Goal: Use online tool/utility: Utilize a website feature to perform a specific function

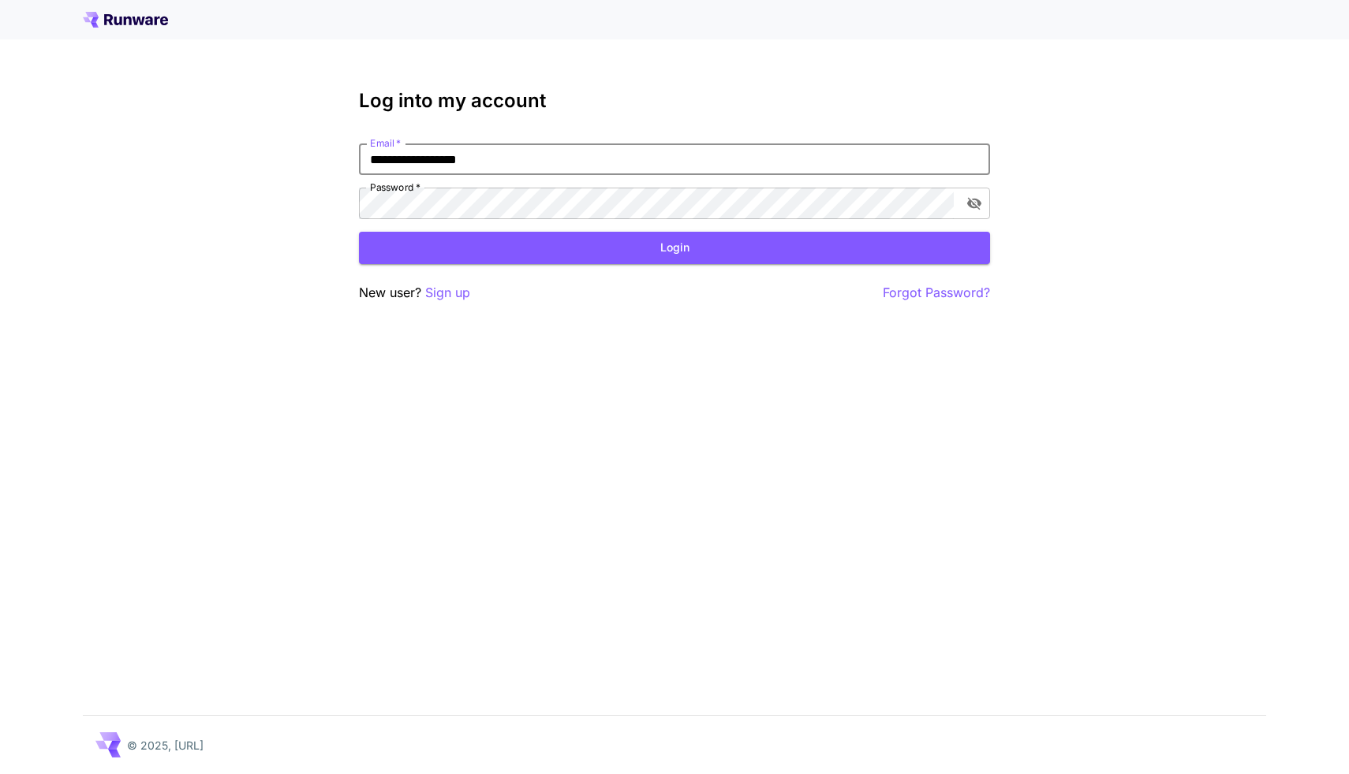
type input "**********"
click at [674, 248] on button "Login" at bounding box center [674, 248] width 631 height 32
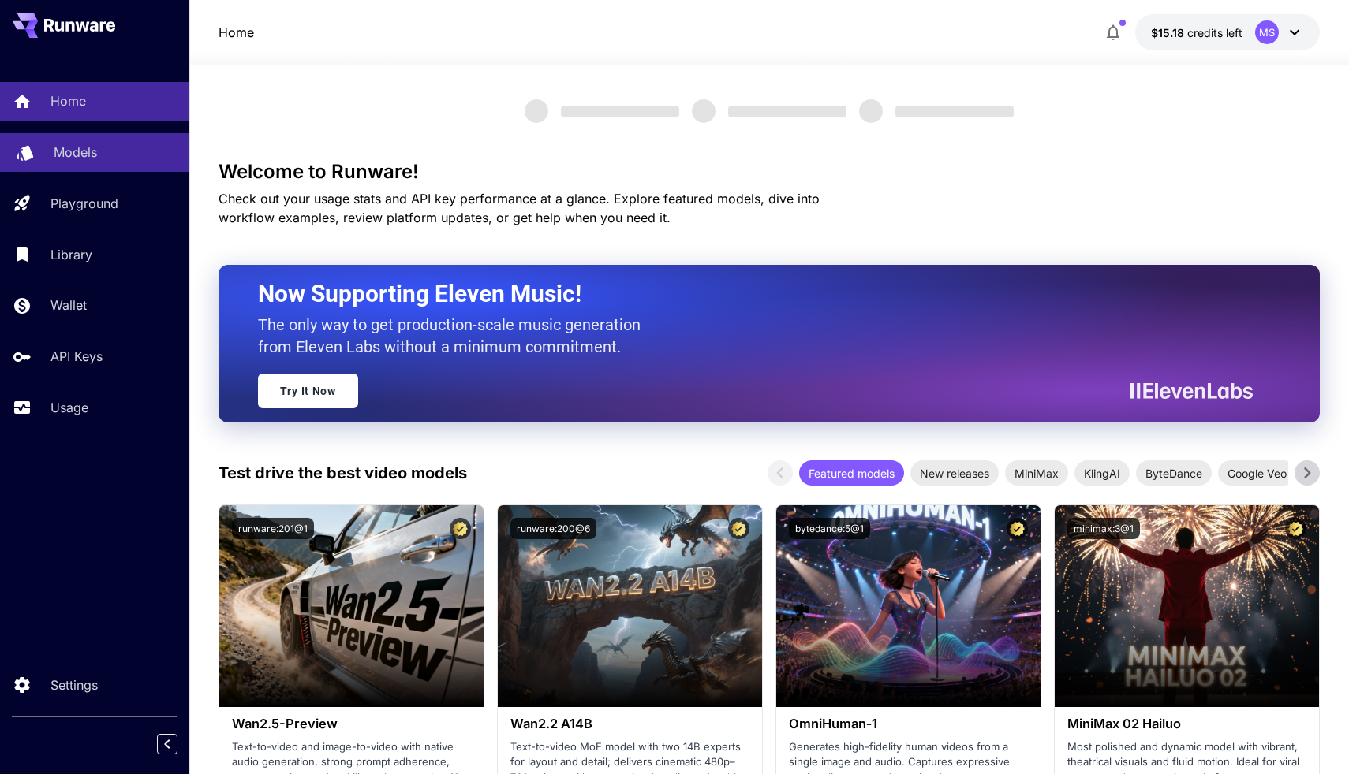
click at [72, 156] on p "Models" at bounding box center [75, 152] width 43 height 19
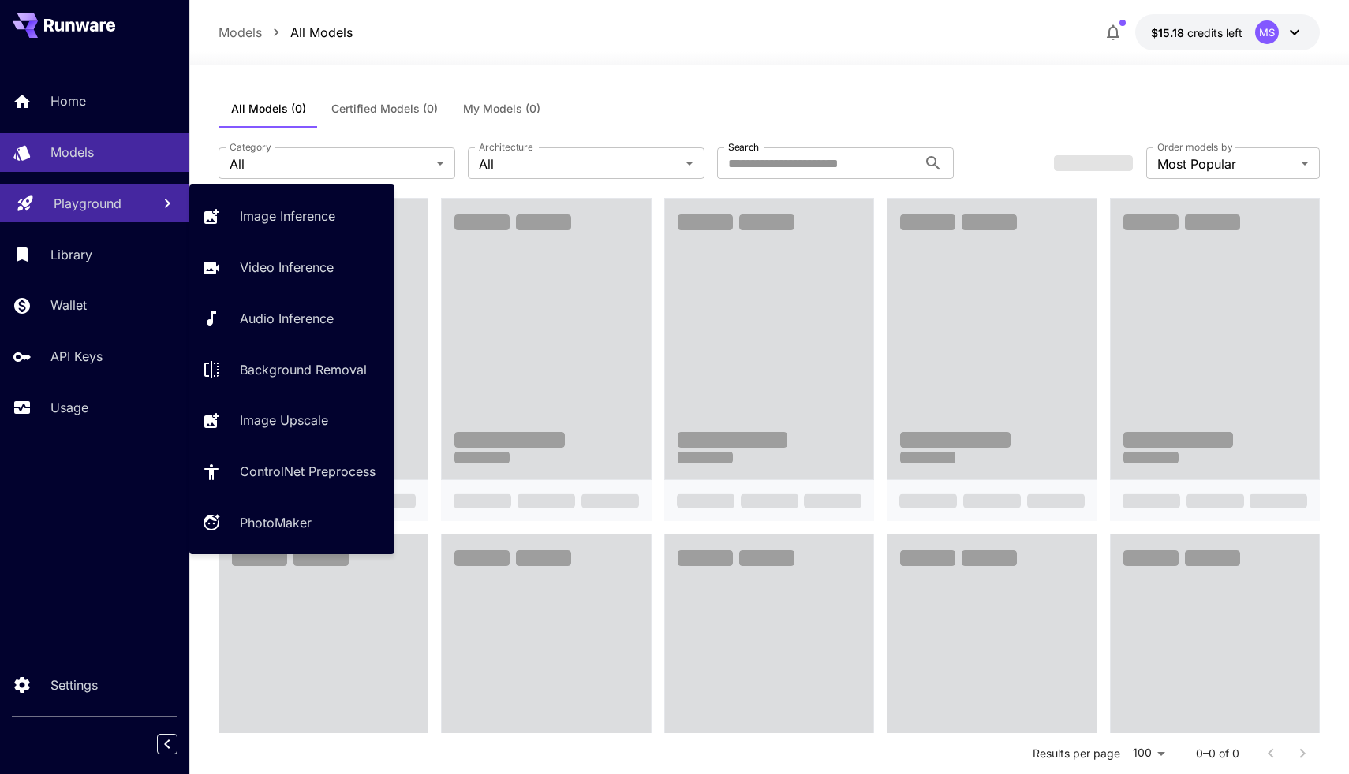
click at [103, 207] on p "Playground" at bounding box center [88, 203] width 68 height 19
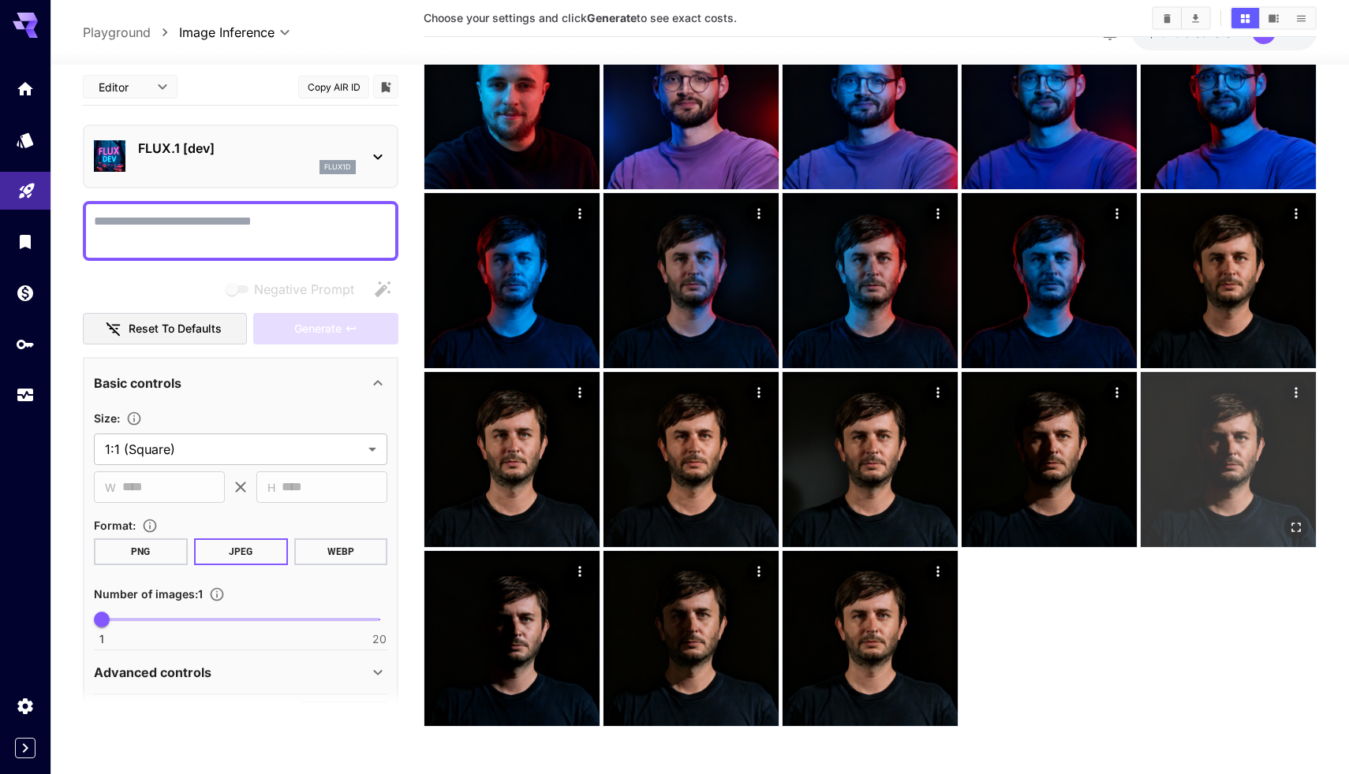
scroll to position [1056, 0]
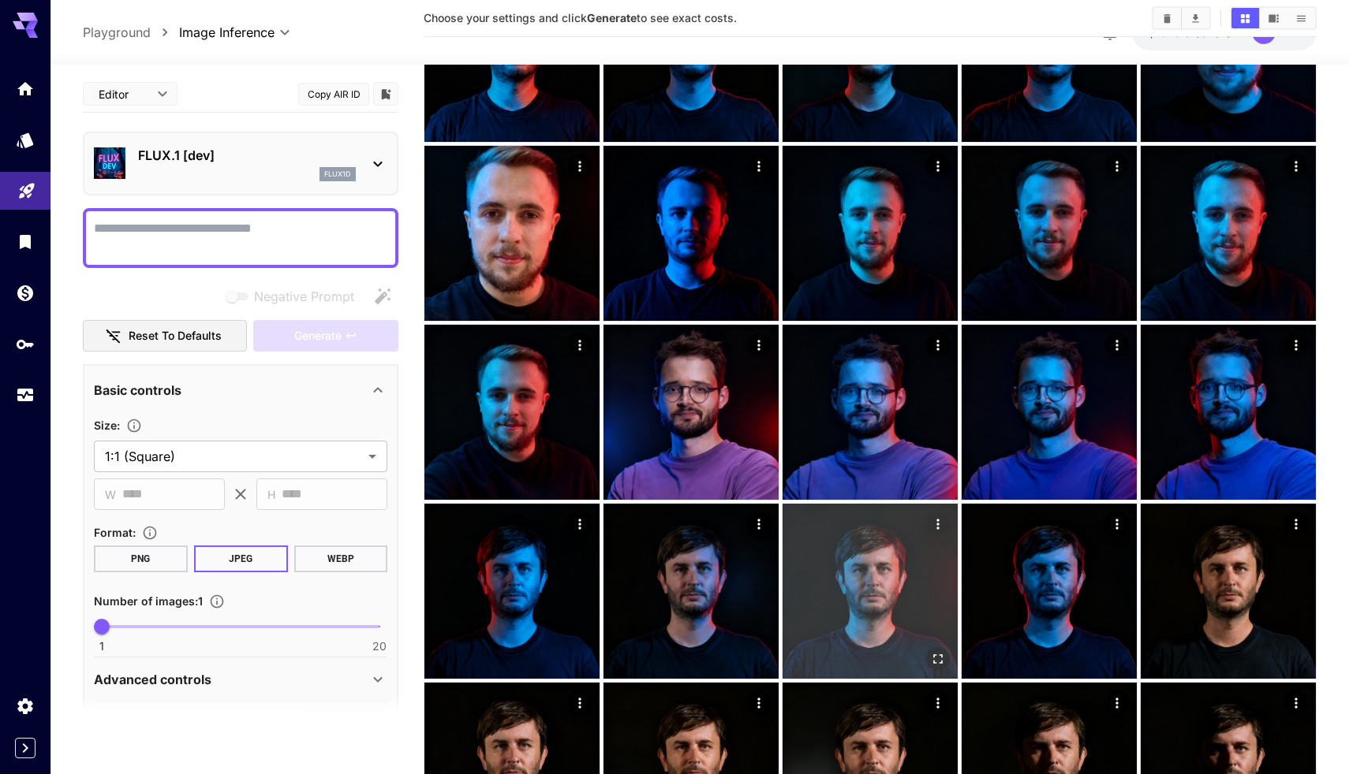
drag, startPoint x: 738, startPoint y: 573, endPoint x: 804, endPoint y: 535, distance: 76.0
click at [738, 573] on img at bounding box center [690, 591] width 175 height 175
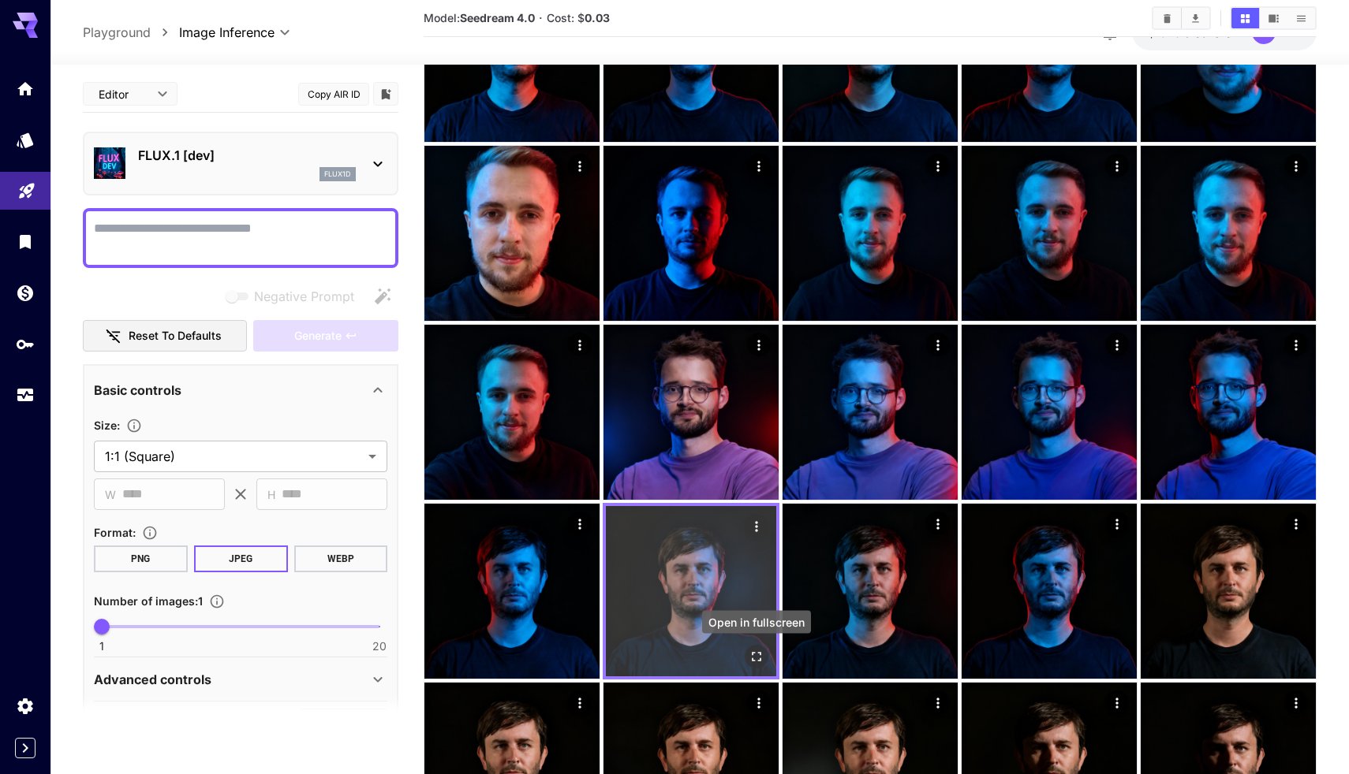
click at [761, 659] on icon "Open in fullscreen" at bounding box center [756, 657] width 16 height 16
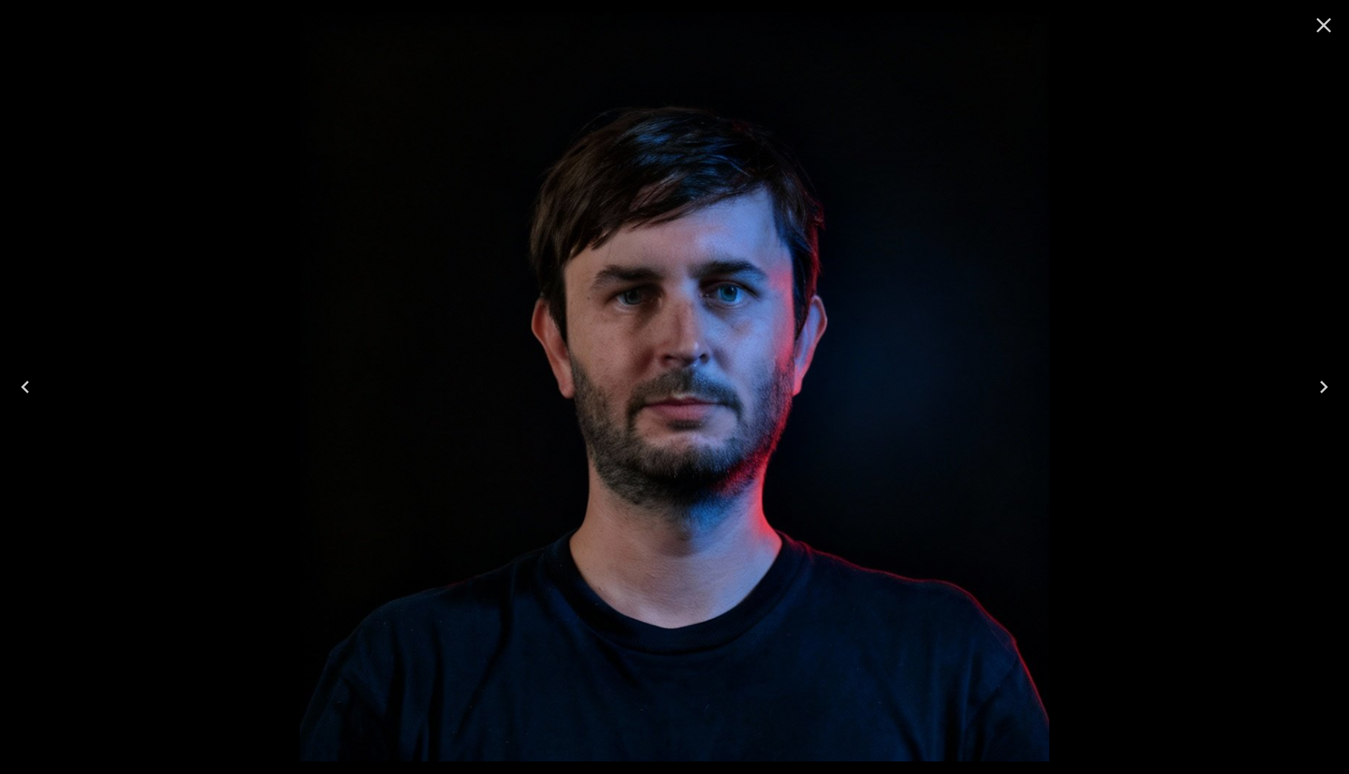
click at [1315, 22] on icon "Close" at bounding box center [1323, 25] width 25 height 25
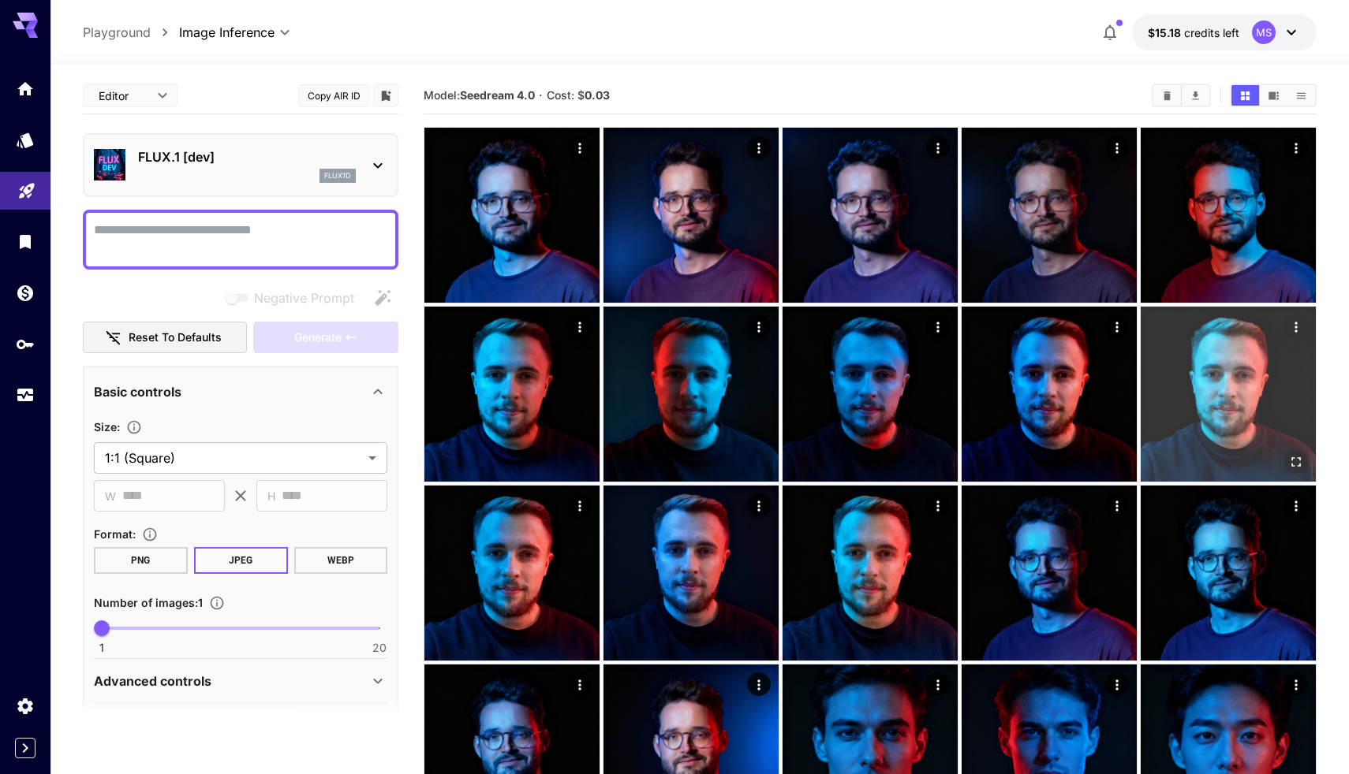
scroll to position [0, 0]
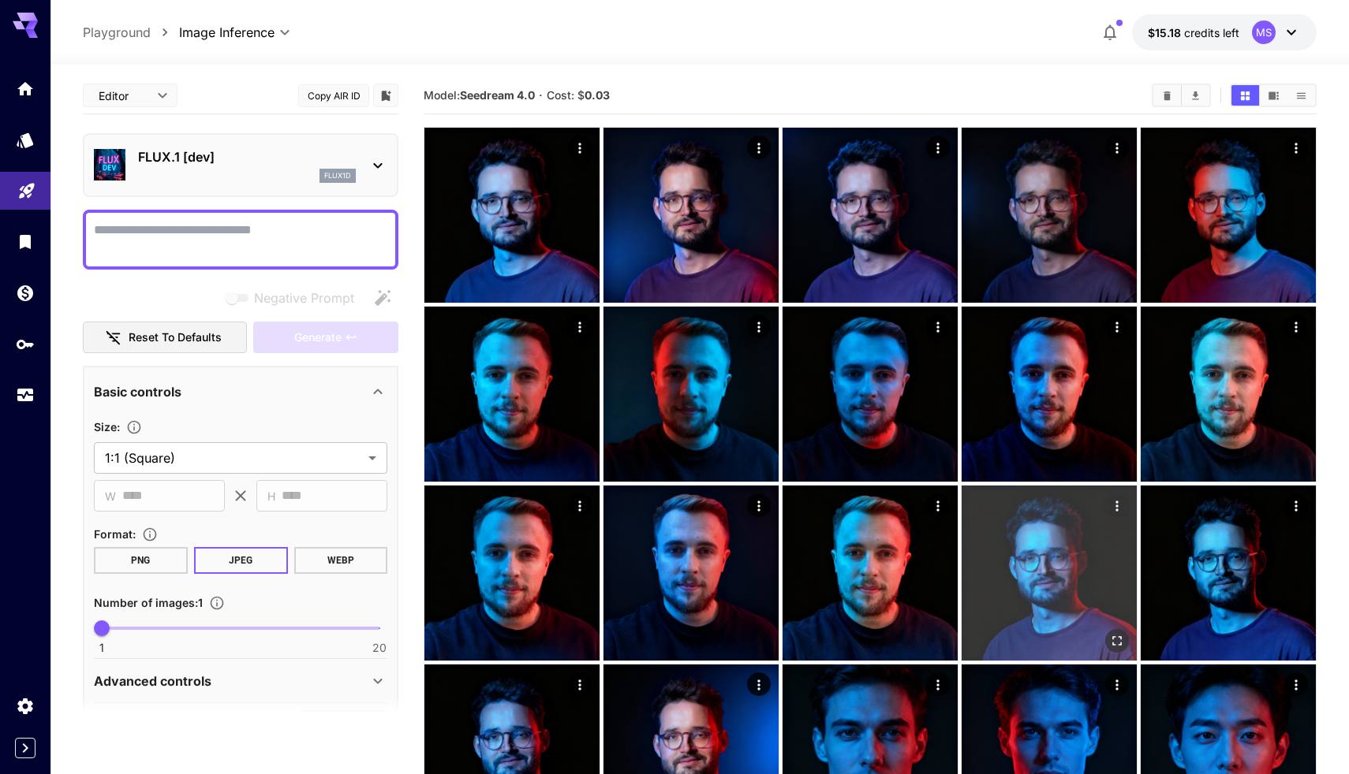
click at [1114, 641] on icon "Open in fullscreen" at bounding box center [1117, 641] width 16 height 16
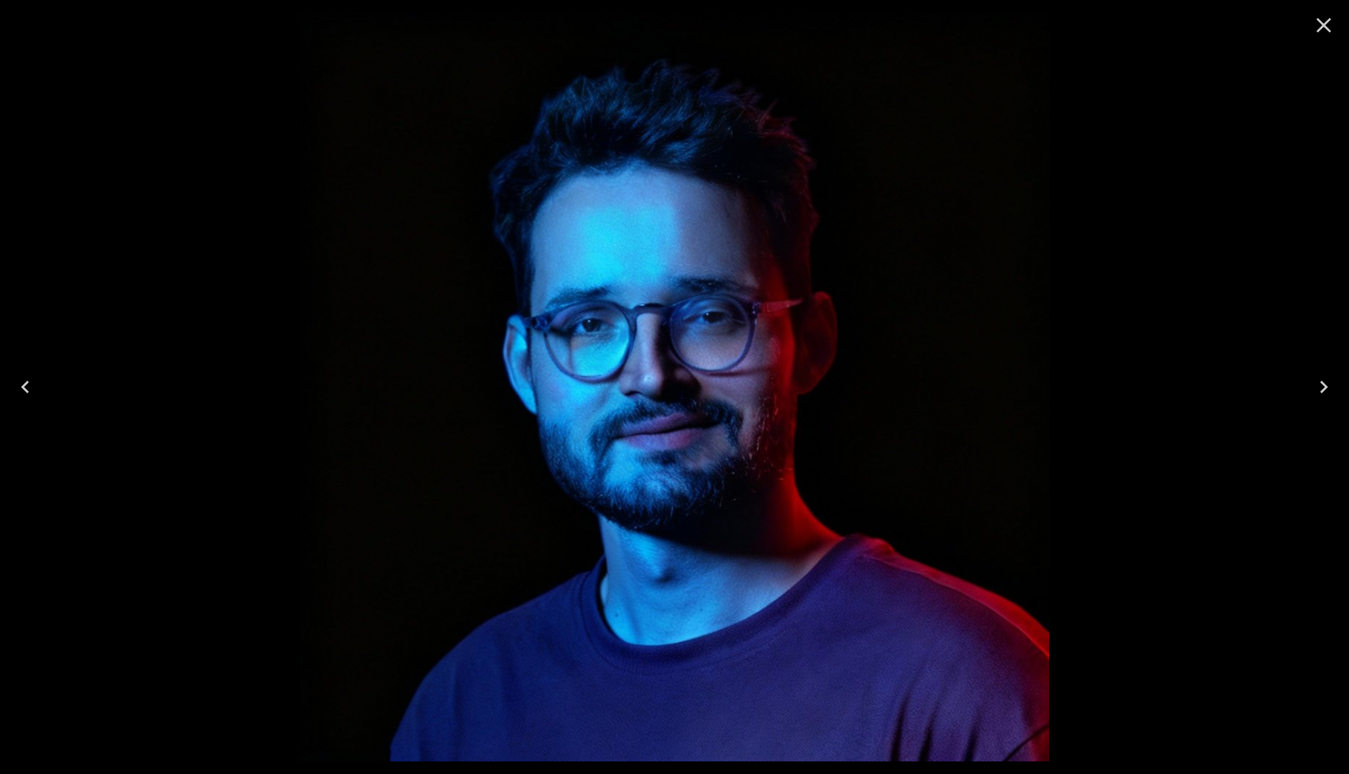
click at [1322, 29] on icon "Close" at bounding box center [1323, 25] width 25 height 25
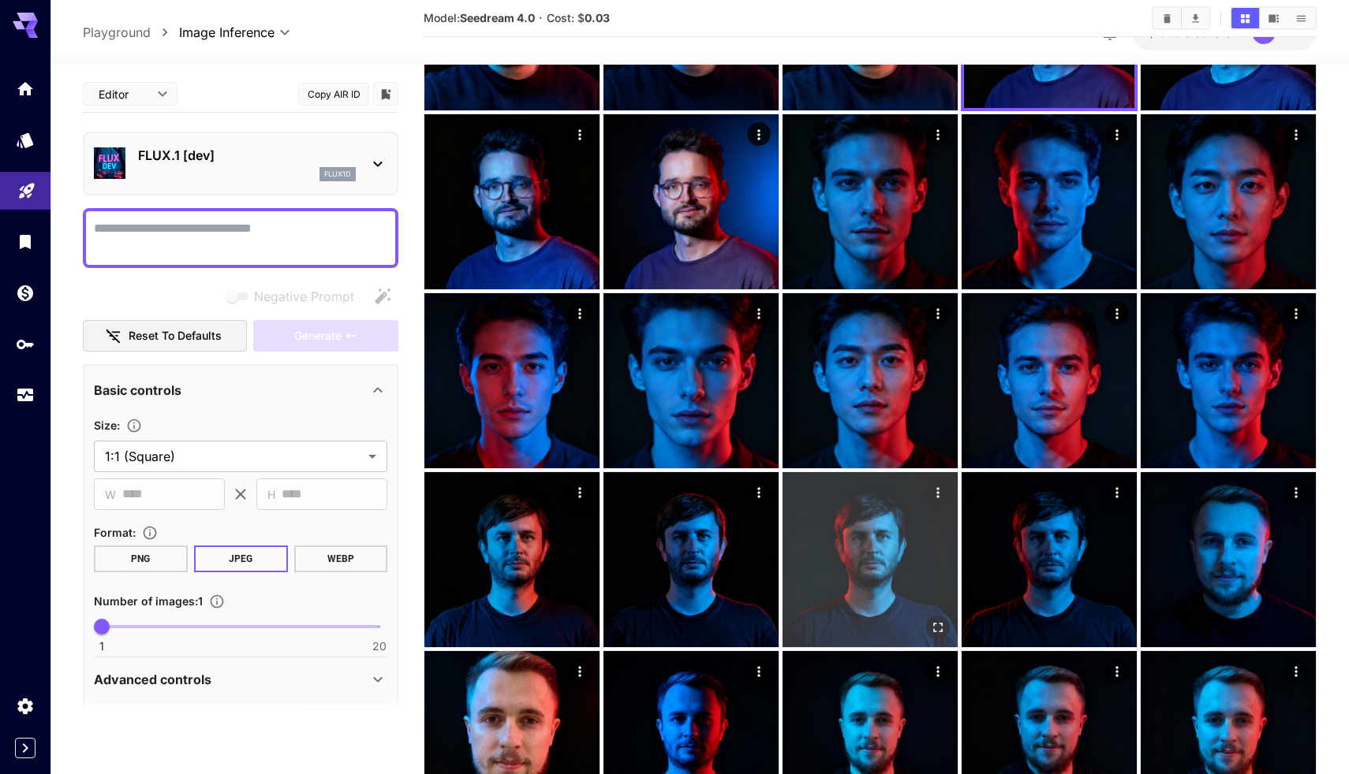
scroll to position [638, 0]
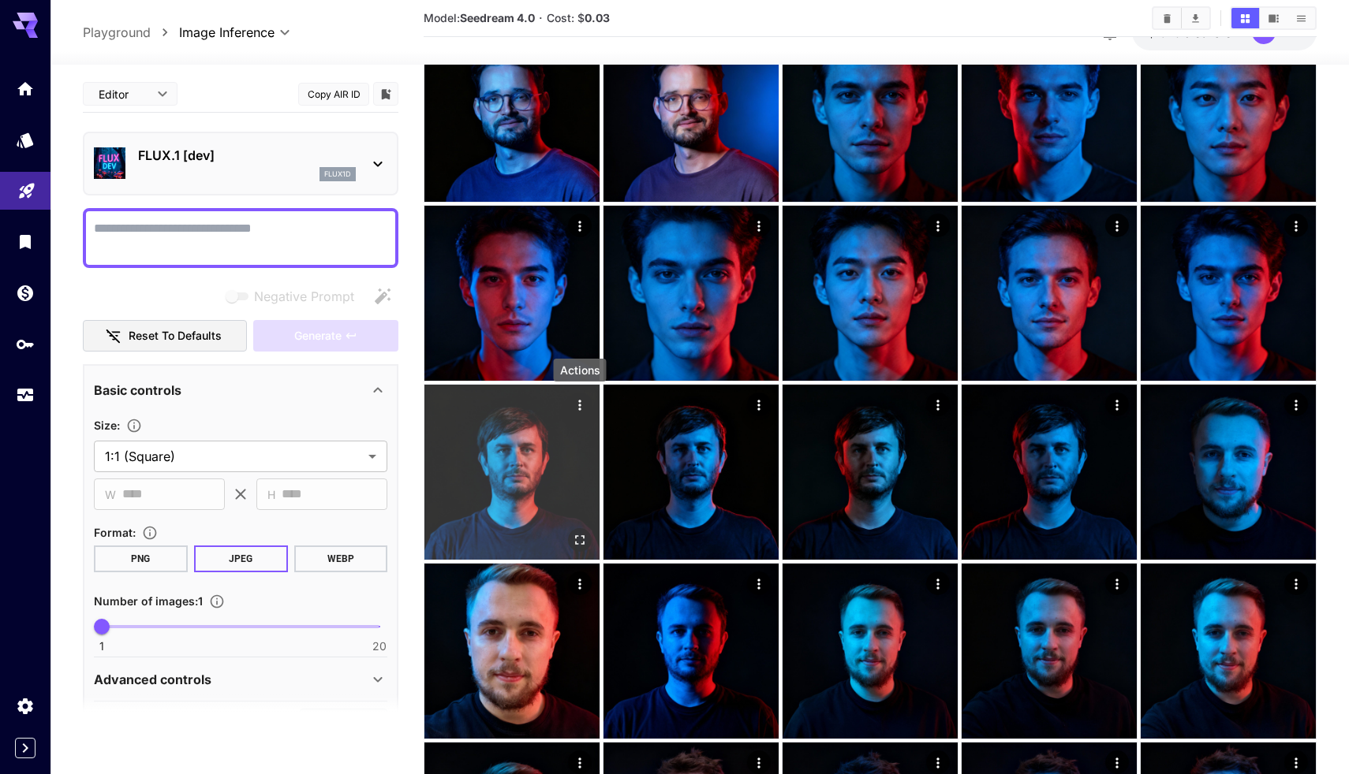
click at [580, 399] on icon "Actions" at bounding box center [580, 405] width 16 height 16
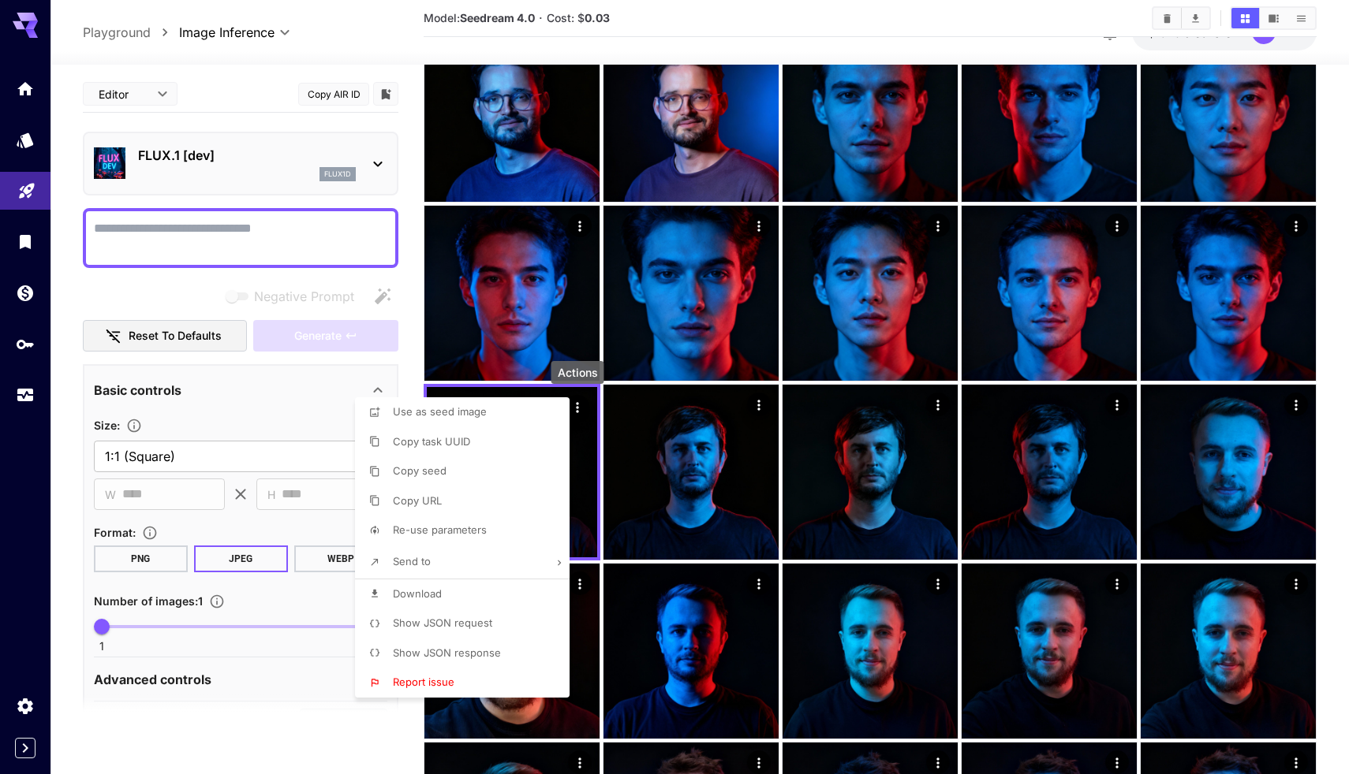
click at [481, 531] on span "Re-use parameters" at bounding box center [440, 530] width 94 height 13
type textarea "**********"
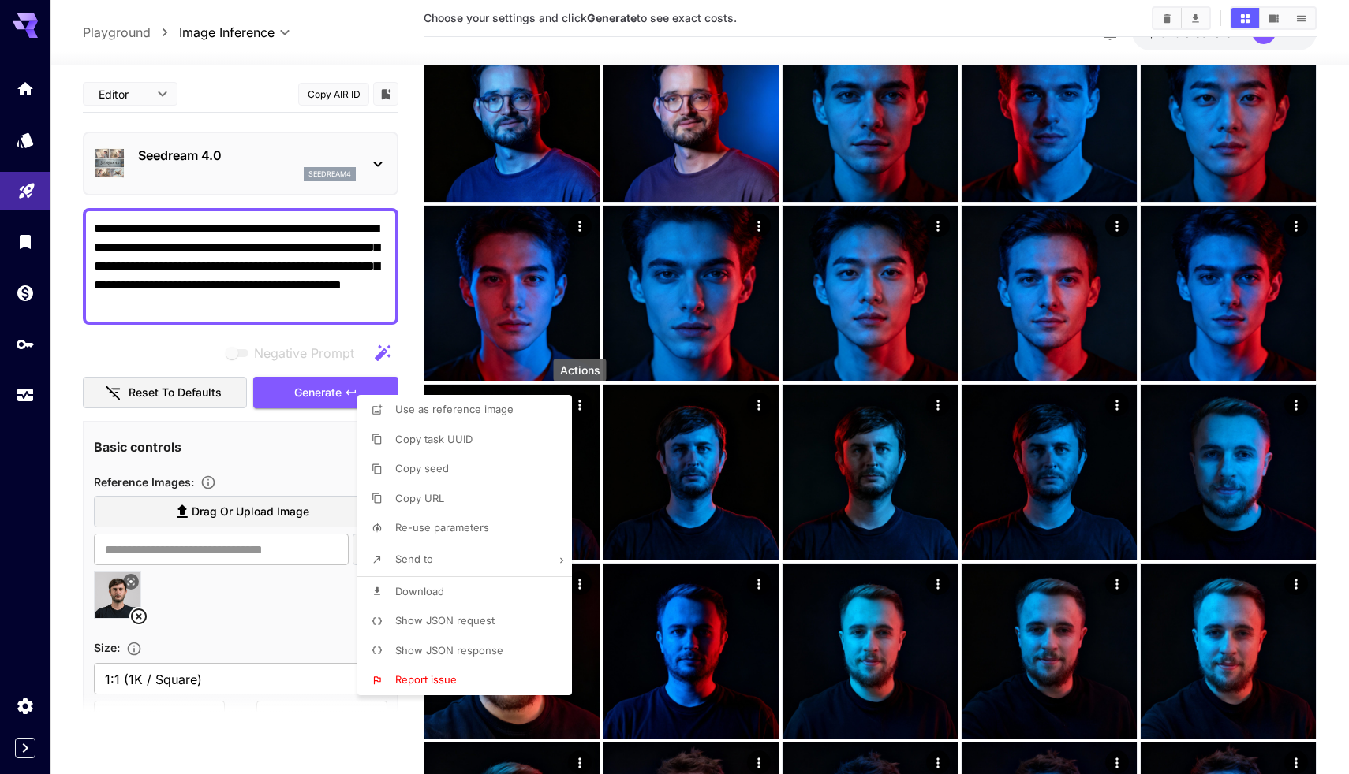
click at [259, 618] on div at bounding box center [674, 387] width 1349 height 774
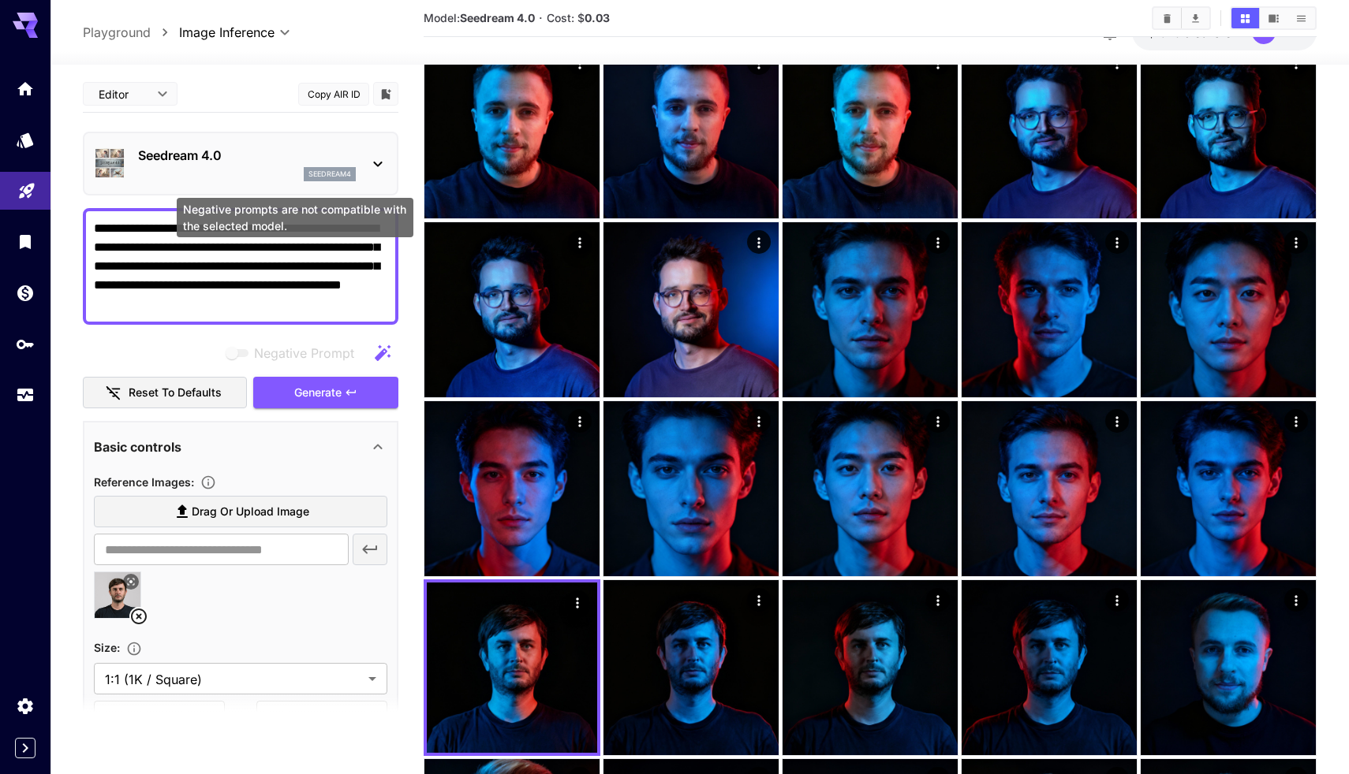
scroll to position [317, 0]
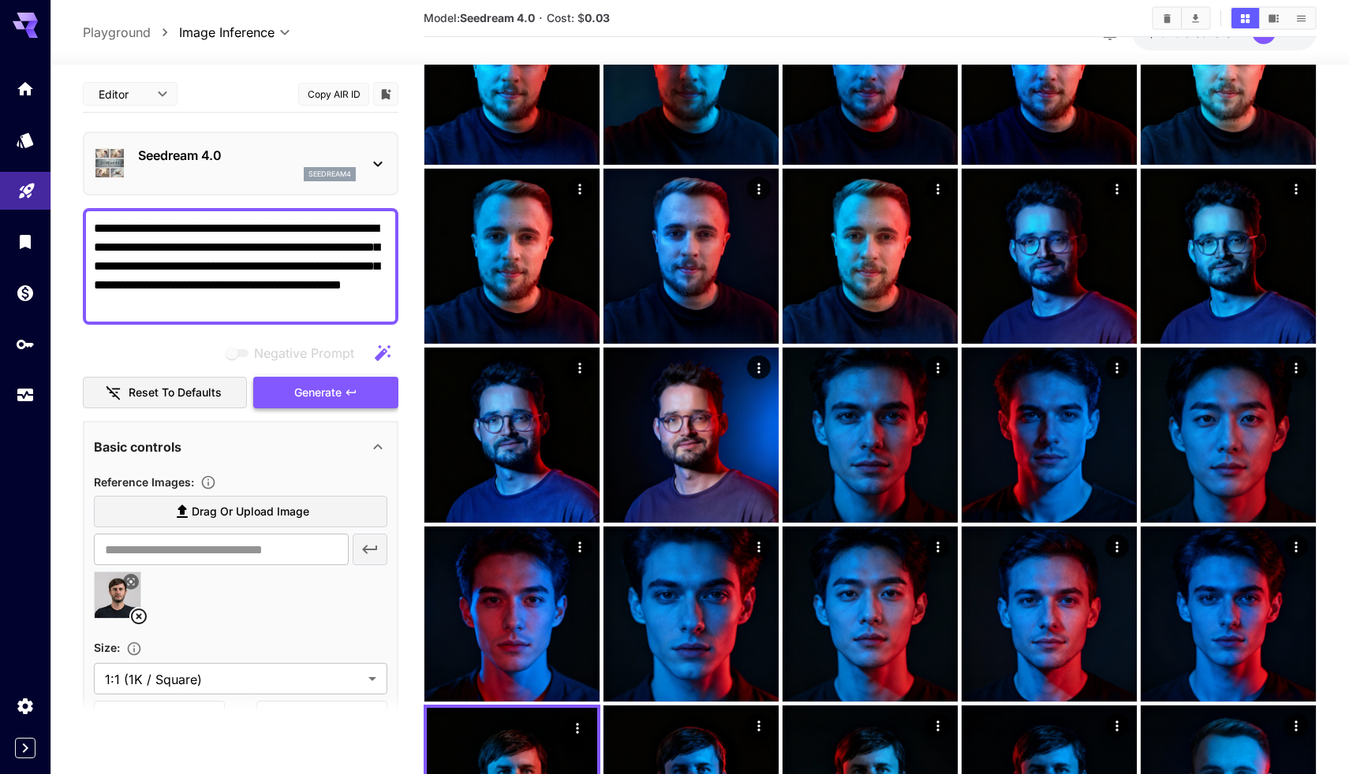
click at [338, 402] on button "Generate" at bounding box center [325, 393] width 145 height 32
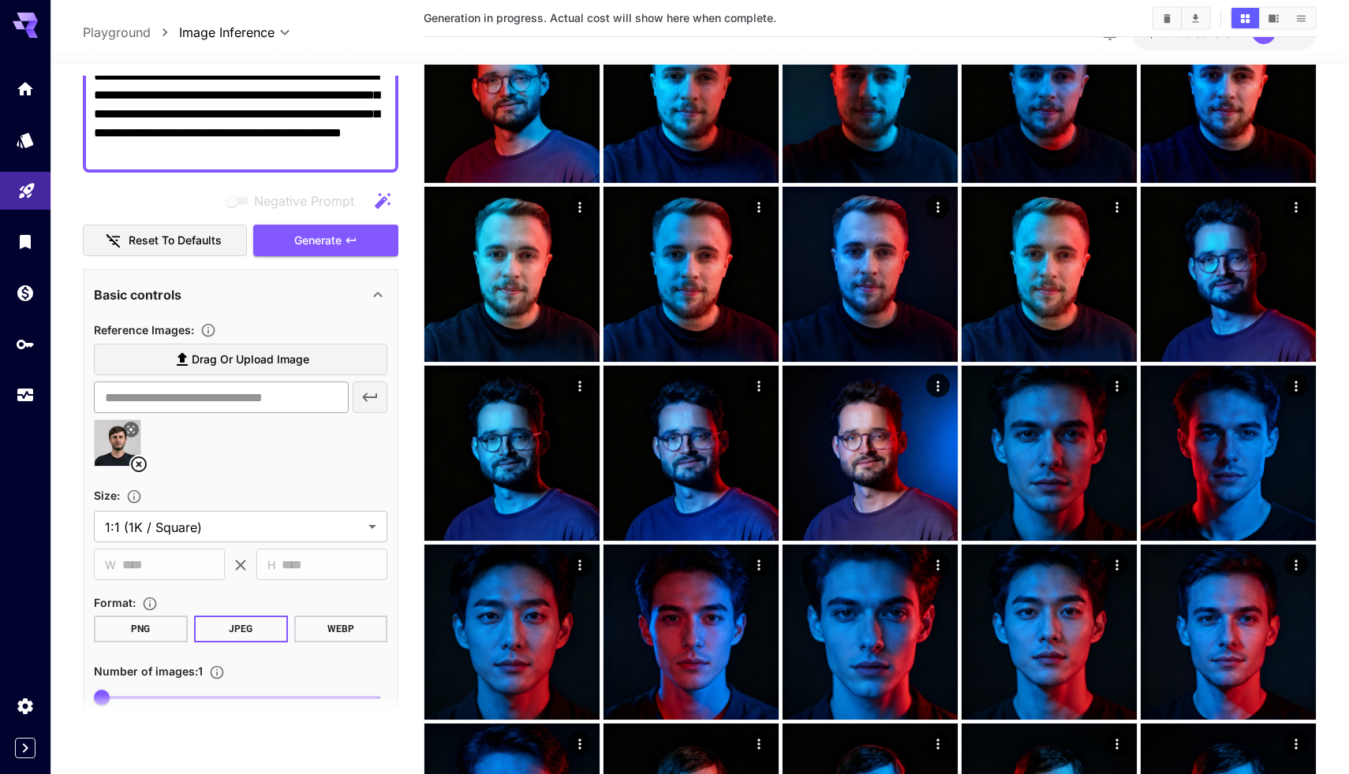
scroll to position [274, 0]
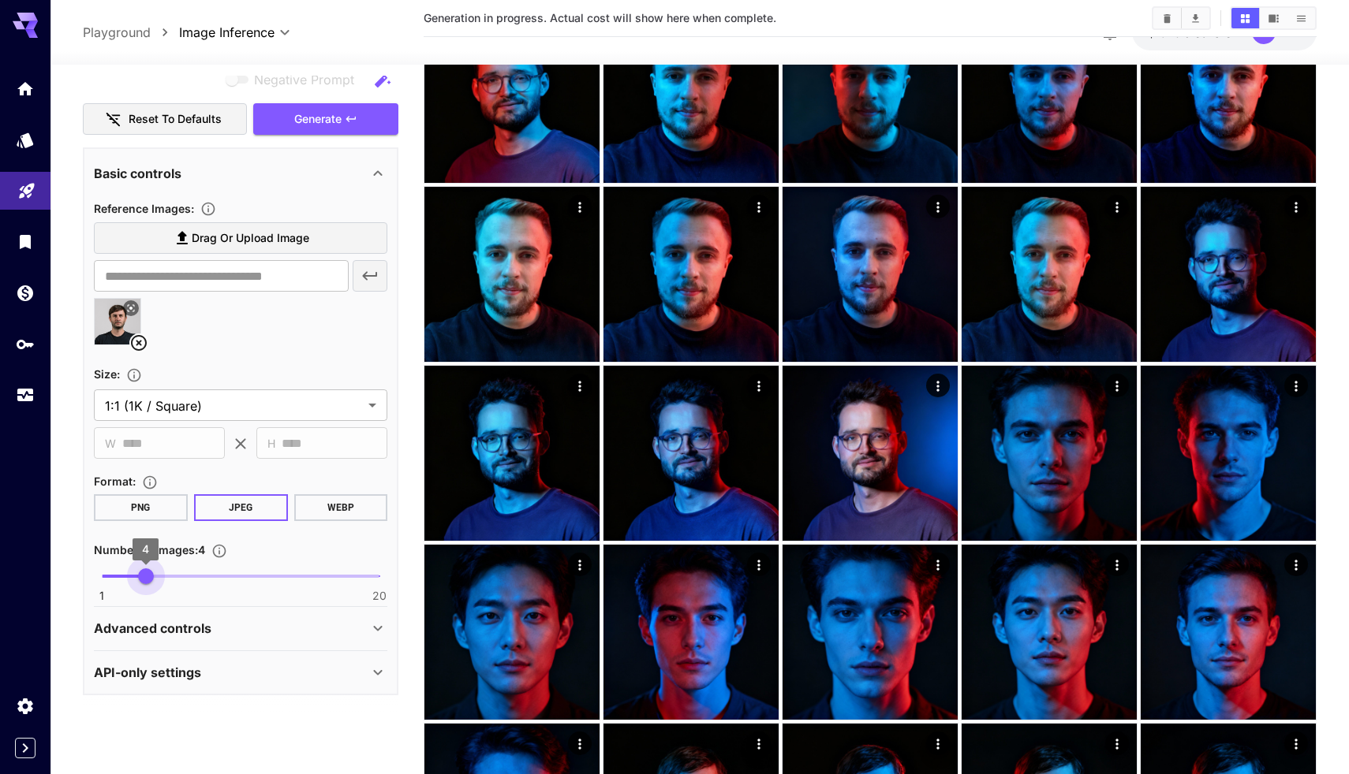
drag, startPoint x: 102, startPoint y: 570, endPoint x: 154, endPoint y: 558, distance: 53.4
click at [153, 571] on span "4" at bounding box center [146, 577] width 16 height 16
type input "*"
drag, startPoint x: 161, startPoint y: 579, endPoint x: 147, endPoint y: 586, distance: 15.9
click at [148, 583] on span "4" at bounding box center [146, 577] width 16 height 16
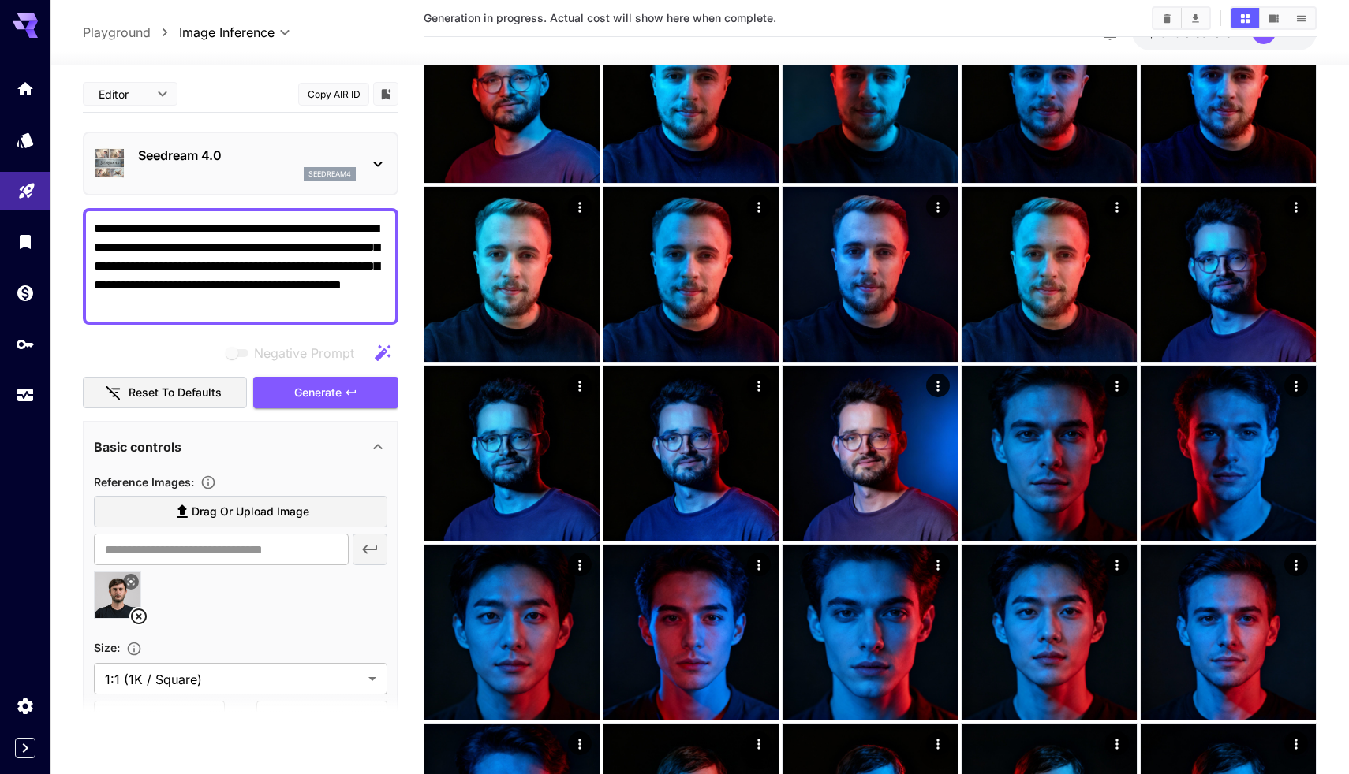
scroll to position [0, 0]
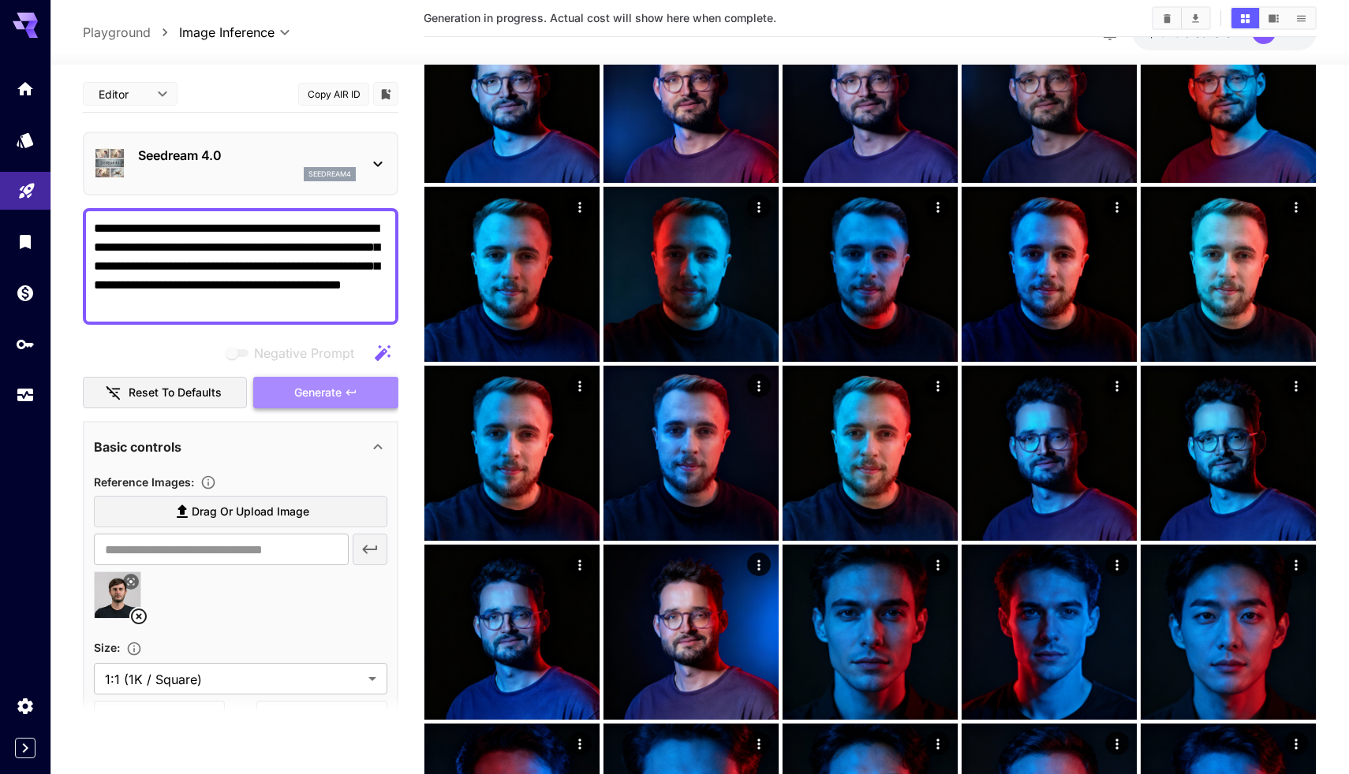
click at [301, 396] on span "Generate" at bounding box center [317, 393] width 47 height 20
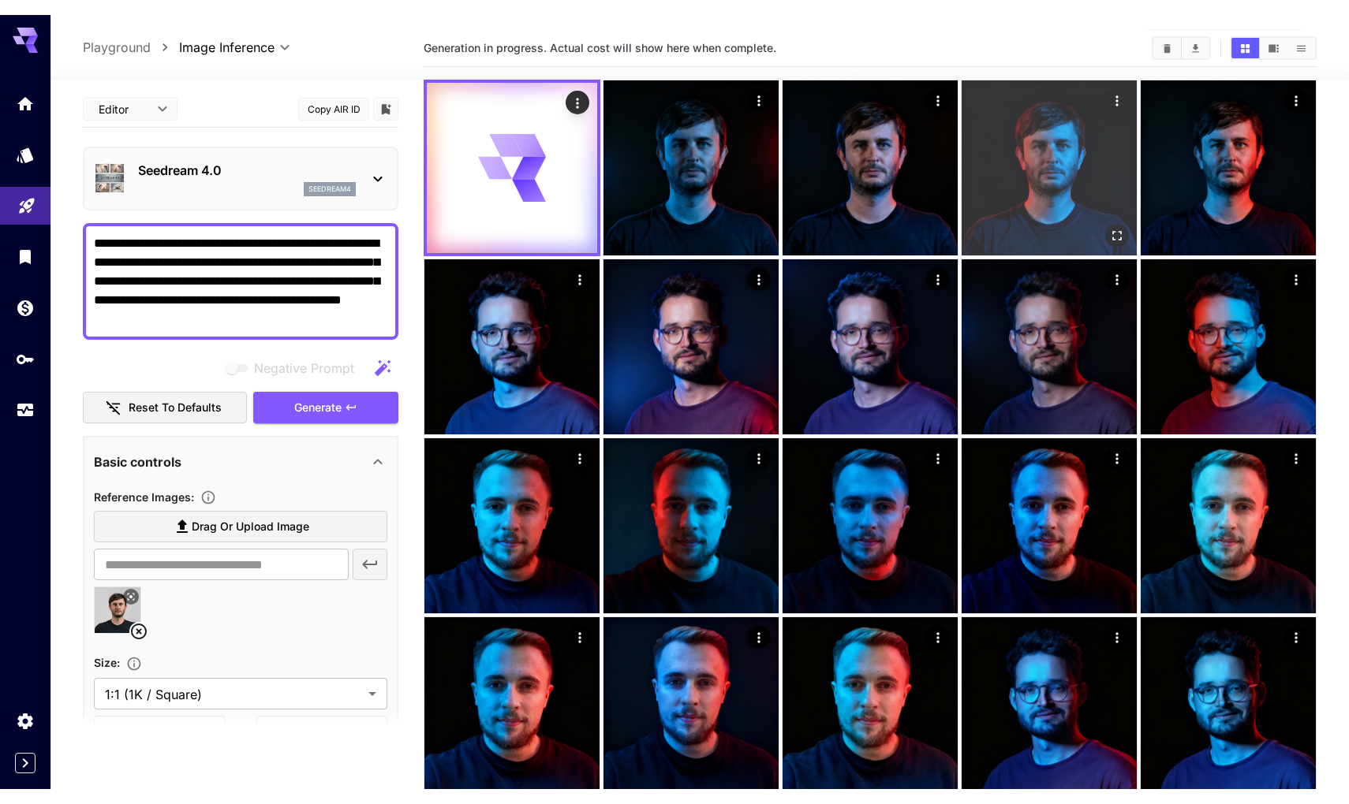
scroll to position [64, 0]
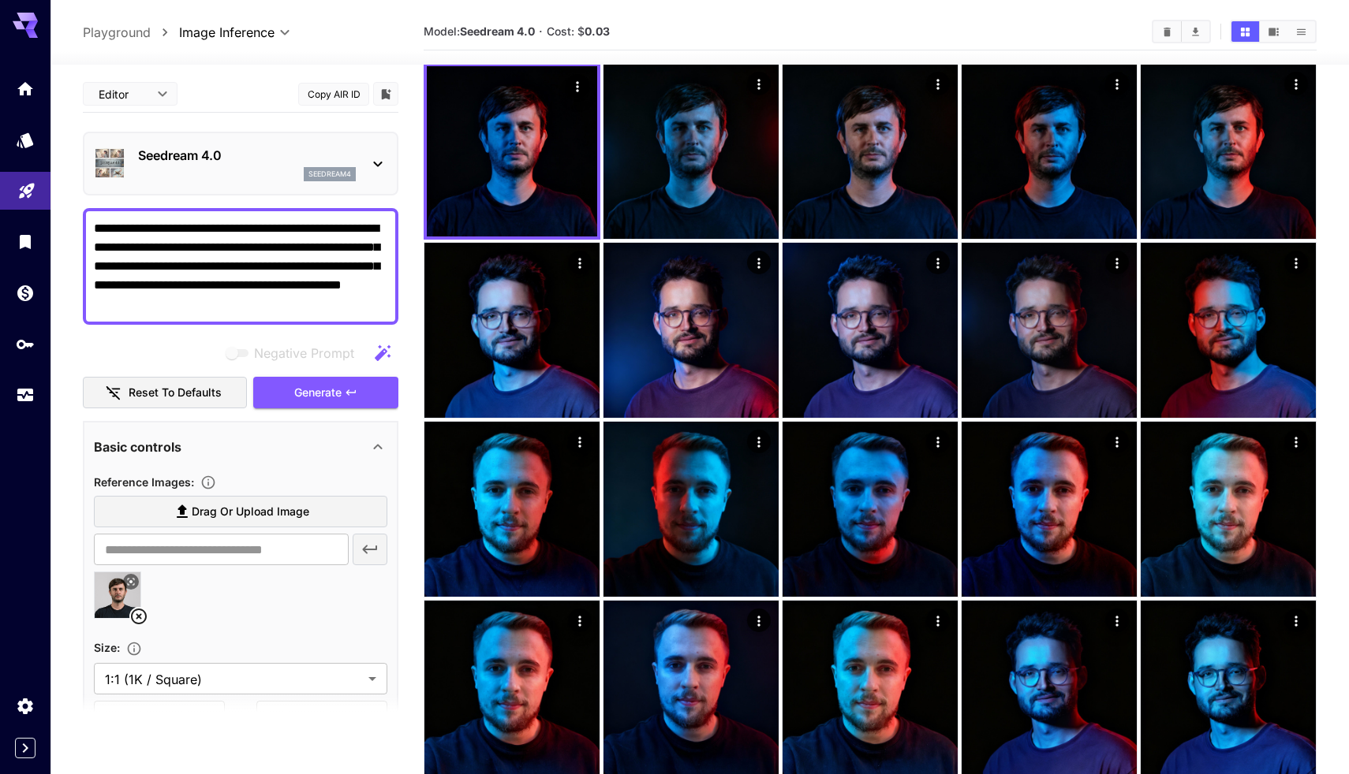
click at [303, 295] on textarea "**********" at bounding box center [240, 266] width 293 height 95
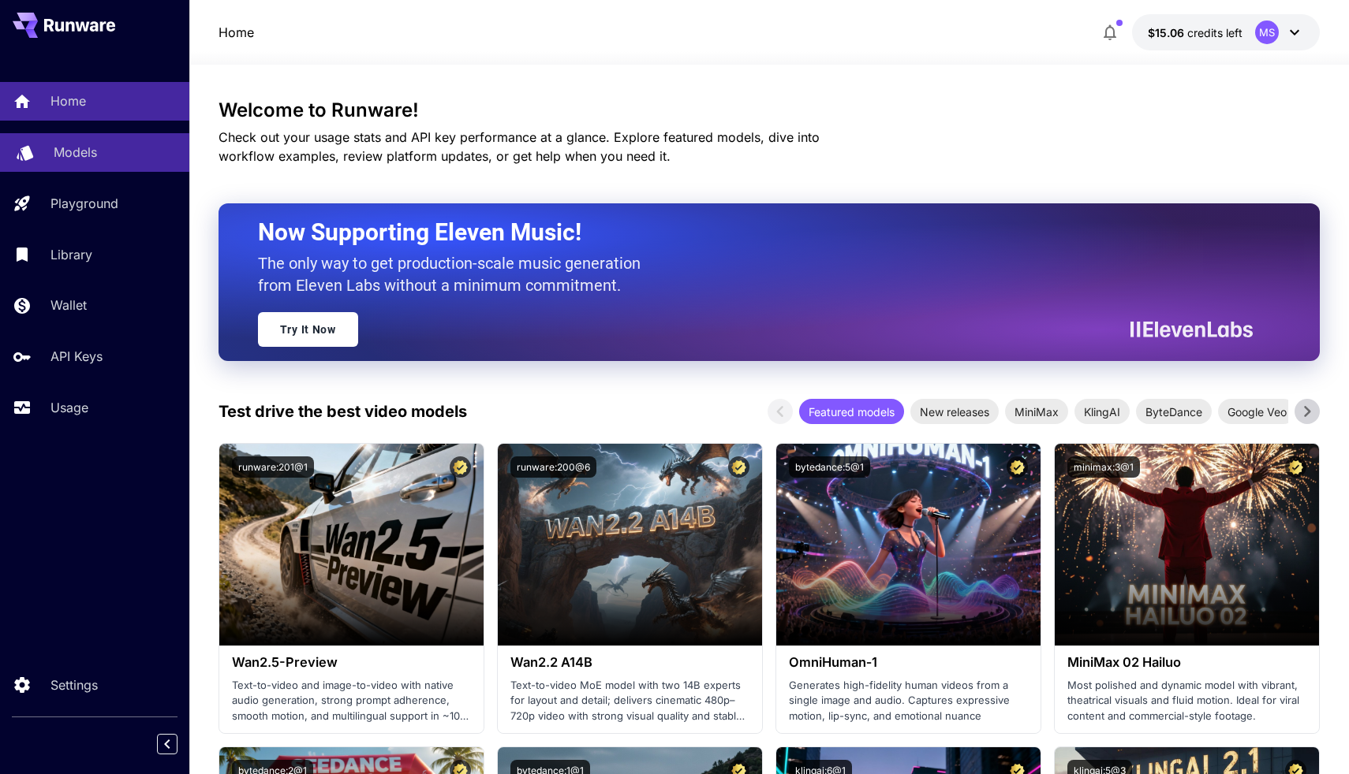
click at [78, 138] on link "Models" at bounding box center [94, 152] width 189 height 39
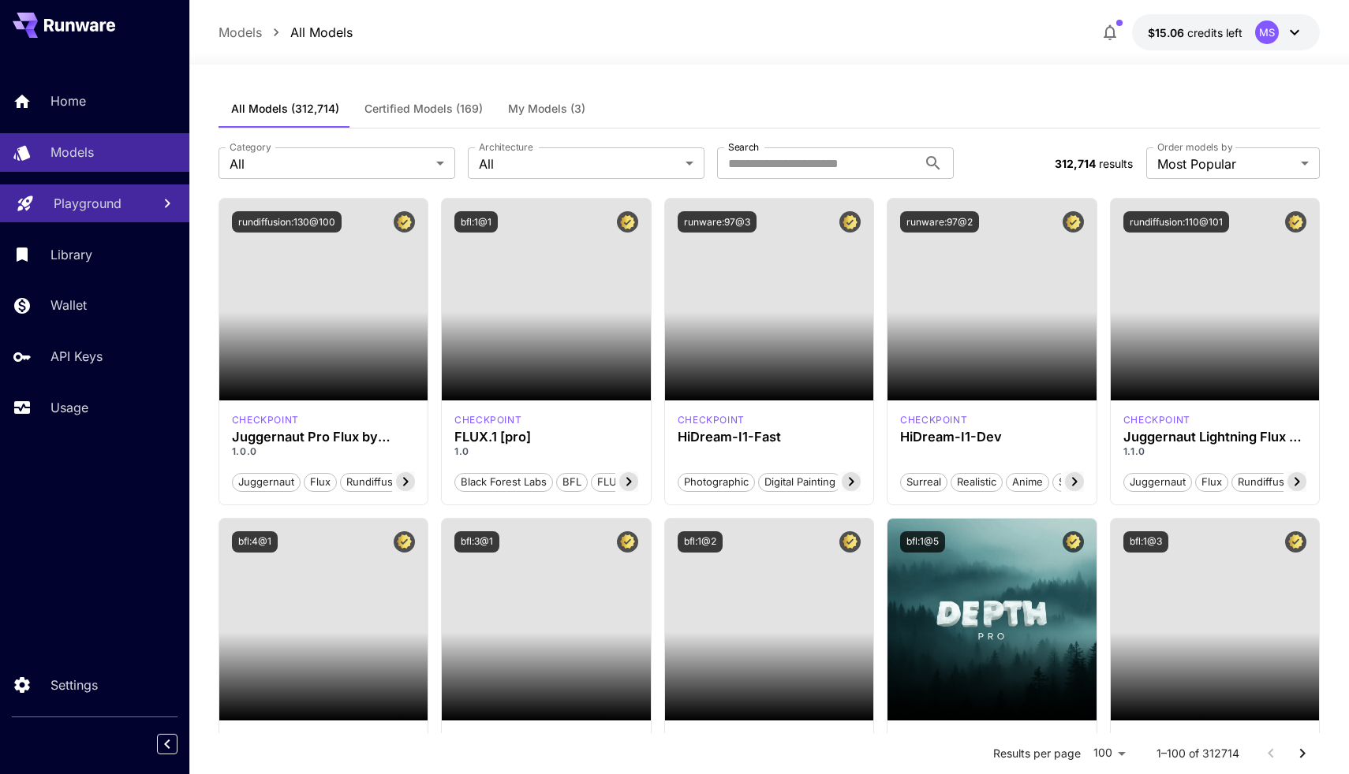
click at [88, 211] on p "Playground" at bounding box center [88, 203] width 68 height 19
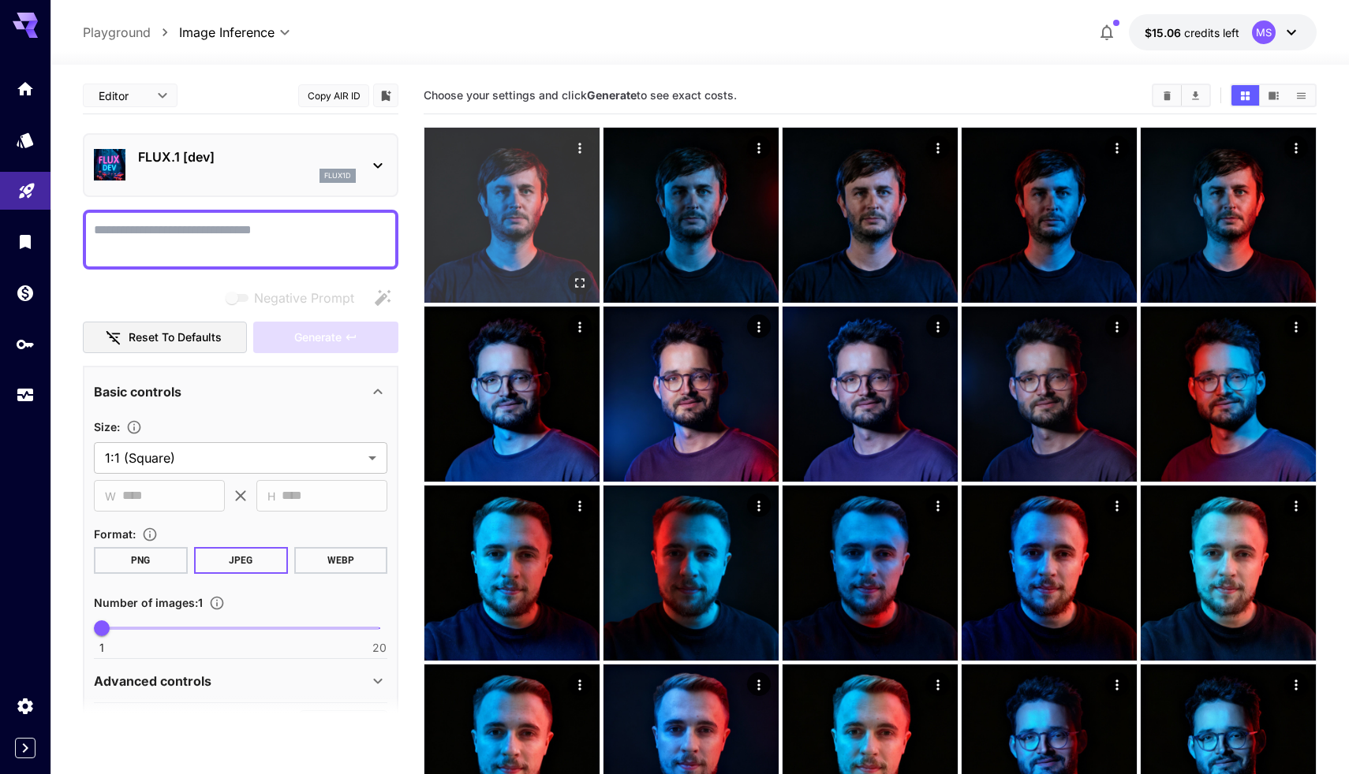
click at [484, 187] on img at bounding box center [511, 215] width 175 height 175
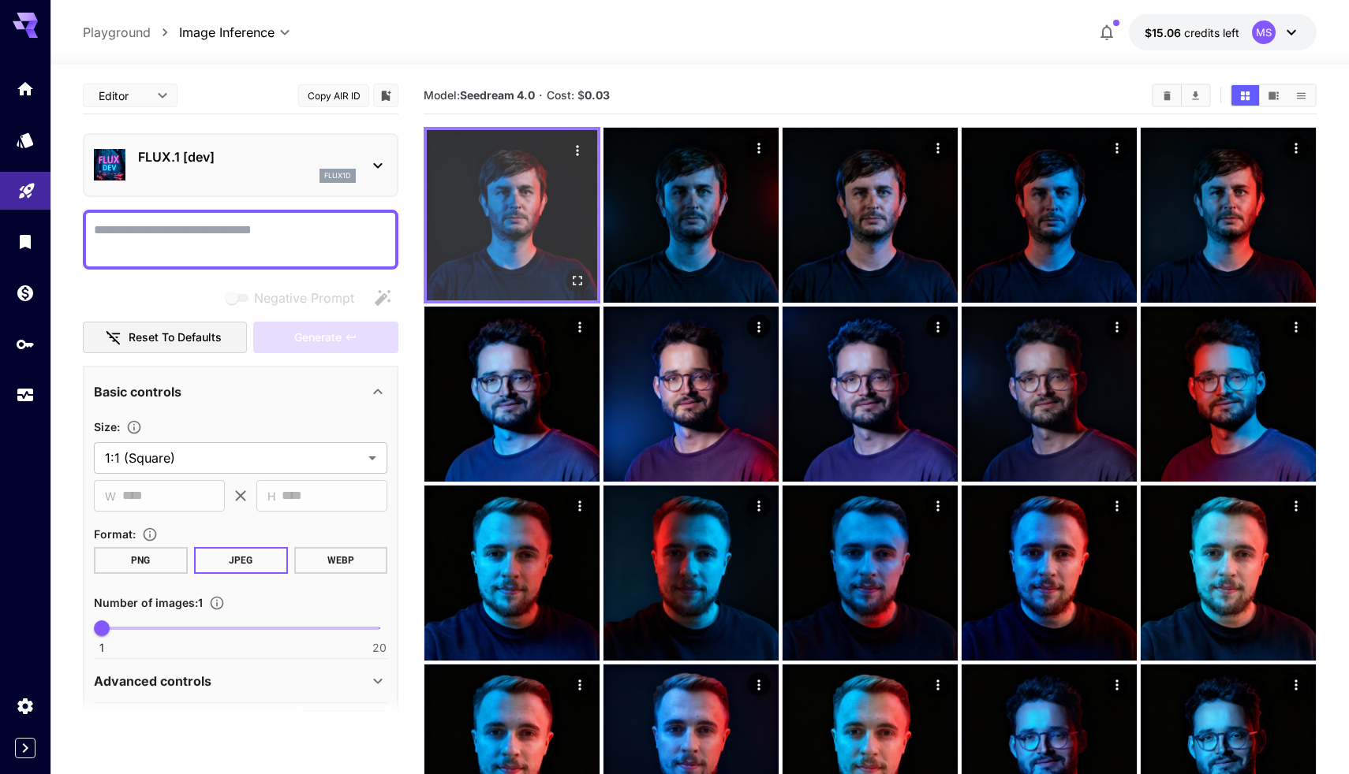
click at [578, 151] on icon "Actions" at bounding box center [577, 150] width 2 height 10
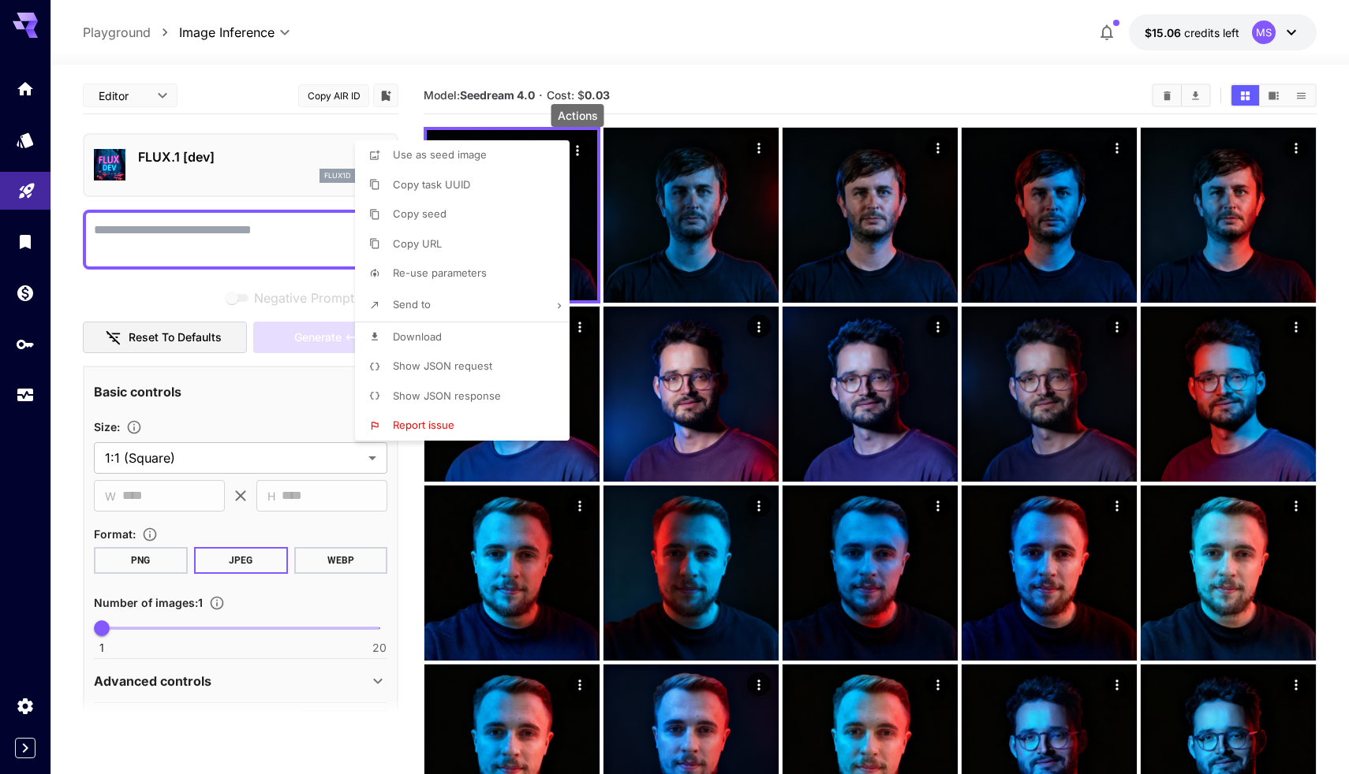
click at [483, 267] on span "Re-use parameters" at bounding box center [440, 273] width 94 height 13
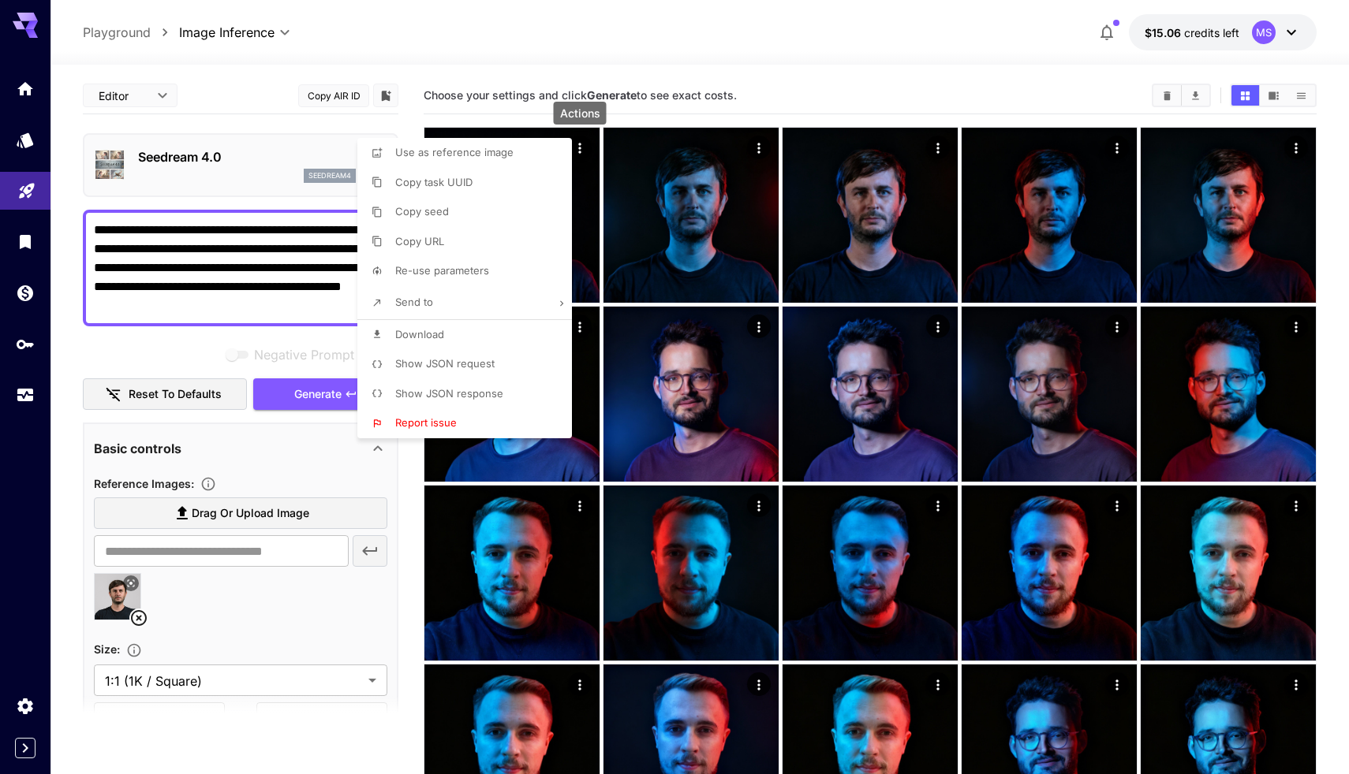
click at [272, 268] on div at bounding box center [674, 387] width 1349 height 774
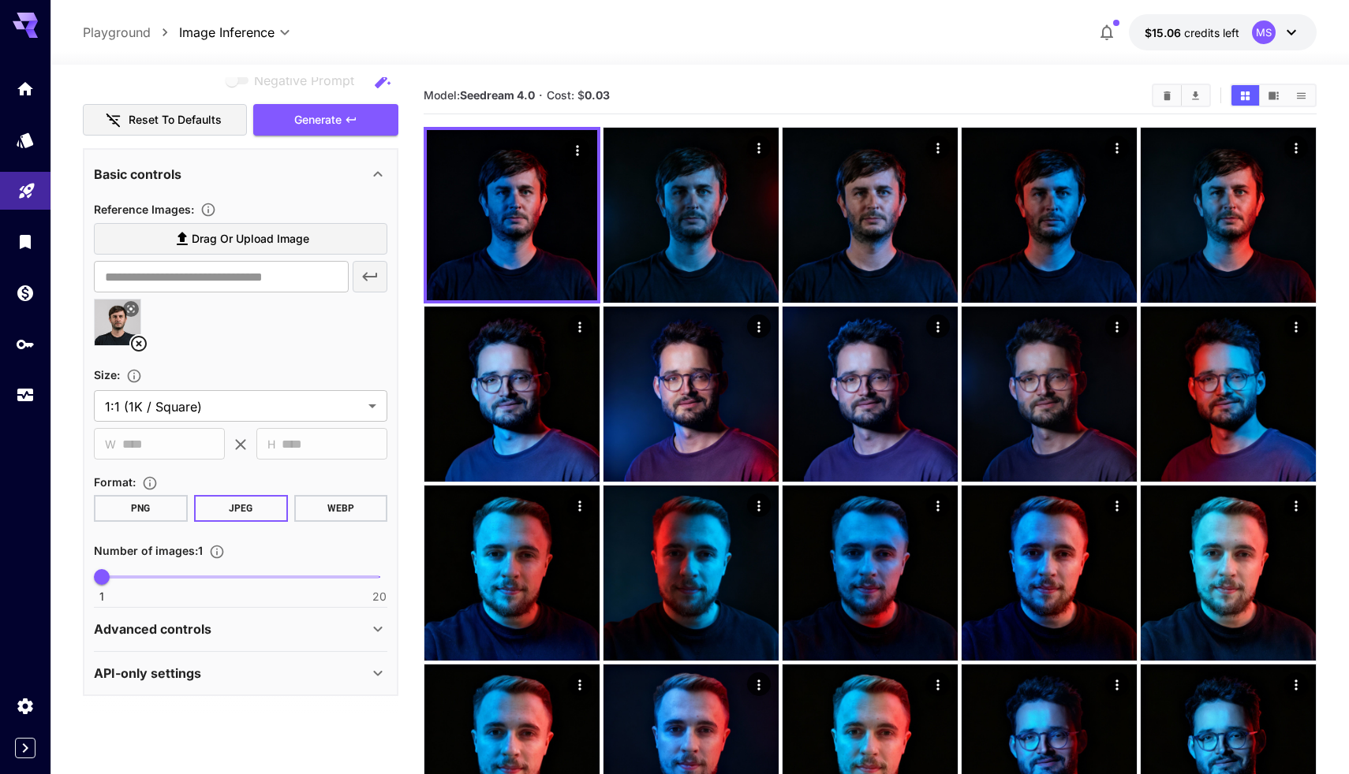
scroll to position [274, 0]
click at [212, 679] on div "API-only settings" at bounding box center [231, 674] width 274 height 19
click at [222, 628] on div "Advanced controls" at bounding box center [231, 630] width 274 height 19
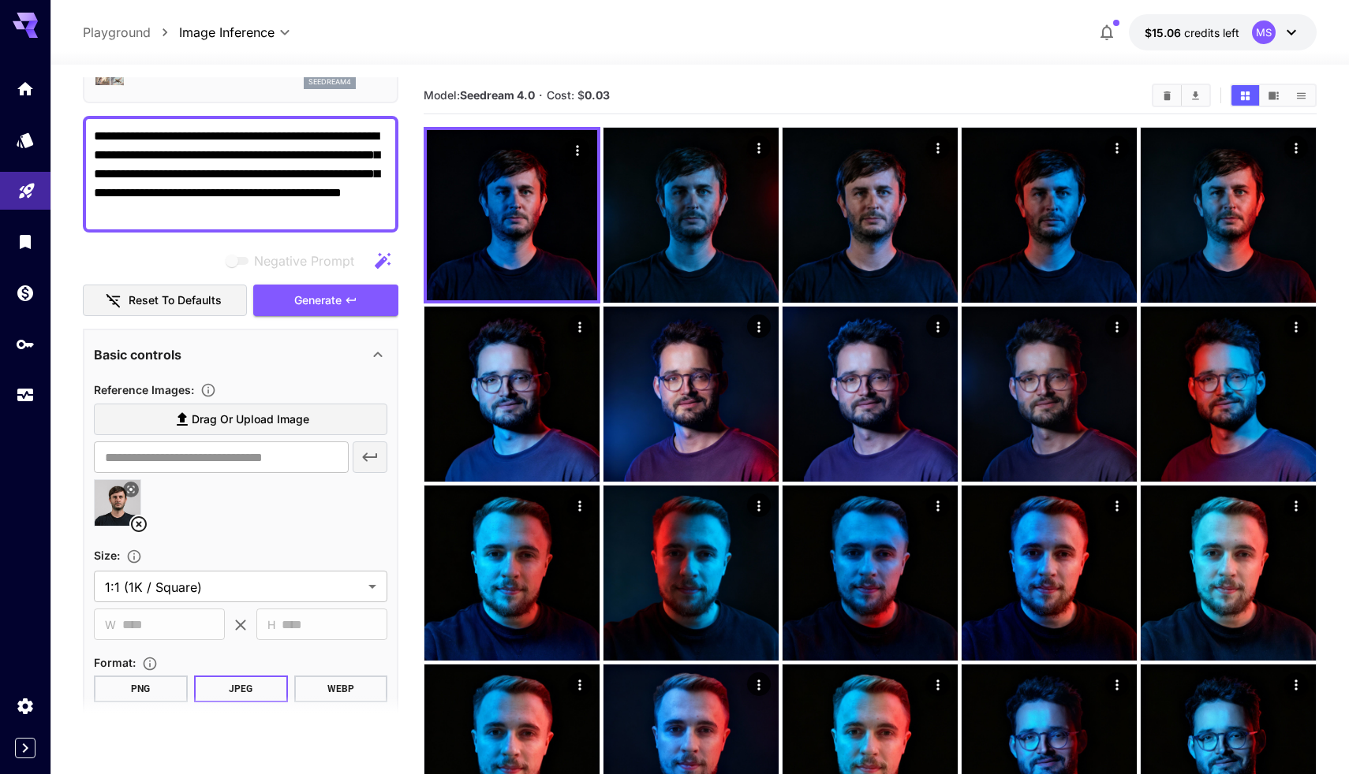
scroll to position [89, 0]
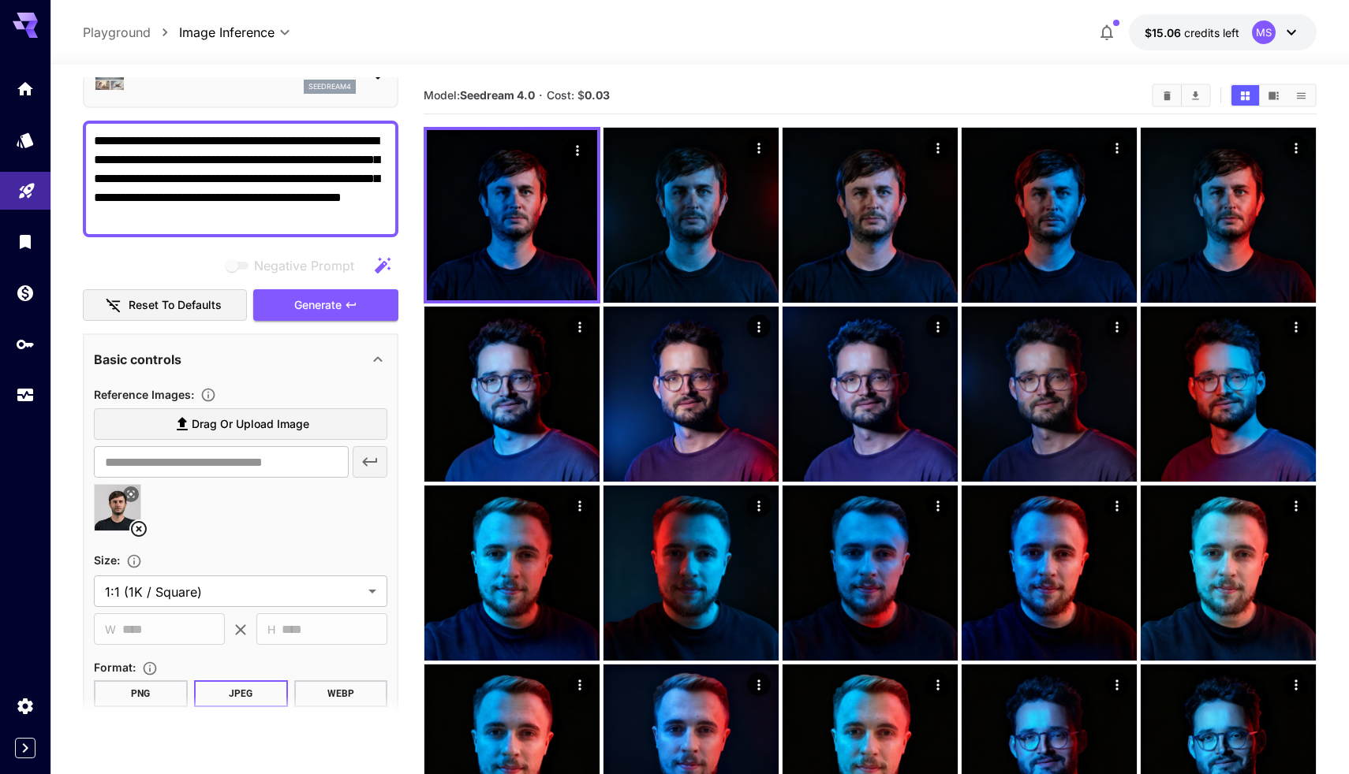
click at [267, 172] on textarea "**********" at bounding box center [240, 179] width 293 height 95
paste textarea "**********"
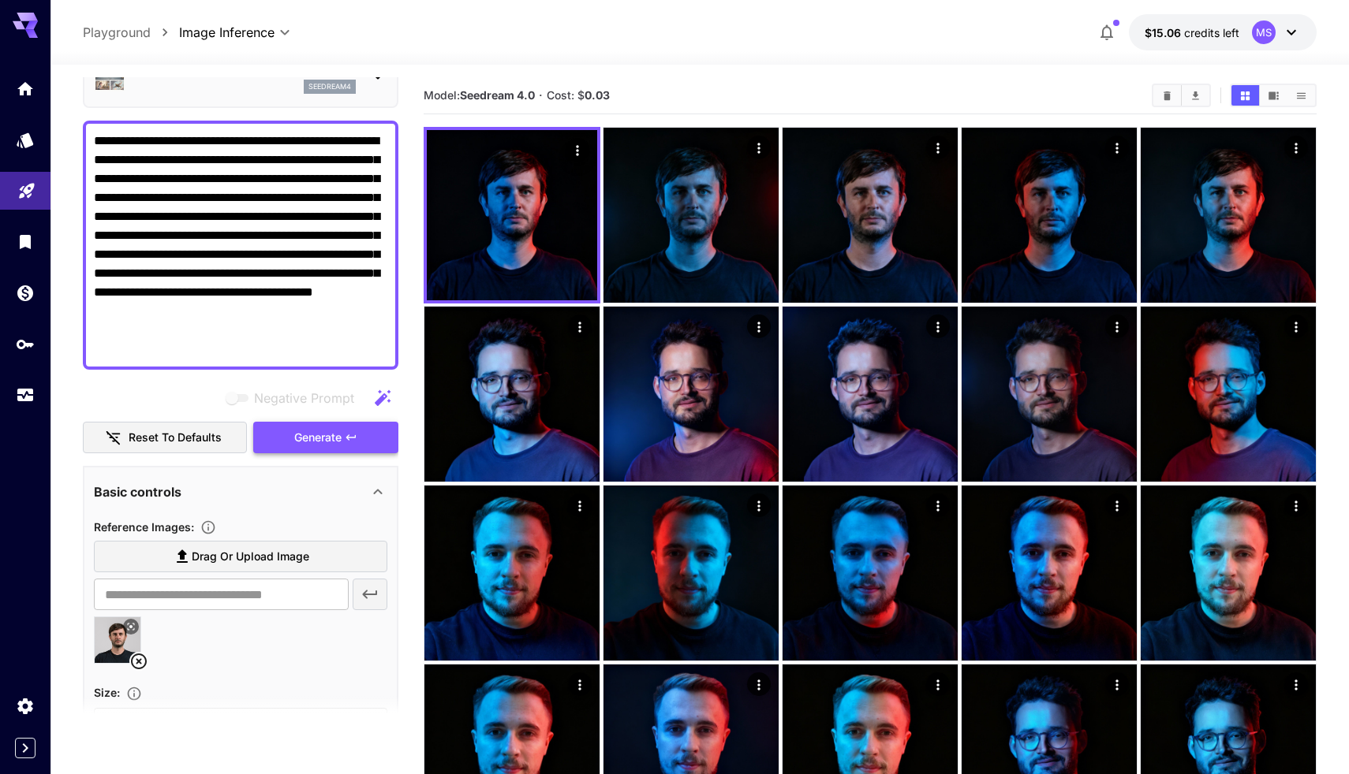
type textarea "**********"
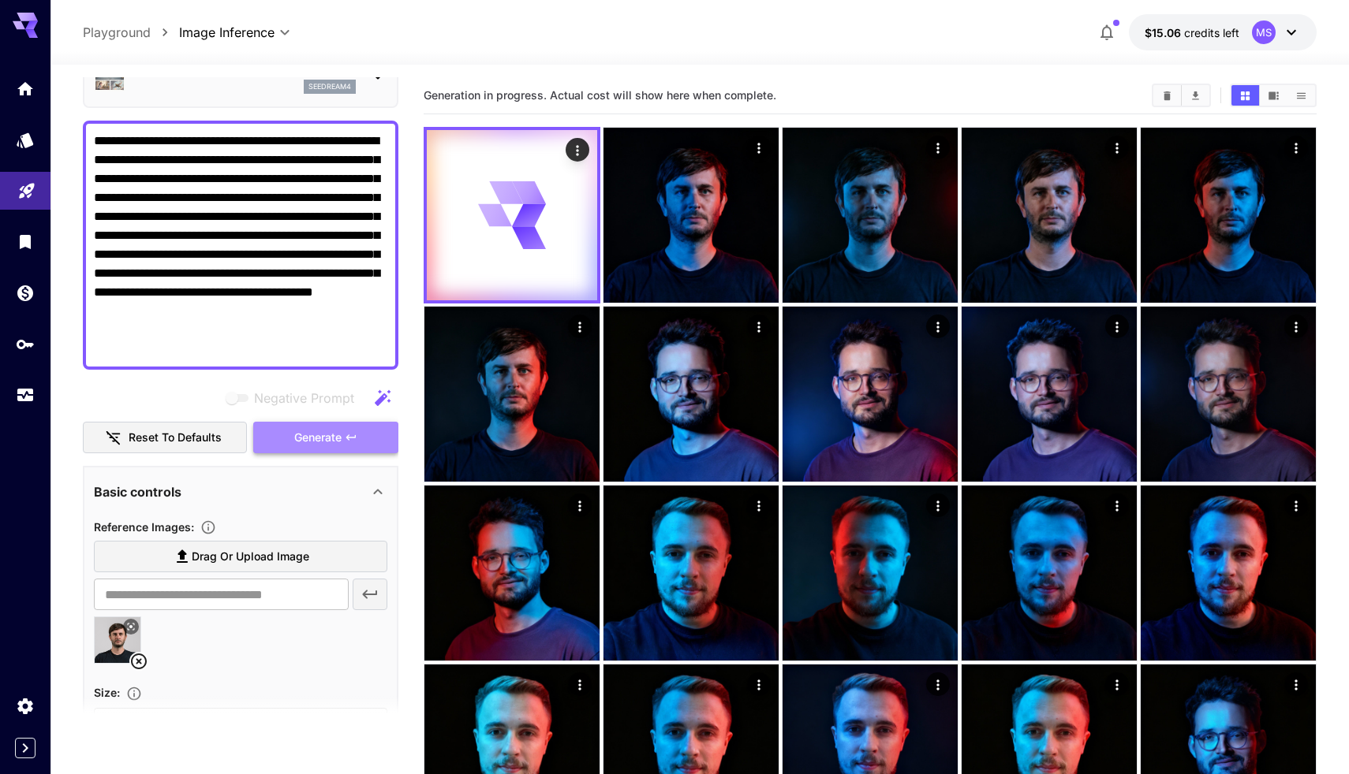
click at [338, 438] on span "Generate" at bounding box center [317, 438] width 47 height 20
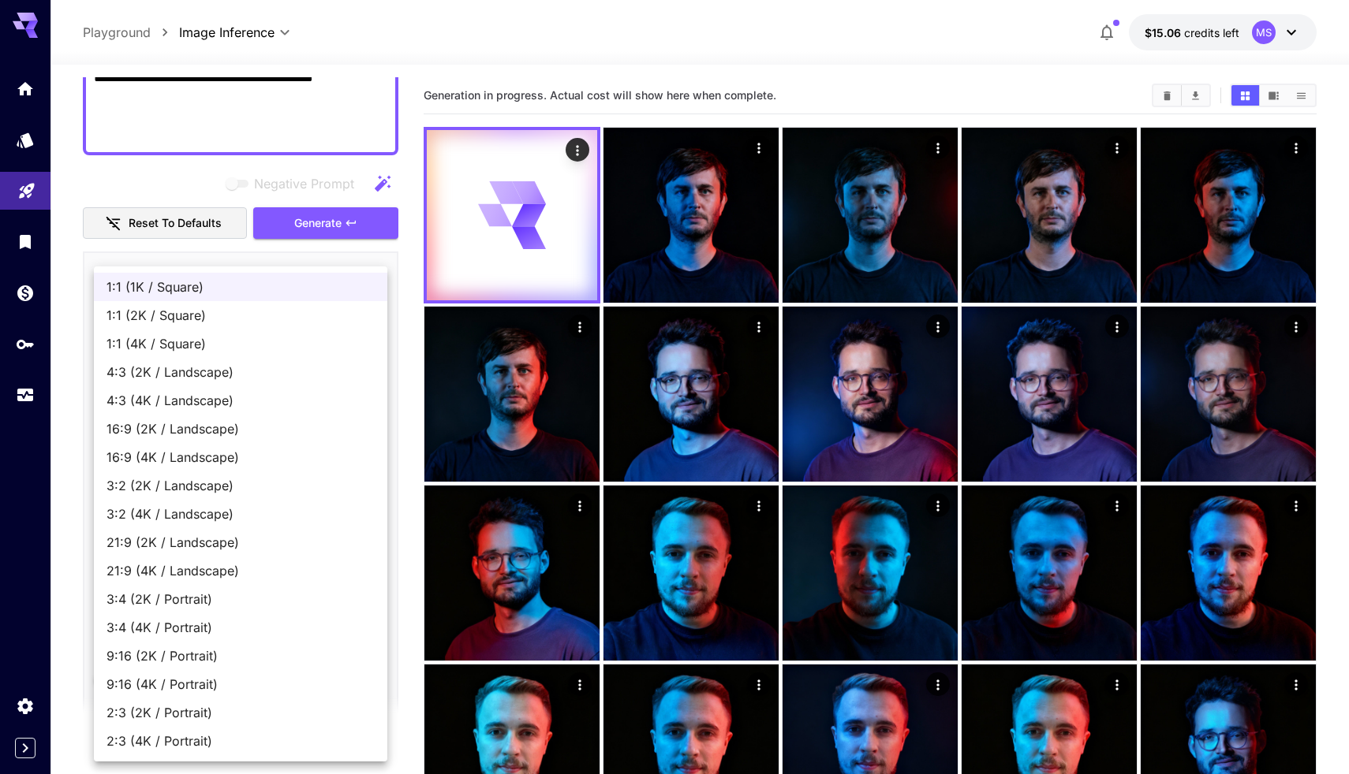
click at [415, 305] on div at bounding box center [674, 387] width 1349 height 774
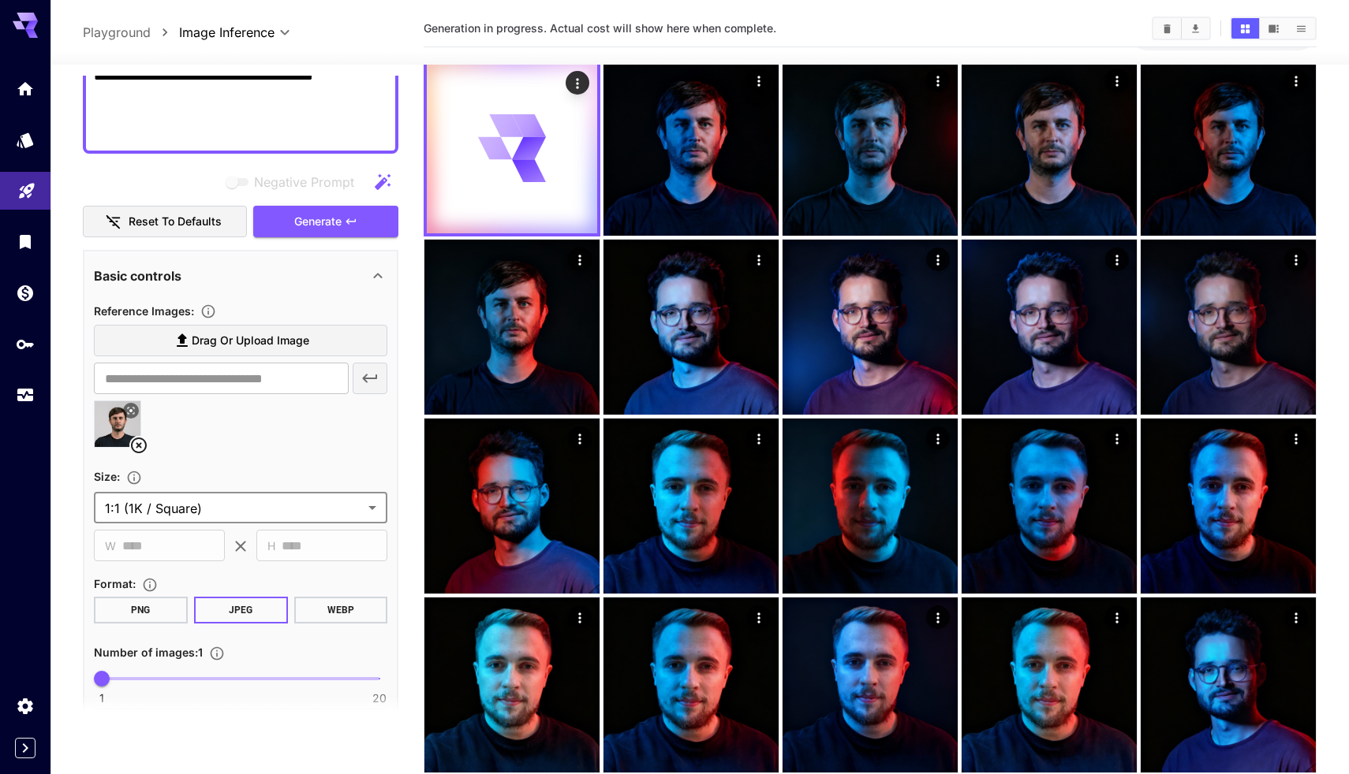
scroll to position [136, 0]
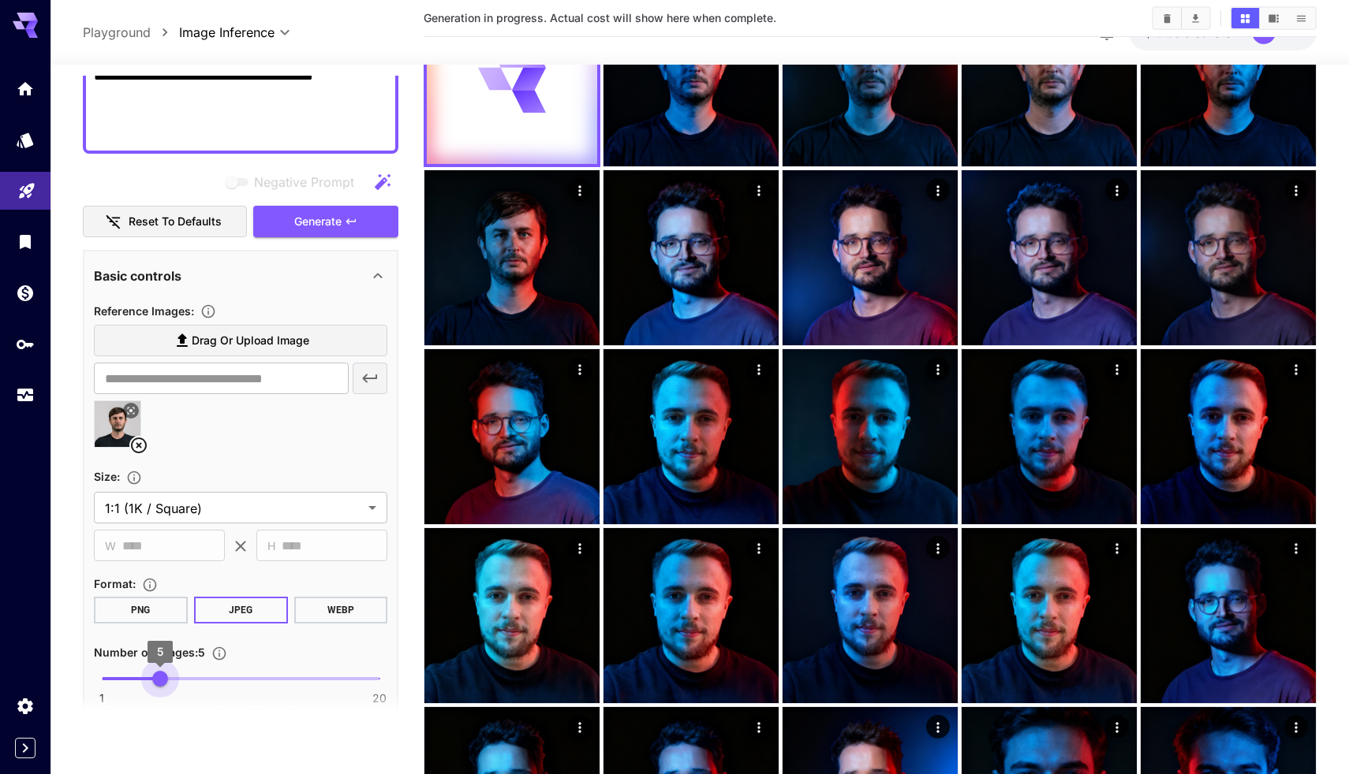
type input "*"
drag, startPoint x: 105, startPoint y: 674, endPoint x: 147, endPoint y: 675, distance: 42.6
click at [147, 675] on span "4" at bounding box center [146, 679] width 16 height 16
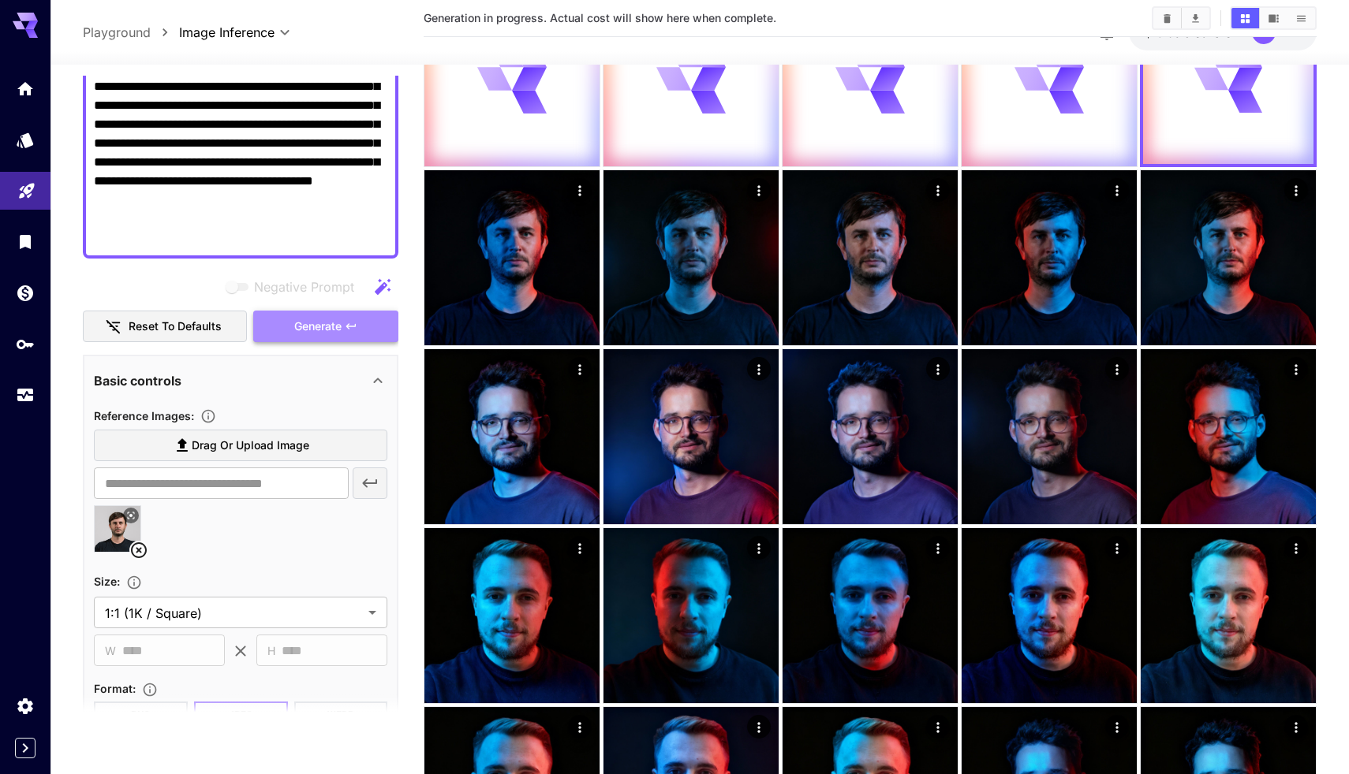
click at [309, 338] on button "Generate" at bounding box center [325, 327] width 145 height 32
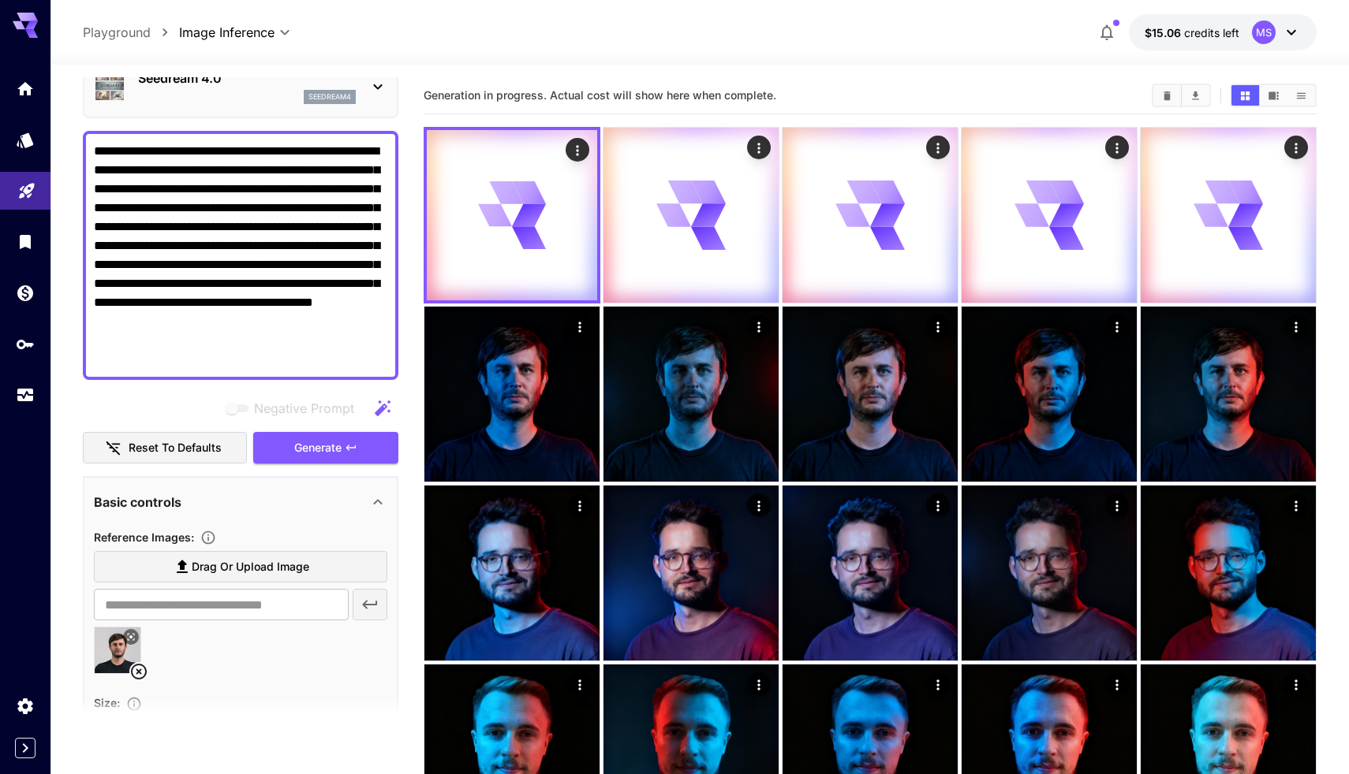
scroll to position [71, 0]
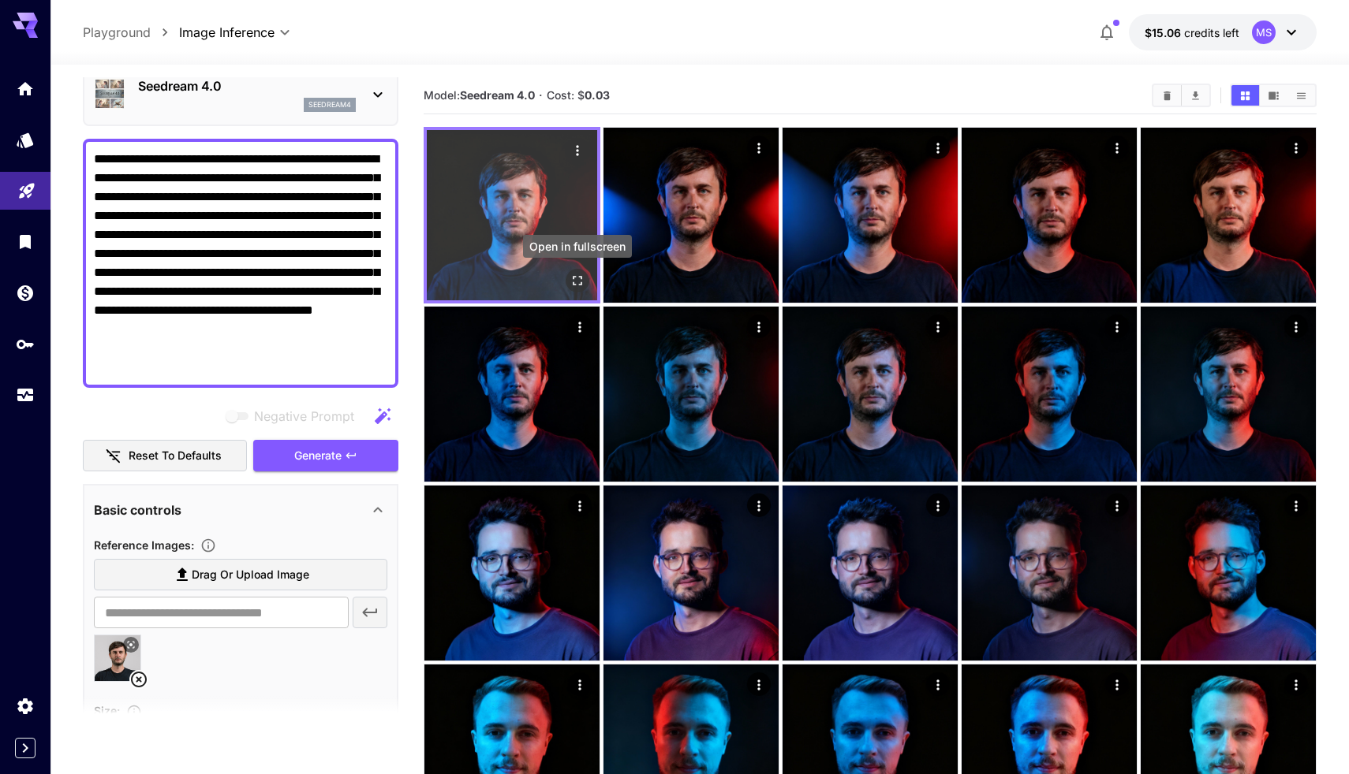
click at [581, 279] on icon "Open in fullscreen" at bounding box center [577, 280] width 9 height 9
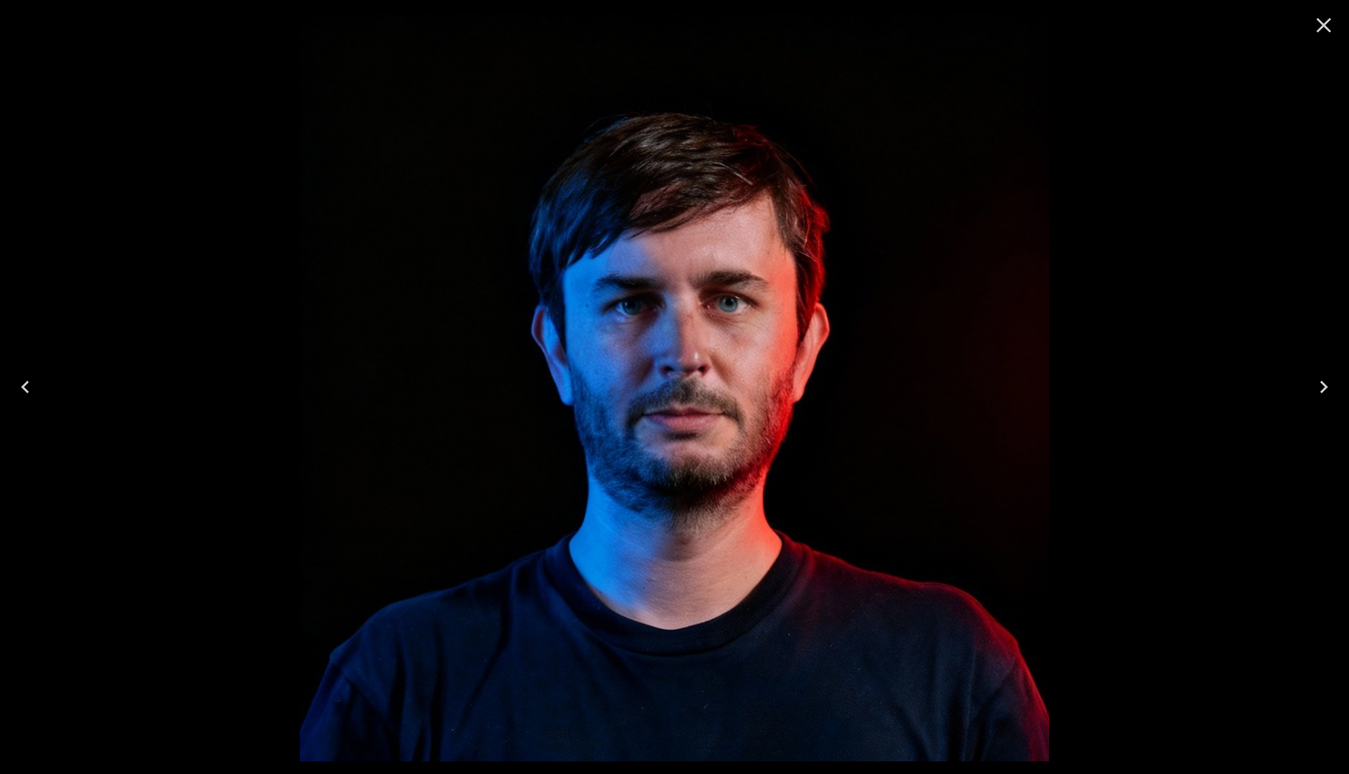
click at [1321, 18] on icon "Close" at bounding box center [1323, 25] width 25 height 25
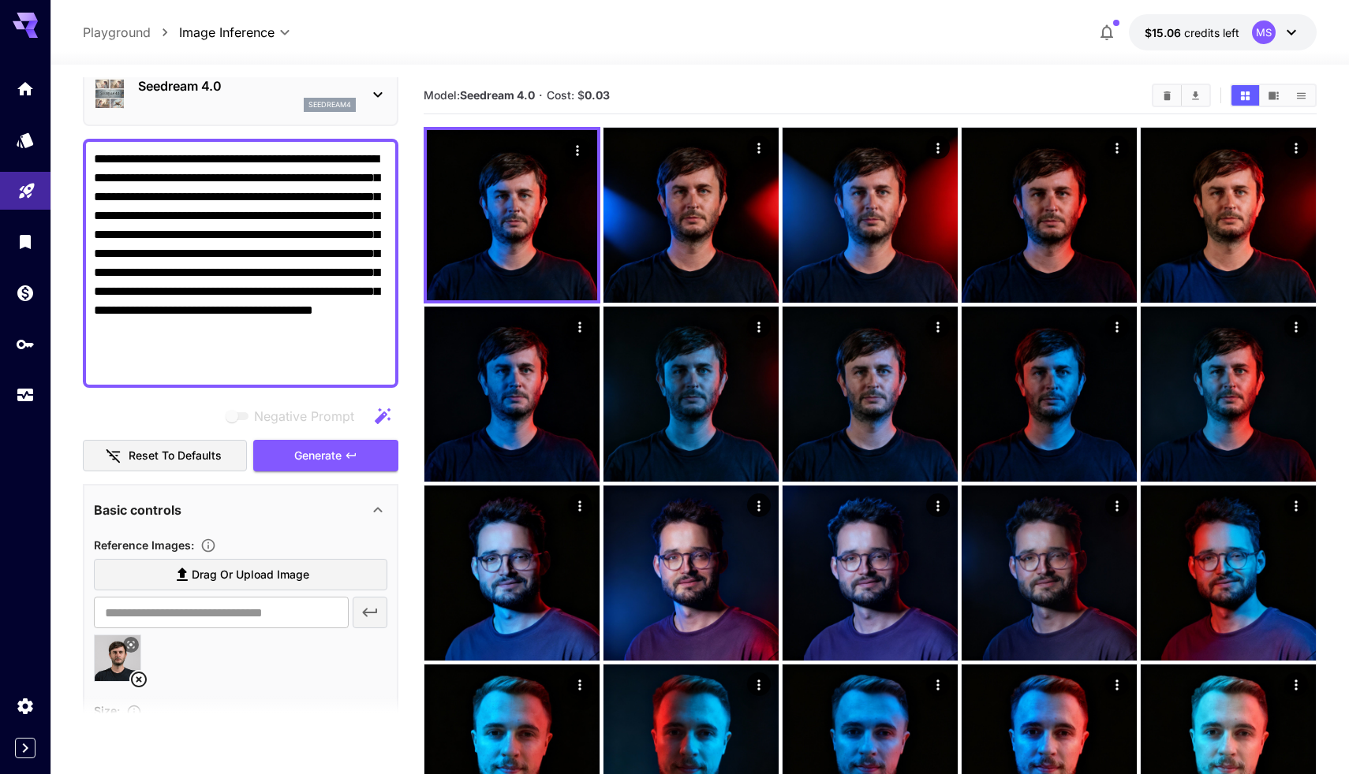
click at [138, 681] on icon at bounding box center [138, 679] width 19 height 19
click at [222, 569] on span "Drag or upload image" at bounding box center [251, 575] width 118 height 20
click at [0, 0] on input "Drag or upload image" at bounding box center [0, 0] width 0 height 0
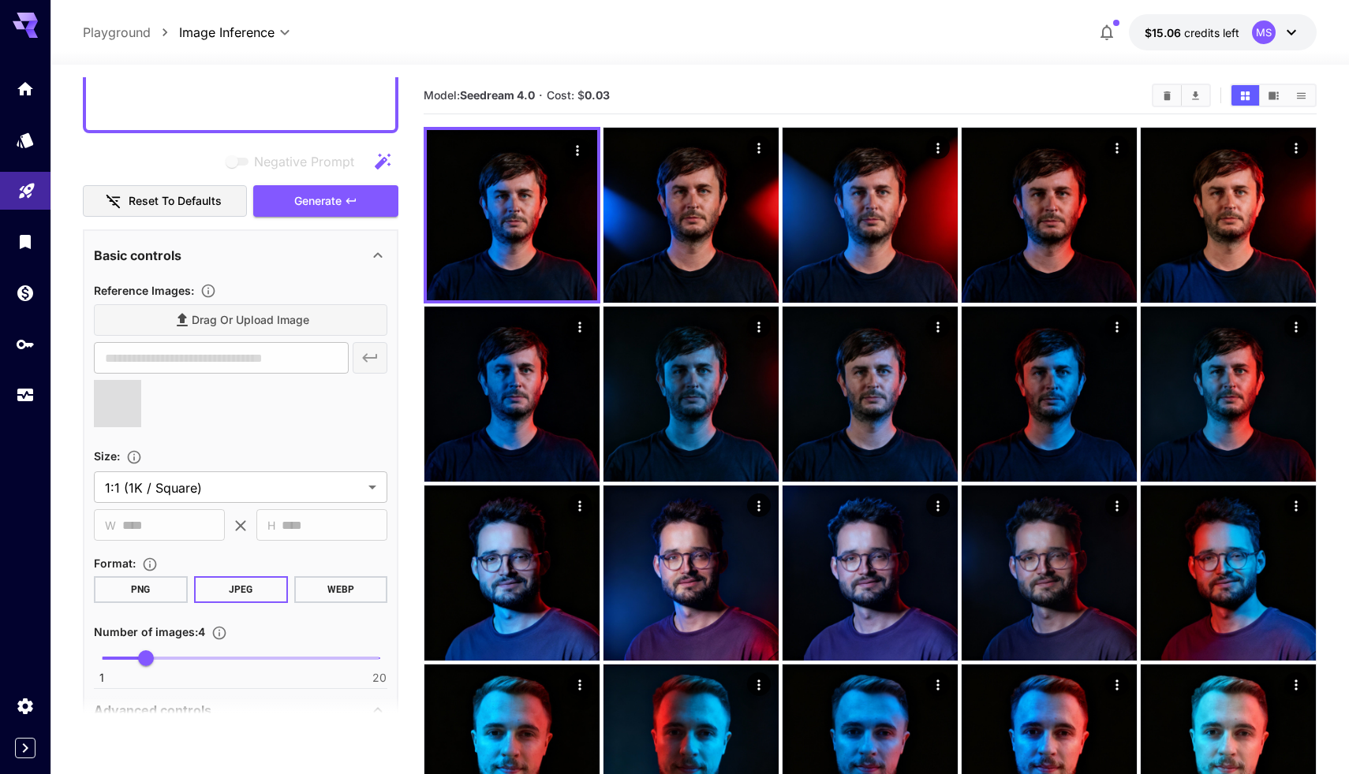
scroll to position [431, 0]
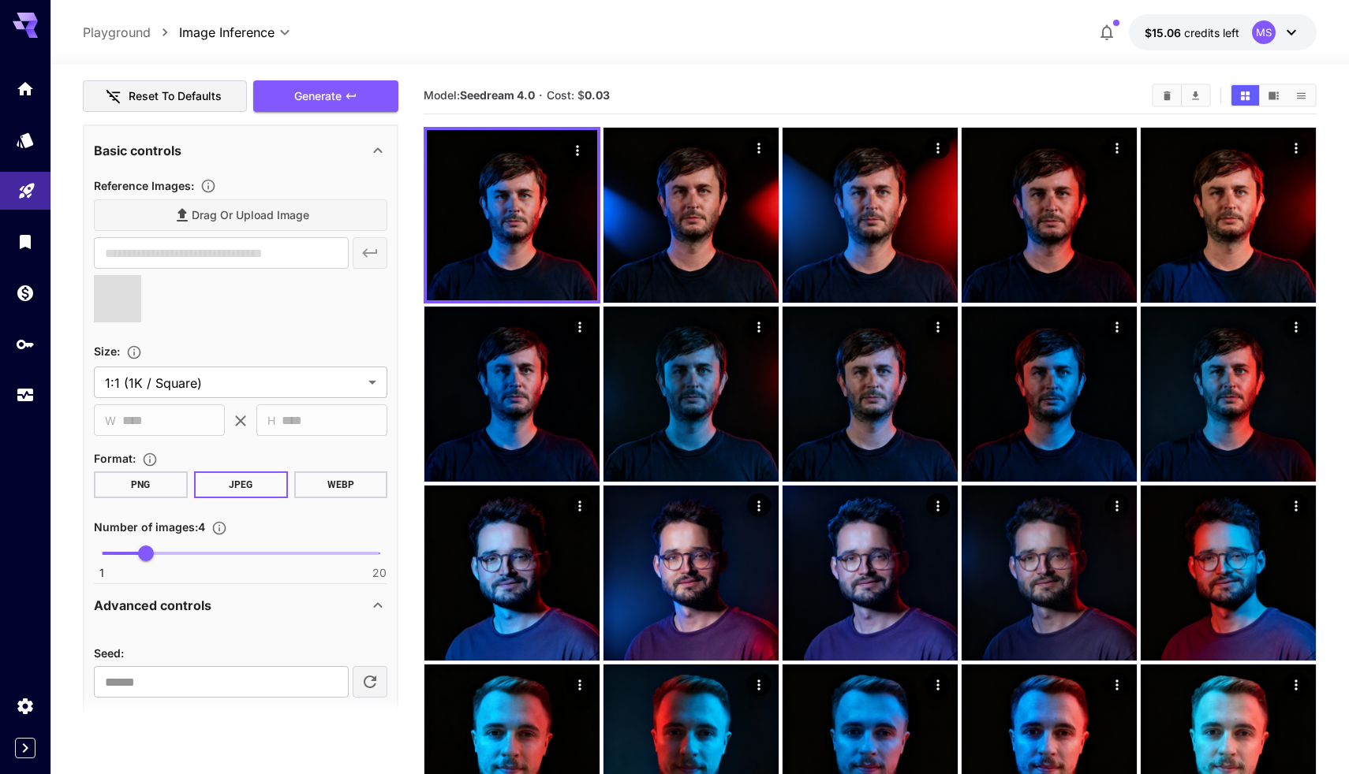
type input "**********"
type input "*"
drag, startPoint x: 147, startPoint y: 550, endPoint x: 157, endPoint y: 550, distance: 9.5
click at [157, 550] on span "5" at bounding box center [160, 554] width 16 height 16
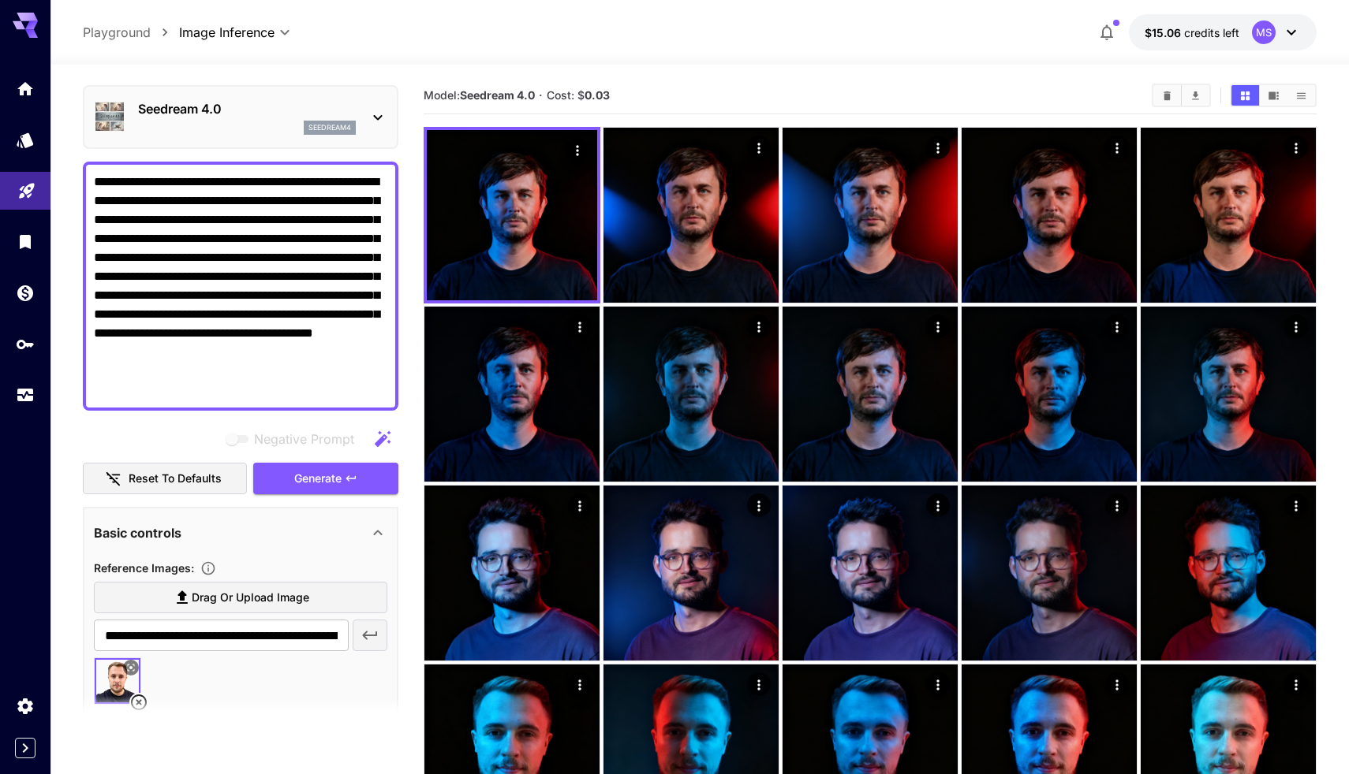
scroll to position [82, 0]
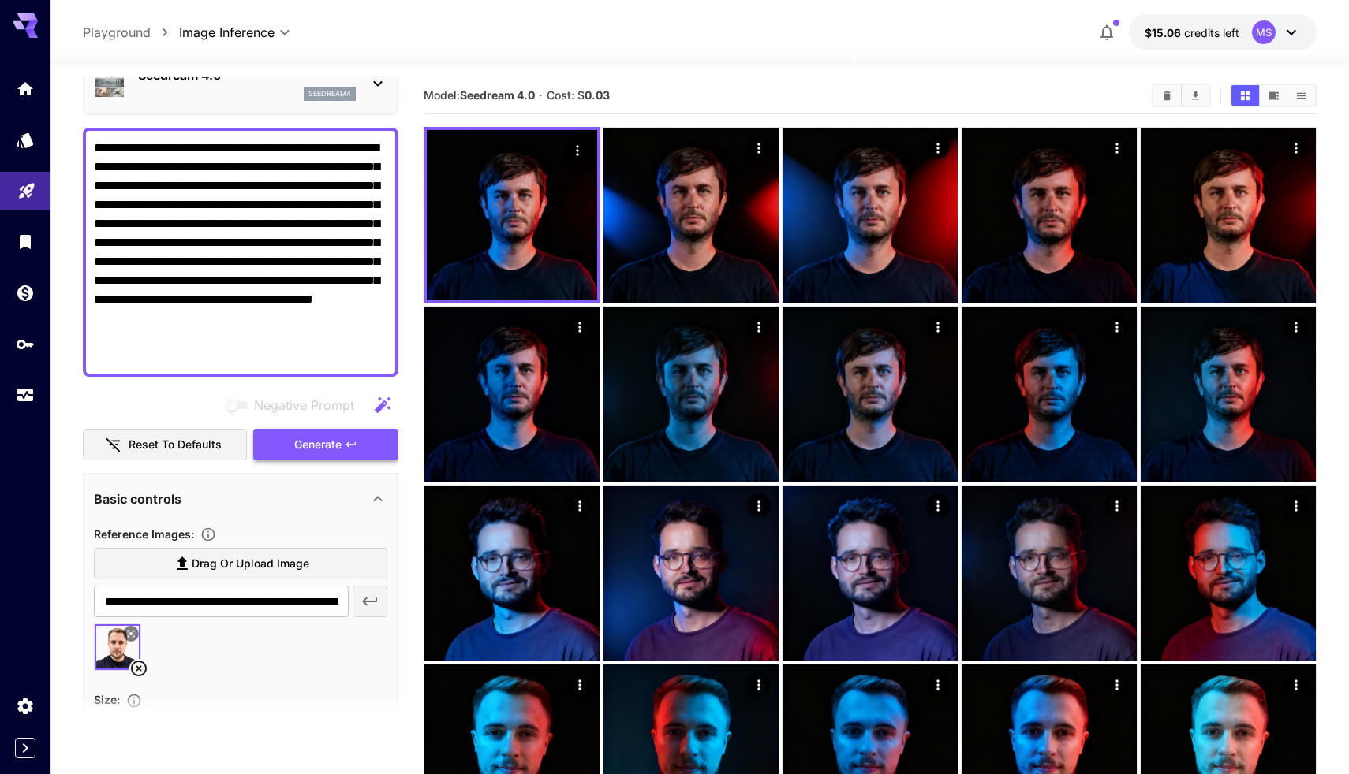
click at [335, 446] on span "Generate" at bounding box center [317, 445] width 47 height 20
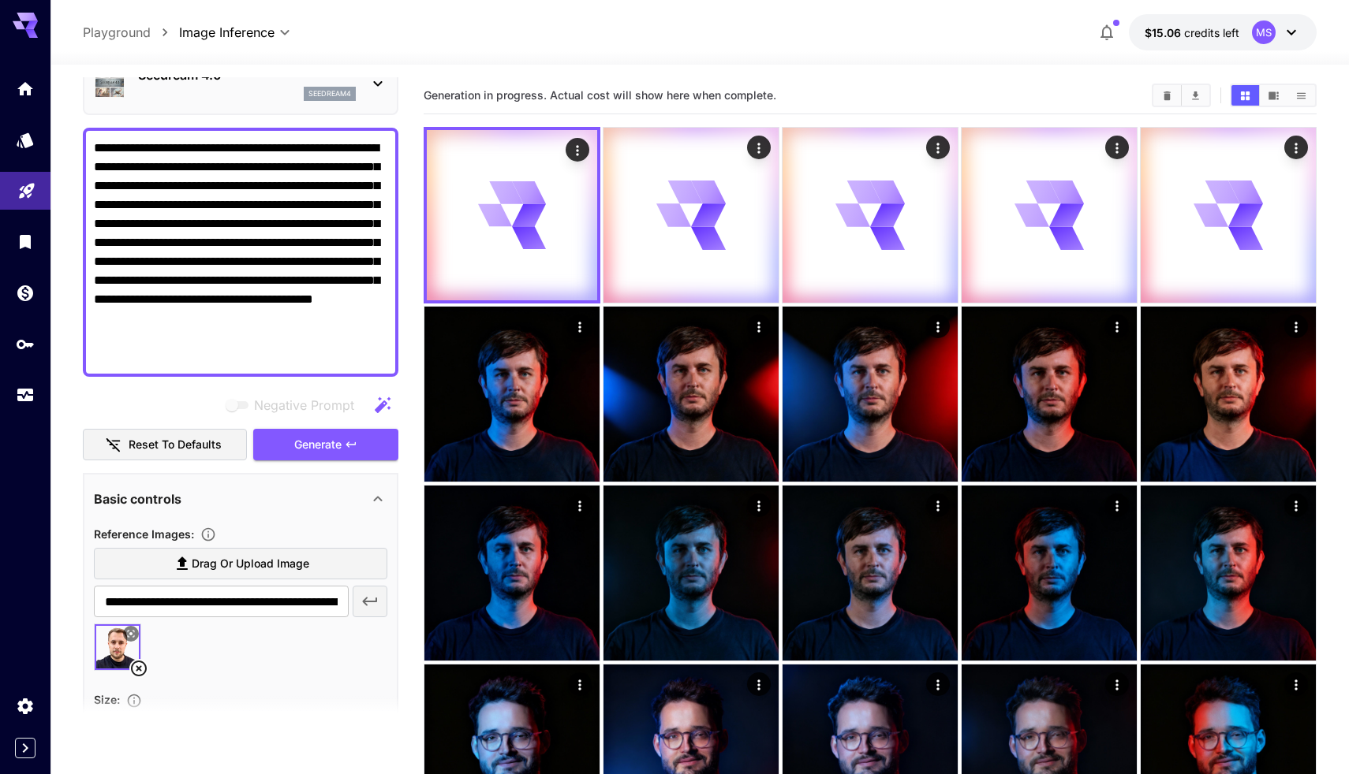
click at [136, 667] on icon at bounding box center [138, 668] width 19 height 19
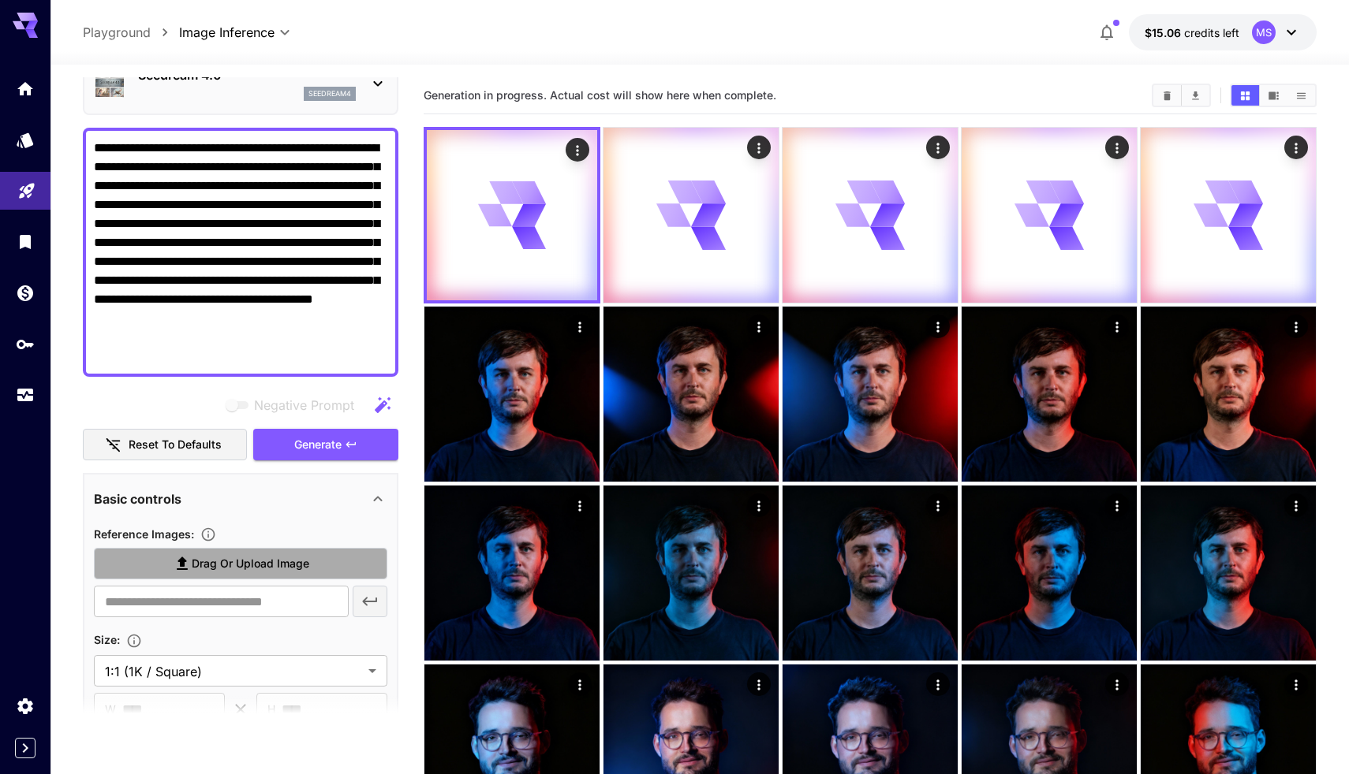
click at [244, 562] on span "Drag or upload image" at bounding box center [251, 564] width 118 height 20
click at [0, 0] on input "Drag or upload image" at bounding box center [0, 0] width 0 height 0
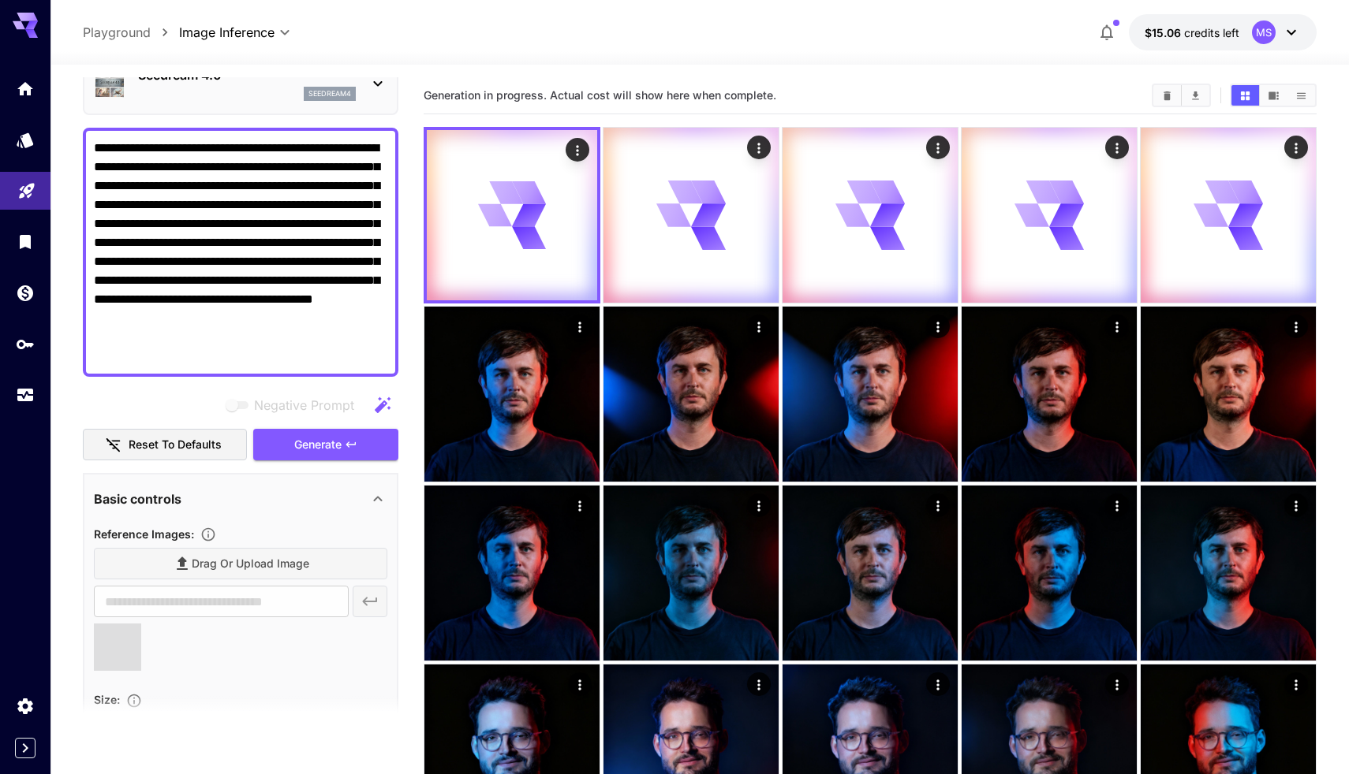
type input "**********"
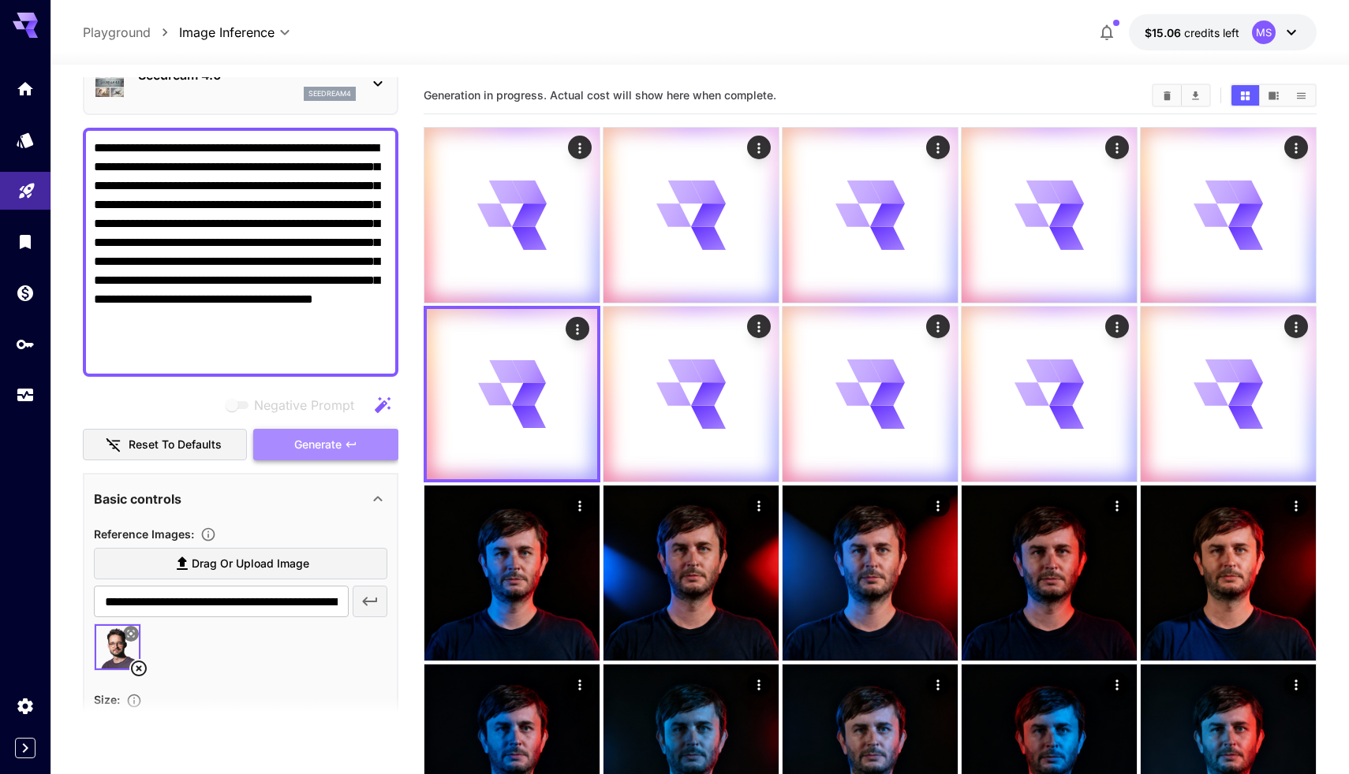
click at [365, 441] on button "Generate" at bounding box center [325, 445] width 145 height 32
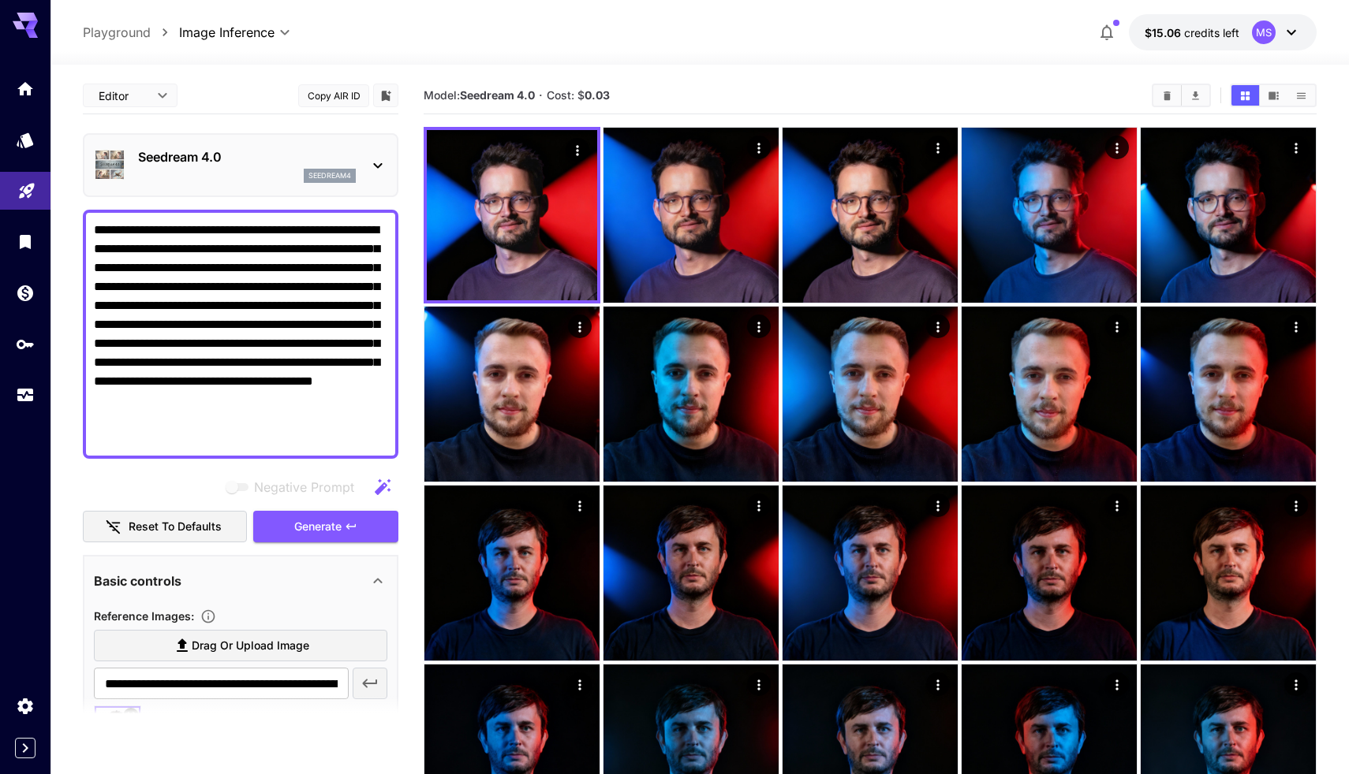
scroll to position [-1, 0]
click at [213, 162] on p "Seedream 4.0" at bounding box center [247, 156] width 218 height 19
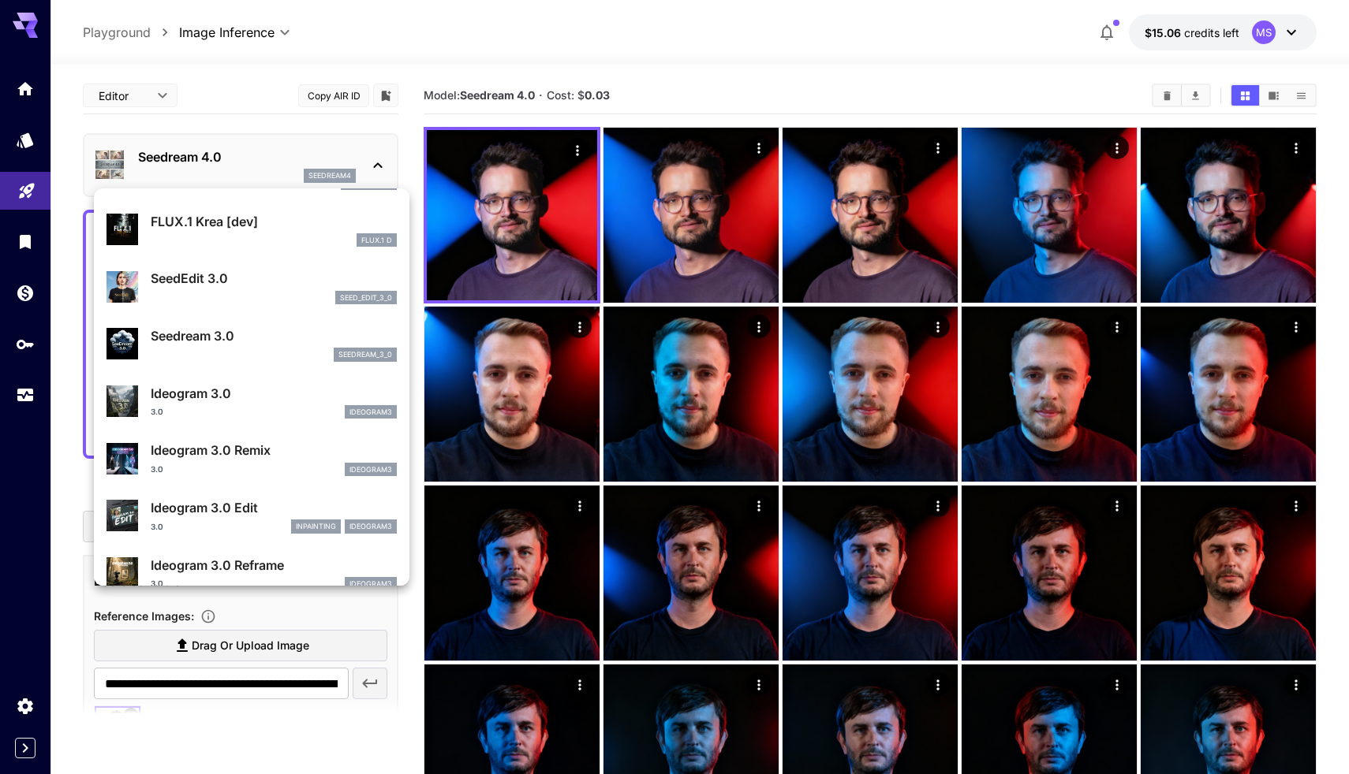
scroll to position [275, 0]
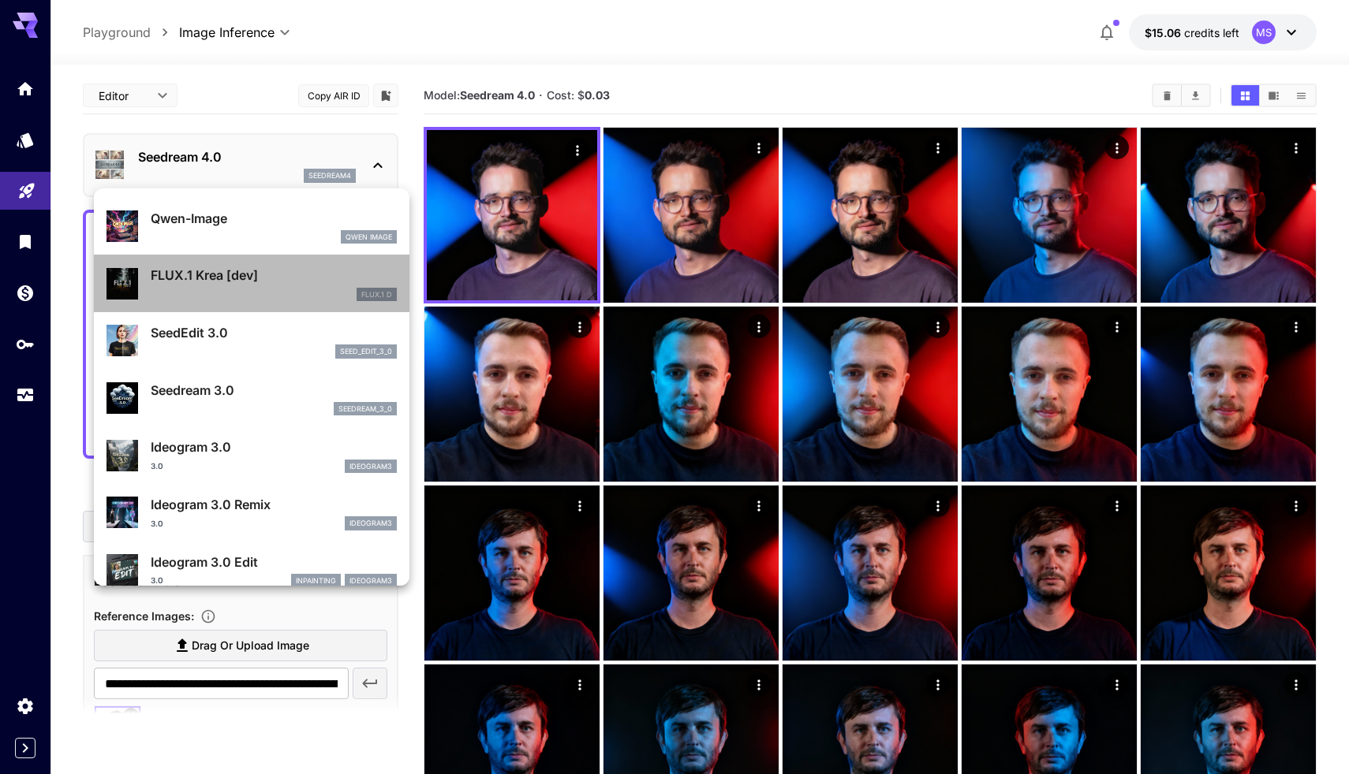
click at [269, 256] on li "FLUX.1 Krea [dev] FLUX.1 D" at bounding box center [251, 284] width 315 height 58
type input "**********"
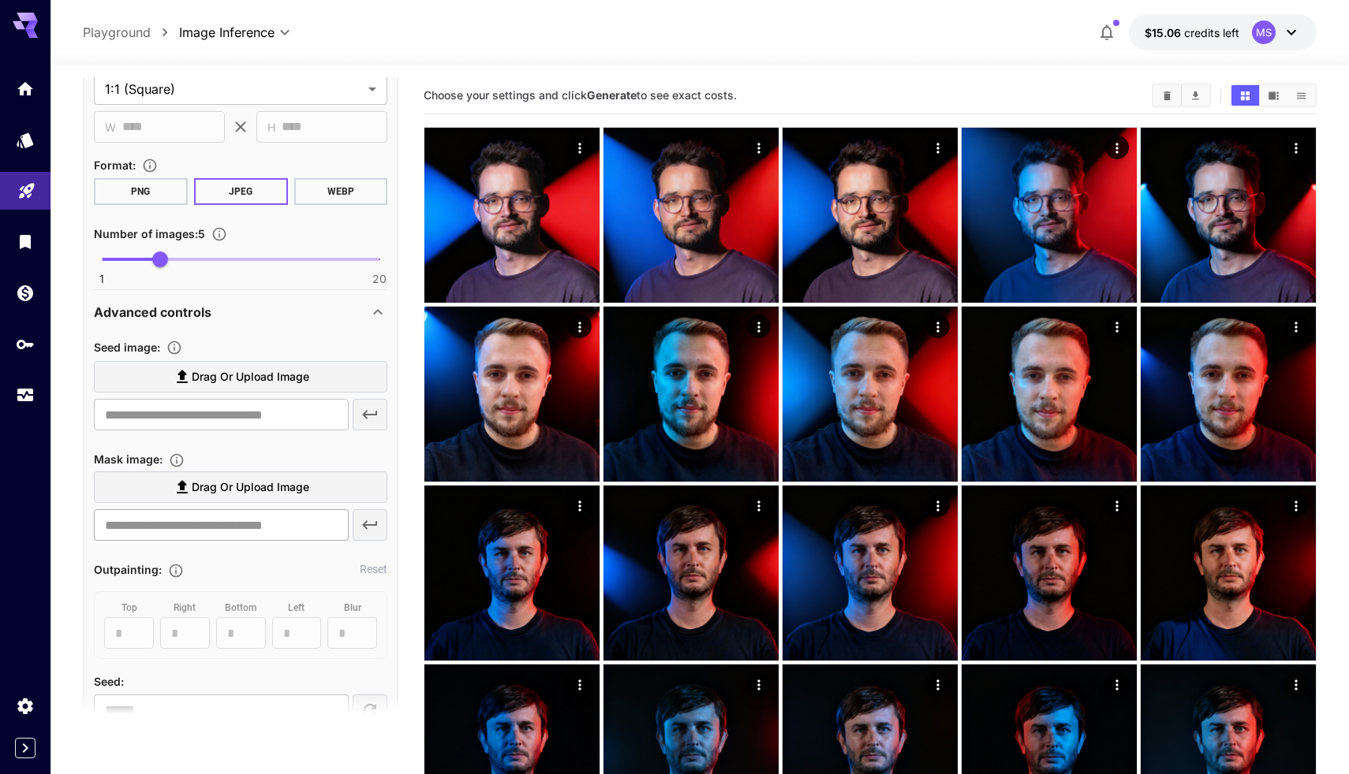
scroll to position [688, 0]
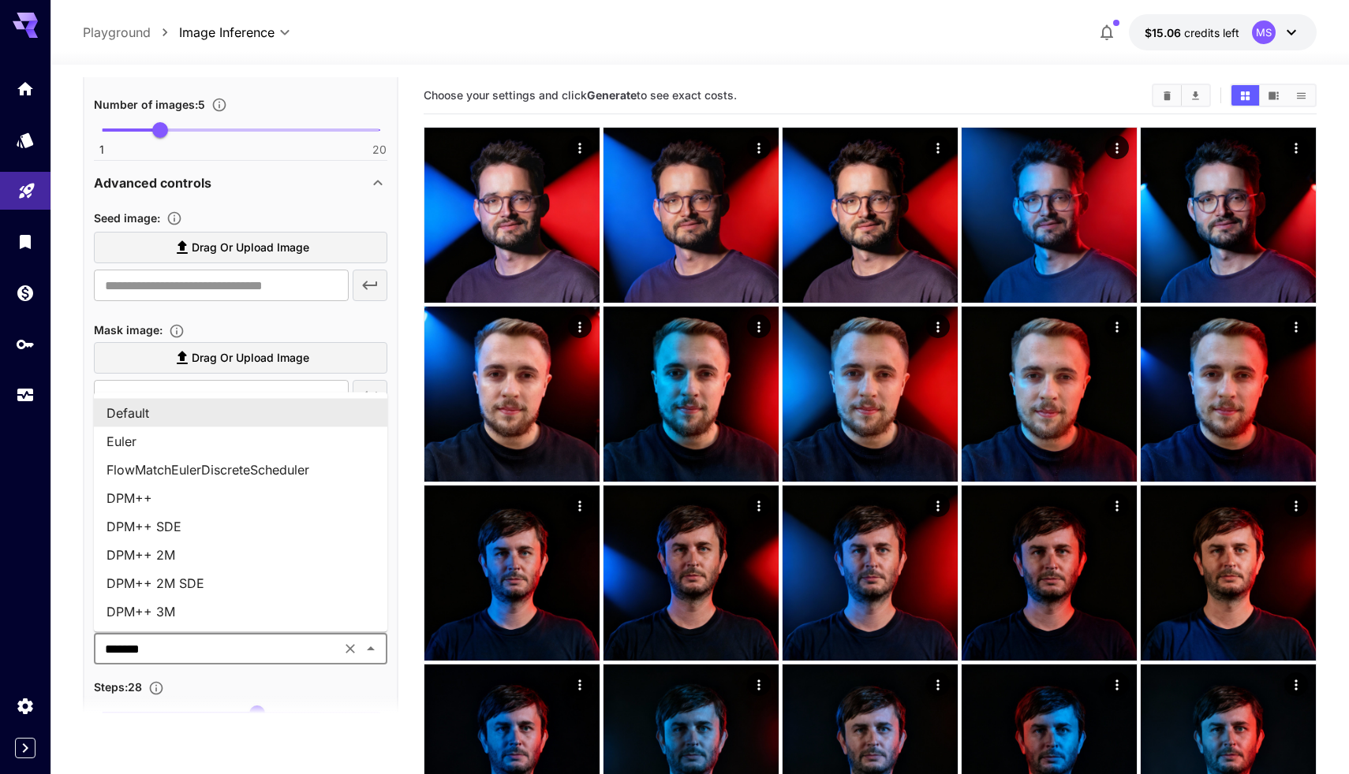
click at [225, 655] on input "*******" at bounding box center [217, 649] width 237 height 22
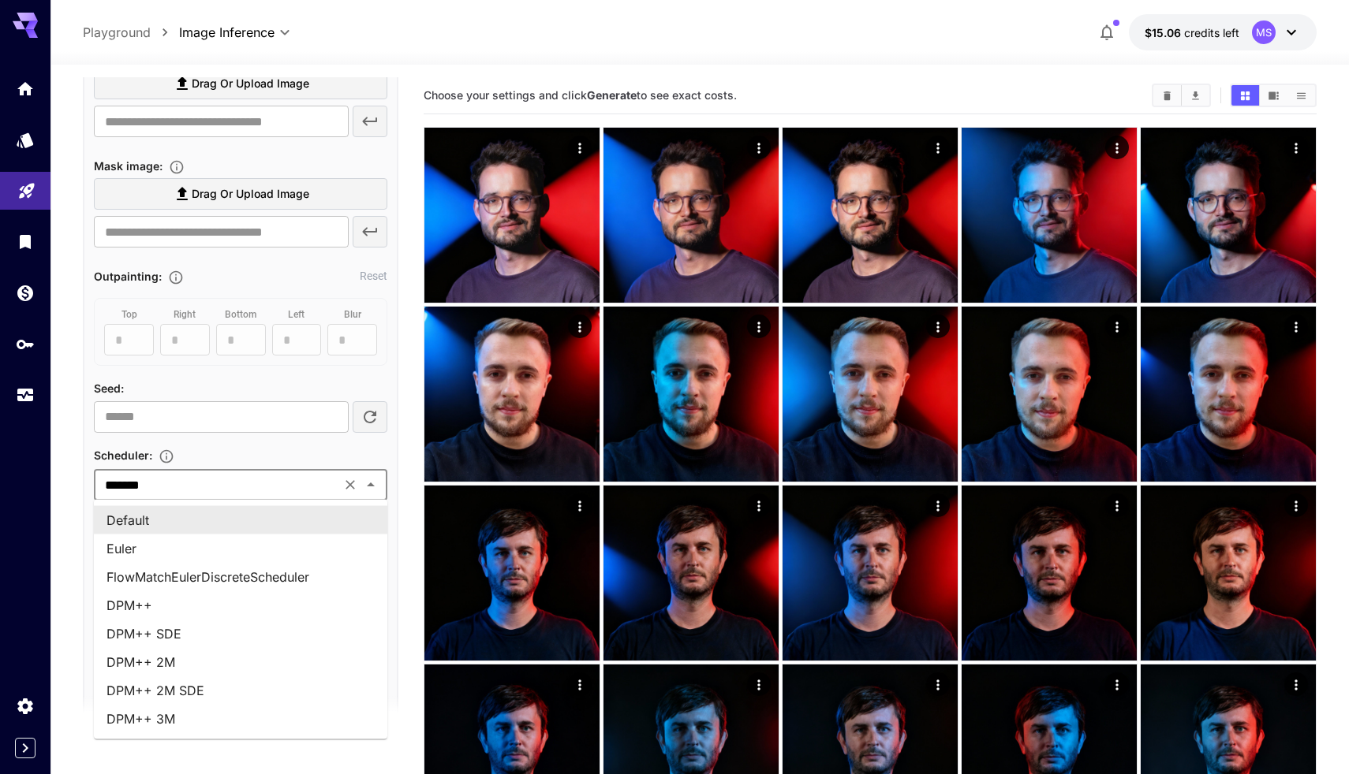
click at [236, 460] on div "Scheduler :" at bounding box center [240, 455] width 293 height 19
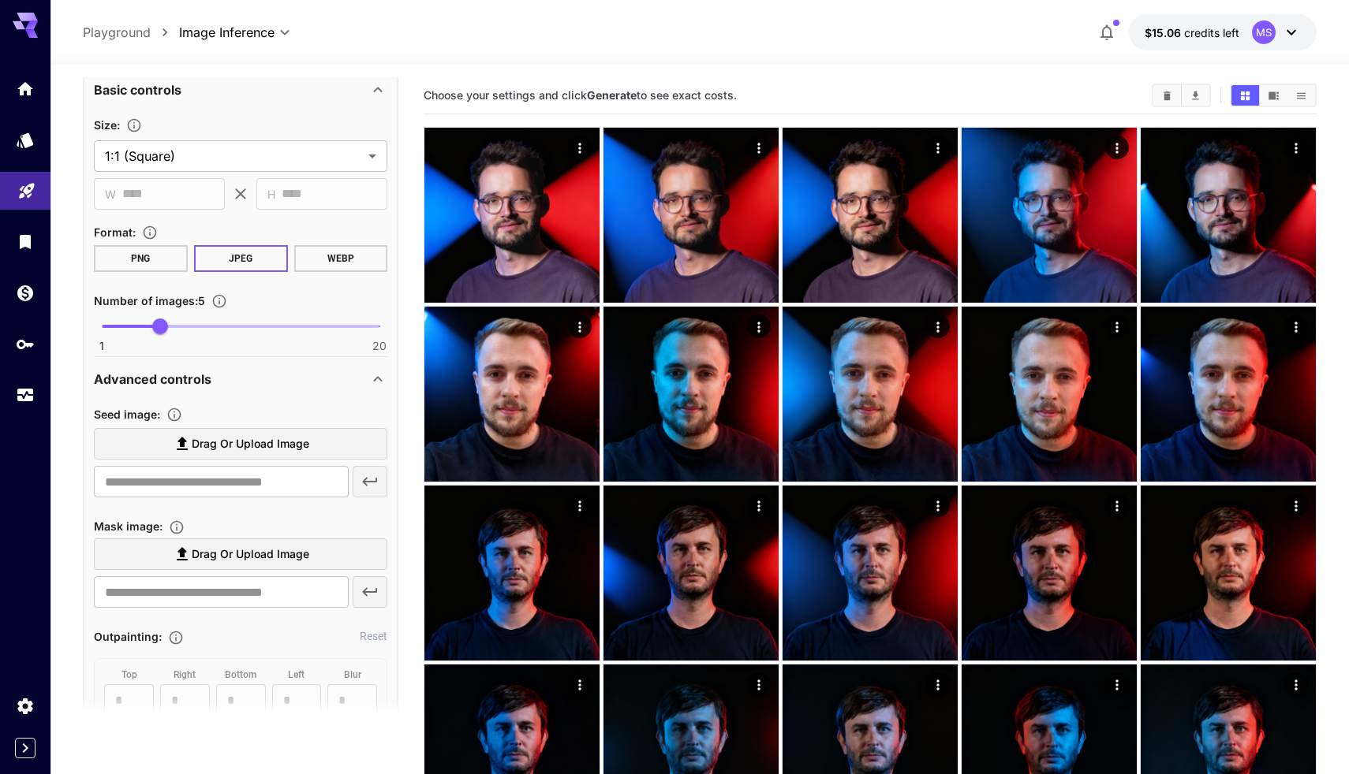
scroll to position [535, 0]
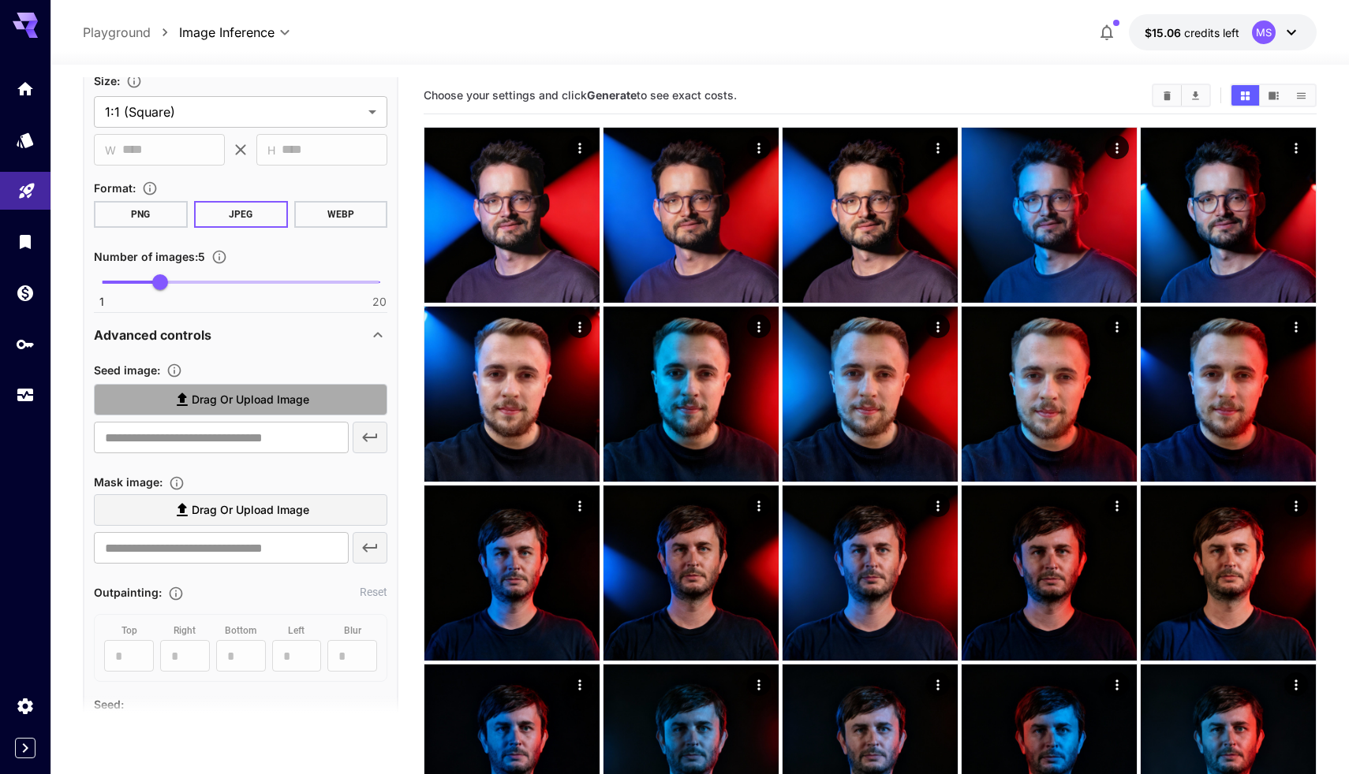
click at [237, 404] on span "Drag or upload image" at bounding box center [251, 400] width 118 height 20
click at [0, 0] on input "Drag or upload image" at bounding box center [0, 0] width 0 height 0
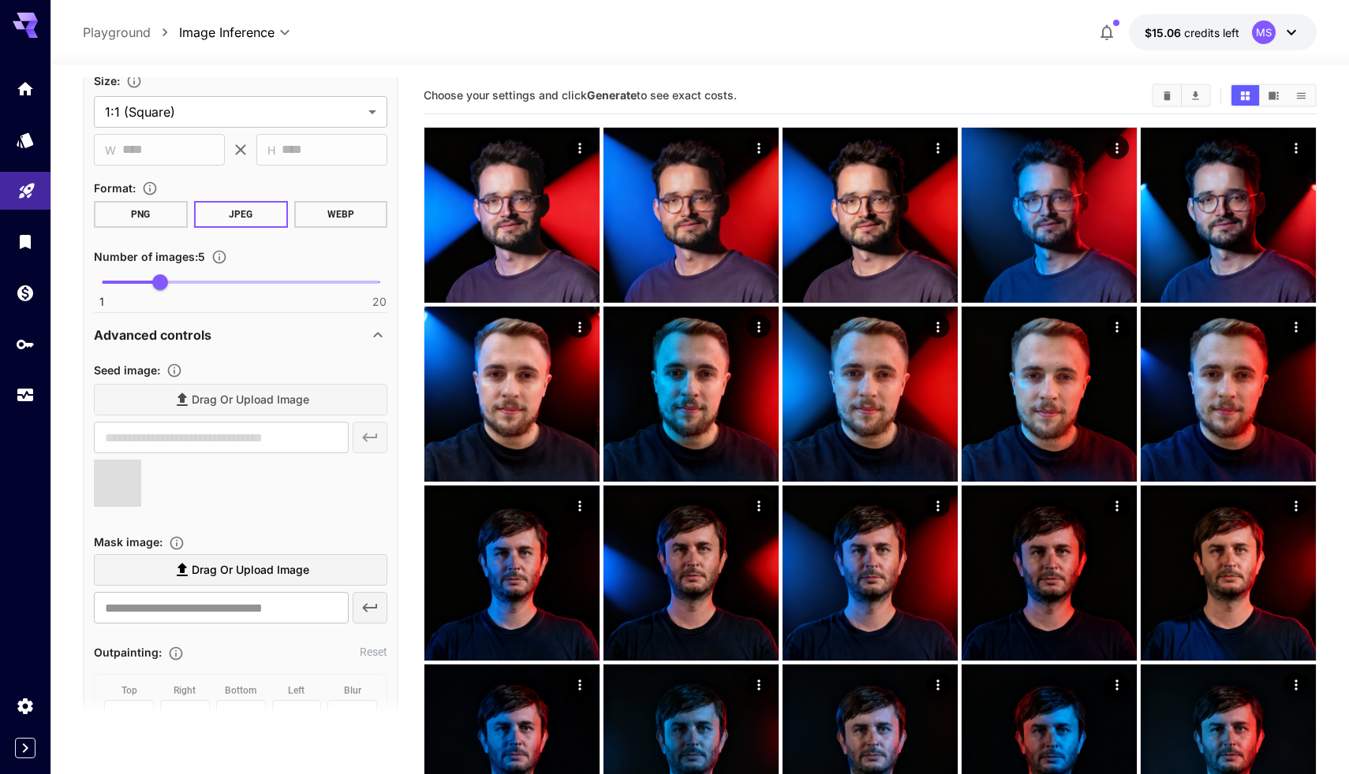
type input "**********"
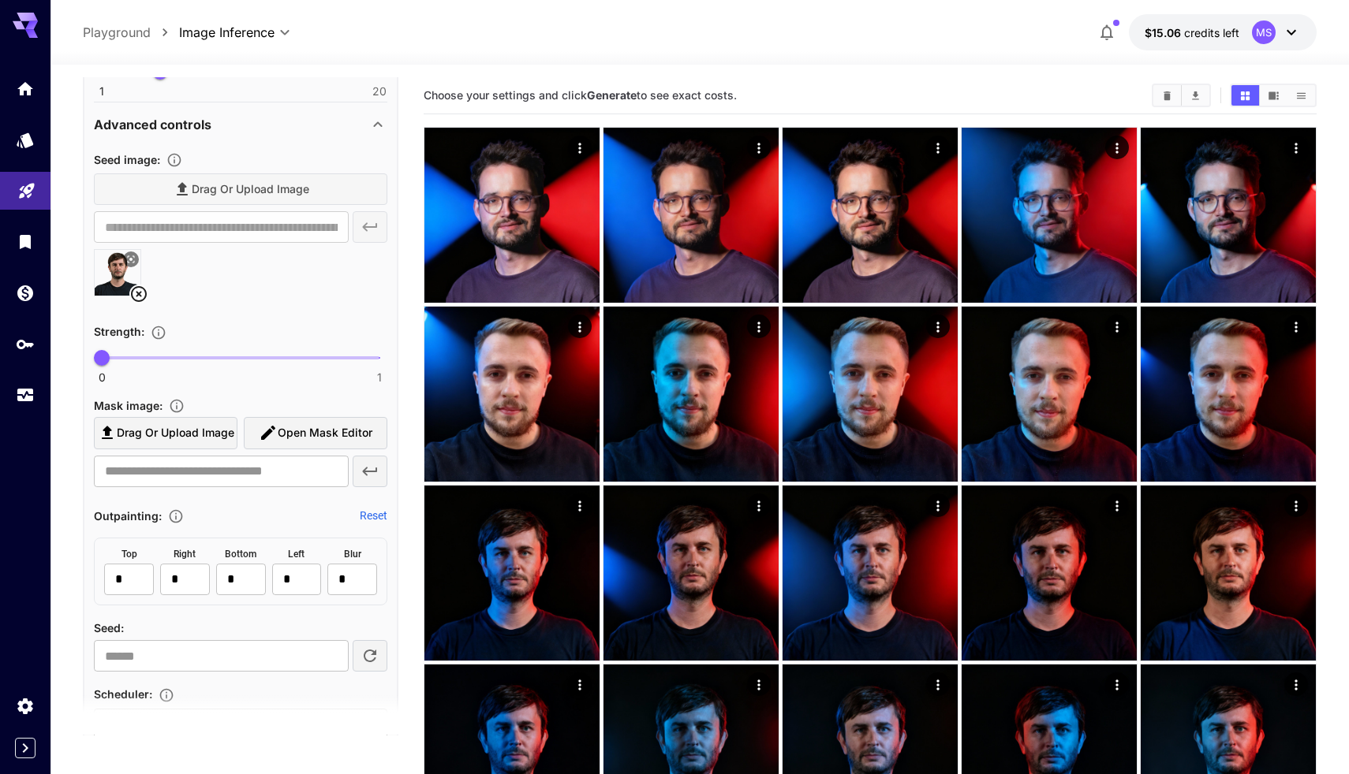
scroll to position [765, 0]
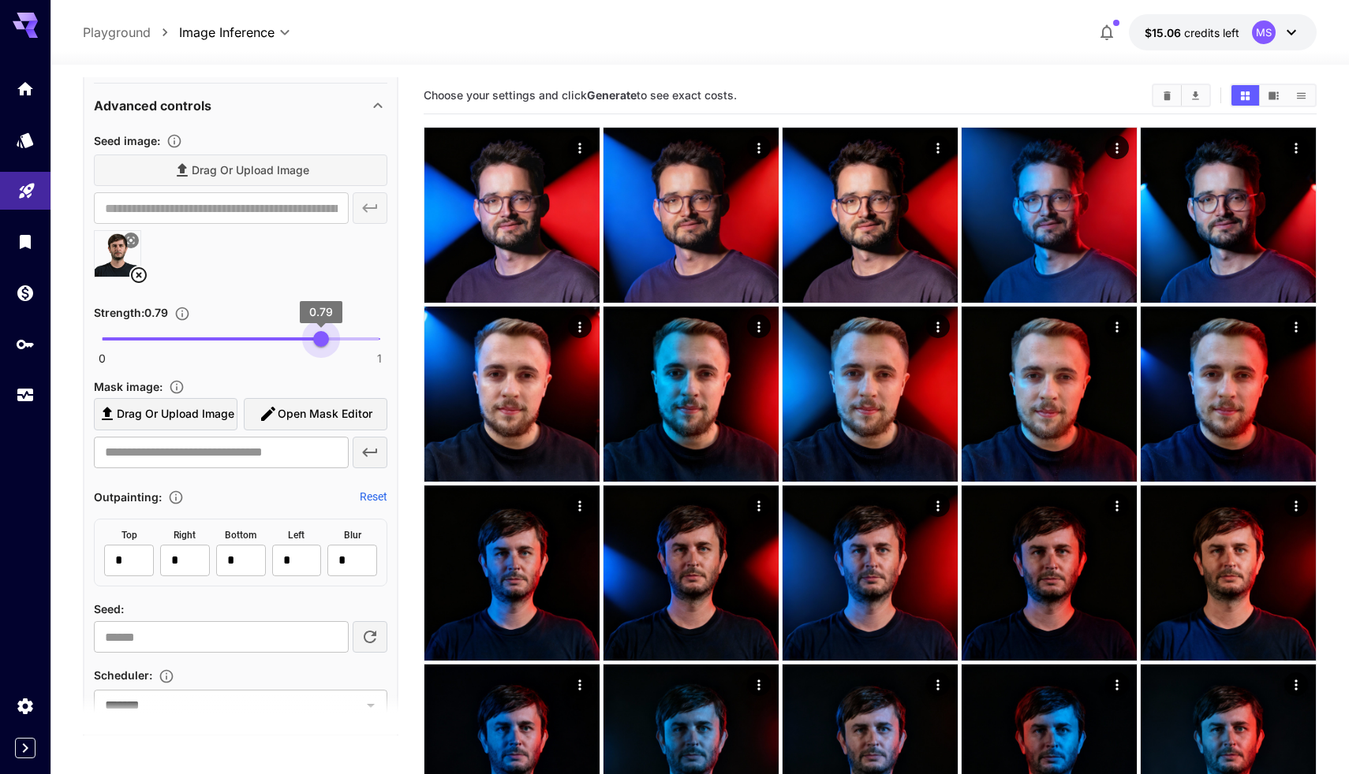
type input "***"
drag, startPoint x: 103, startPoint y: 335, endPoint x: 325, endPoint y: 342, distance: 222.5
click at [325, 342] on span "0.8" at bounding box center [324, 339] width 16 height 16
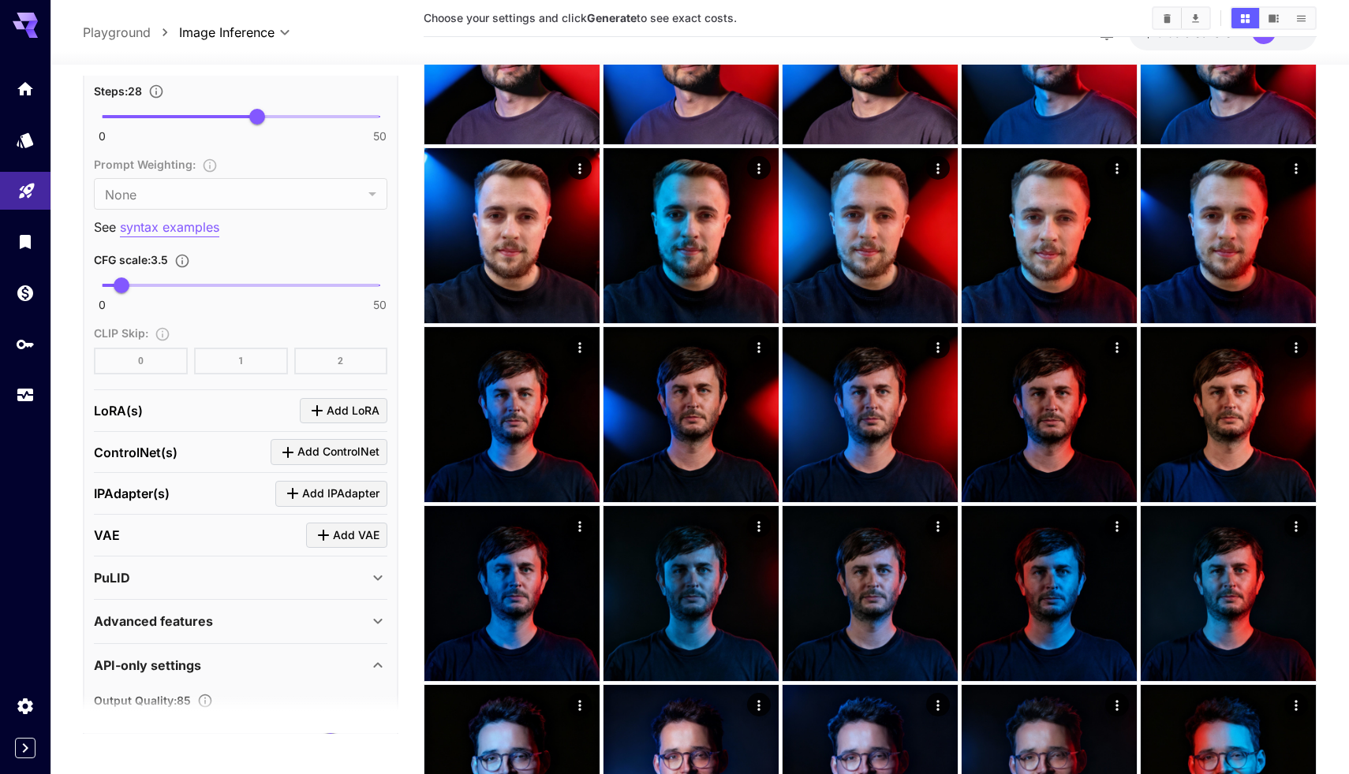
scroll to position [1520, 0]
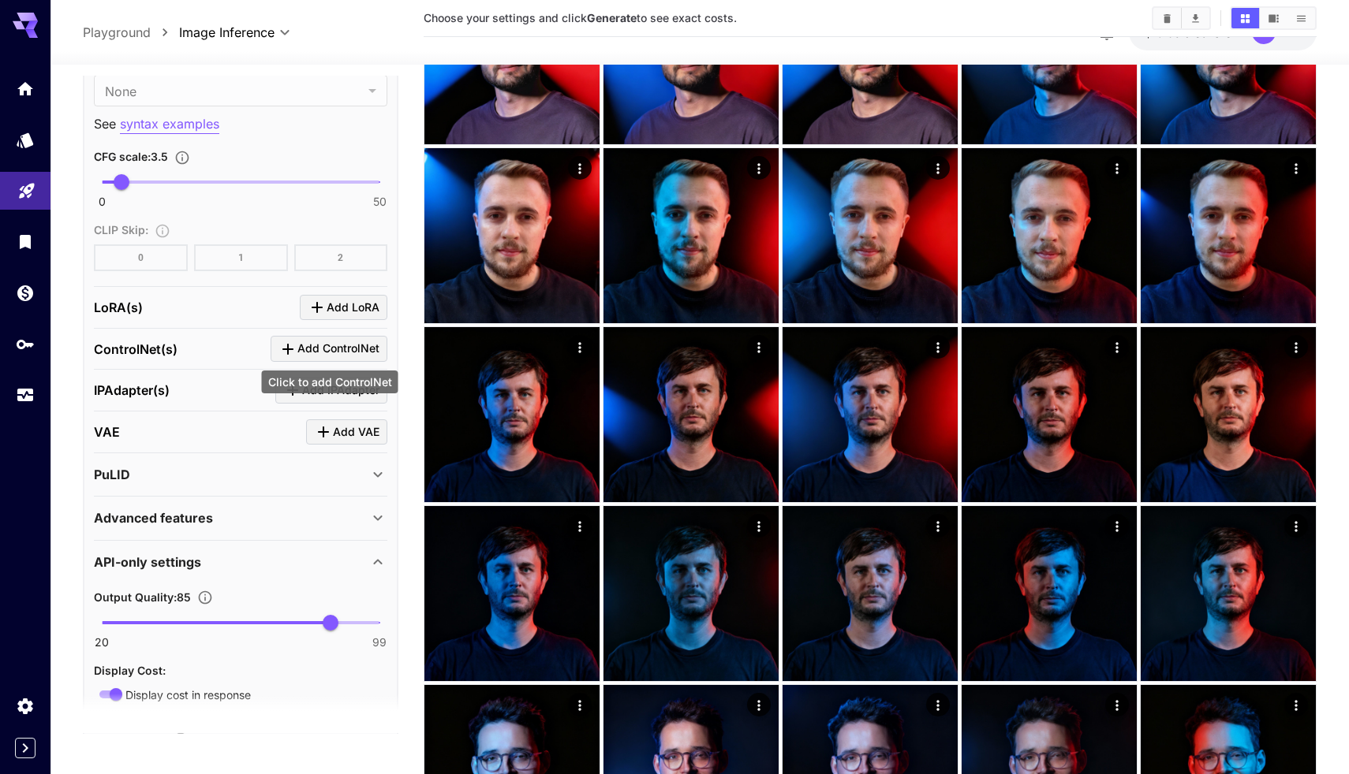
click at [343, 345] on span "Add ControlNet" at bounding box center [338, 349] width 82 height 20
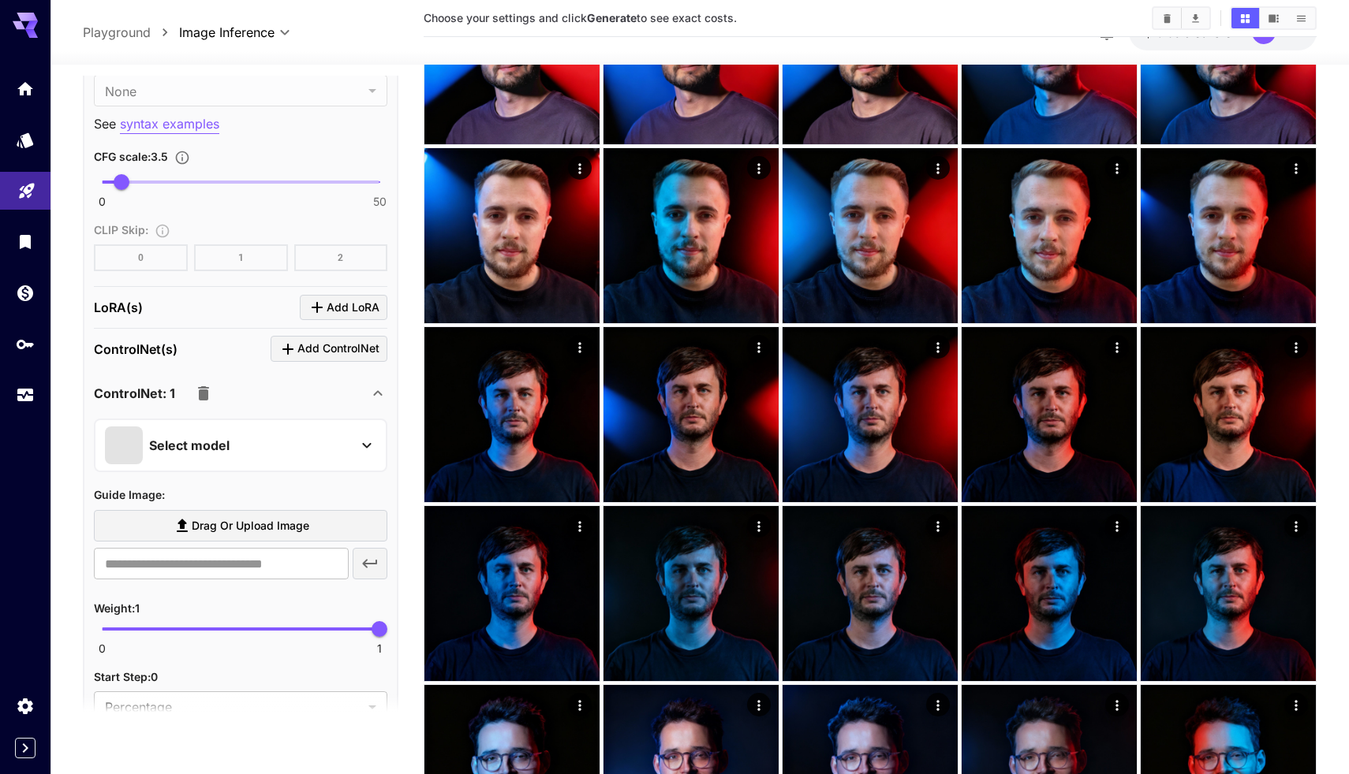
click at [245, 439] on div "Select model" at bounding box center [228, 446] width 246 height 38
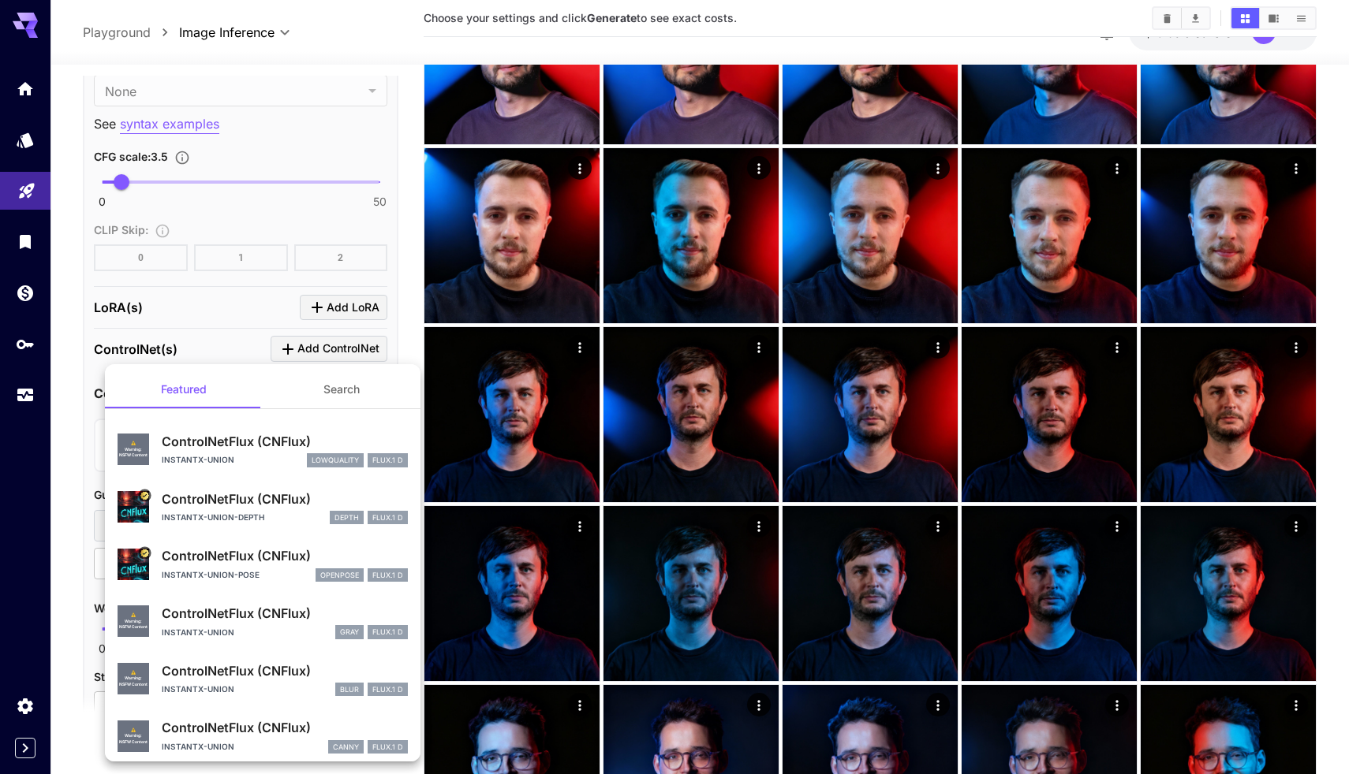
click at [398, 340] on div at bounding box center [674, 387] width 1349 height 774
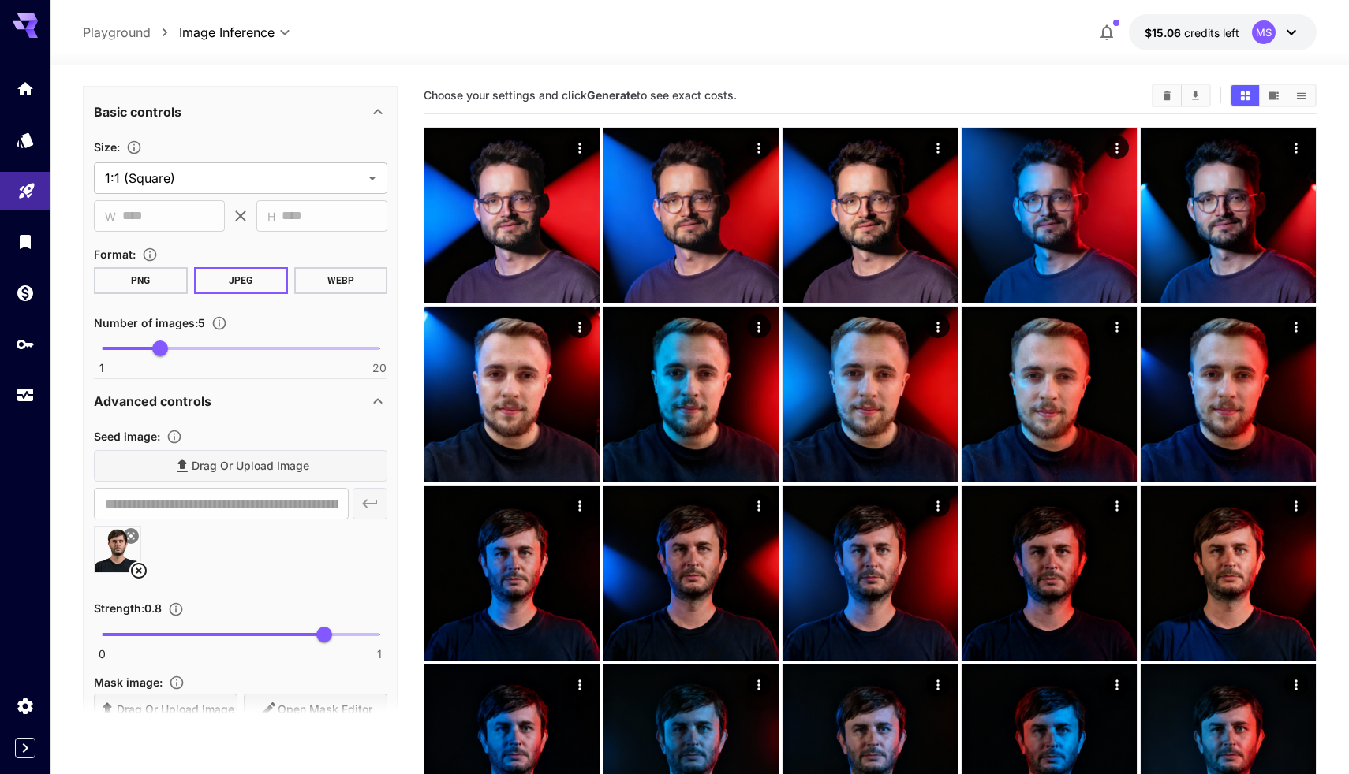
scroll to position [43, 0]
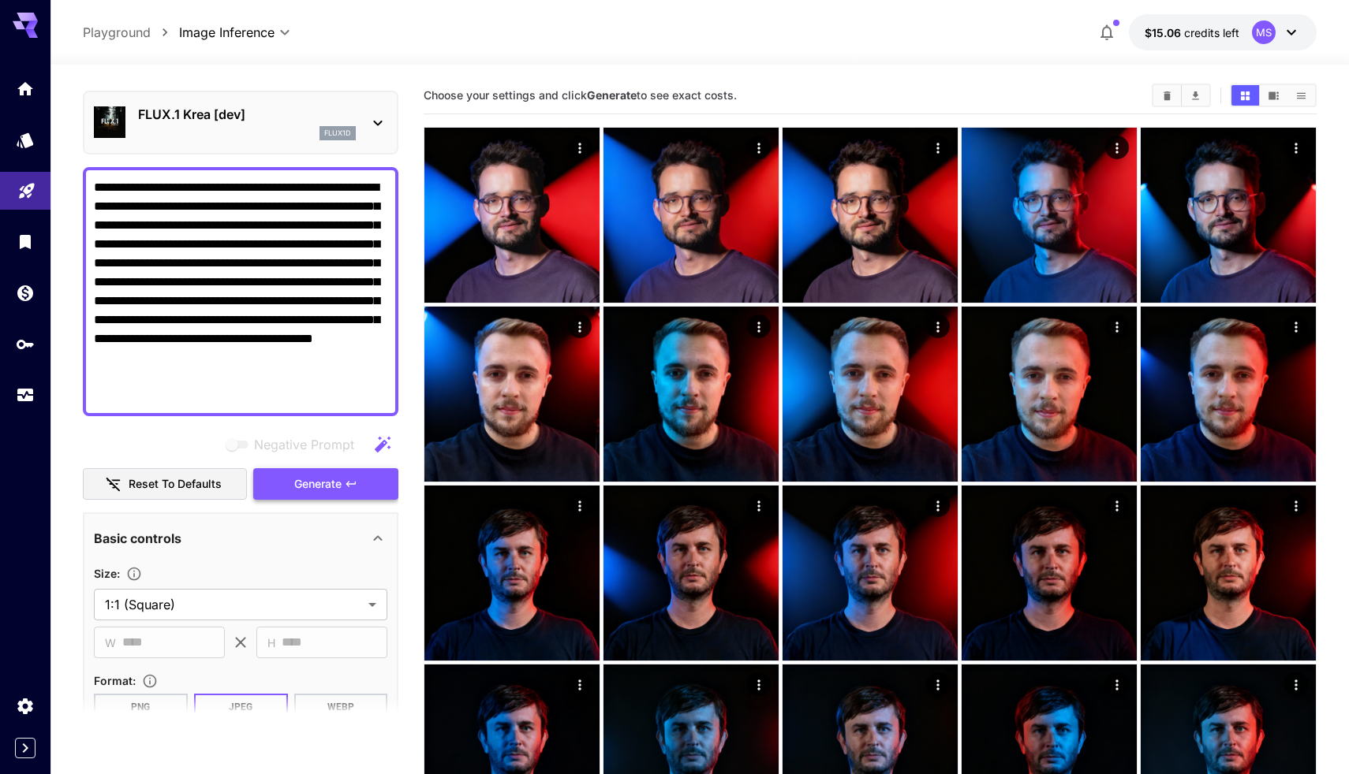
click at [346, 487] on icon "button" at bounding box center [351, 484] width 13 height 13
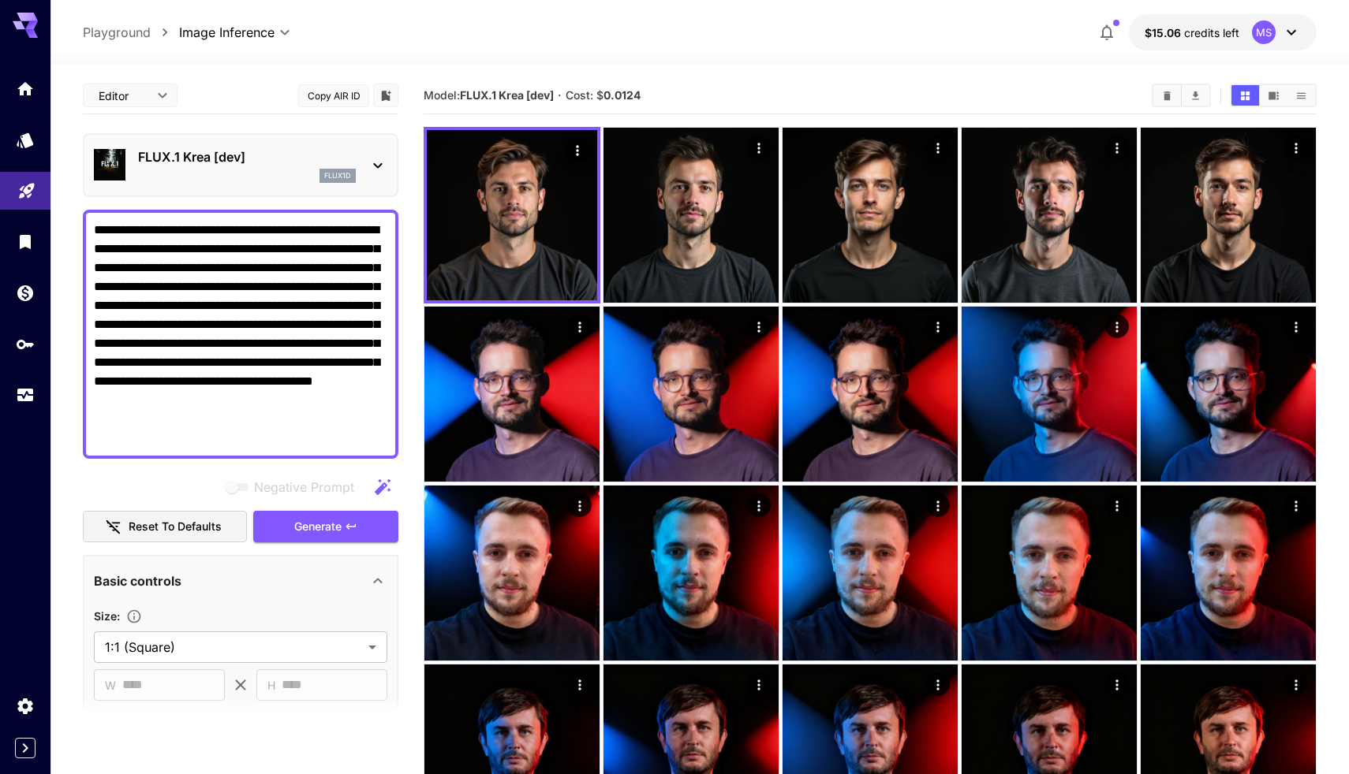
scroll to position [-1, 0]
click at [278, 147] on div "FLUX.1 Krea [dev] flux1d" at bounding box center [240, 165] width 293 height 48
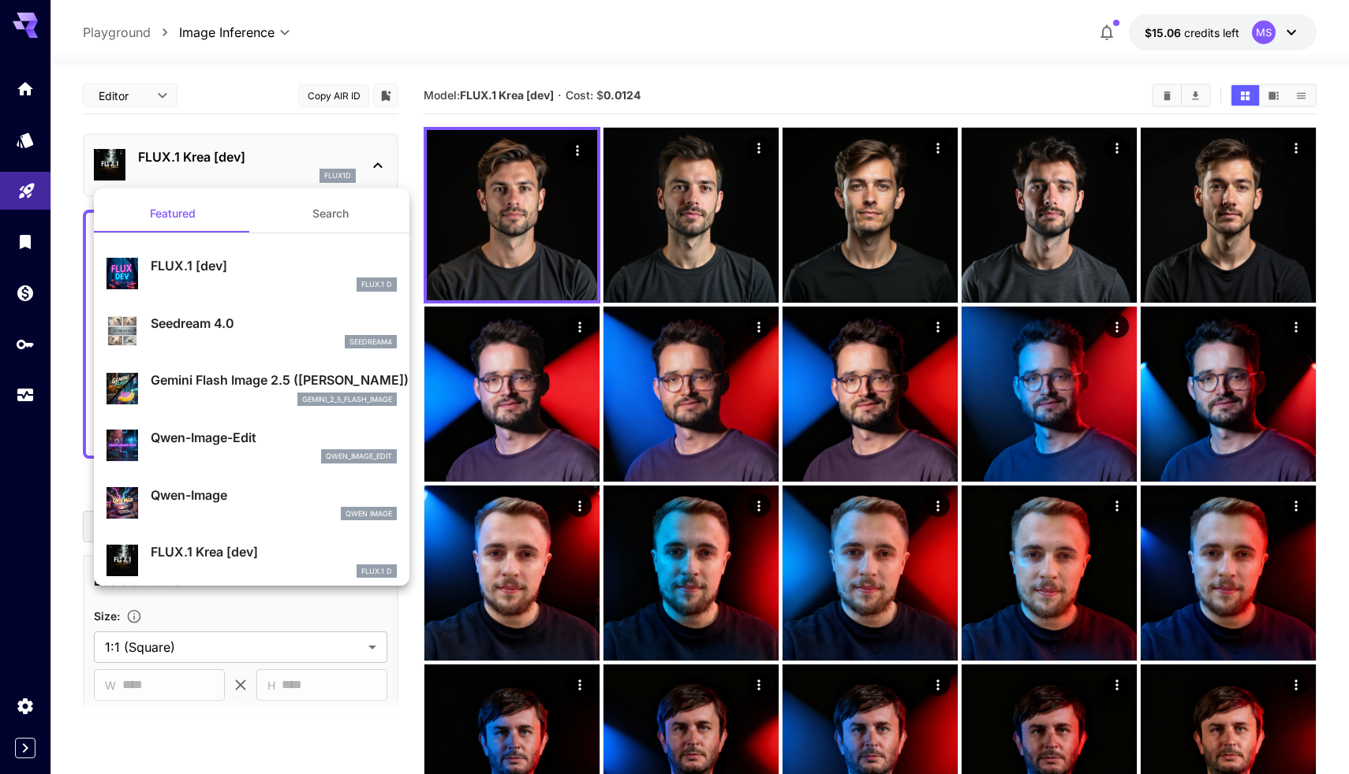
click at [259, 442] on p "Qwen-Image-Edit" at bounding box center [274, 437] width 246 height 19
type input "*"
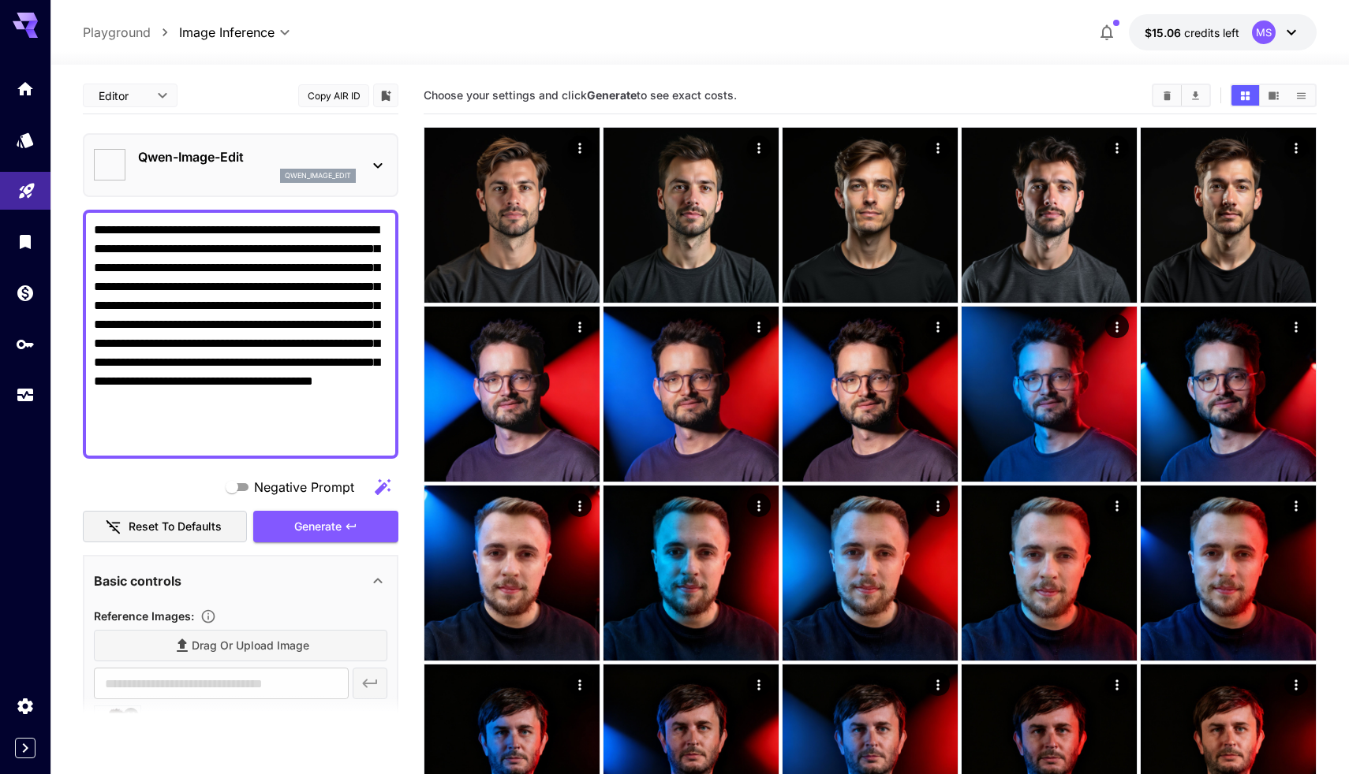
type input "*"
type input "*****"
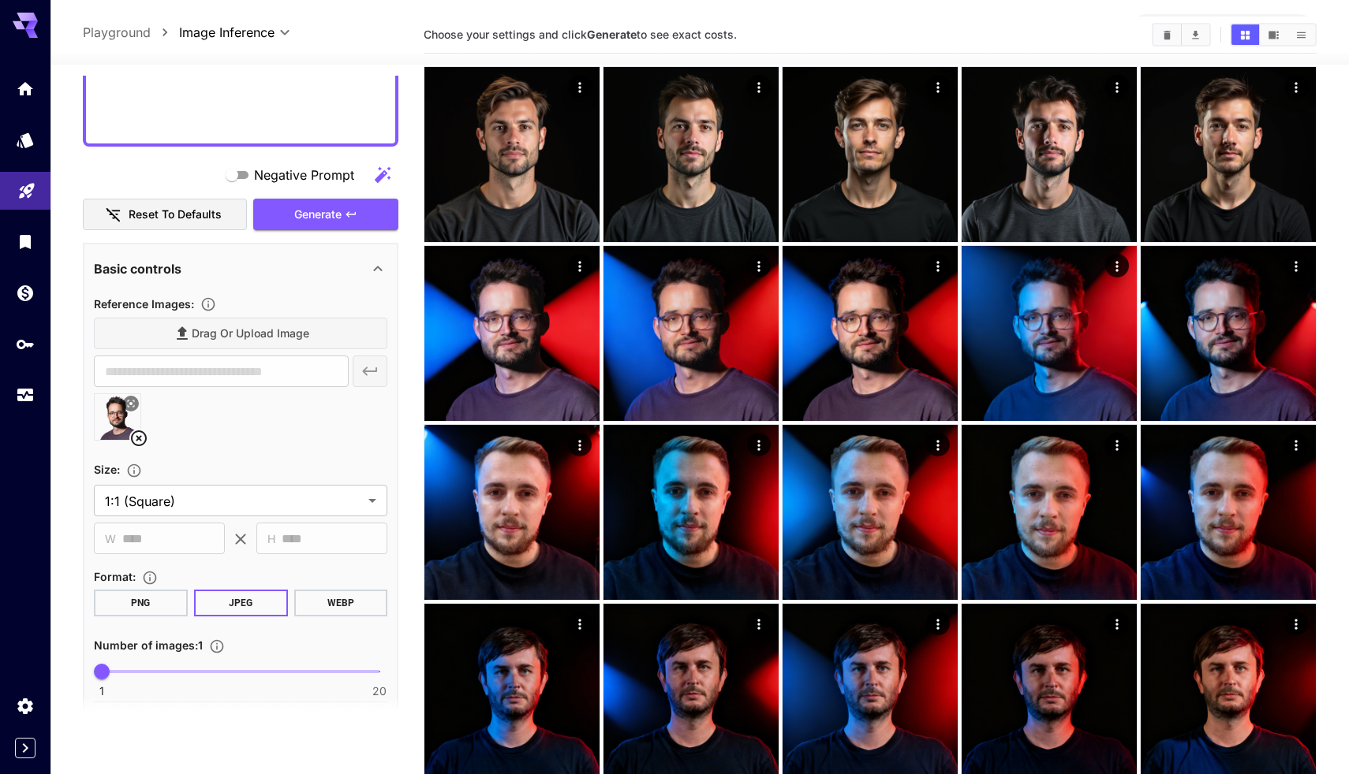
scroll to position [129, 0]
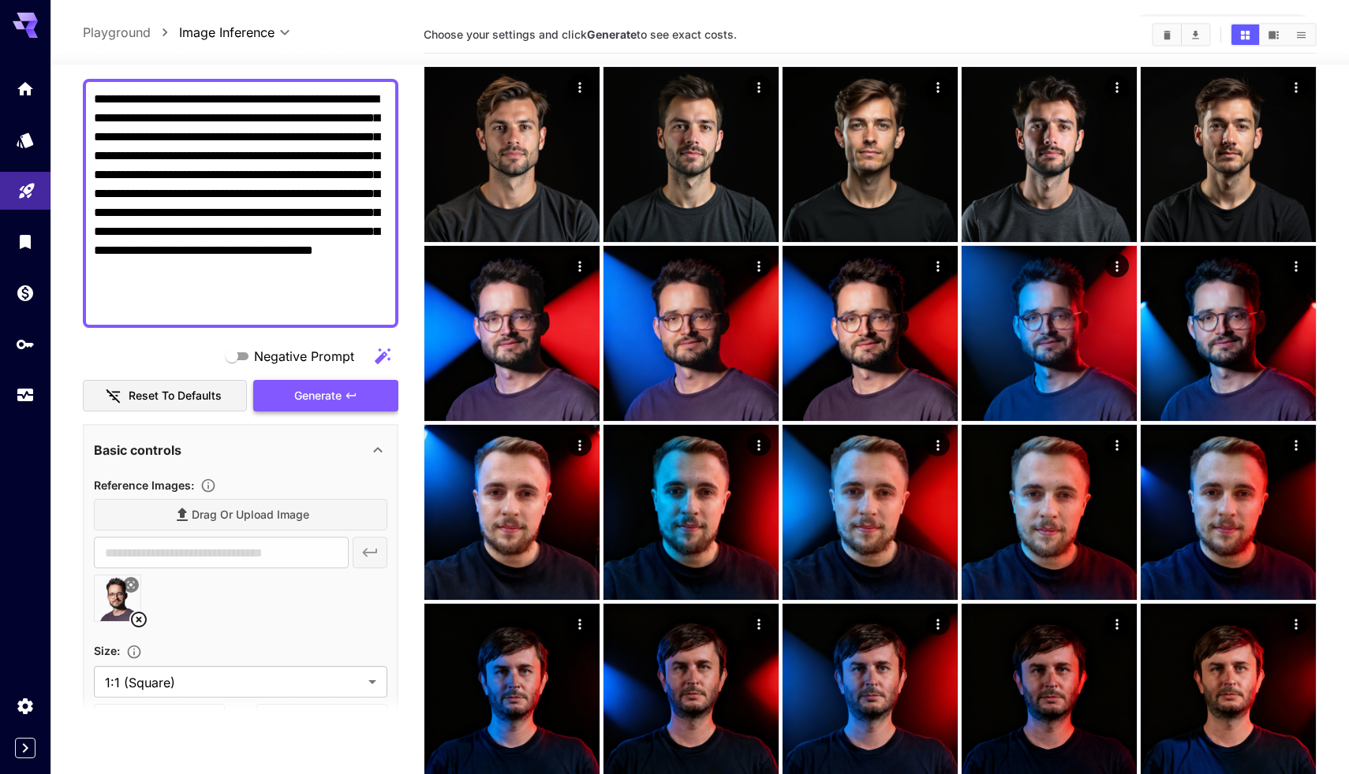
click at [308, 396] on span "Generate" at bounding box center [317, 396] width 47 height 20
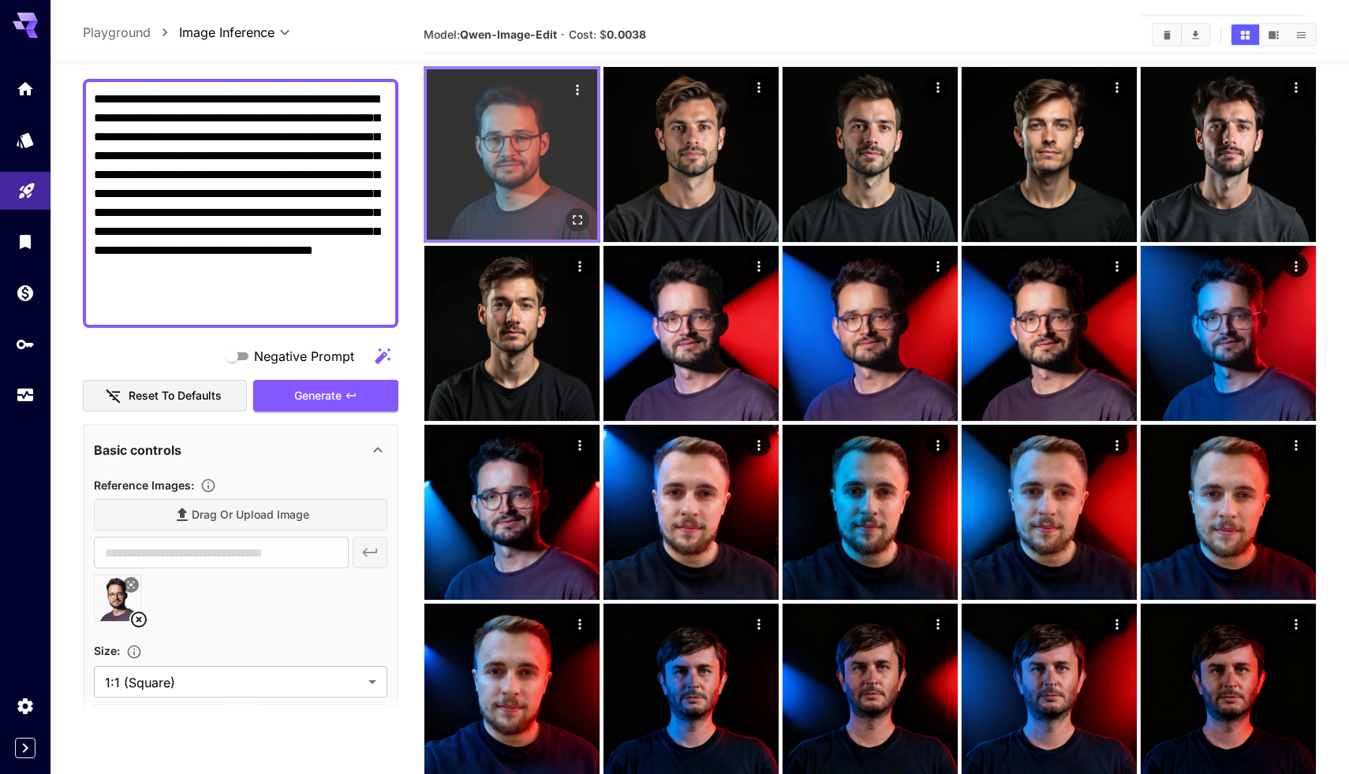
click at [580, 215] on icon "Open in fullscreen" at bounding box center [577, 220] width 16 height 16
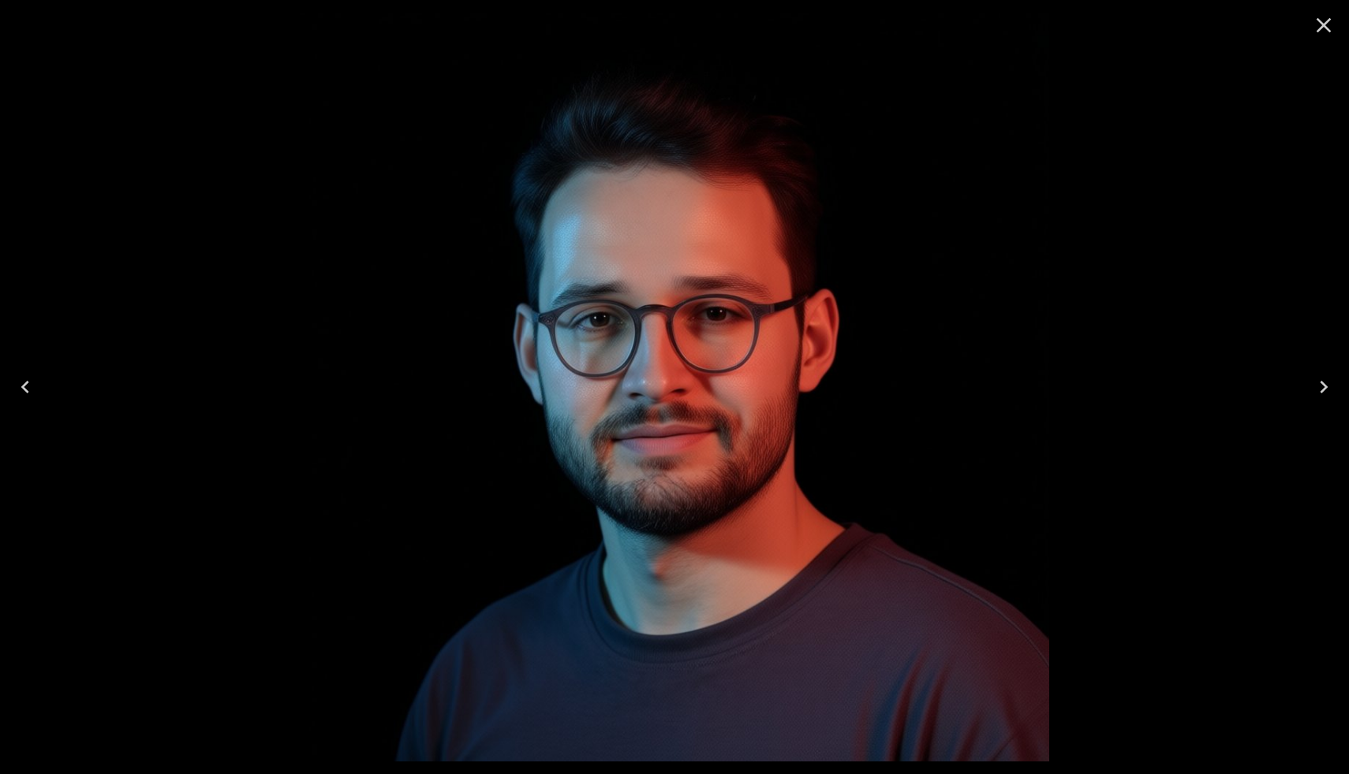
click at [1329, 21] on icon "Close" at bounding box center [1323, 25] width 15 height 15
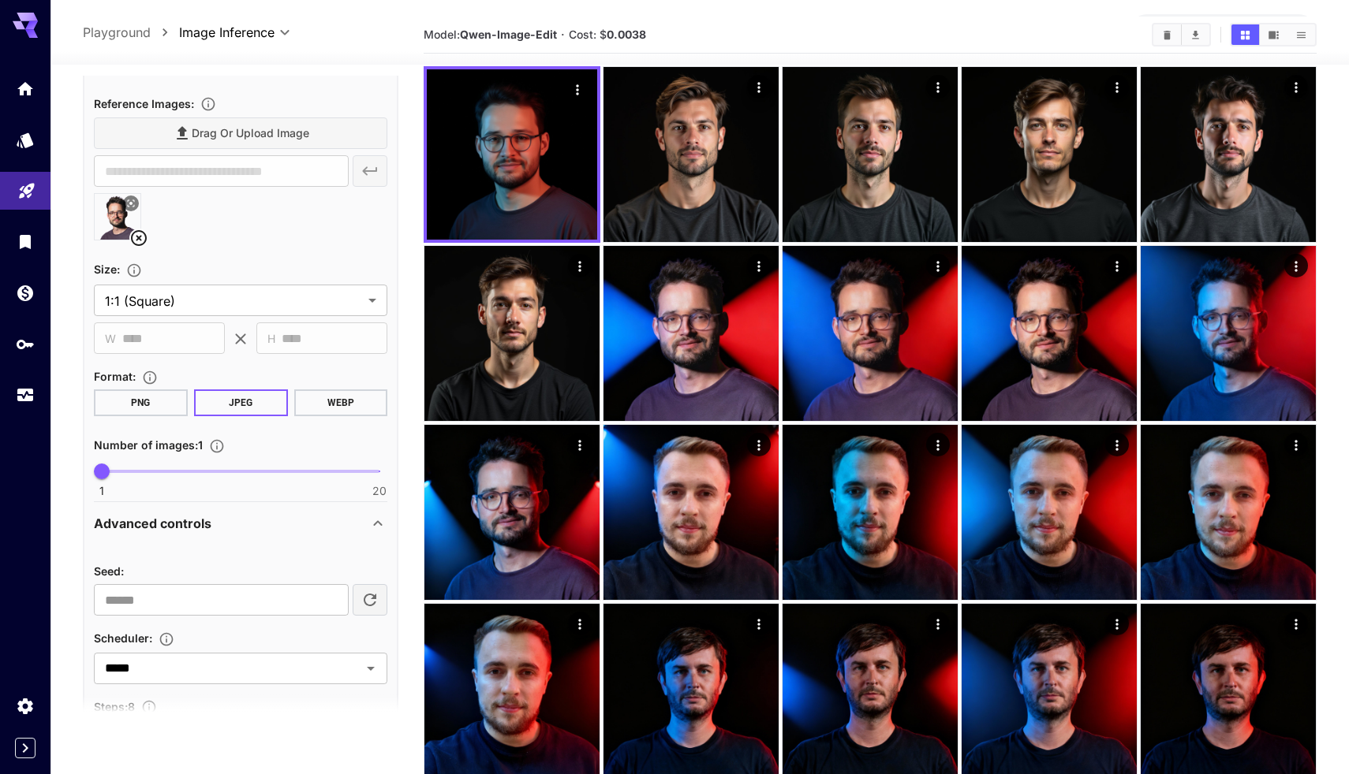
scroll to position [746, 0]
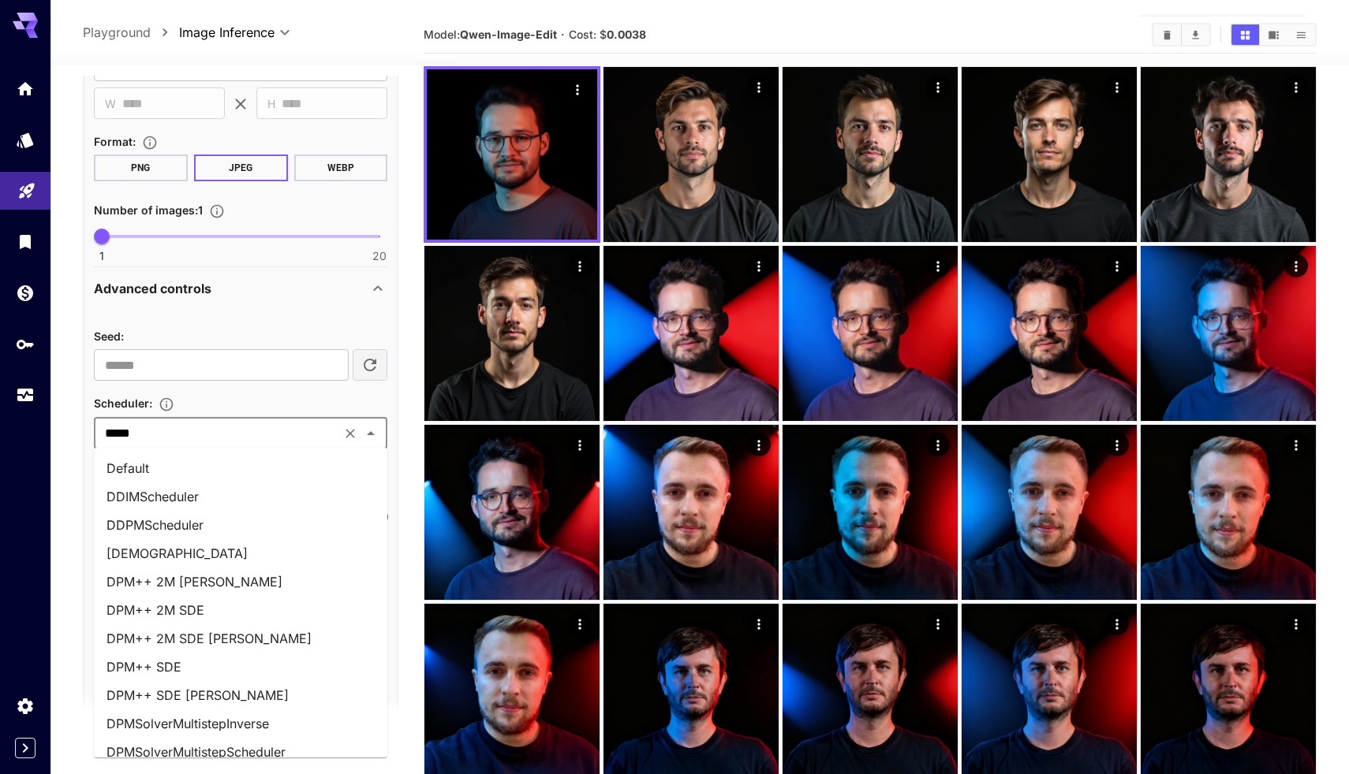
click at [208, 427] on input "*****" at bounding box center [217, 434] width 237 height 22
click at [285, 689] on li "DPM++ SDE Karras" at bounding box center [240, 695] width 293 height 28
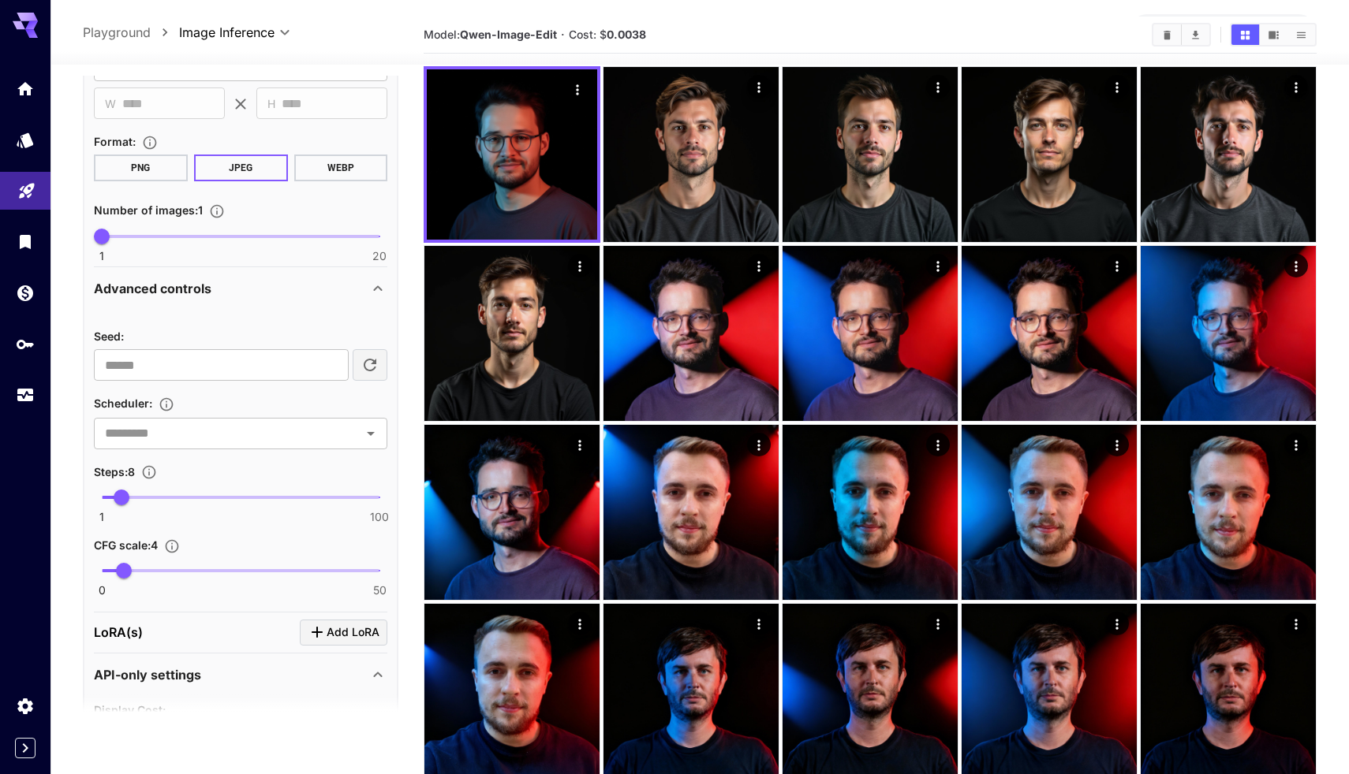
type input "**********"
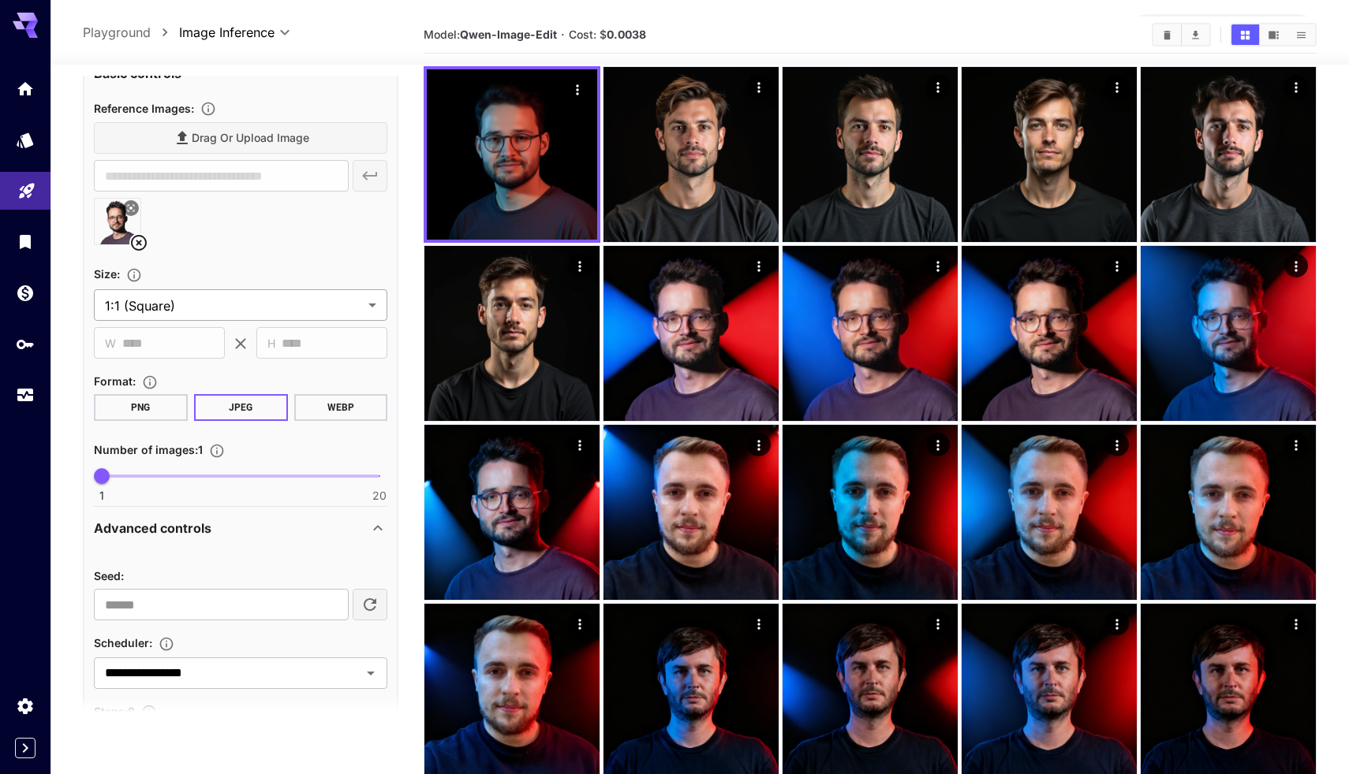
scroll to position [272, 0]
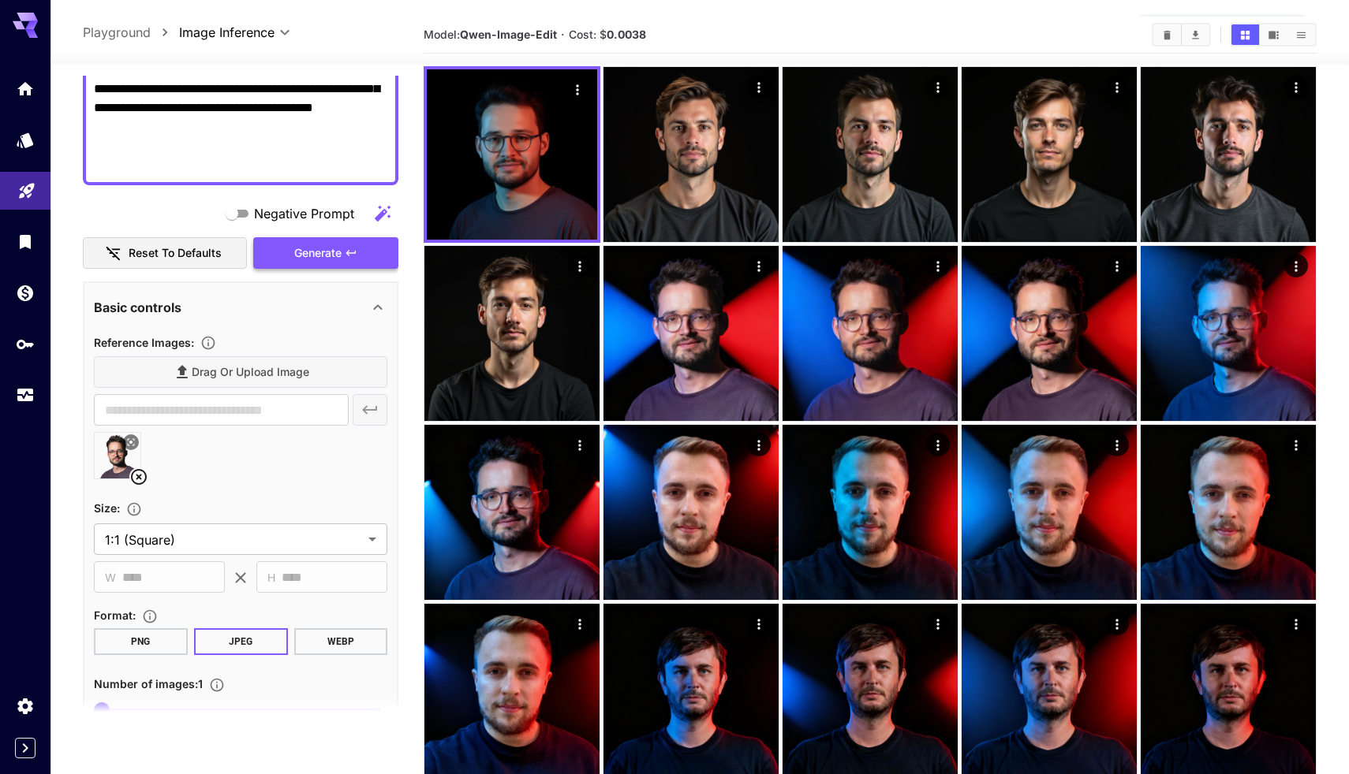
click at [308, 258] on span "Generate" at bounding box center [317, 254] width 47 height 20
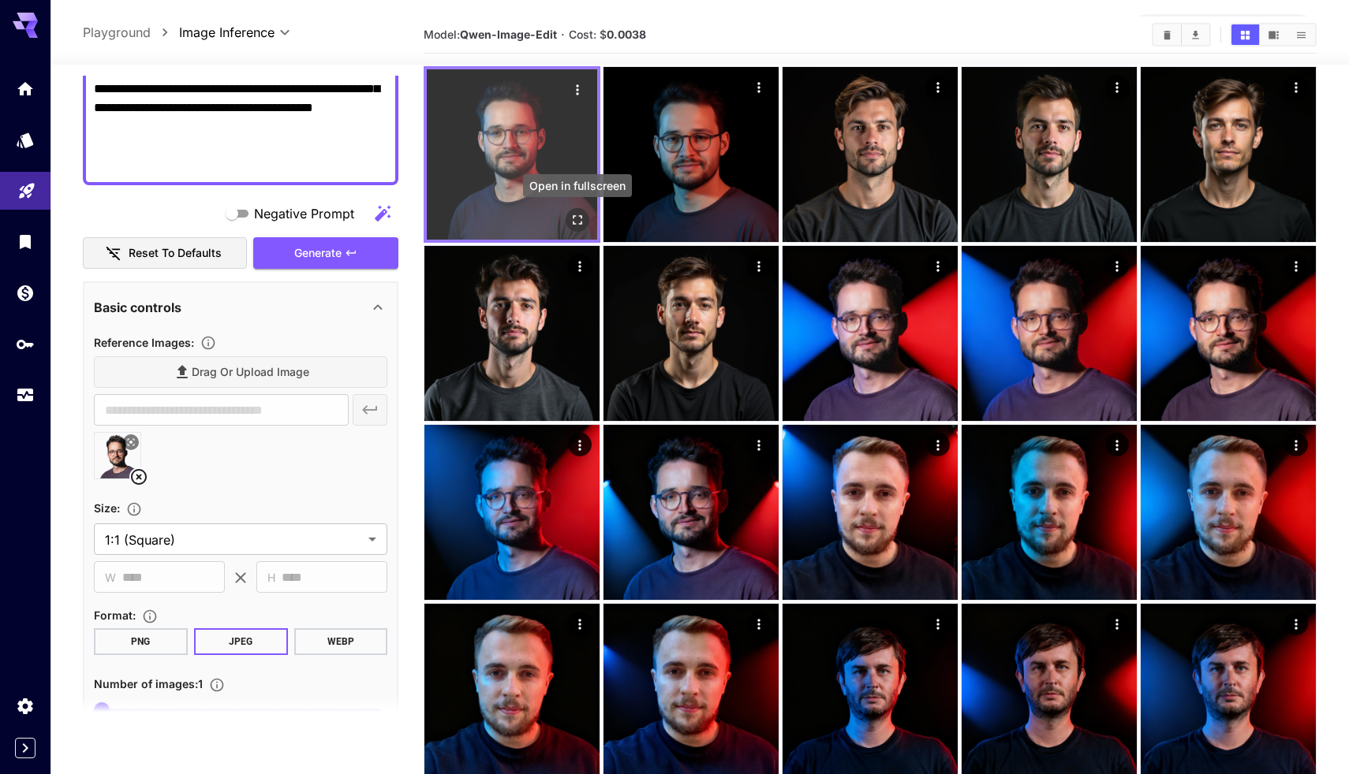
click at [576, 217] on icon "Open in fullscreen" at bounding box center [577, 220] width 16 height 16
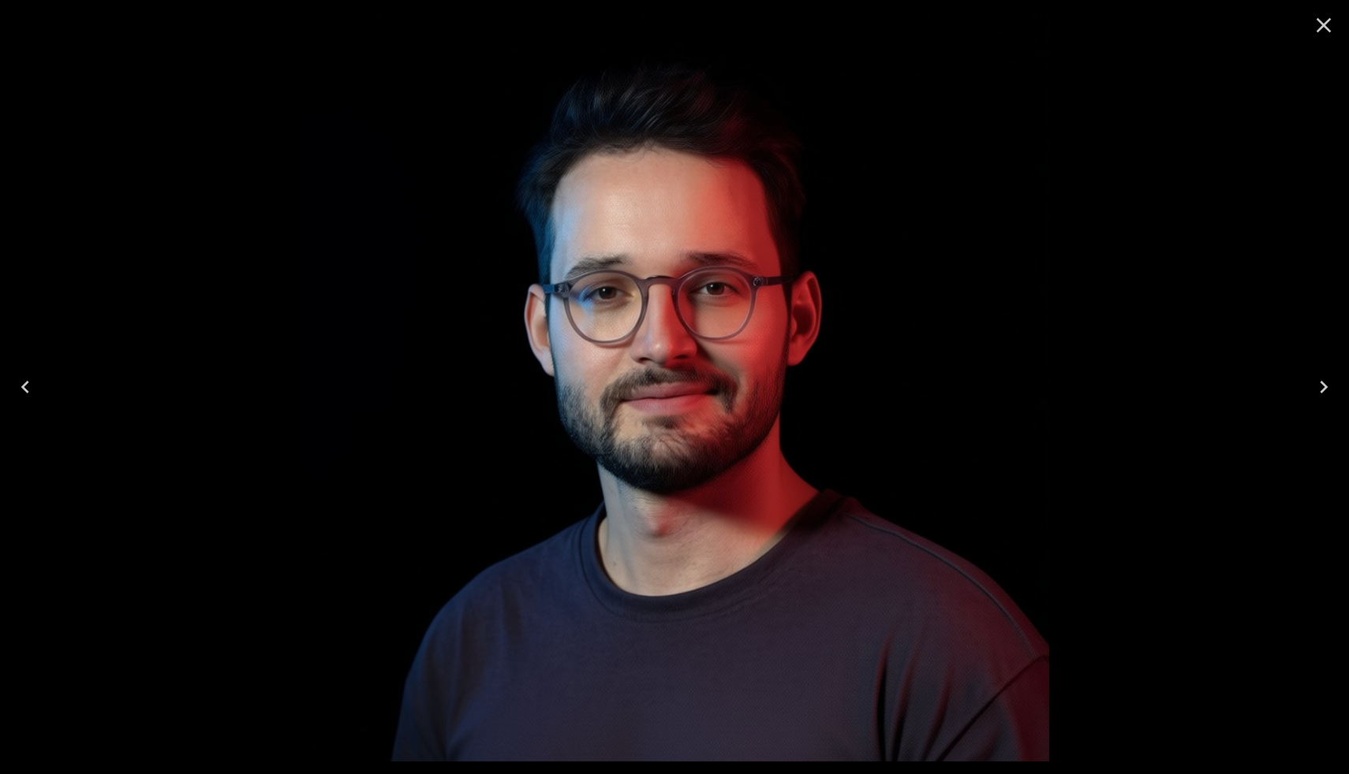
click at [1328, 24] on icon "Close" at bounding box center [1323, 25] width 25 height 25
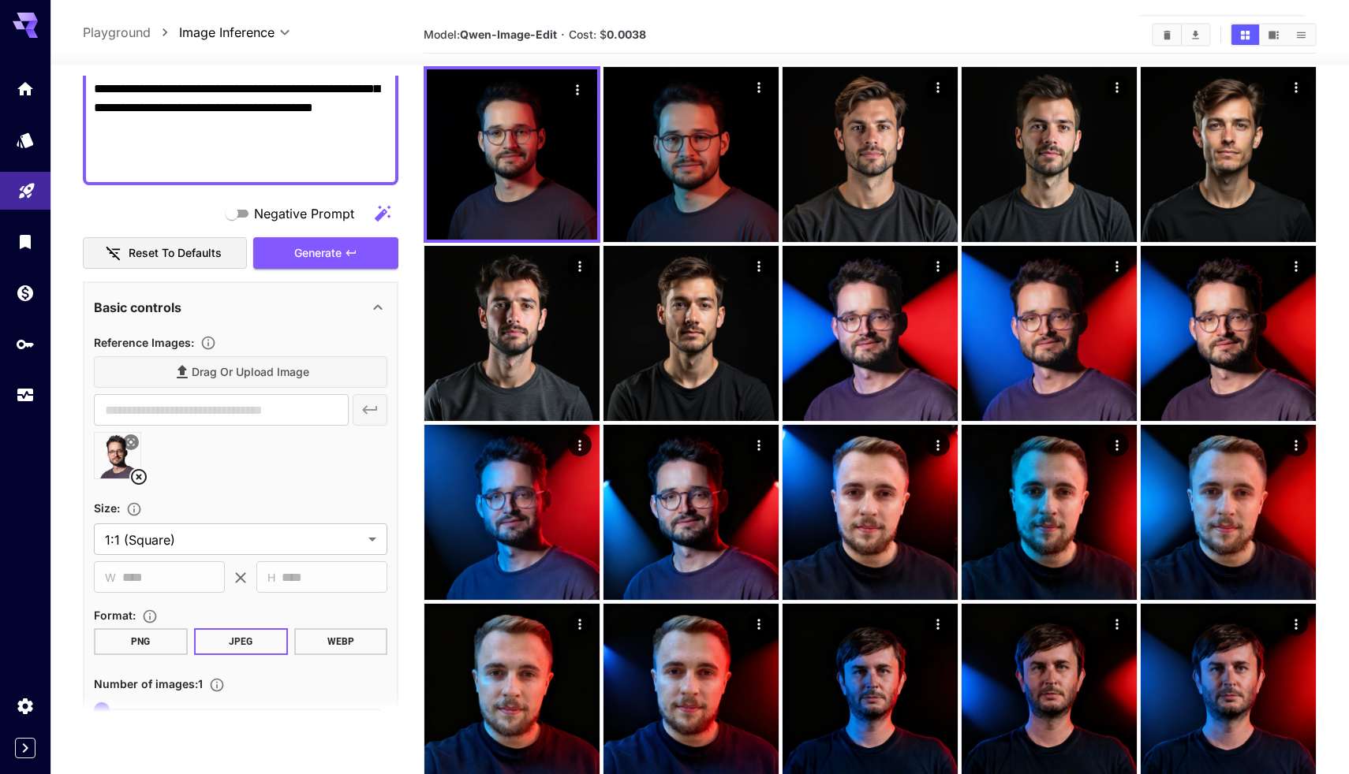
click at [142, 471] on icon at bounding box center [138, 477] width 19 height 19
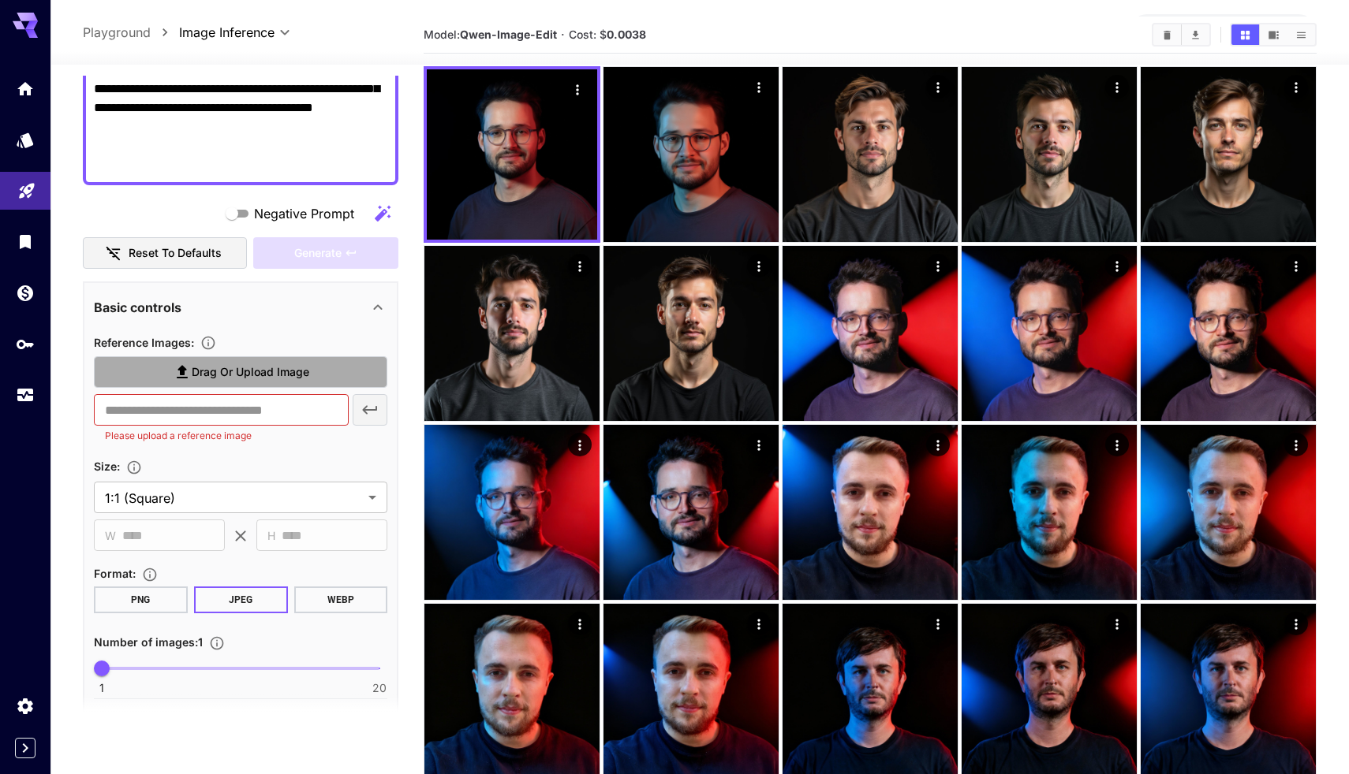
click at [344, 372] on label "Drag or upload image" at bounding box center [240, 372] width 293 height 32
click at [0, 0] on input "Drag or upload image" at bounding box center [0, 0] width 0 height 0
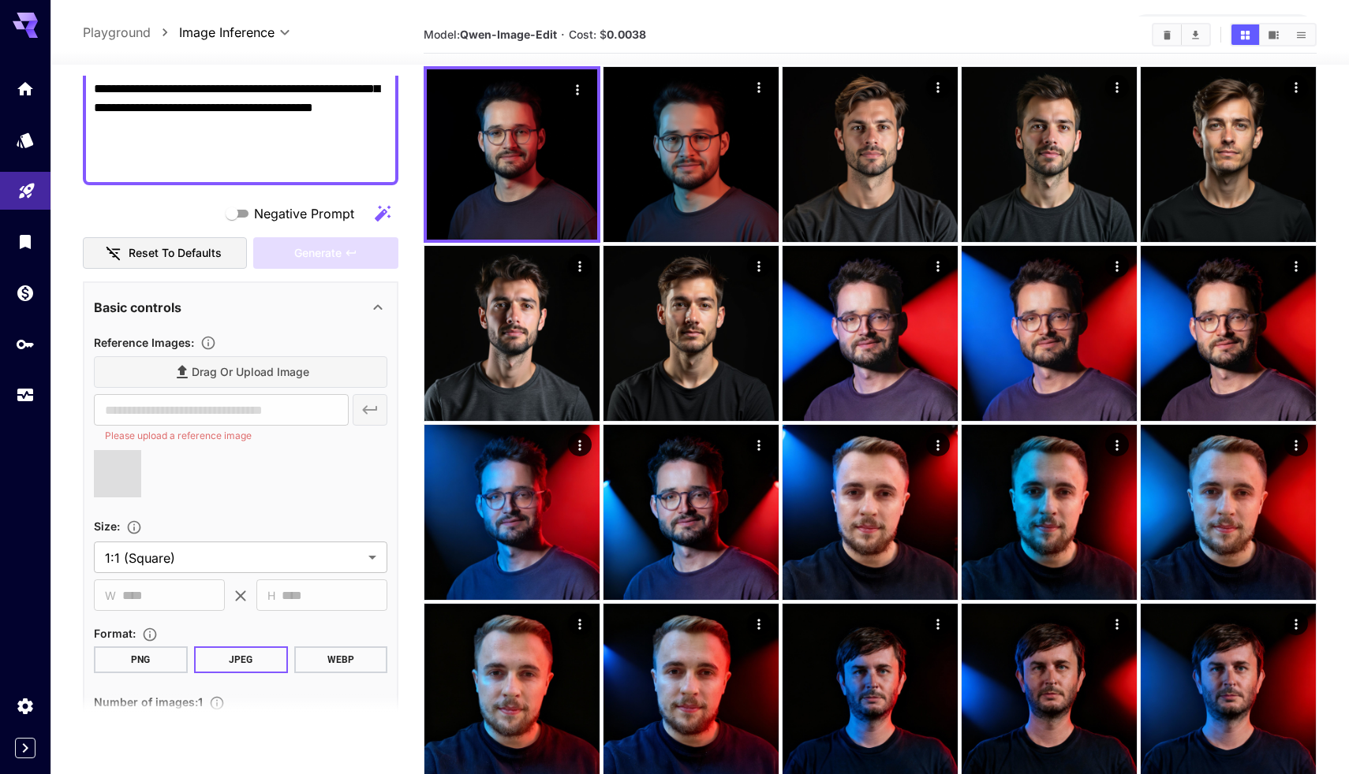
type input "**********"
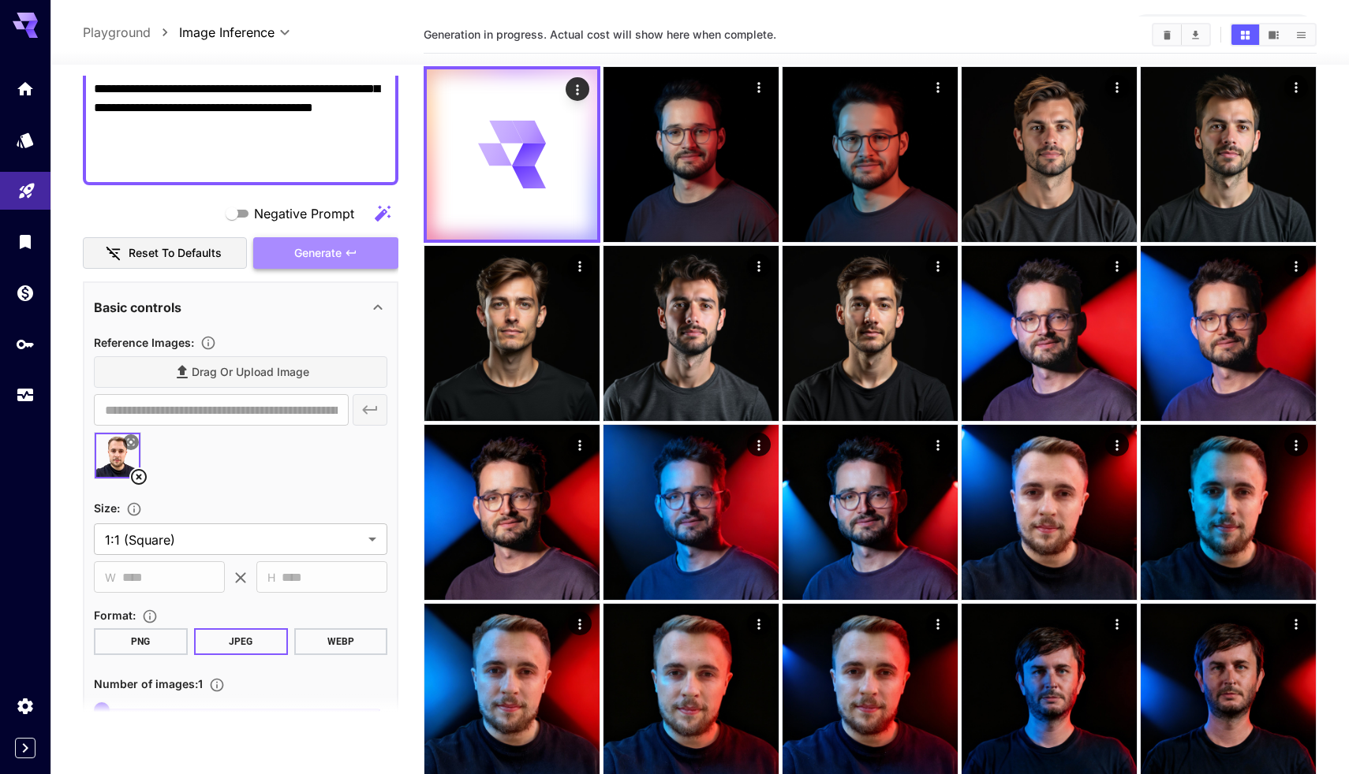
click at [326, 247] on span "Generate" at bounding box center [317, 254] width 47 height 20
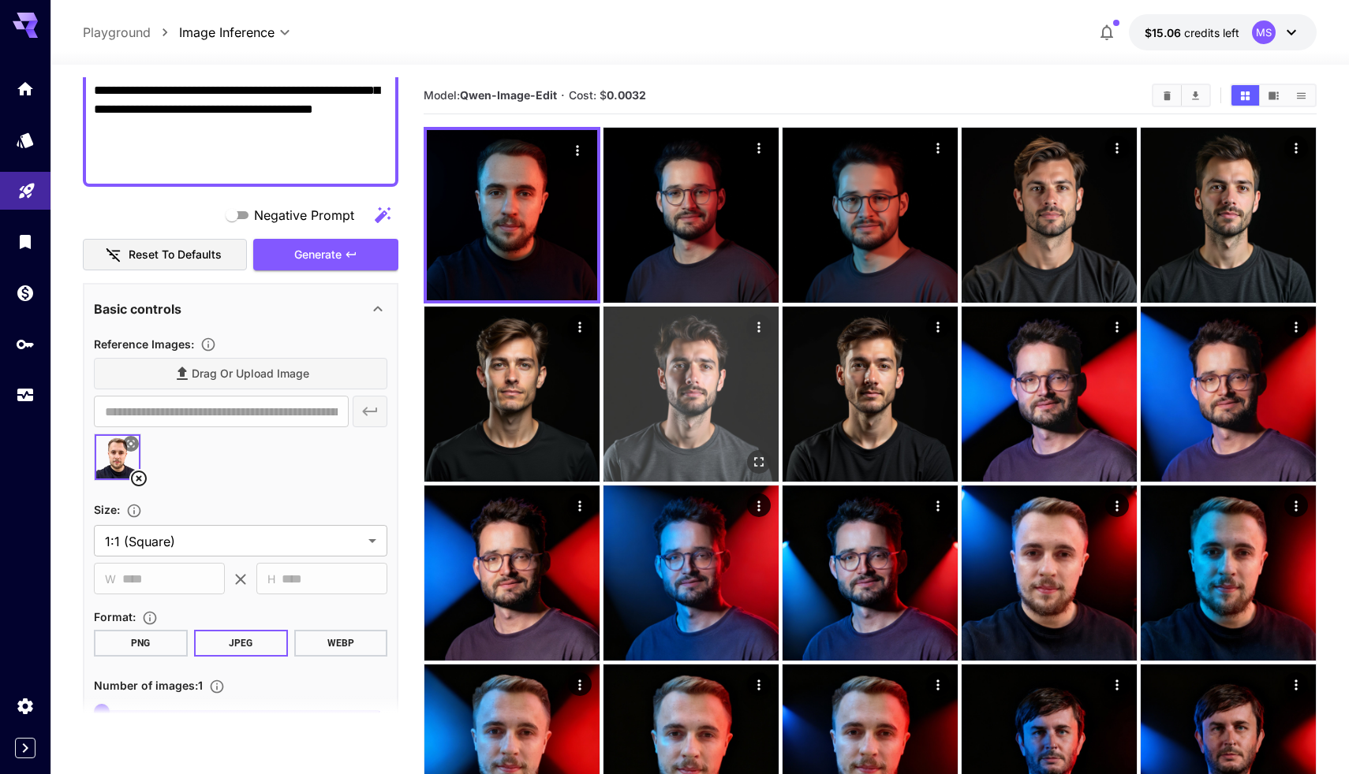
scroll to position [0, 0]
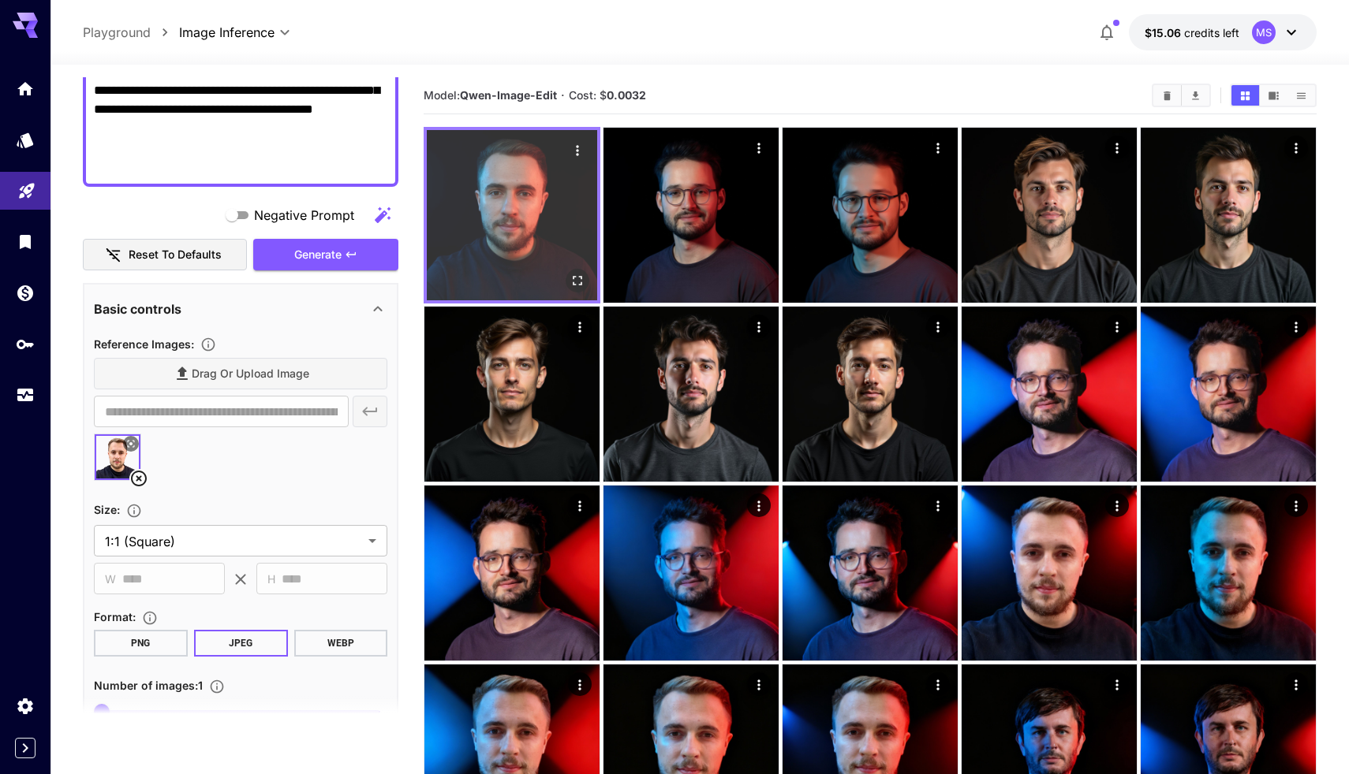
click at [581, 278] on icon "Open in fullscreen" at bounding box center [577, 280] width 9 height 9
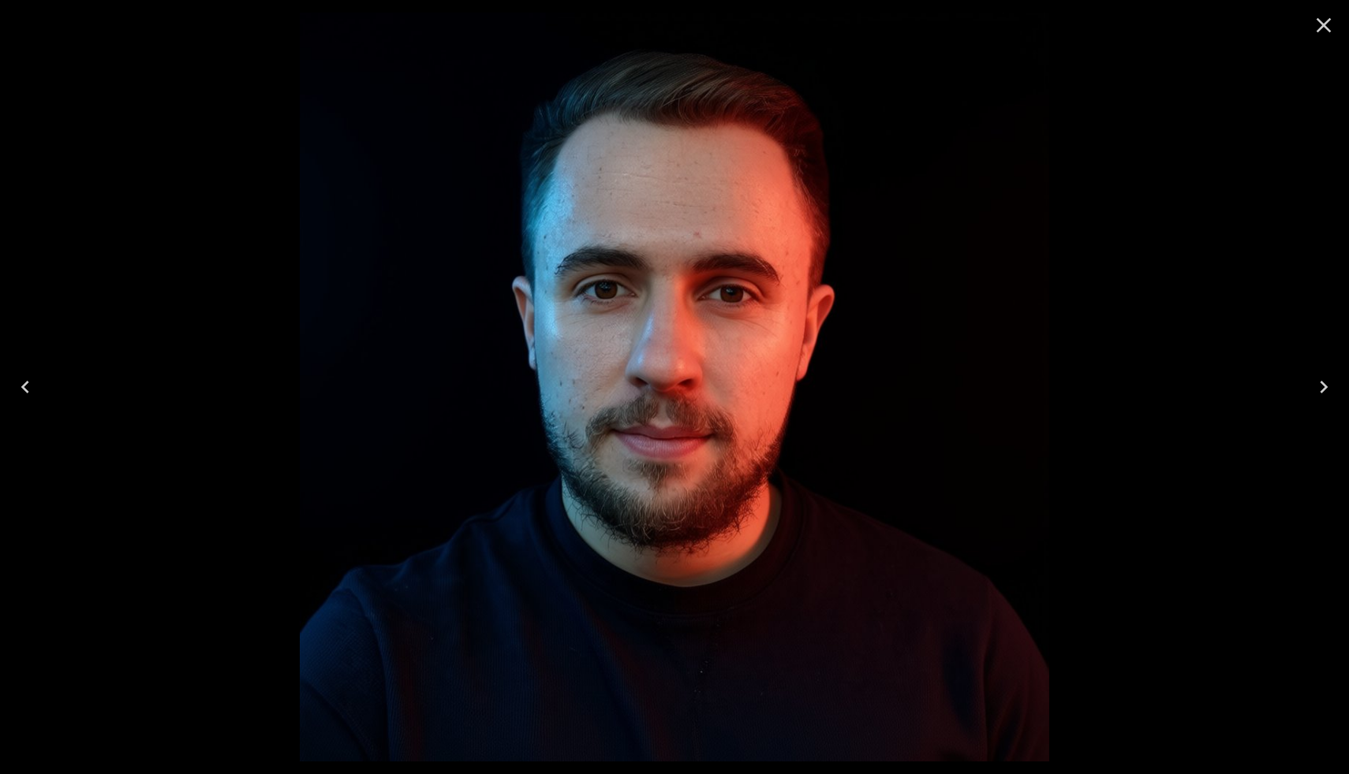
click at [1328, 29] on icon "Close" at bounding box center [1323, 25] width 25 height 25
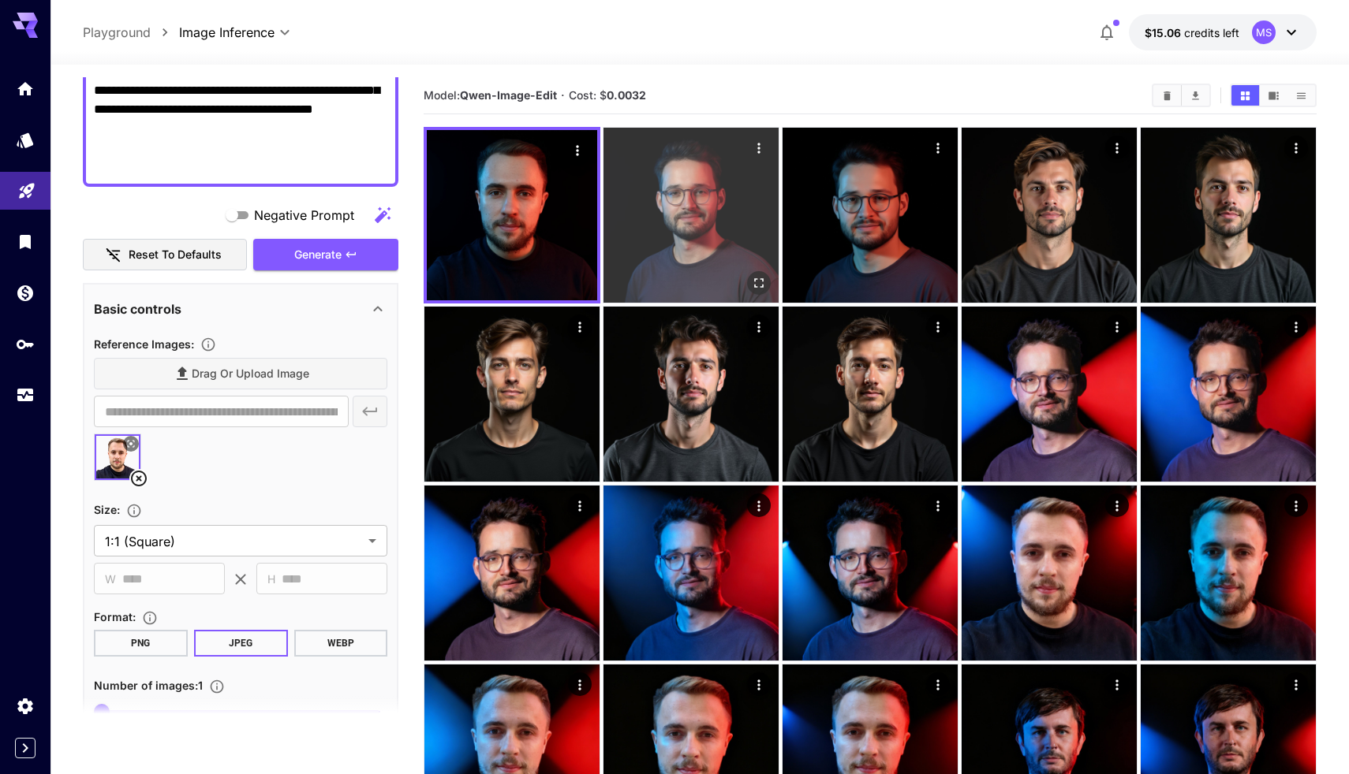
click at [765, 283] on icon "Open in fullscreen" at bounding box center [759, 283] width 16 height 16
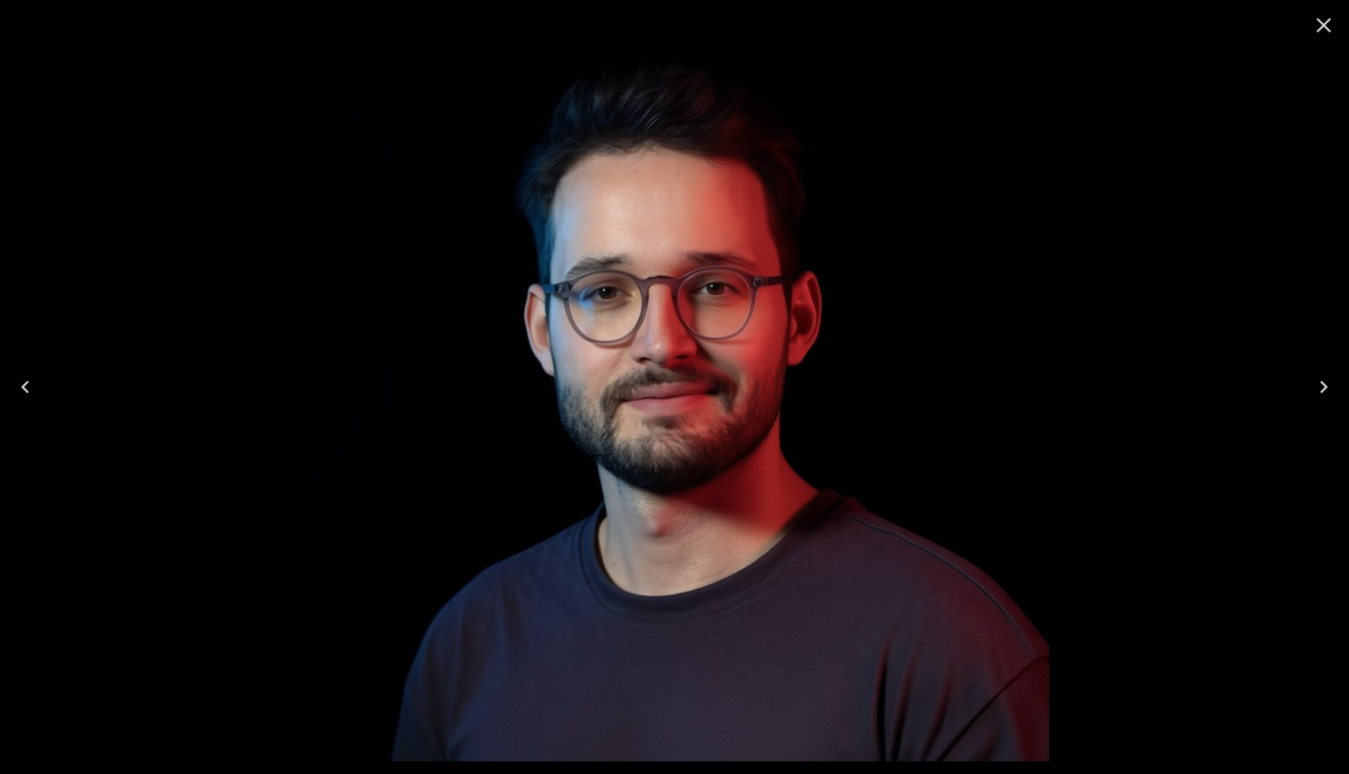
click at [1327, 29] on icon "Close" at bounding box center [1323, 25] width 15 height 15
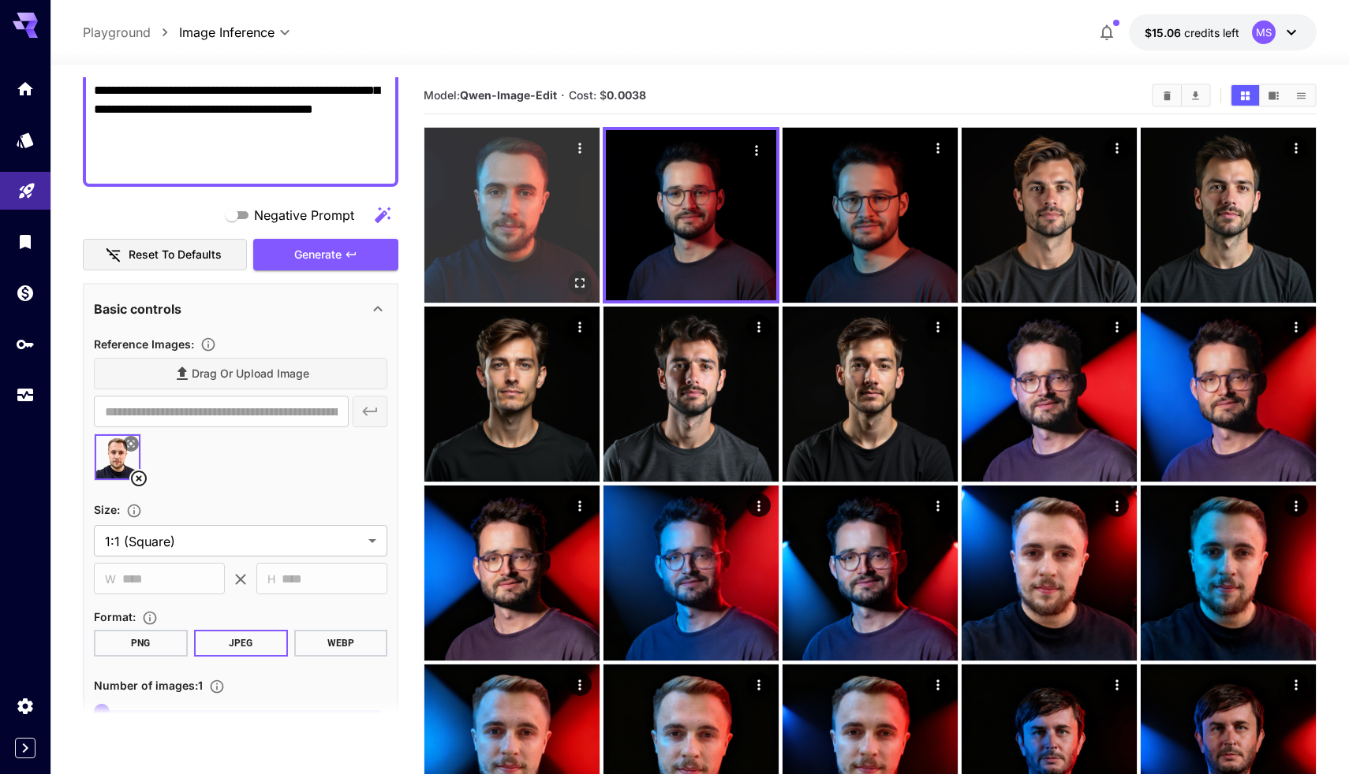
click at [582, 289] on icon "Open in fullscreen" at bounding box center [580, 283] width 16 height 16
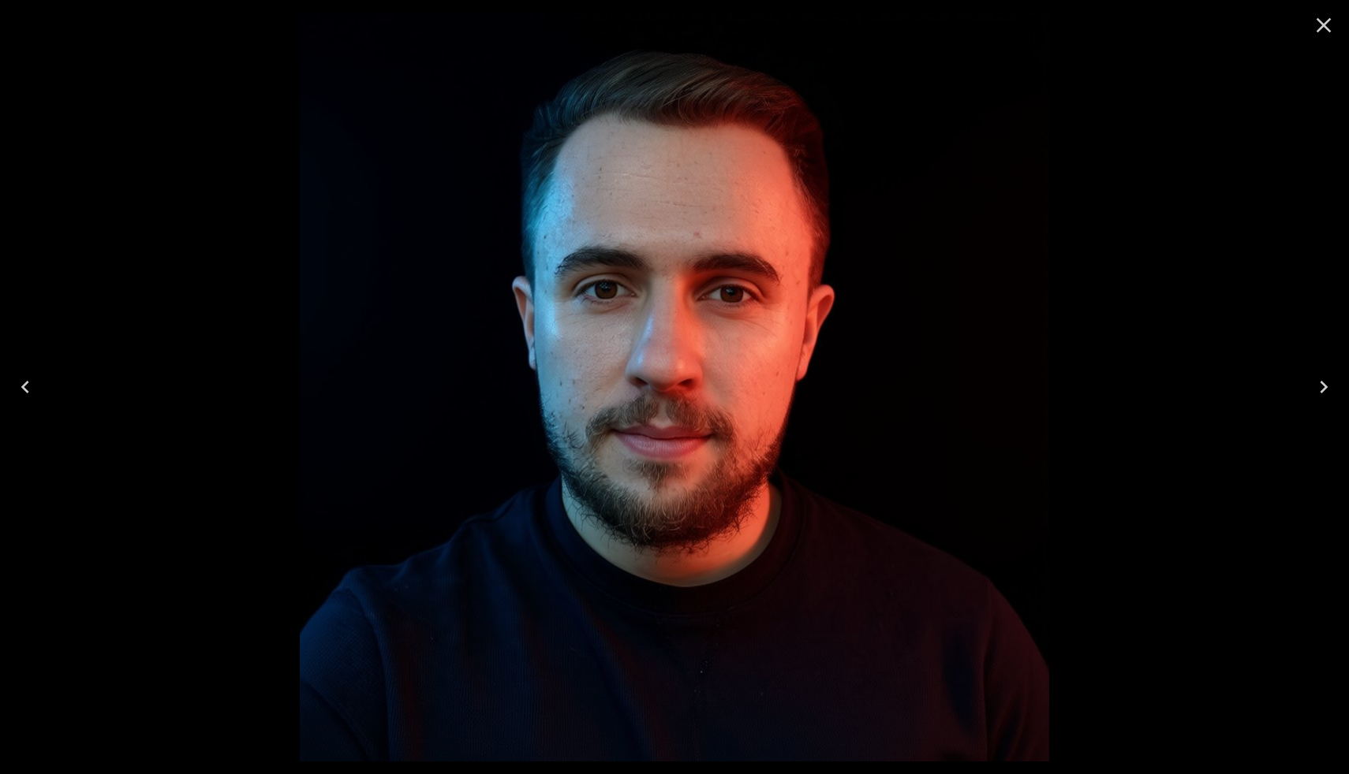
click at [1323, 28] on icon "Close" at bounding box center [1323, 25] width 25 height 25
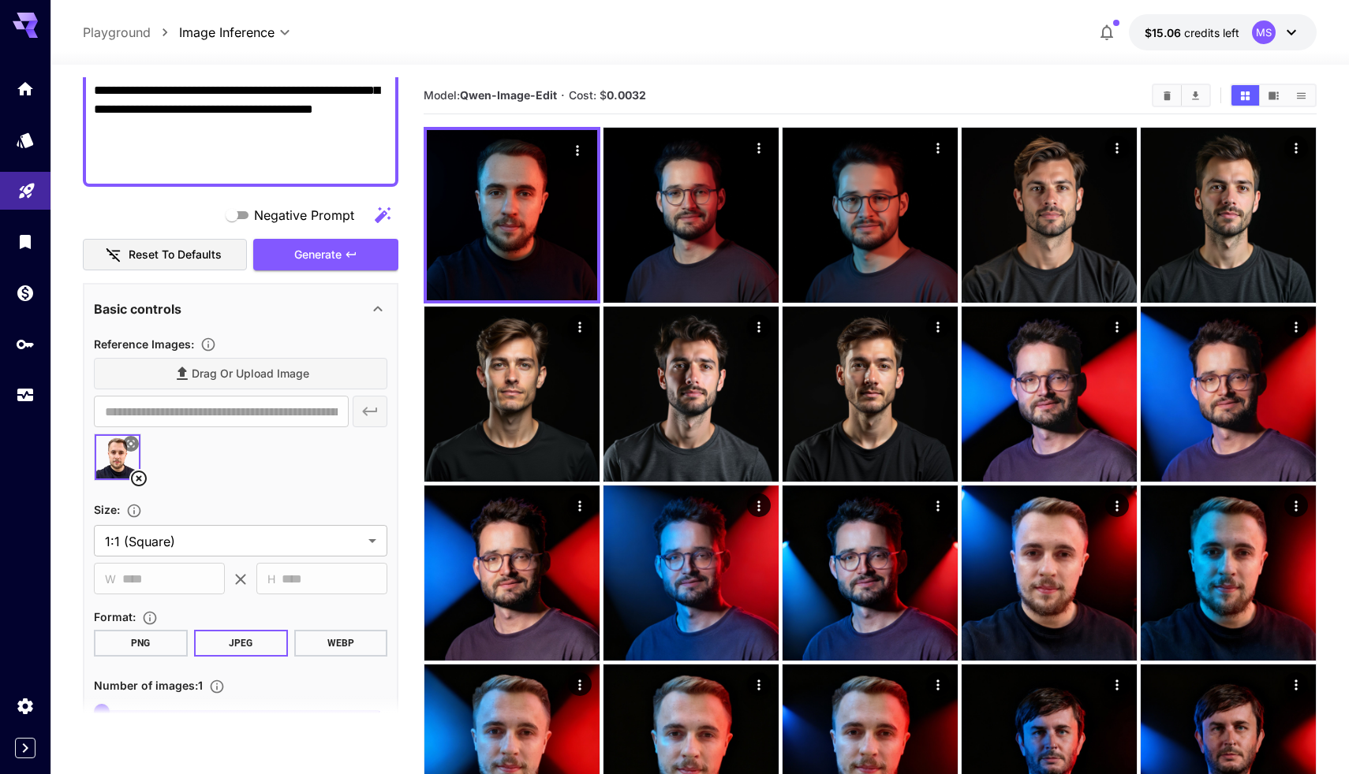
click at [252, 375] on div "Drag or upload image" at bounding box center [240, 374] width 293 height 32
click at [244, 371] on div "Drag or upload image" at bounding box center [240, 374] width 293 height 32
click at [234, 508] on div "Size :" at bounding box center [240, 509] width 293 height 19
click at [236, 360] on div "Drag or upload image" at bounding box center [240, 374] width 293 height 32
click at [140, 476] on icon at bounding box center [138, 478] width 19 height 19
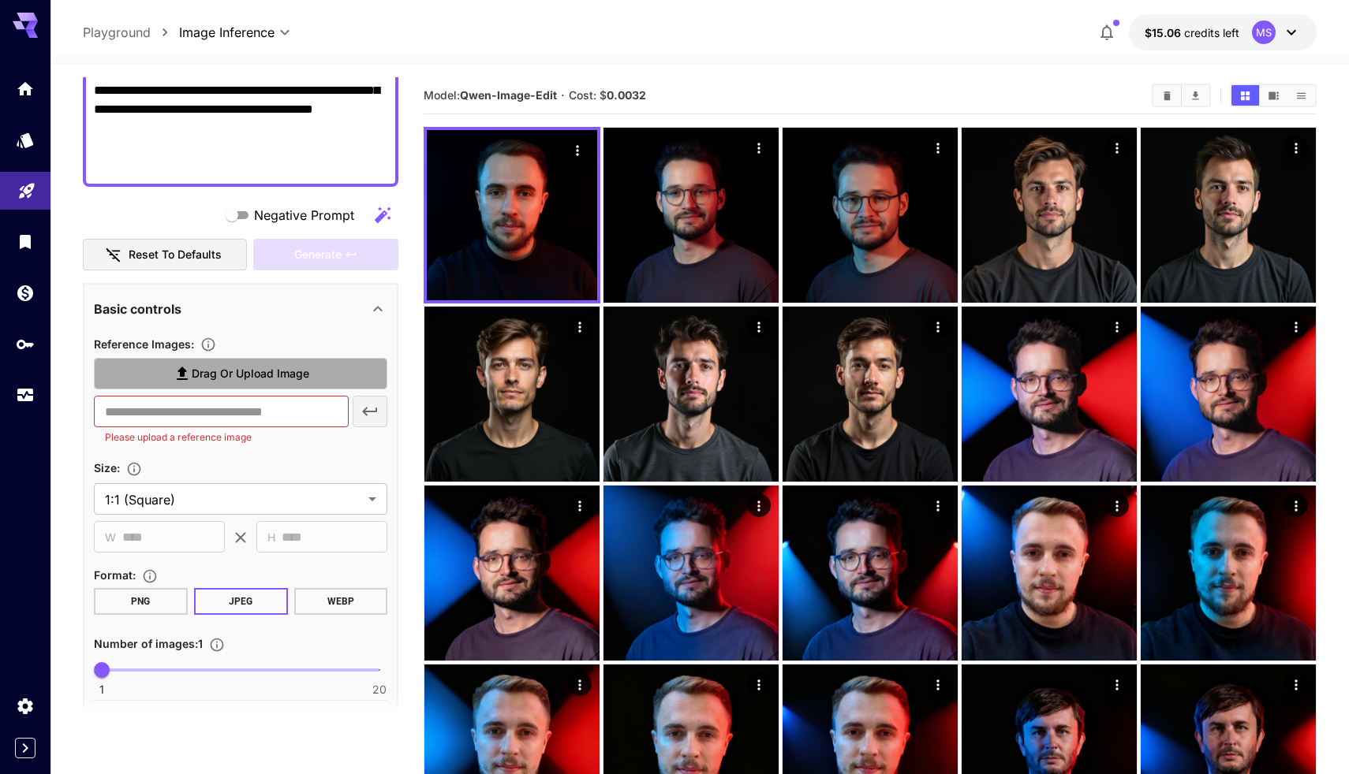
click at [243, 367] on span "Drag or upload image" at bounding box center [251, 374] width 118 height 20
click at [0, 0] on input "Drag or upload image" at bounding box center [0, 0] width 0 height 0
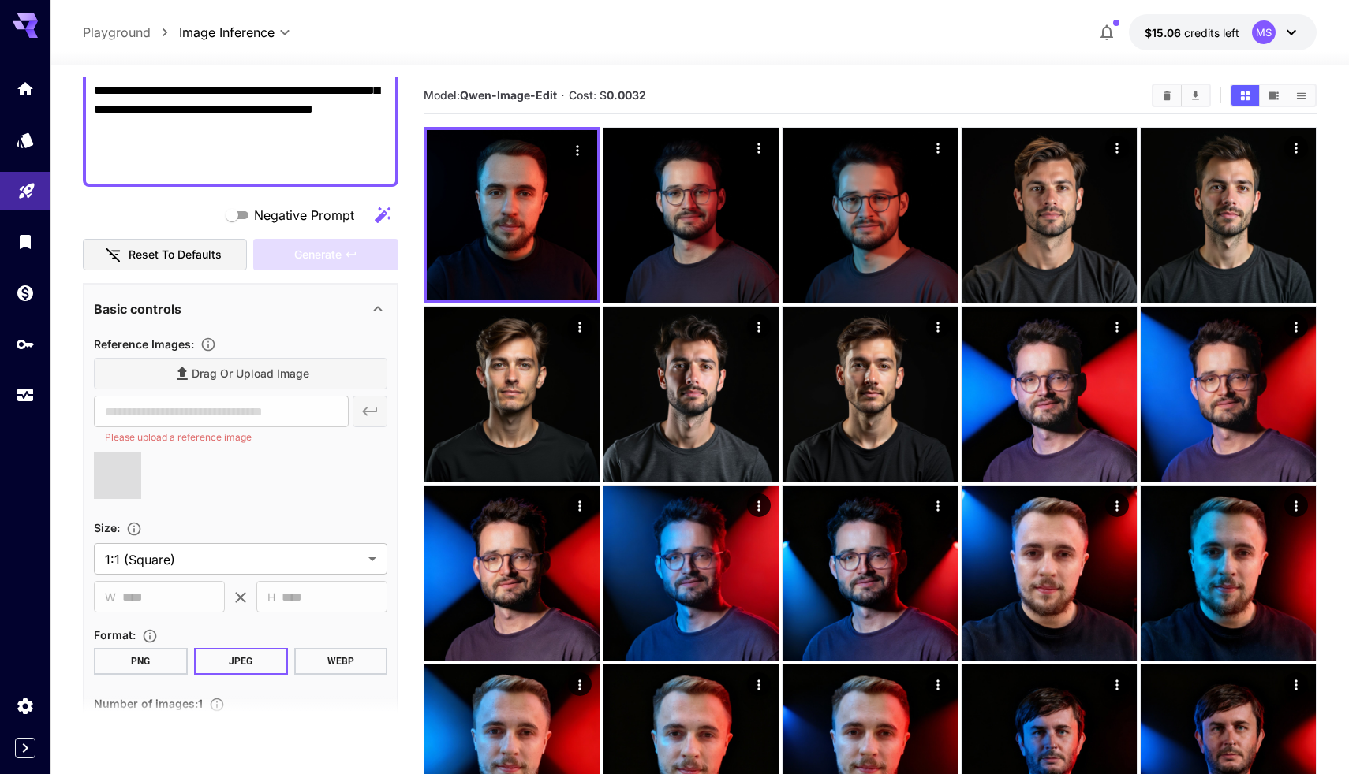
type input "**********"
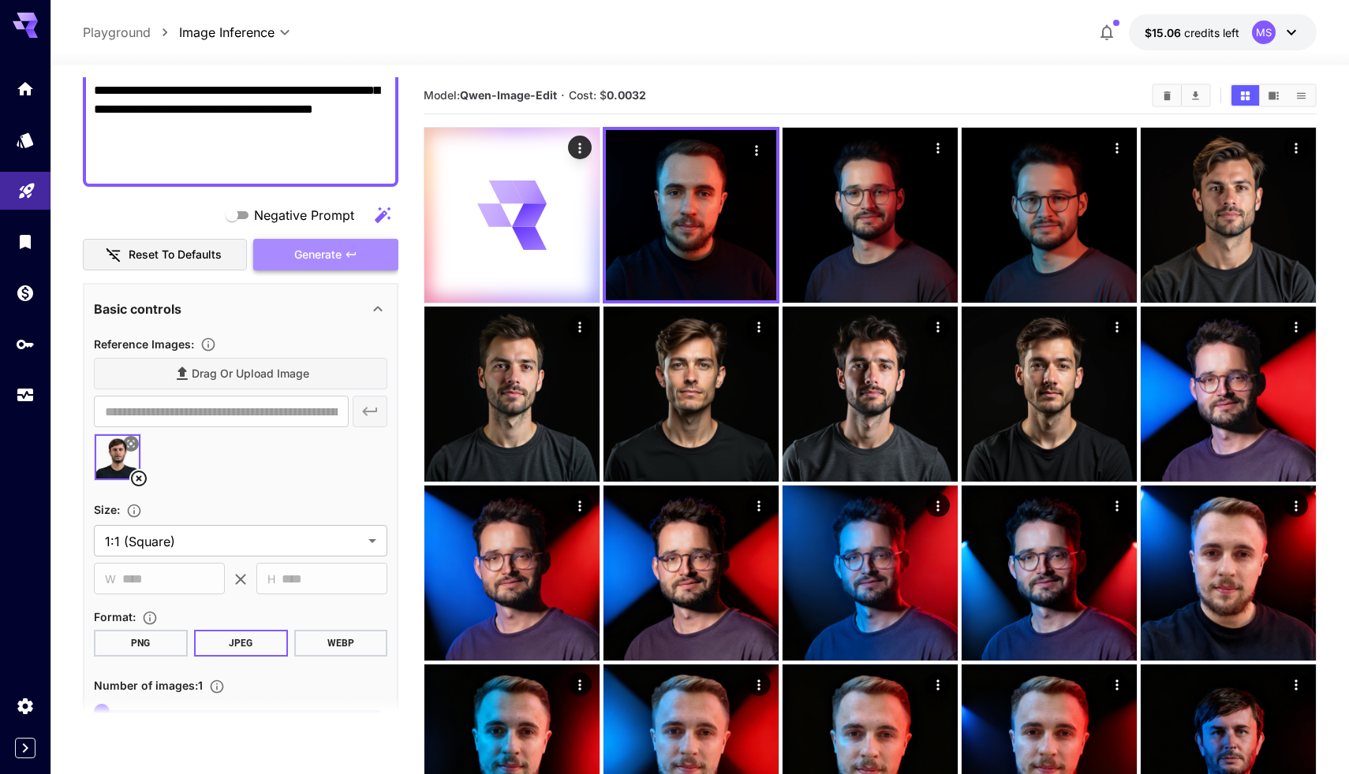
click at [337, 250] on span "Generate" at bounding box center [317, 255] width 47 height 20
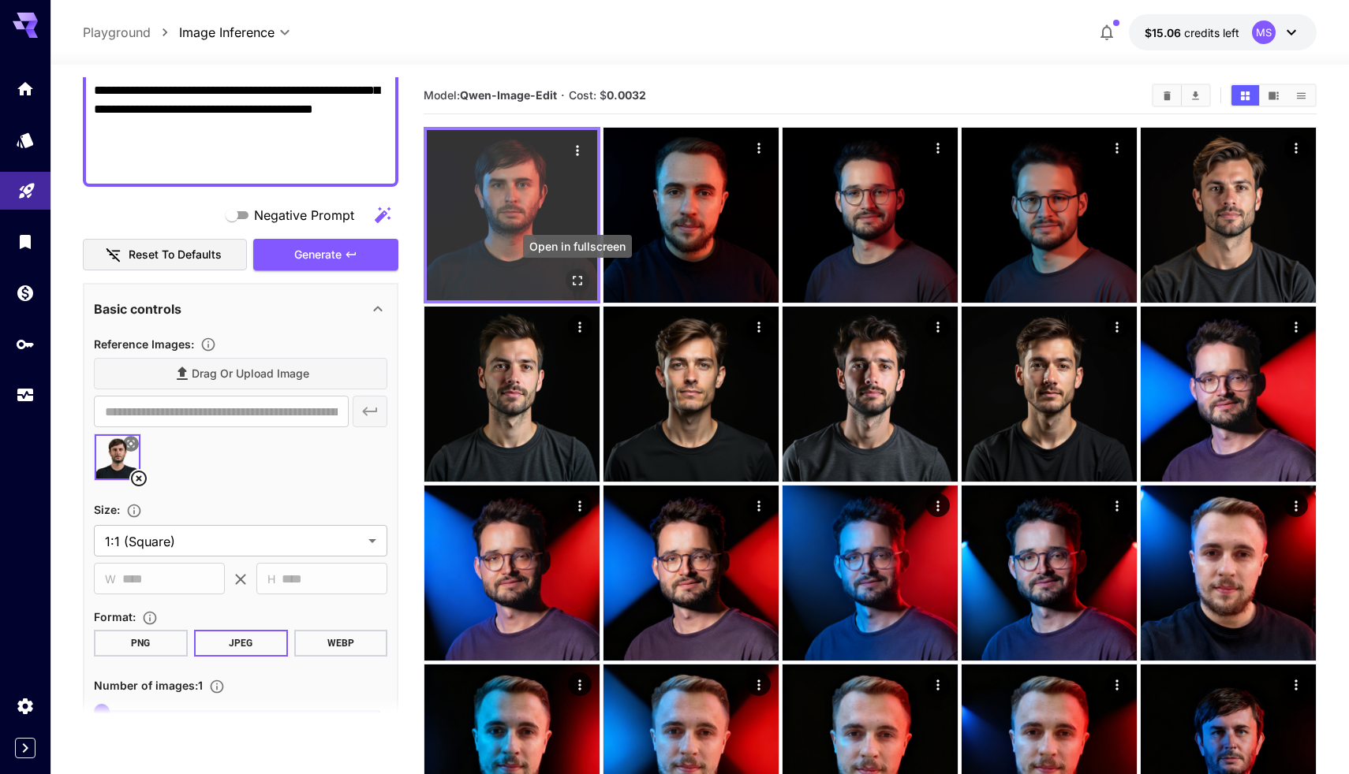
click at [573, 275] on icon "Open in fullscreen" at bounding box center [577, 281] width 16 height 16
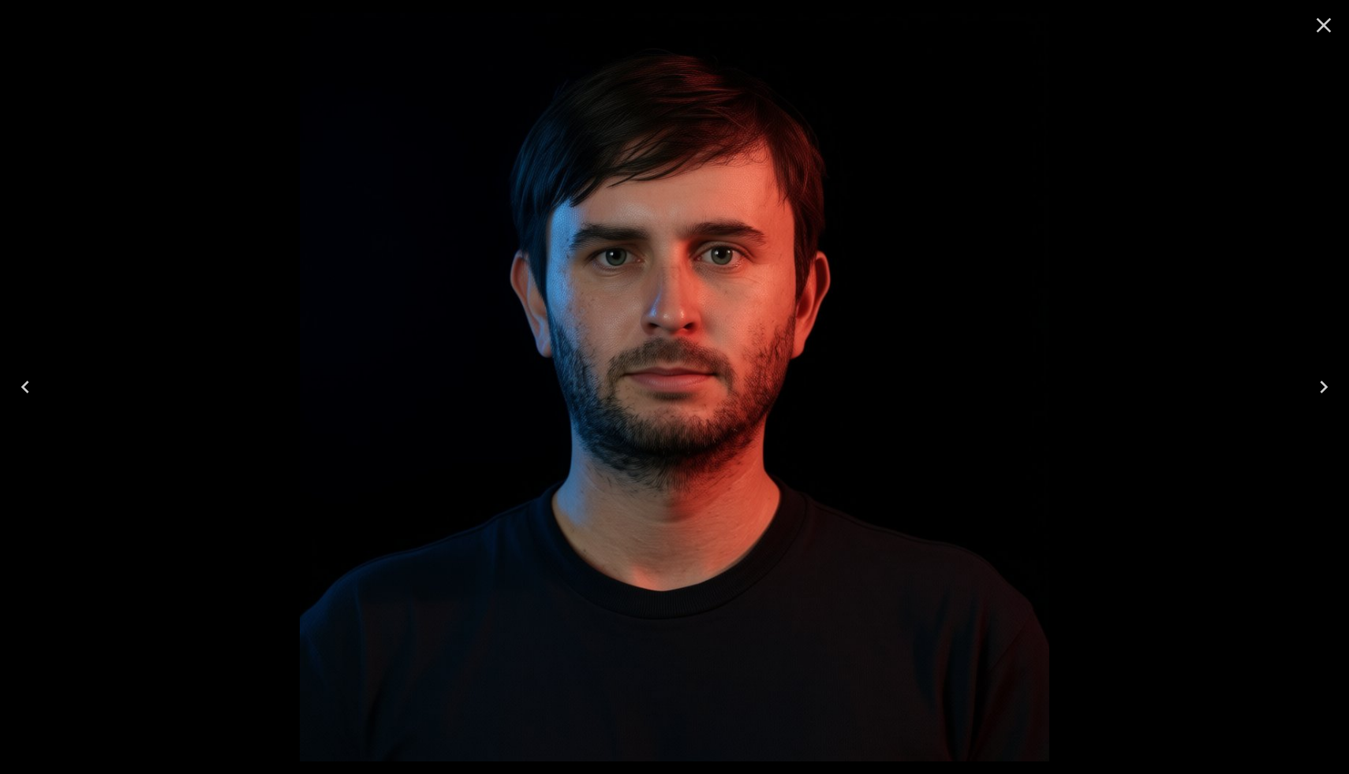
click at [1320, 24] on icon "Close" at bounding box center [1323, 25] width 25 height 25
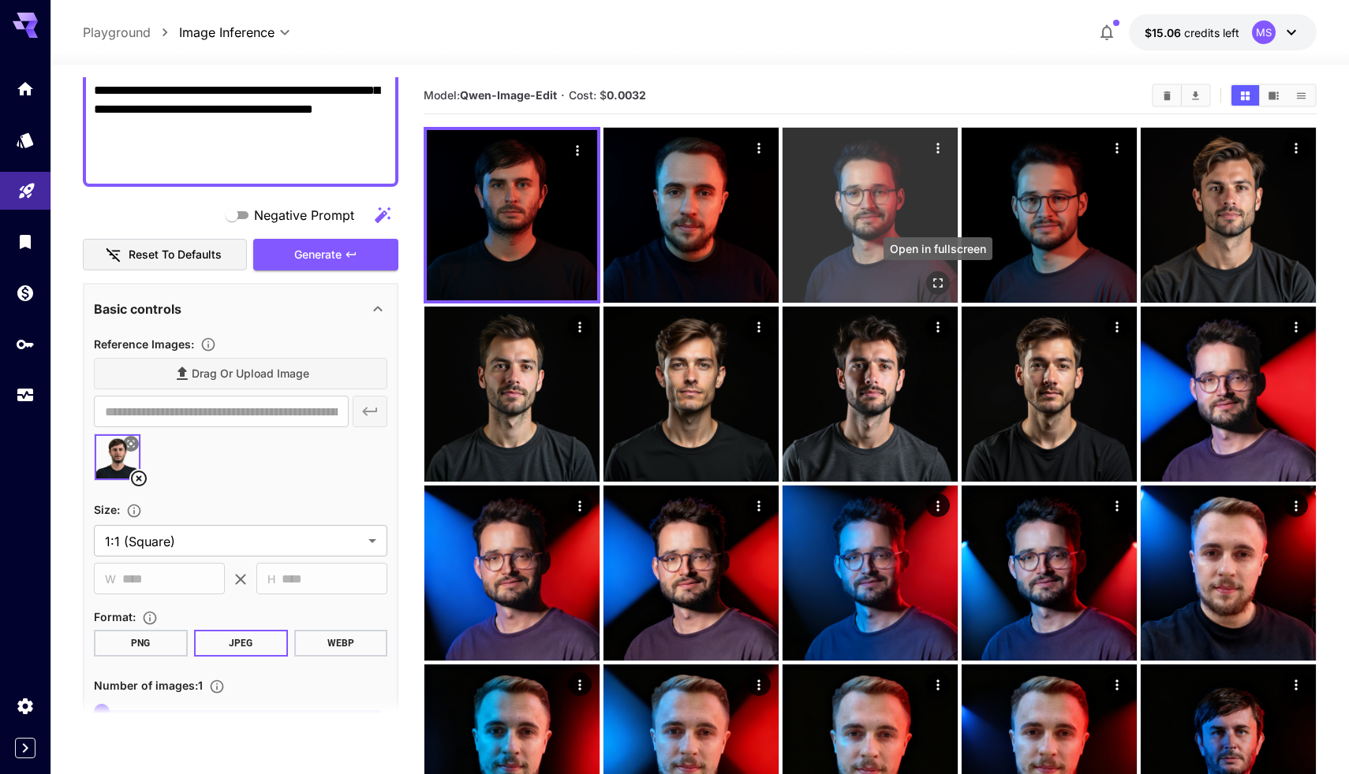
click at [940, 284] on icon "Open in fullscreen" at bounding box center [938, 283] width 16 height 16
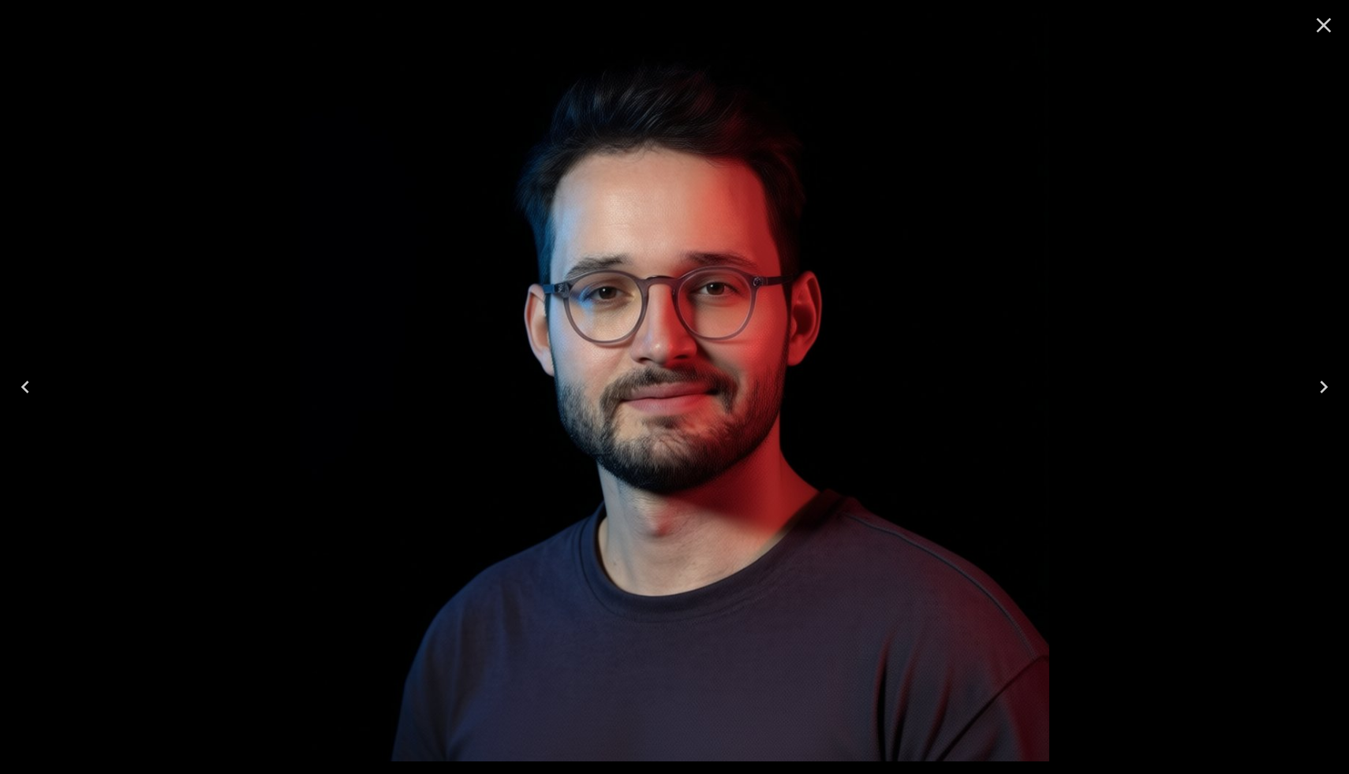
scroll to position [272, 0]
click at [1325, 24] on icon "Close" at bounding box center [1323, 25] width 15 height 15
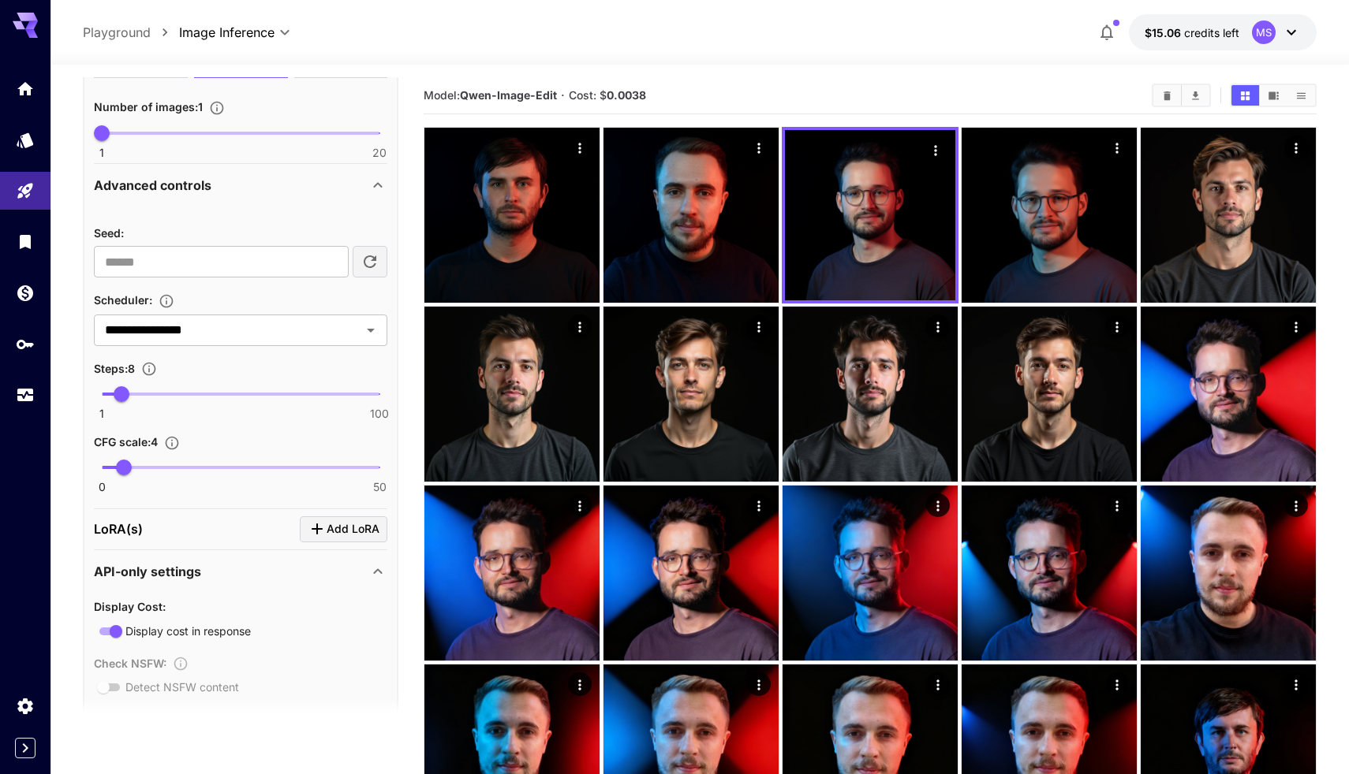
scroll to position [974, 0]
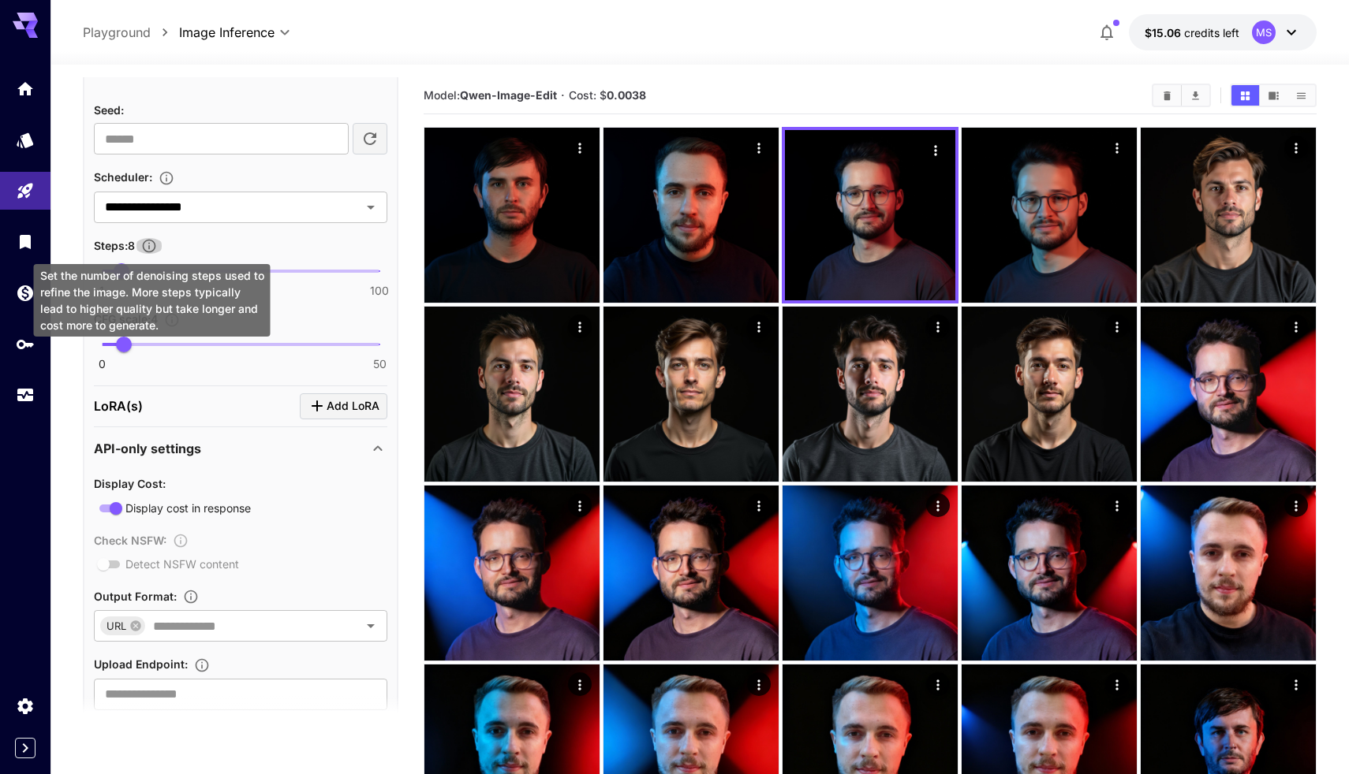
click at [157, 243] on icon "Set the number of denoising steps used to refine the image. More steps typicall…" at bounding box center [149, 246] width 16 height 16
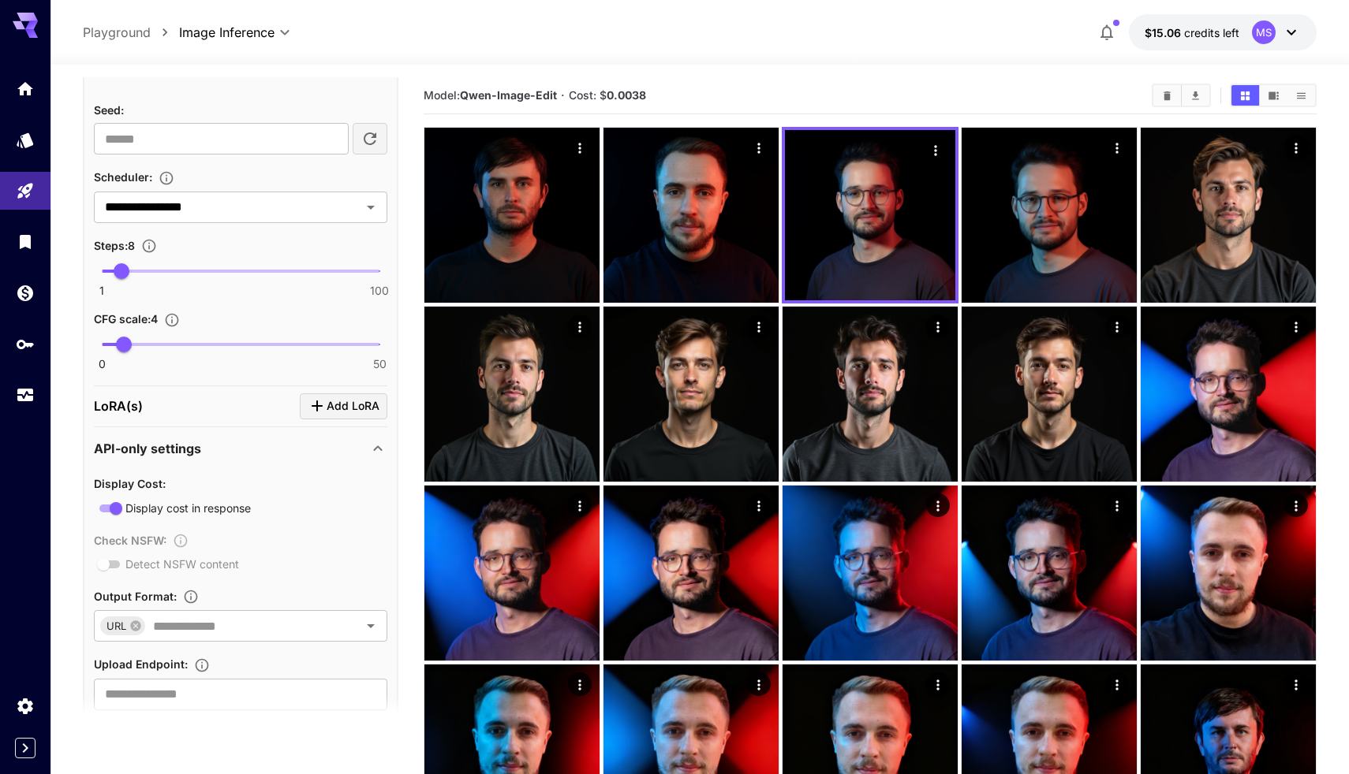
click at [128, 253] on p "Steps : 8" at bounding box center [128, 245] width 69 height 19
type input "**"
drag, startPoint x: 118, startPoint y: 271, endPoint x: 241, endPoint y: 290, distance: 123.7
click at [241, 290] on div "1 100 50" at bounding box center [240, 277] width 293 height 37
click at [177, 317] on icon "Adjusts how closely the generated image aligns with the input prompt. A higher …" at bounding box center [172, 320] width 16 height 16
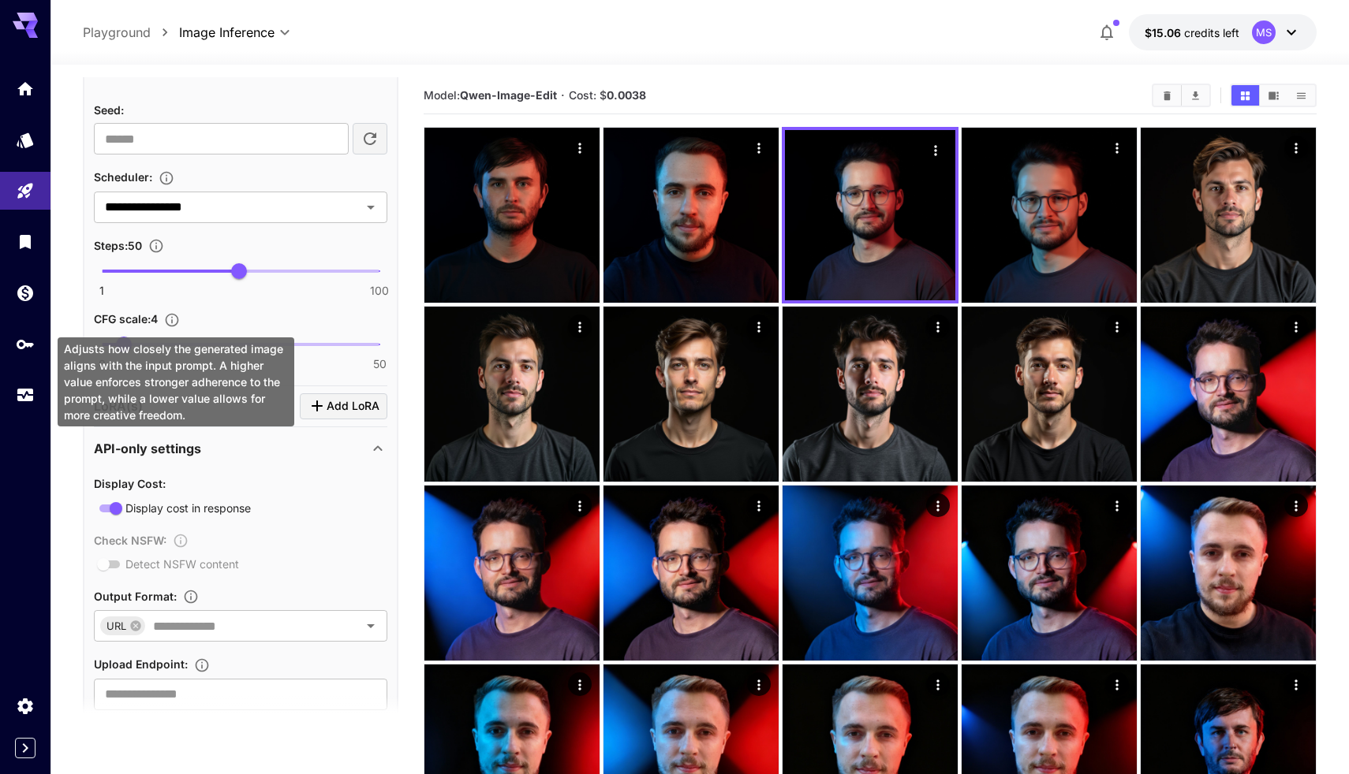
click at [177, 317] on icon "Adjusts how closely the generated image aligns with the input prompt. A higher …" at bounding box center [172, 320] width 16 height 16
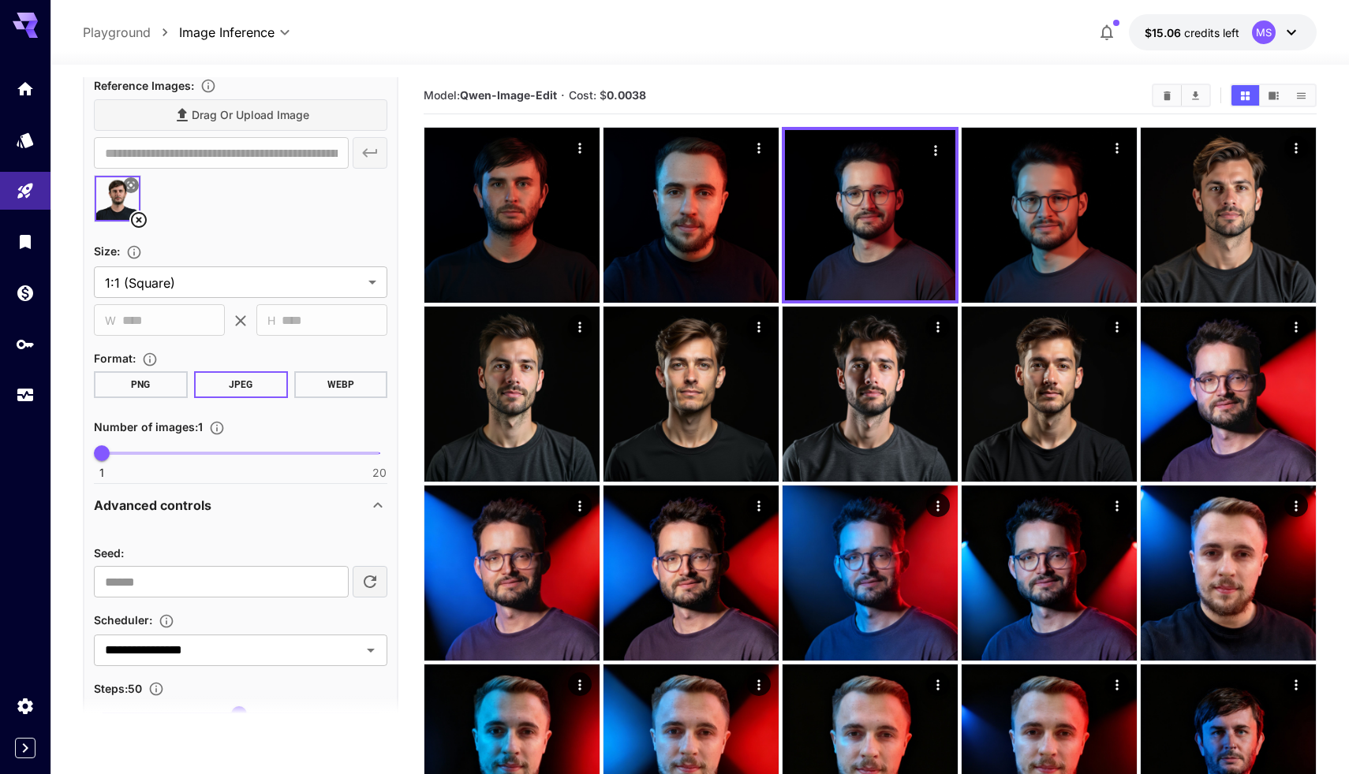
scroll to position [357, 0]
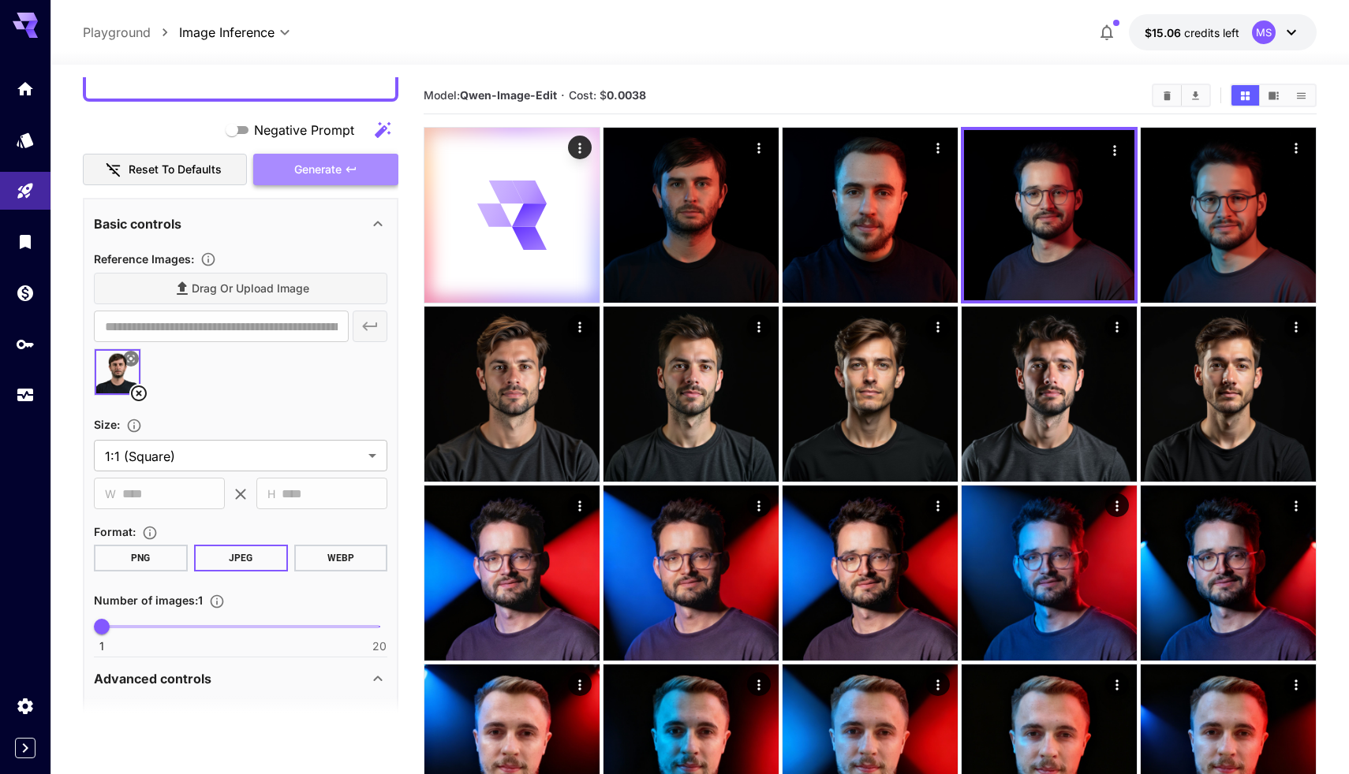
click at [319, 168] on span "Generate" at bounding box center [317, 170] width 47 height 20
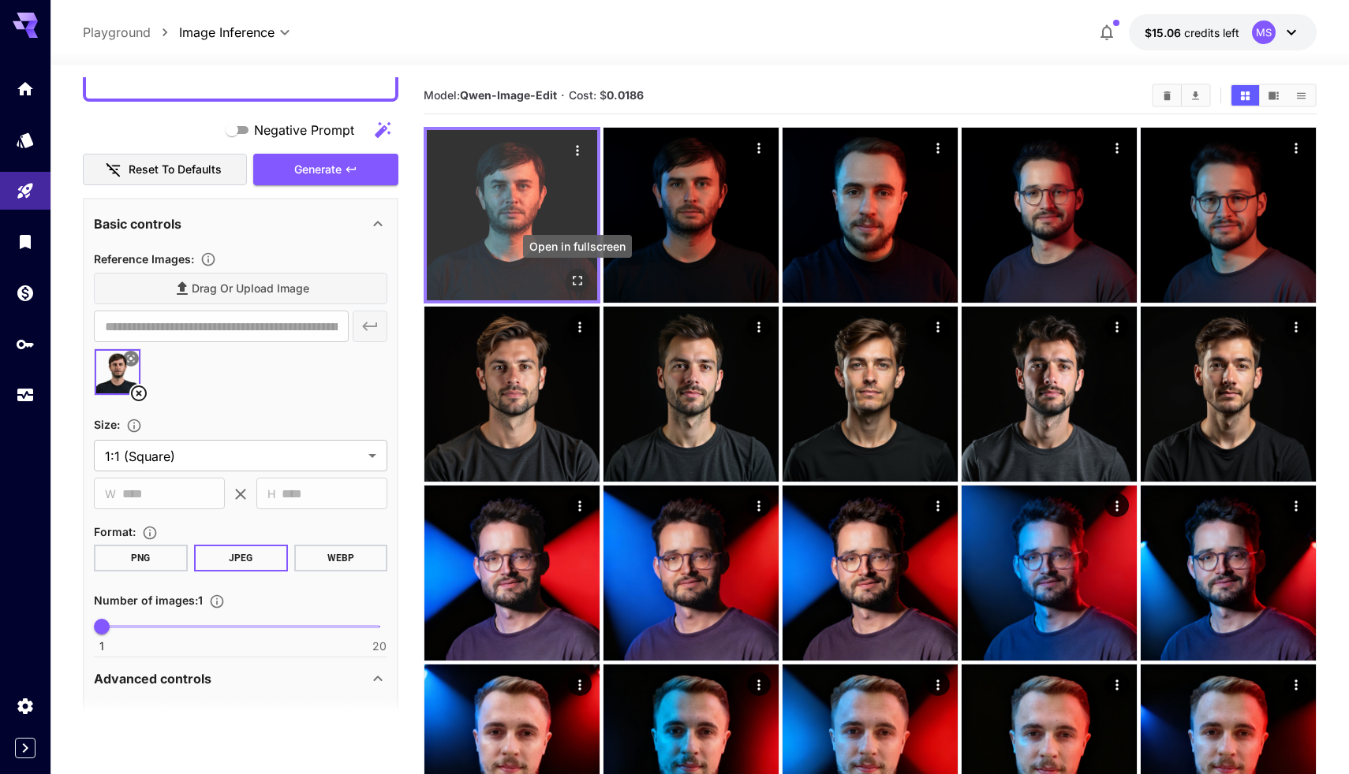
click at [579, 281] on icon "Open in fullscreen" at bounding box center [577, 281] width 16 height 16
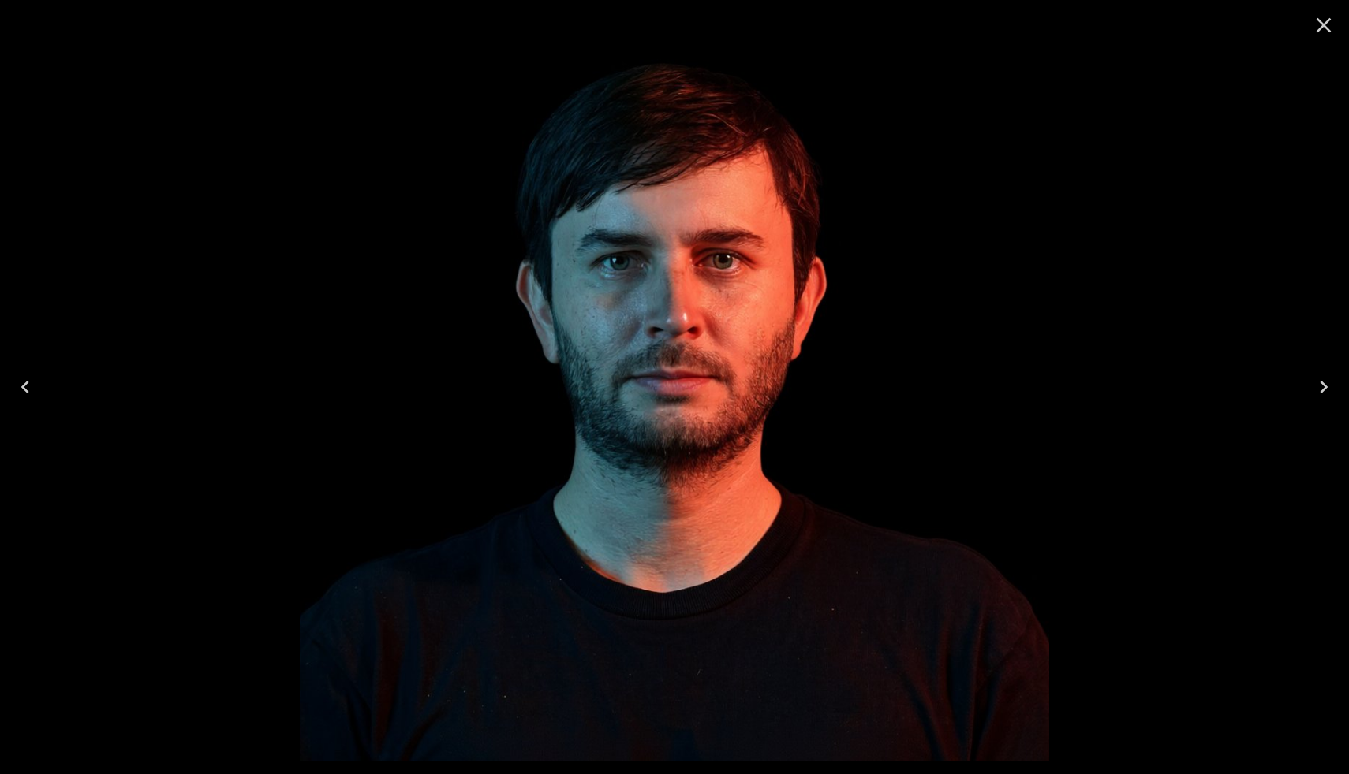
click at [1323, 26] on icon "Close" at bounding box center [1323, 25] width 15 height 15
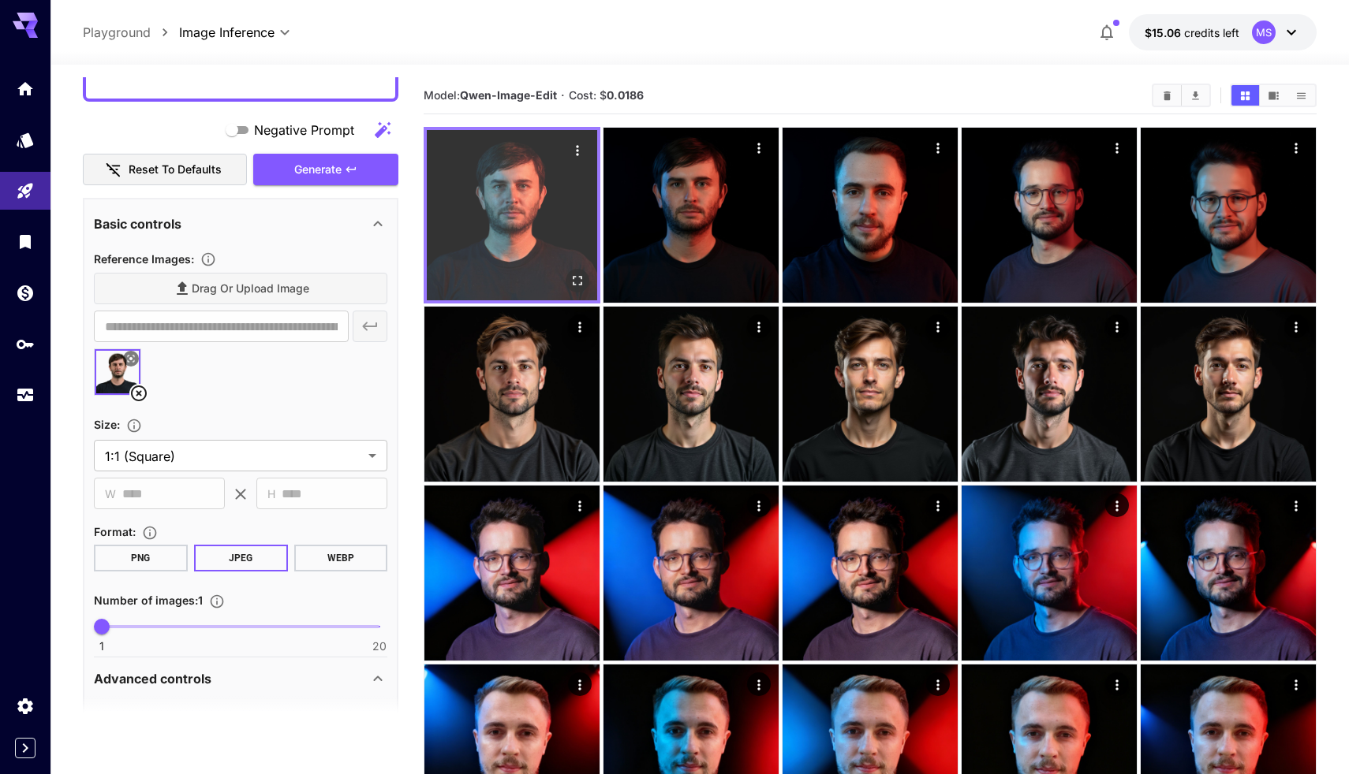
scroll to position [0, 0]
click at [580, 277] on icon "Open in fullscreen" at bounding box center [577, 280] width 9 height 9
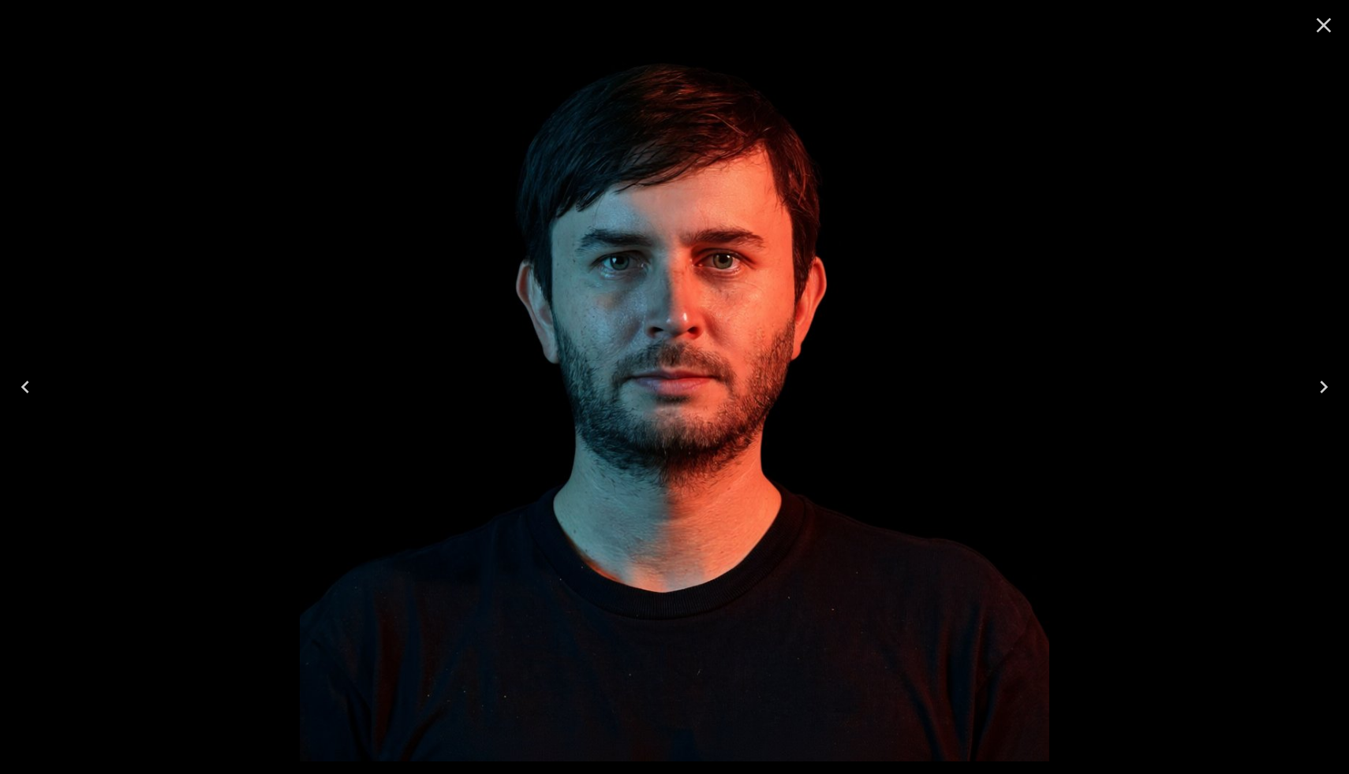
click at [1320, 29] on icon "Close" at bounding box center [1323, 25] width 15 height 15
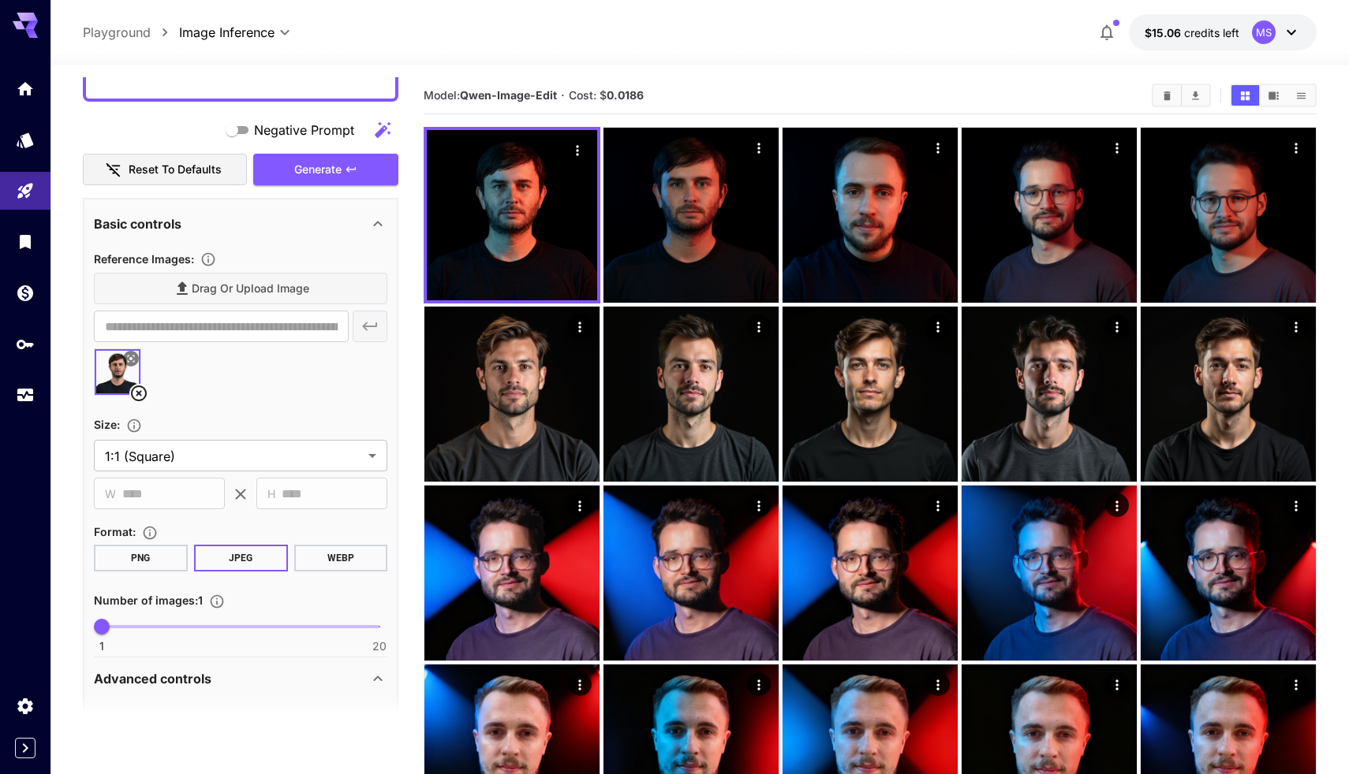
click at [136, 394] on icon at bounding box center [139, 394] width 16 height 16
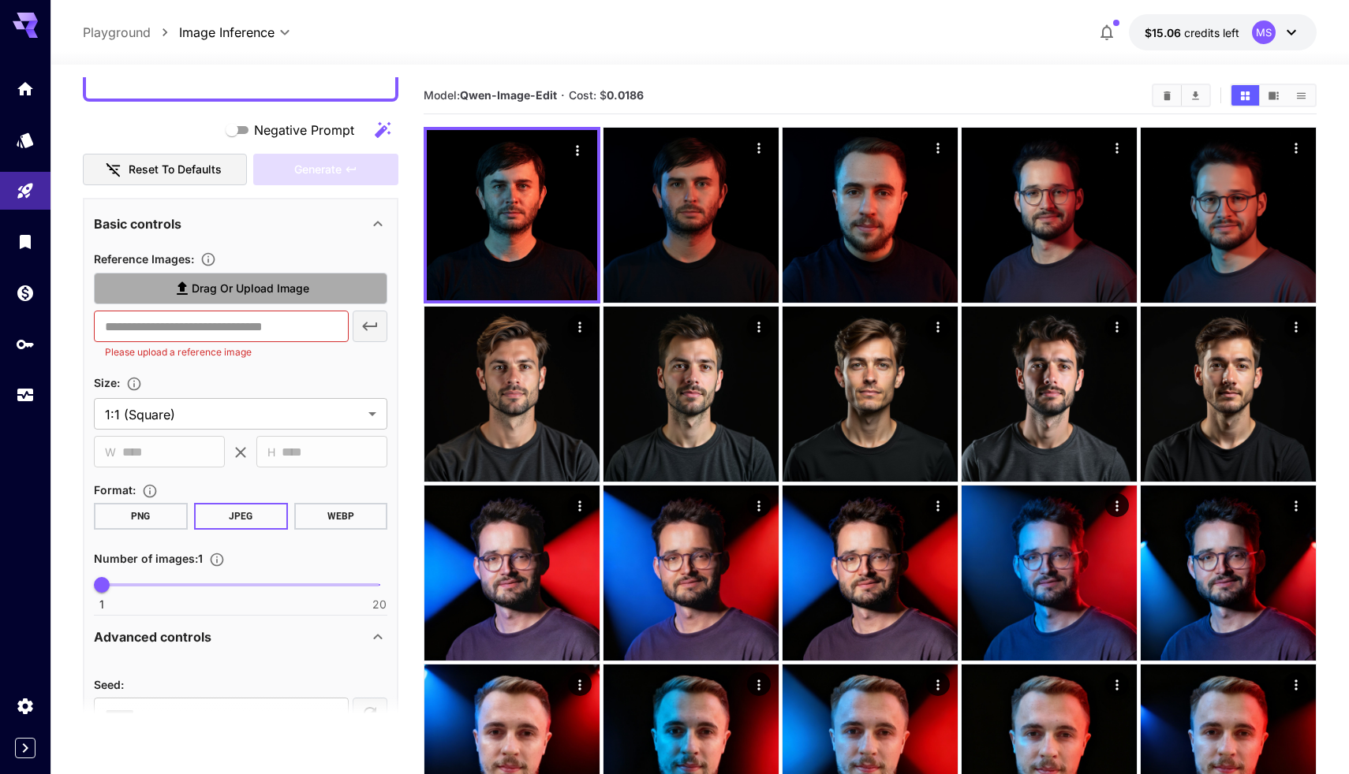
click at [203, 300] on label "Drag or upload image" at bounding box center [240, 289] width 293 height 32
click at [0, 0] on input "Drag or upload image" at bounding box center [0, 0] width 0 height 0
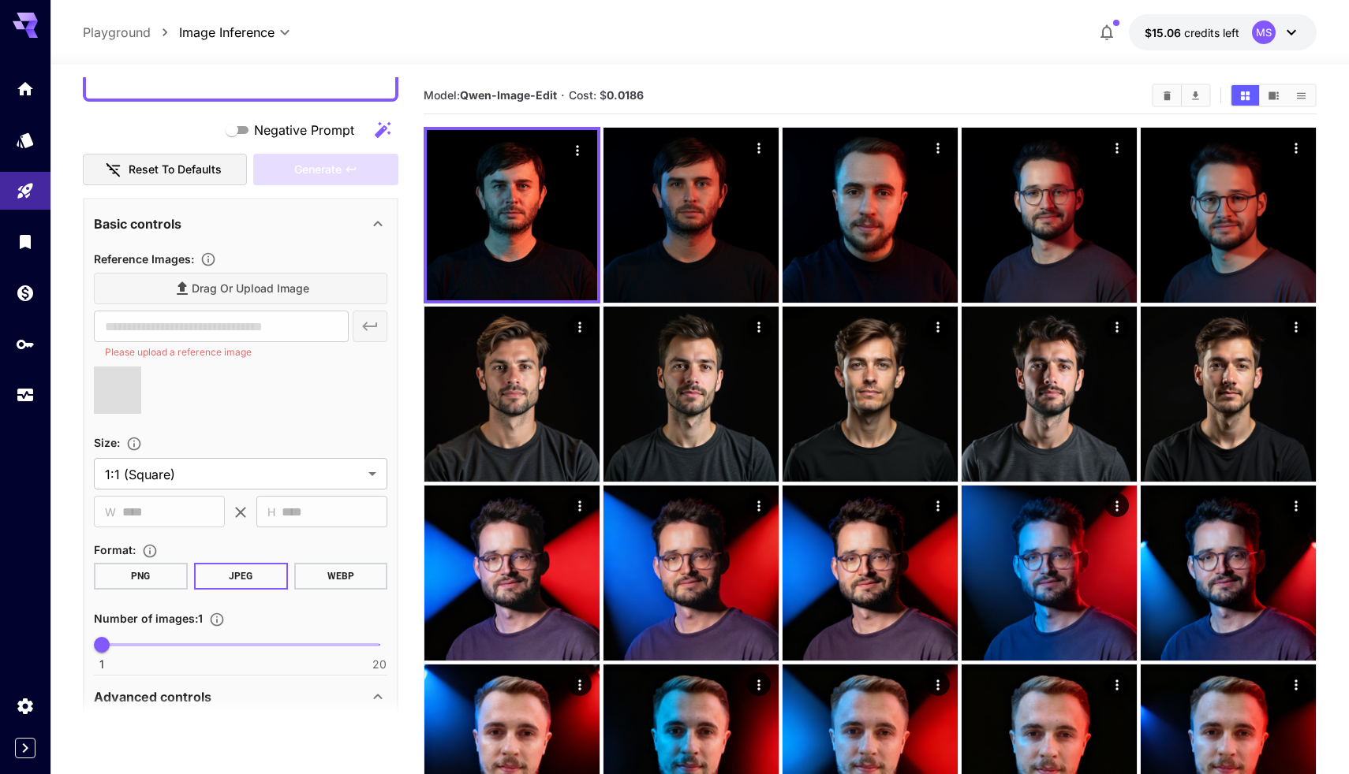
type input "**********"
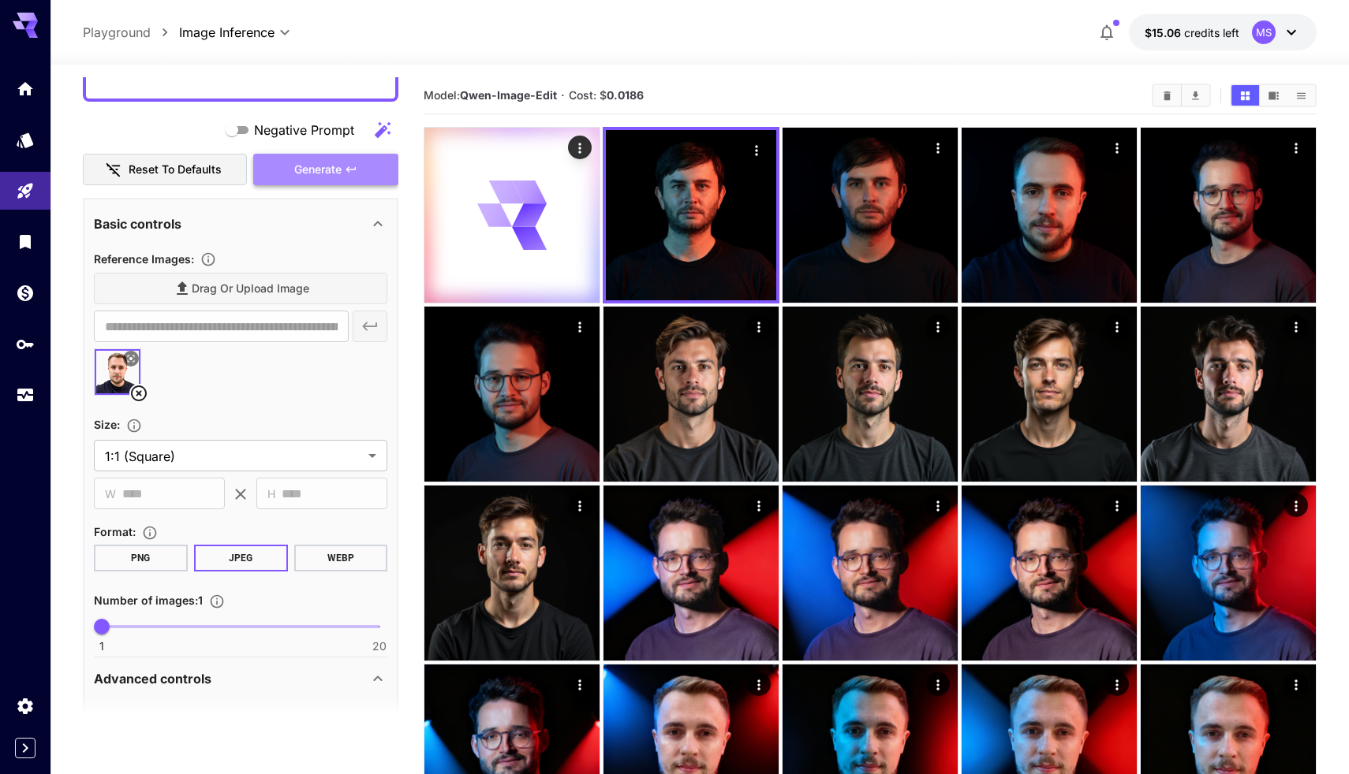
click at [327, 165] on span "Generate" at bounding box center [317, 170] width 47 height 20
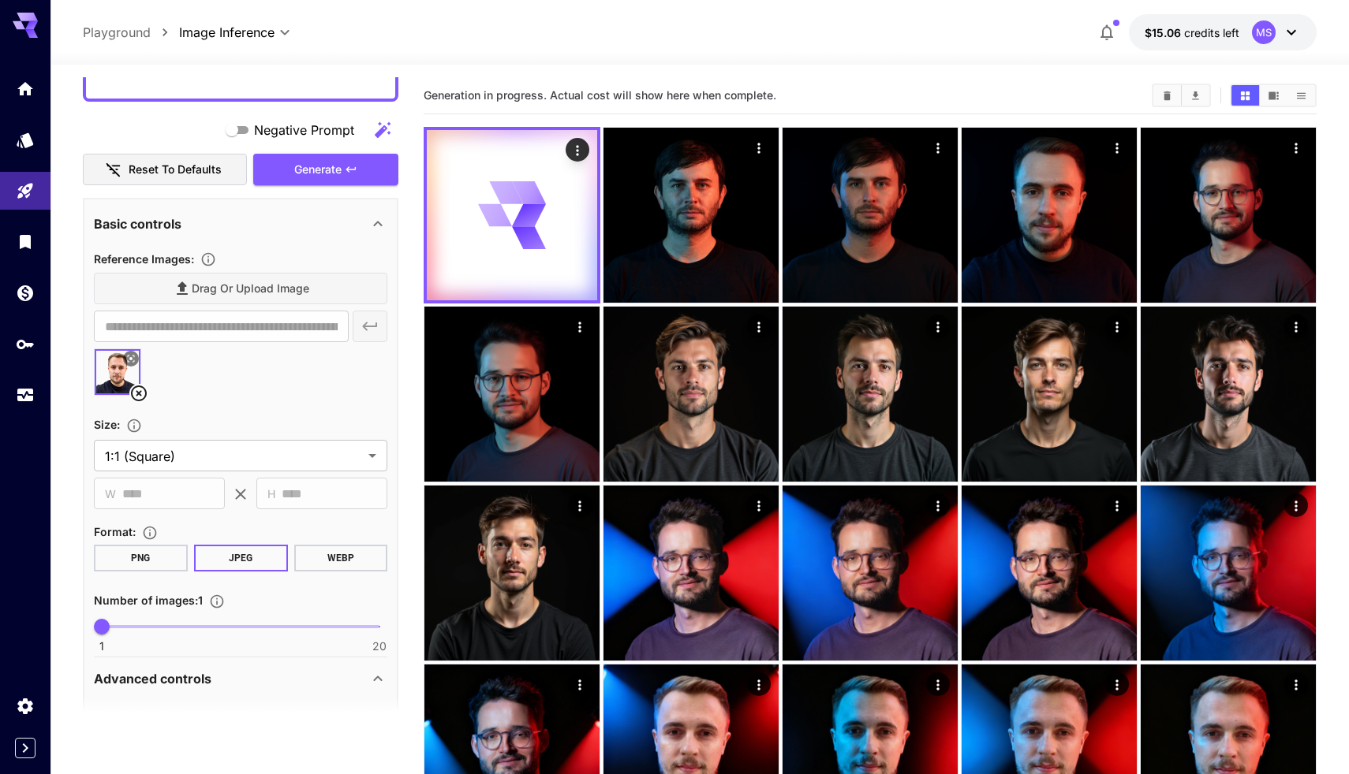
click at [139, 388] on icon at bounding box center [138, 393] width 19 height 19
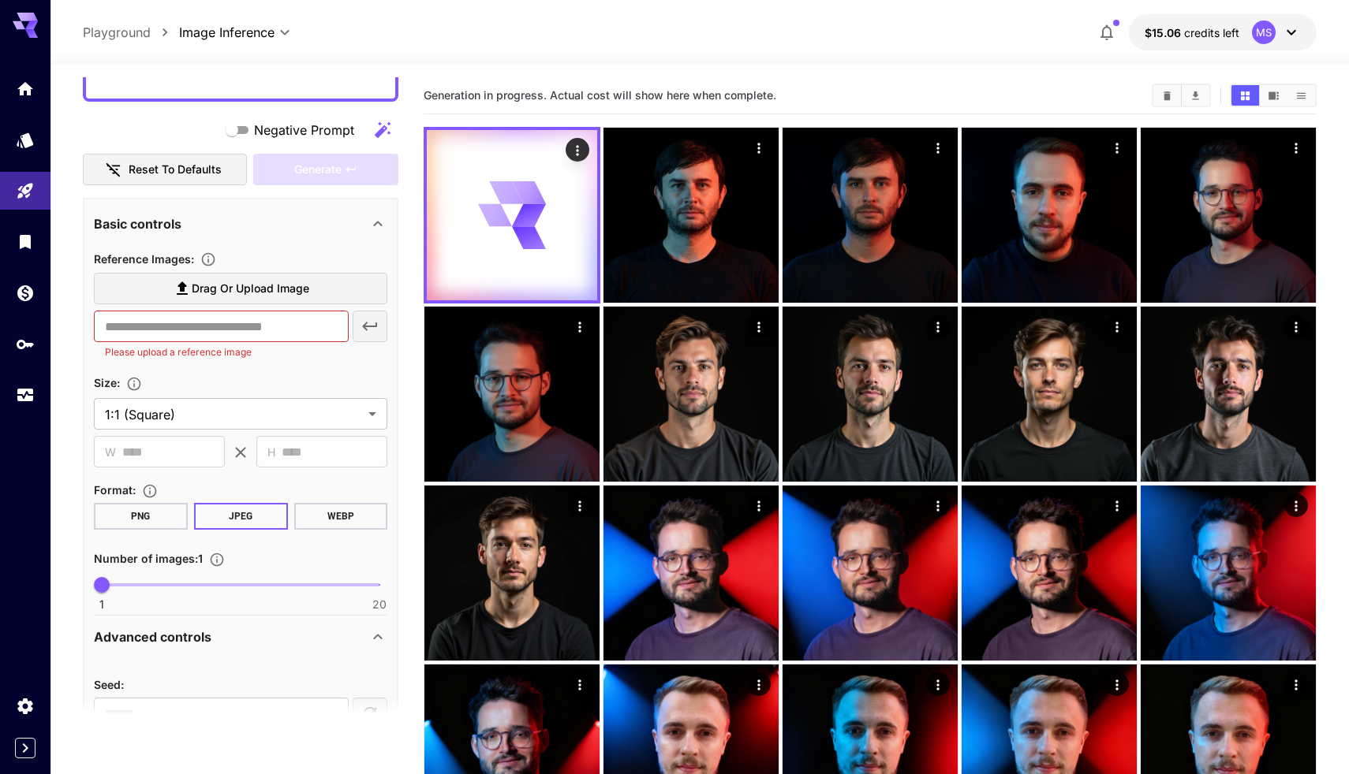
click at [199, 283] on span "Drag or upload image" at bounding box center [251, 289] width 118 height 20
click at [0, 0] on input "Drag or upload image" at bounding box center [0, 0] width 0 height 0
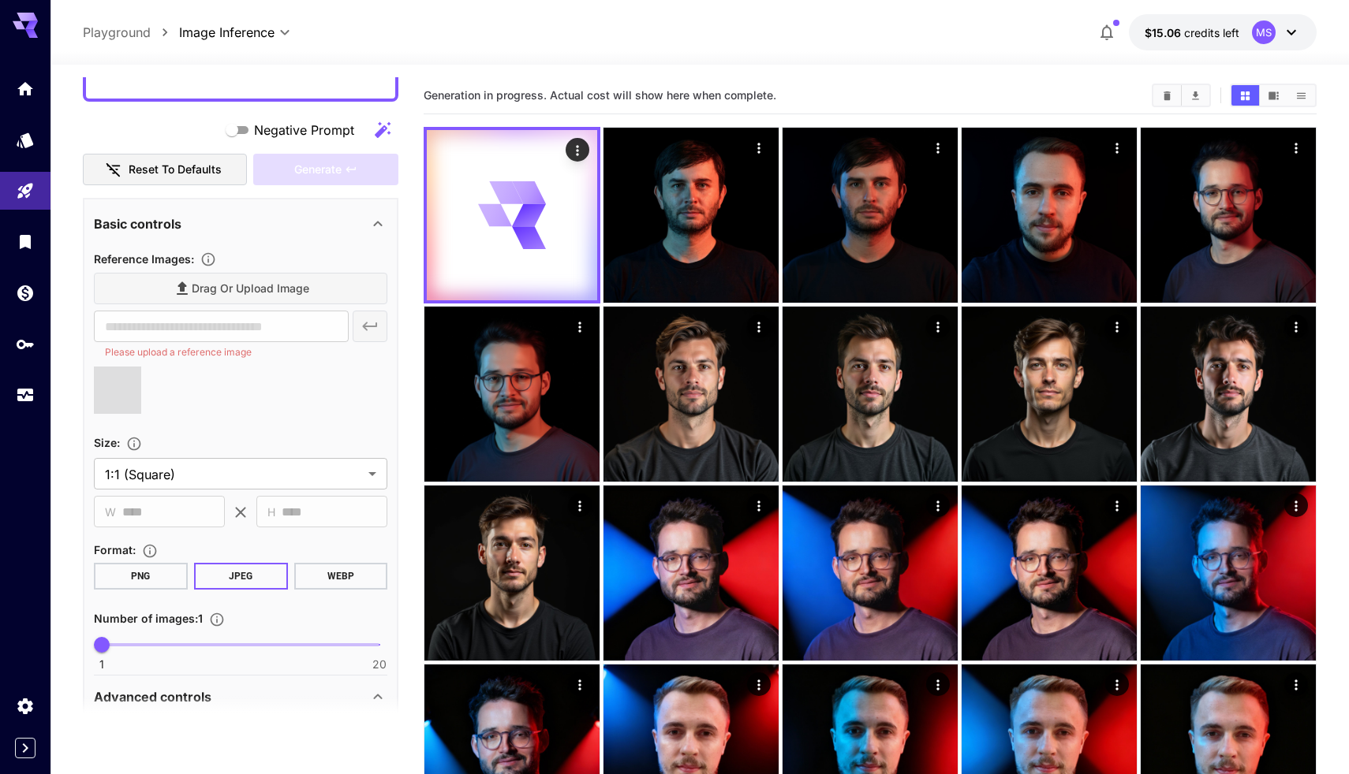
type input "**********"
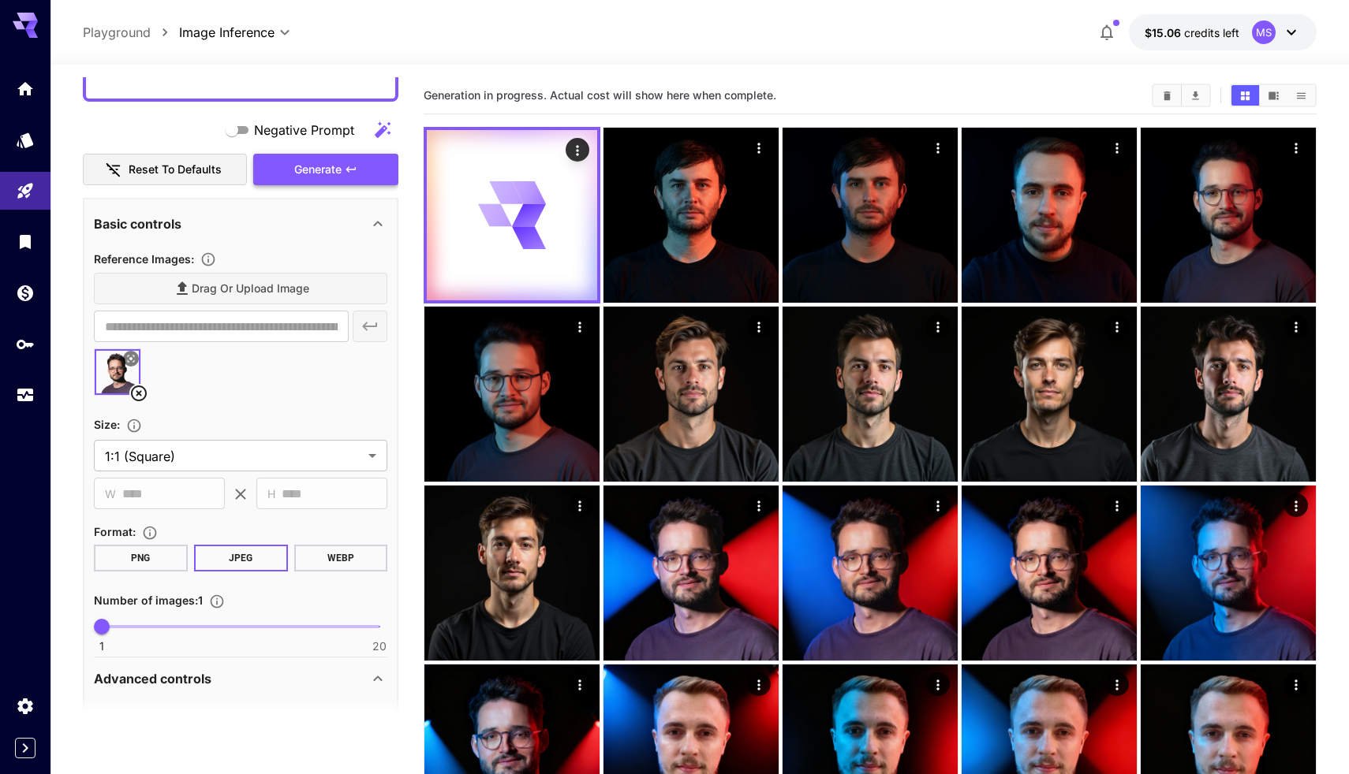
click at [342, 159] on button "Generate" at bounding box center [325, 170] width 145 height 32
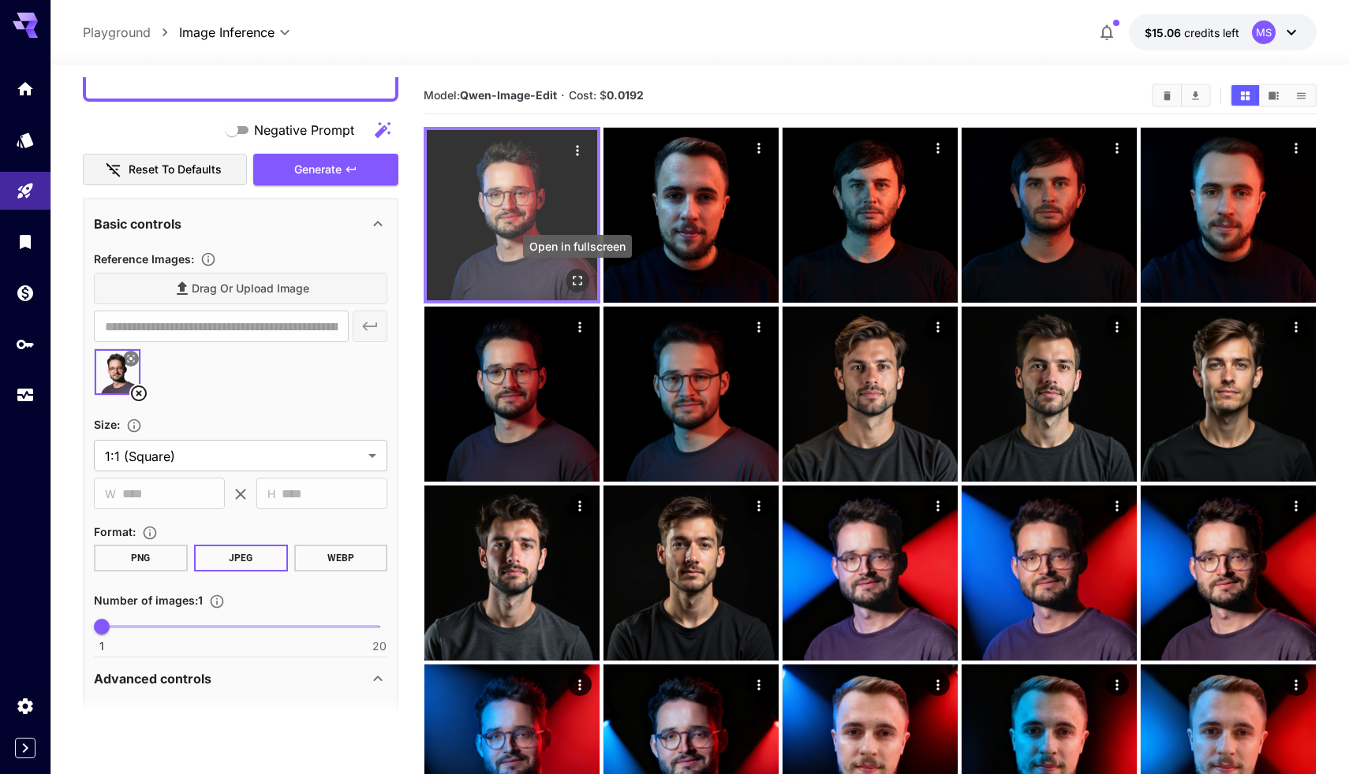
click at [582, 287] on icon "Open in fullscreen" at bounding box center [577, 281] width 16 height 16
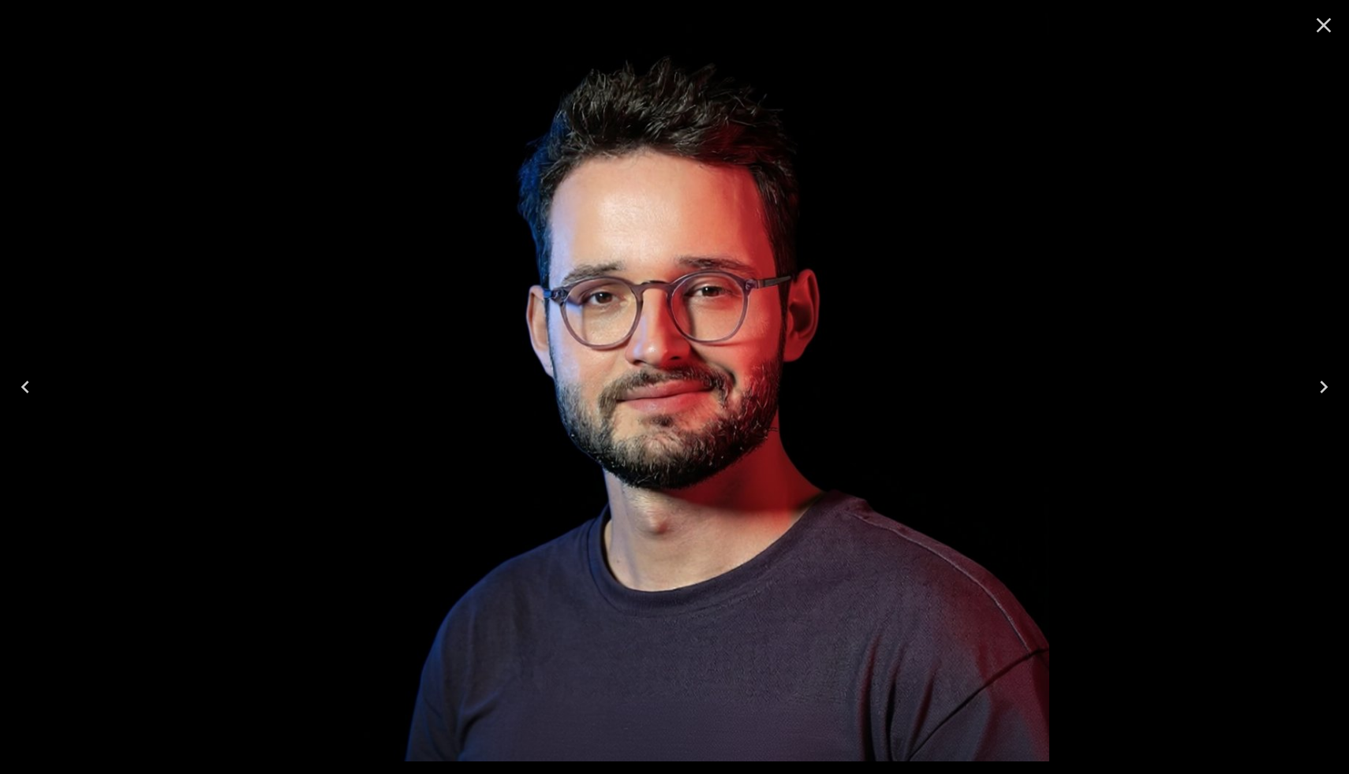
click at [1328, 21] on icon "Close" at bounding box center [1323, 25] width 15 height 15
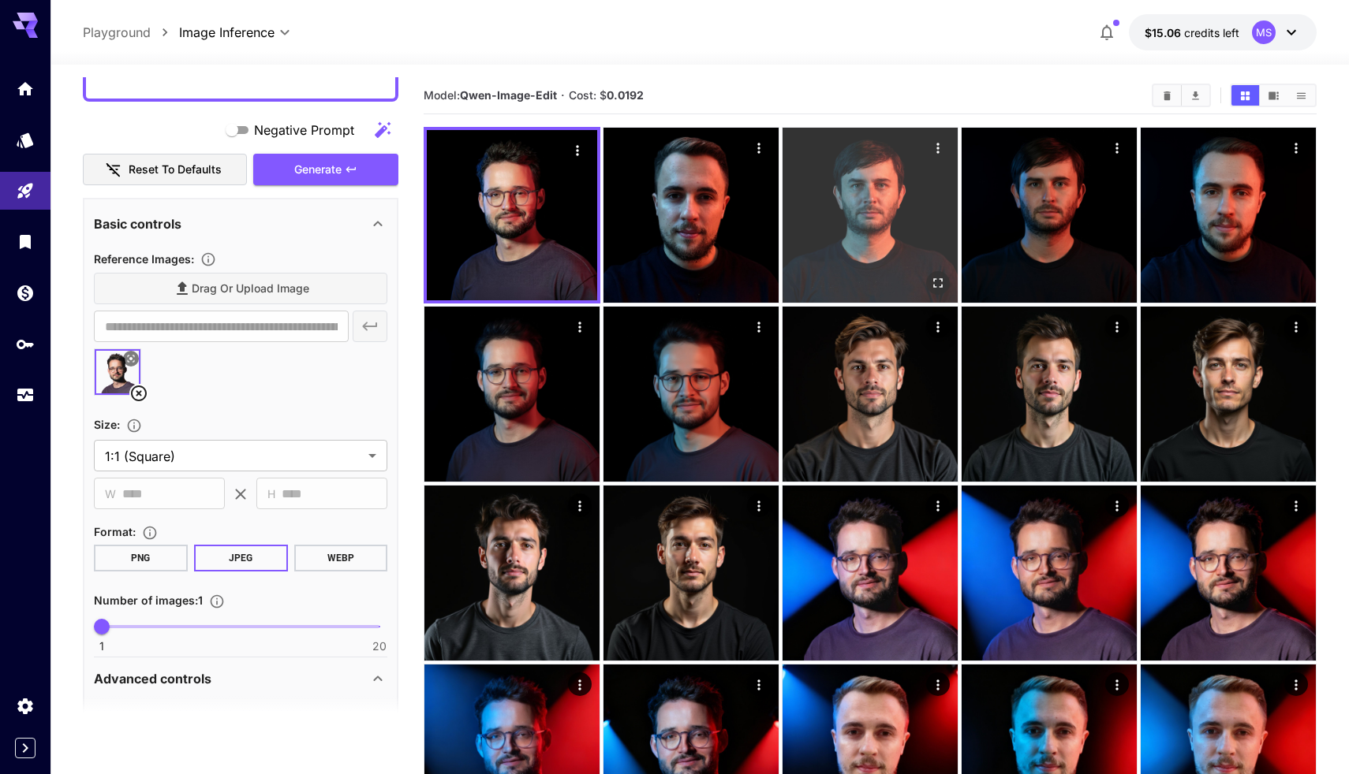
drag, startPoint x: 902, startPoint y: 237, endPoint x: 923, endPoint y: 199, distance: 43.1
click at [902, 237] on img at bounding box center [869, 215] width 175 height 175
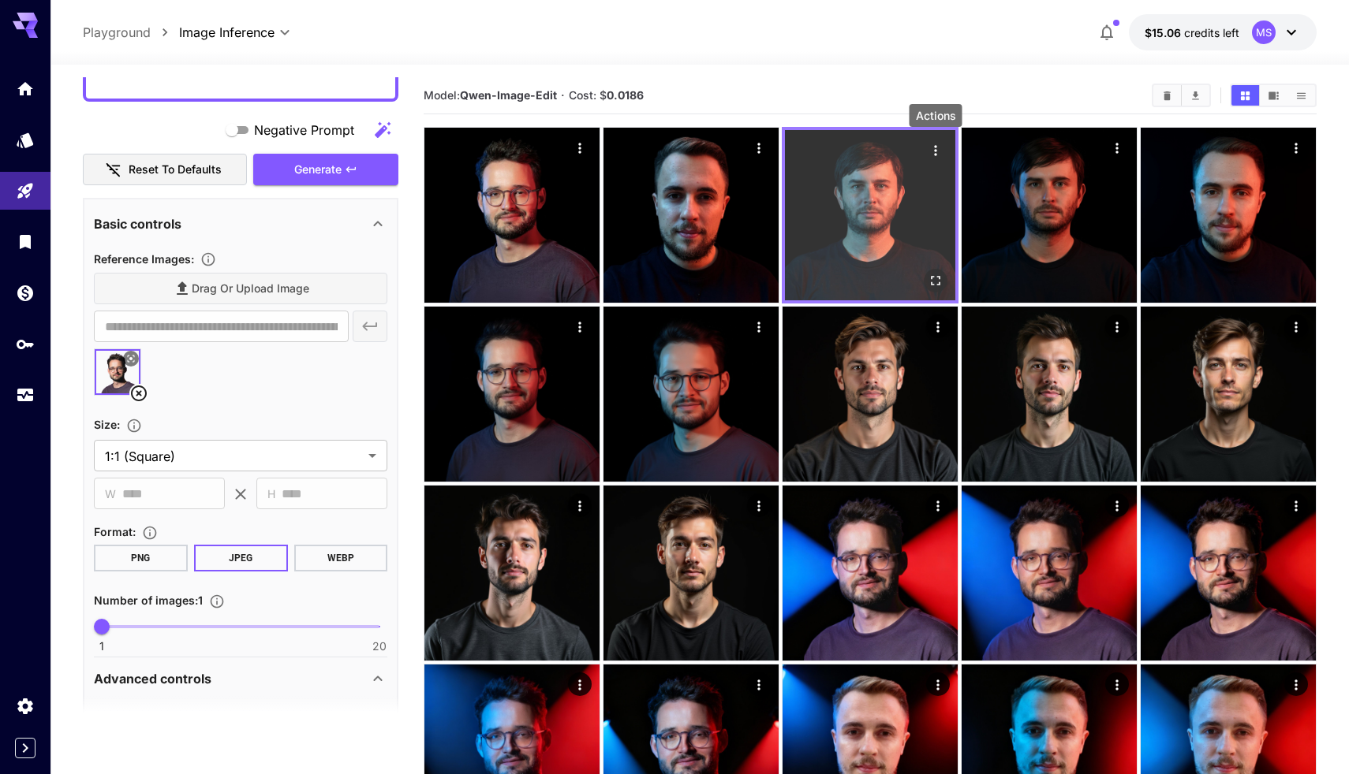
click at [940, 149] on icon "Actions" at bounding box center [935, 151] width 16 height 16
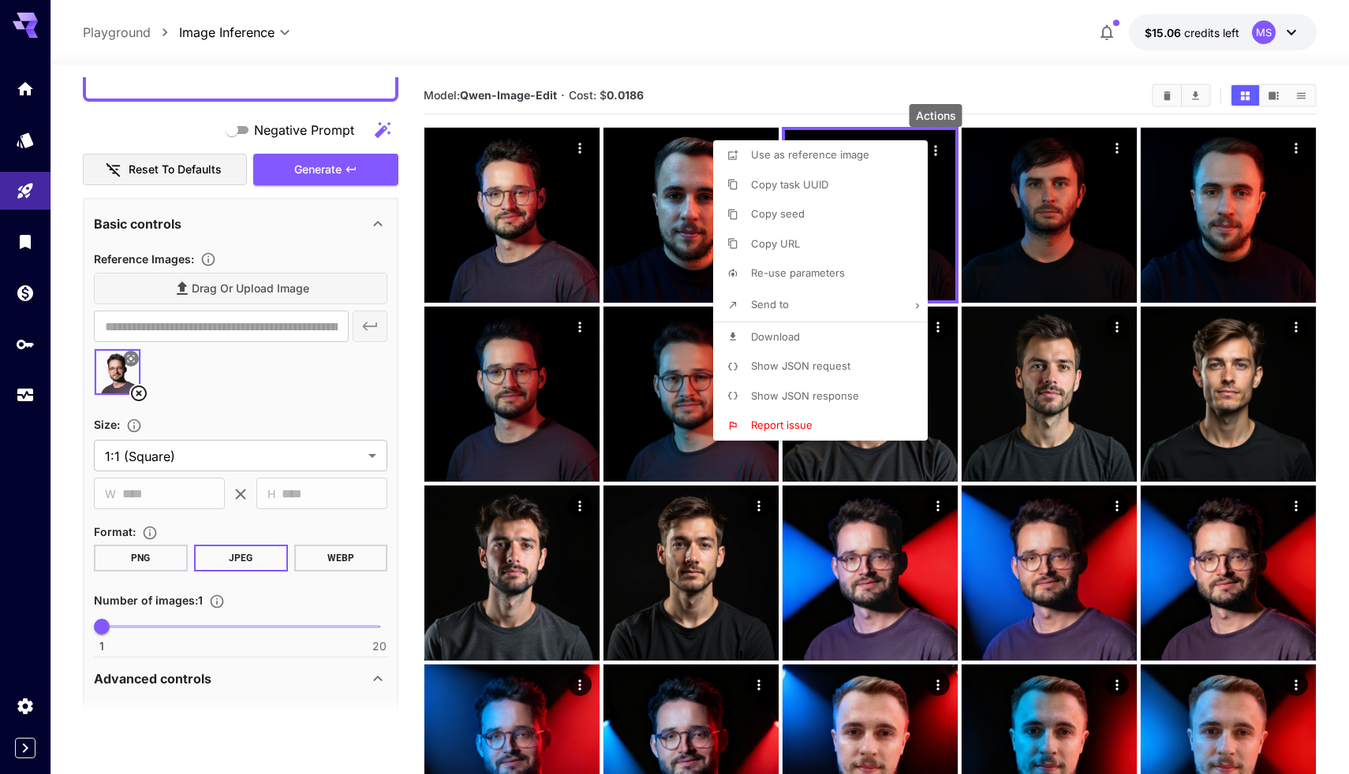
click at [823, 211] on li "Copy seed" at bounding box center [825, 215] width 224 height 30
click at [670, 177] on div at bounding box center [674, 387] width 1349 height 774
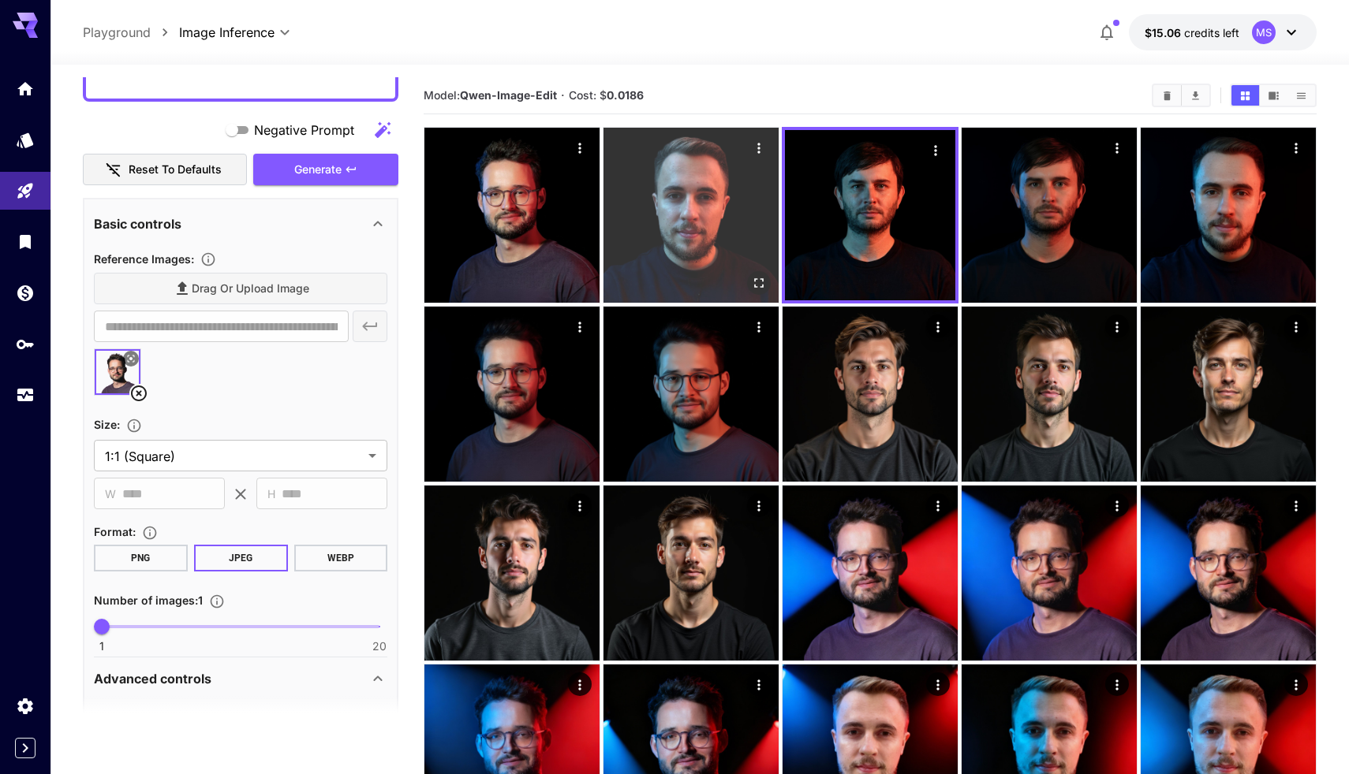
drag, startPoint x: 670, startPoint y: 173, endPoint x: 741, endPoint y: 157, distance: 71.9
click at [670, 173] on img at bounding box center [690, 215] width 175 height 175
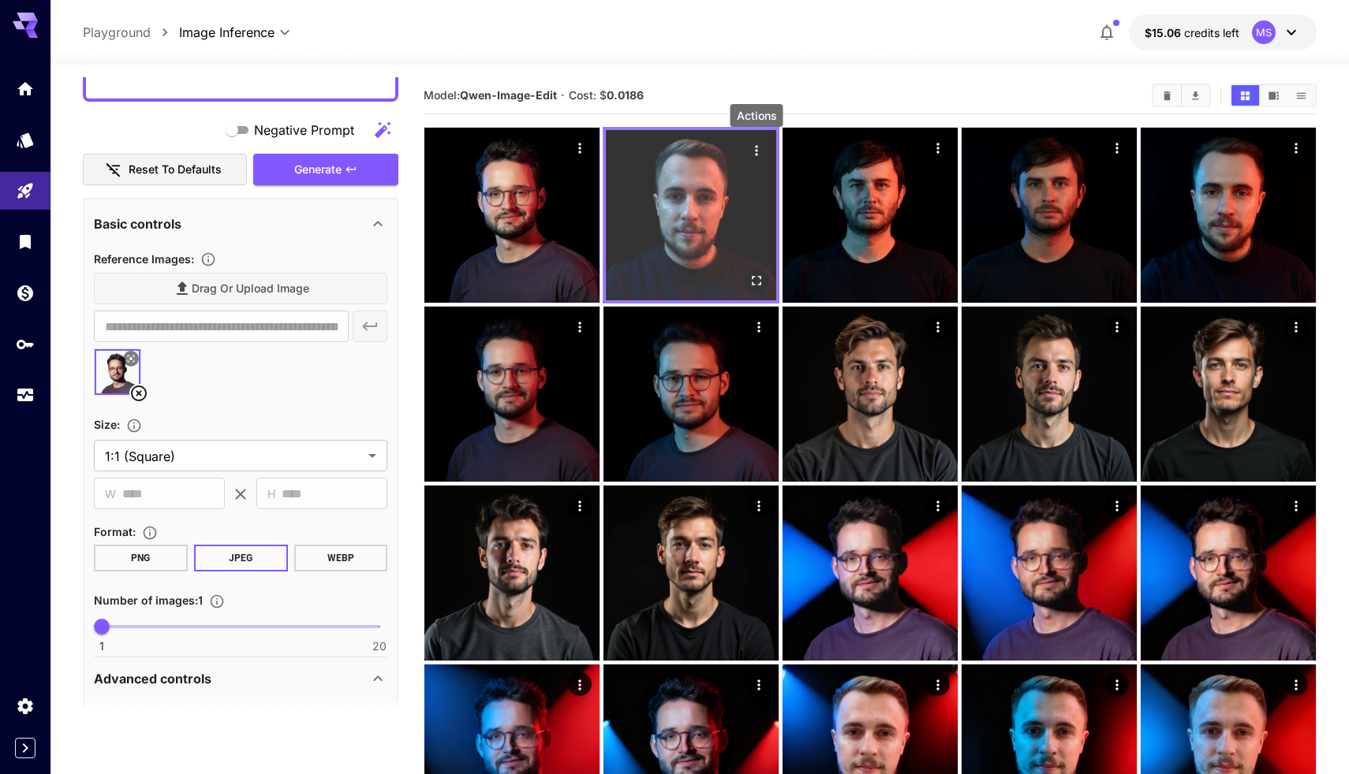
click at [760, 145] on icon "Actions" at bounding box center [756, 151] width 16 height 16
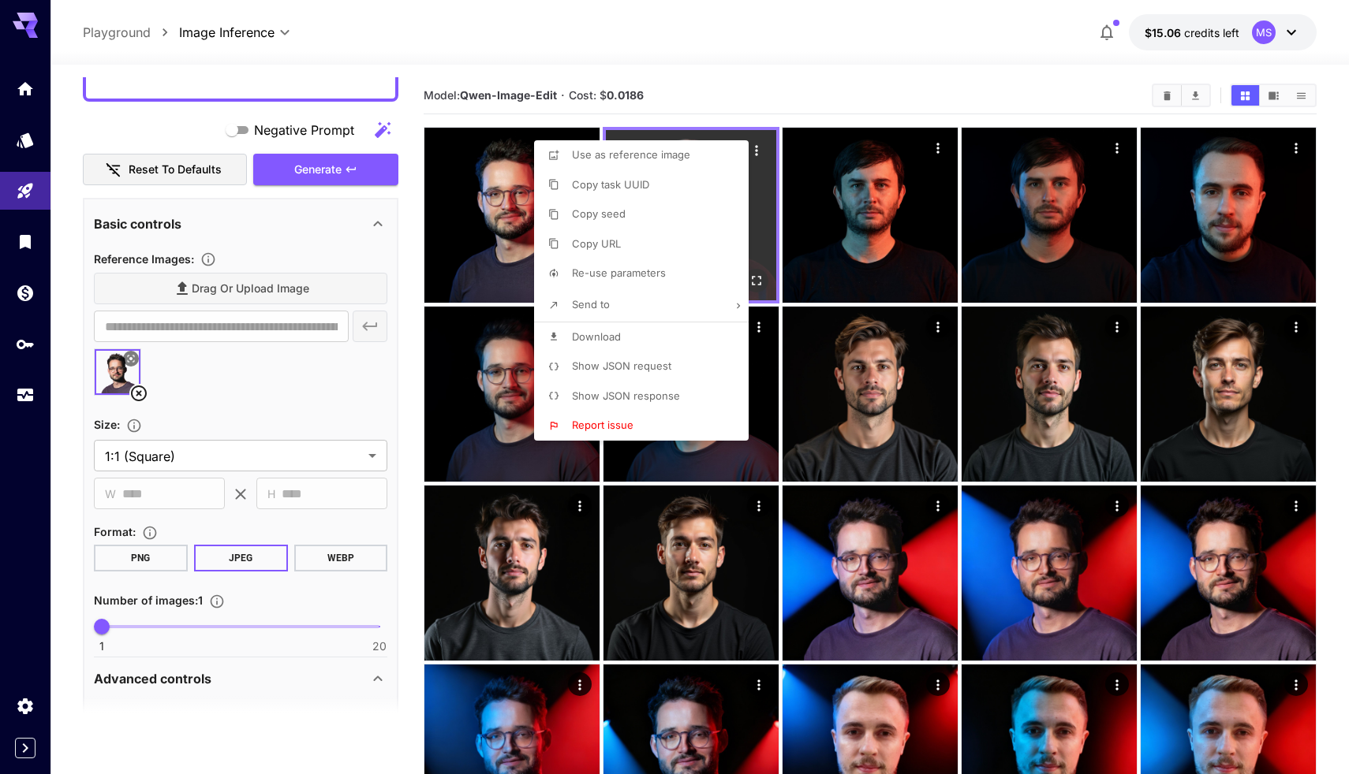
click at [760, 145] on div at bounding box center [674, 387] width 1349 height 774
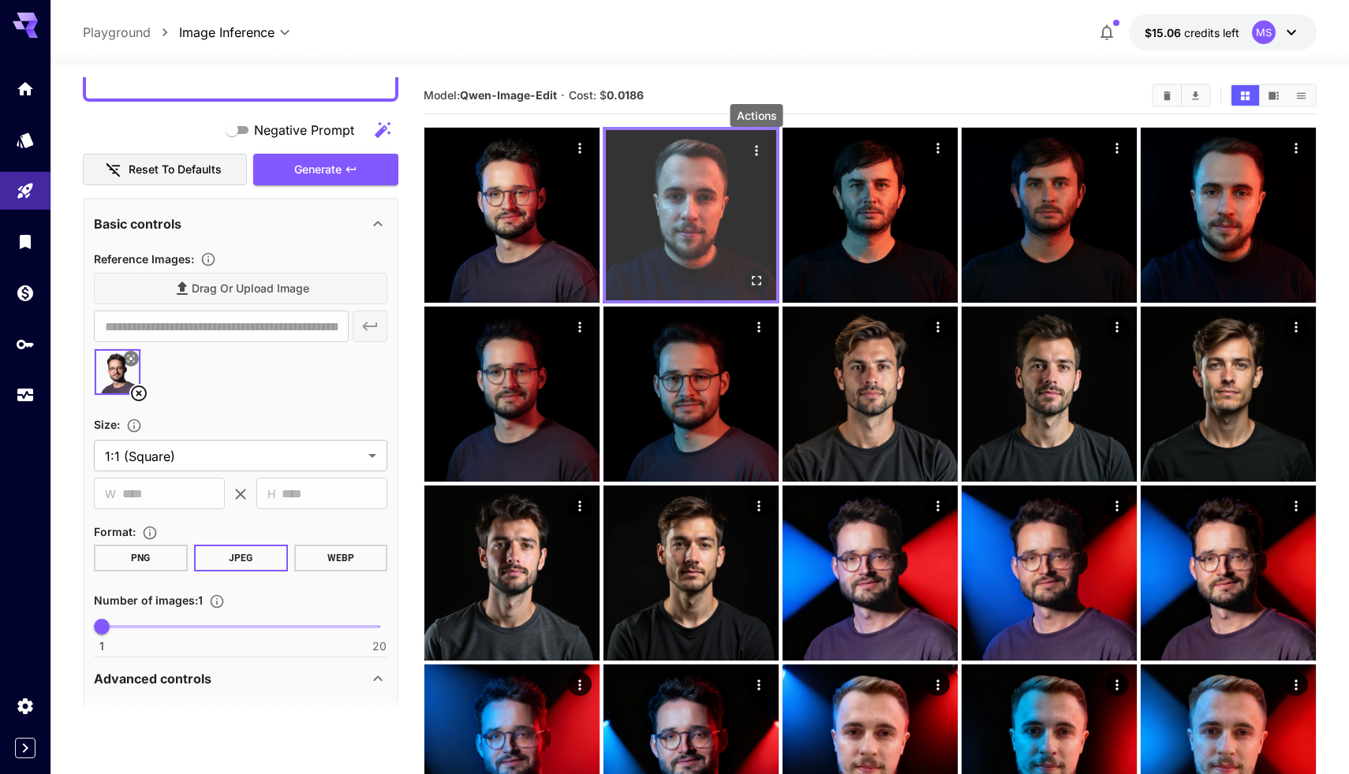
click at [760, 143] on icon "Actions" at bounding box center [756, 151] width 16 height 16
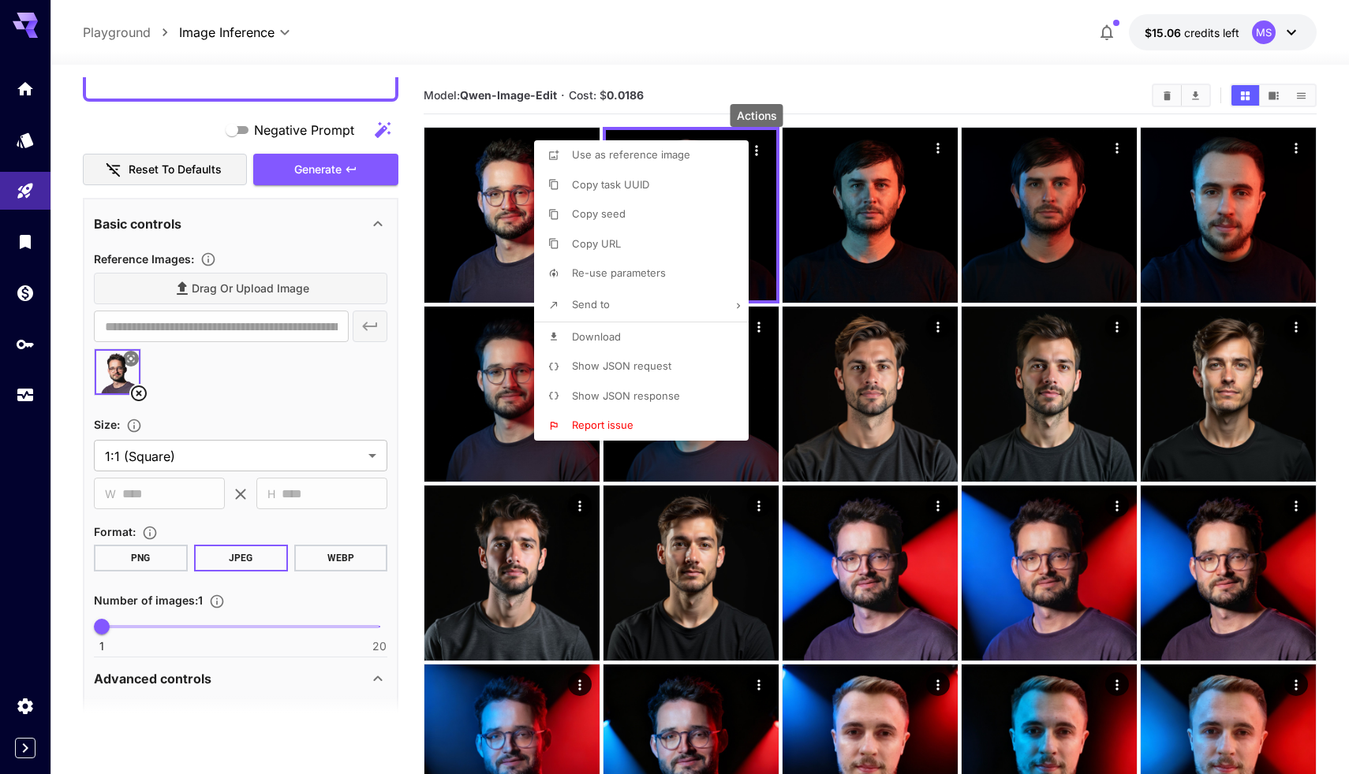
click at [657, 232] on li "Copy URL" at bounding box center [646, 244] width 224 height 30
click at [824, 218] on div at bounding box center [674, 387] width 1349 height 774
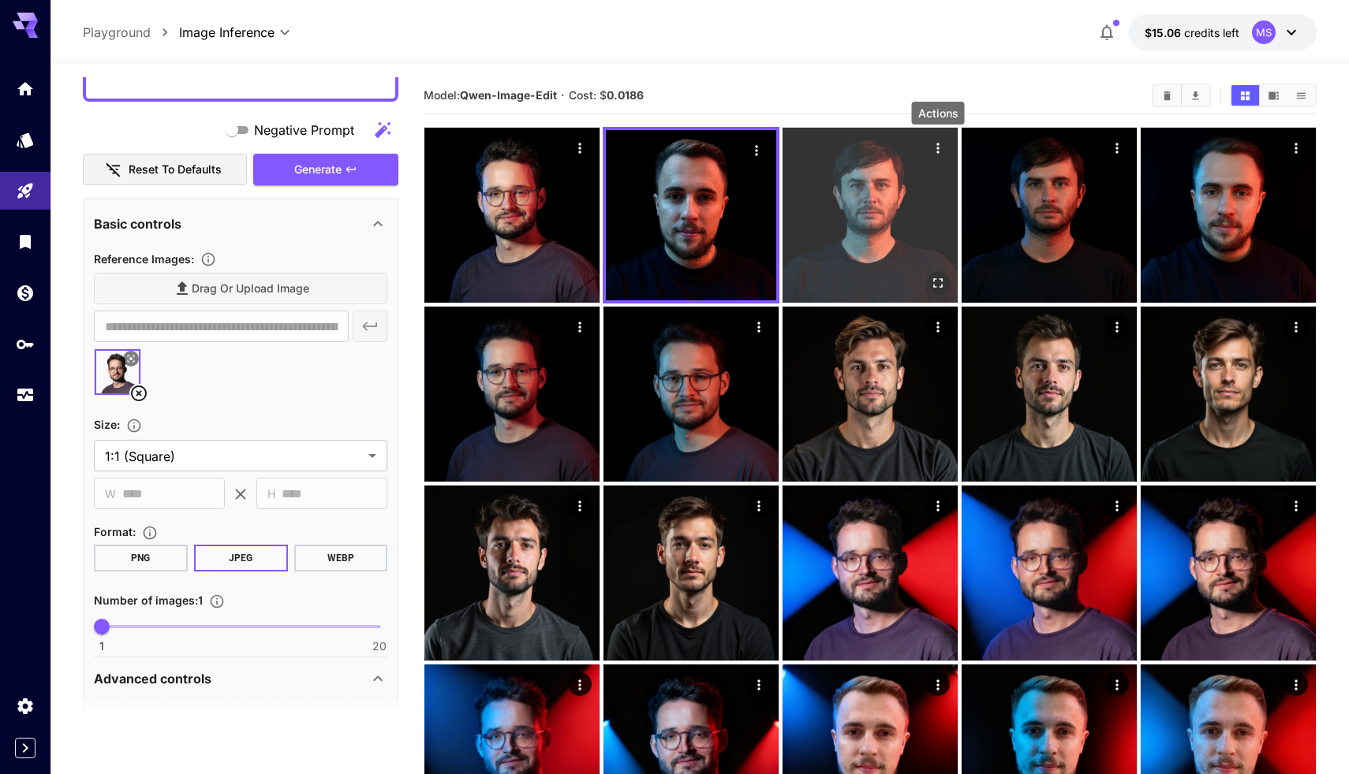
click at [935, 147] on icon "Actions" at bounding box center [938, 148] width 16 height 16
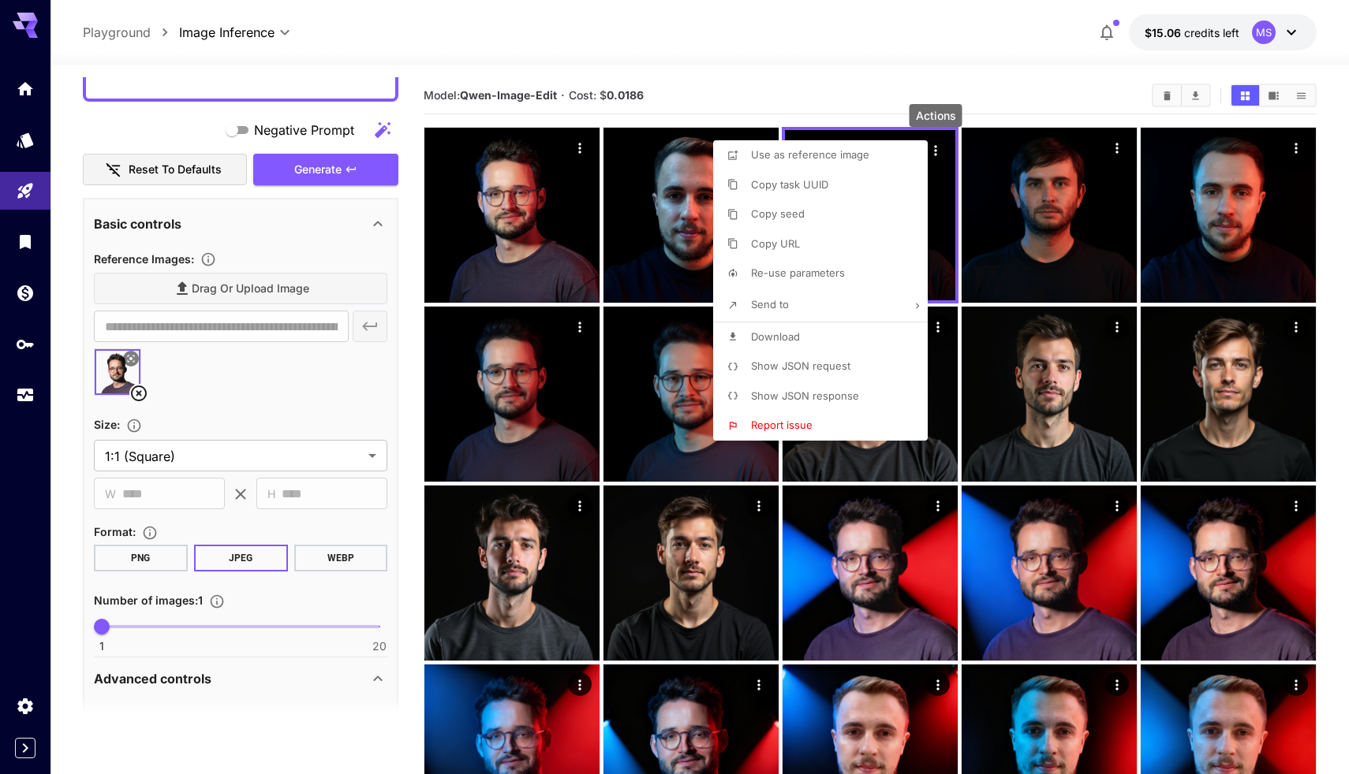
click at [814, 208] on li "Copy seed" at bounding box center [825, 215] width 224 height 30
click at [666, 179] on div at bounding box center [674, 387] width 1349 height 774
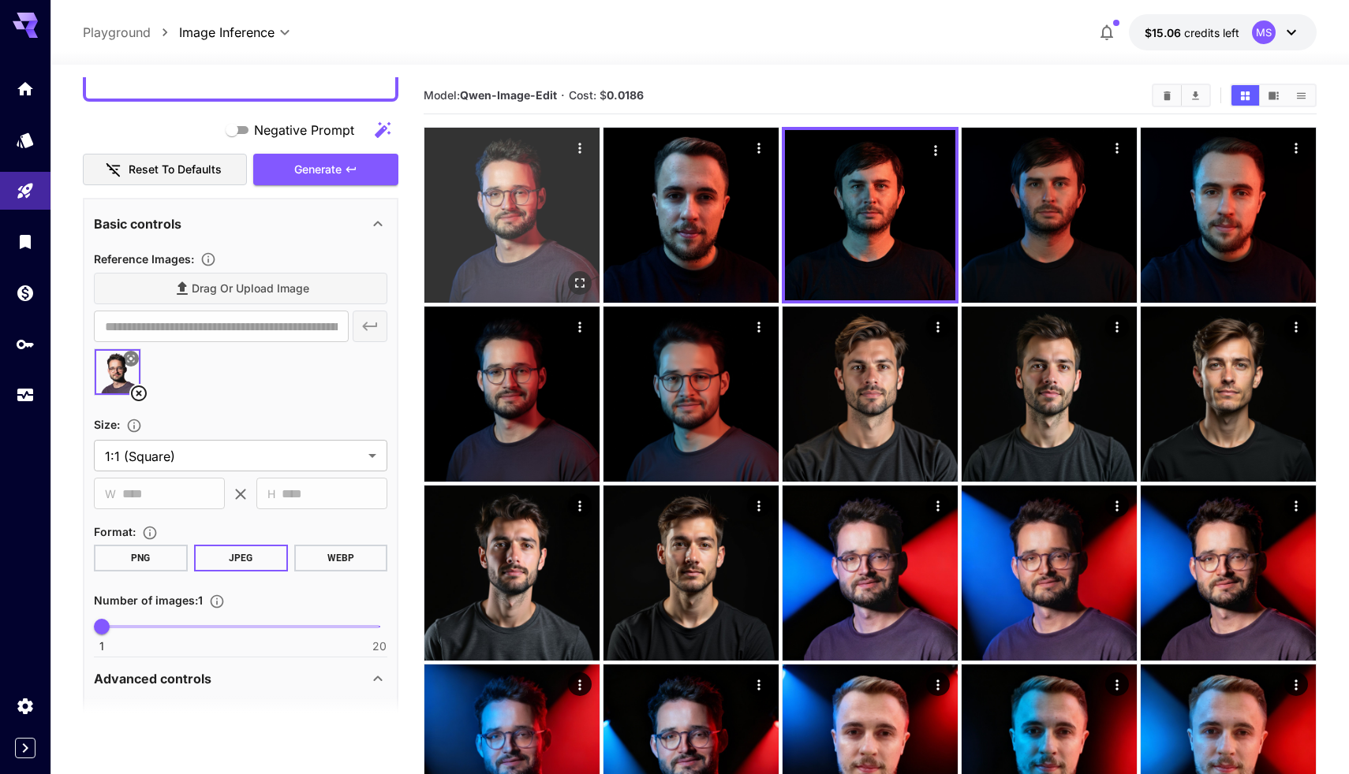
click at [520, 222] on img at bounding box center [511, 215] width 175 height 175
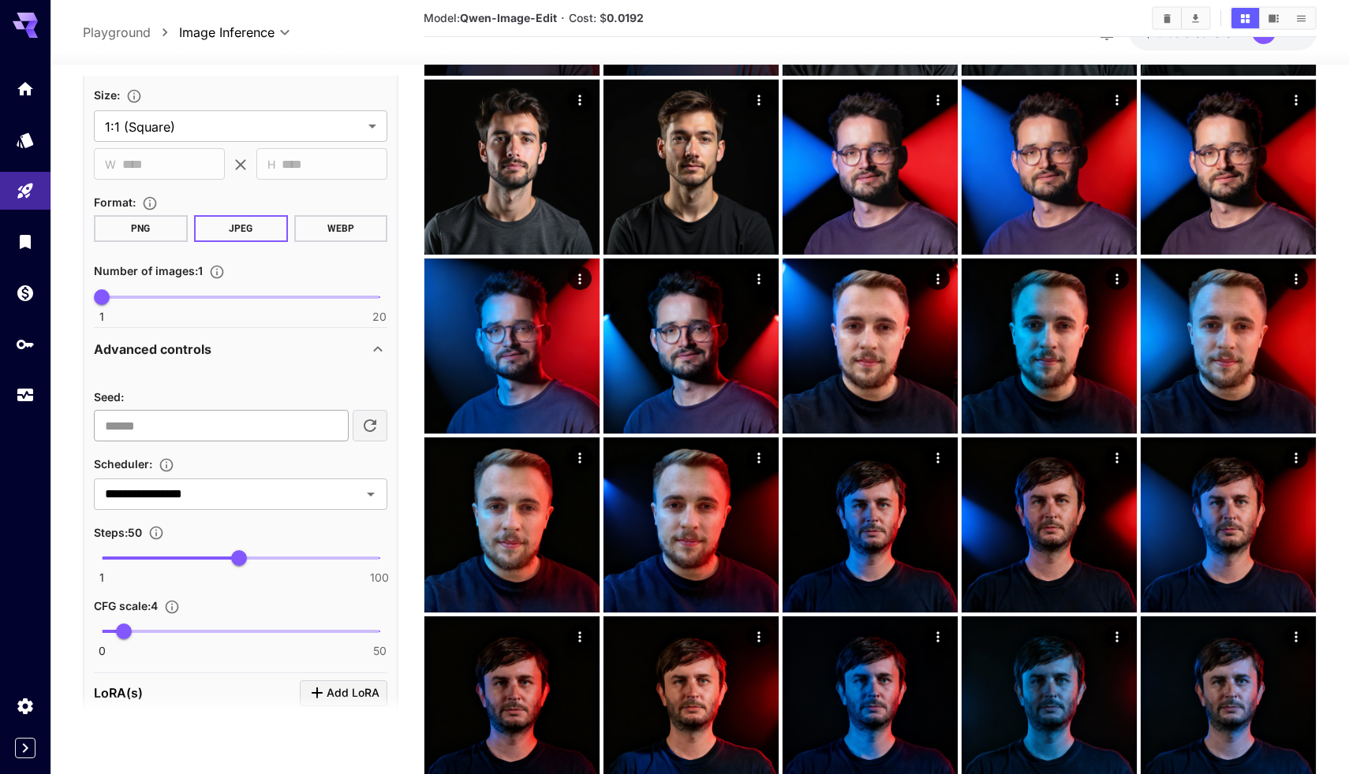
scroll to position [722, 0]
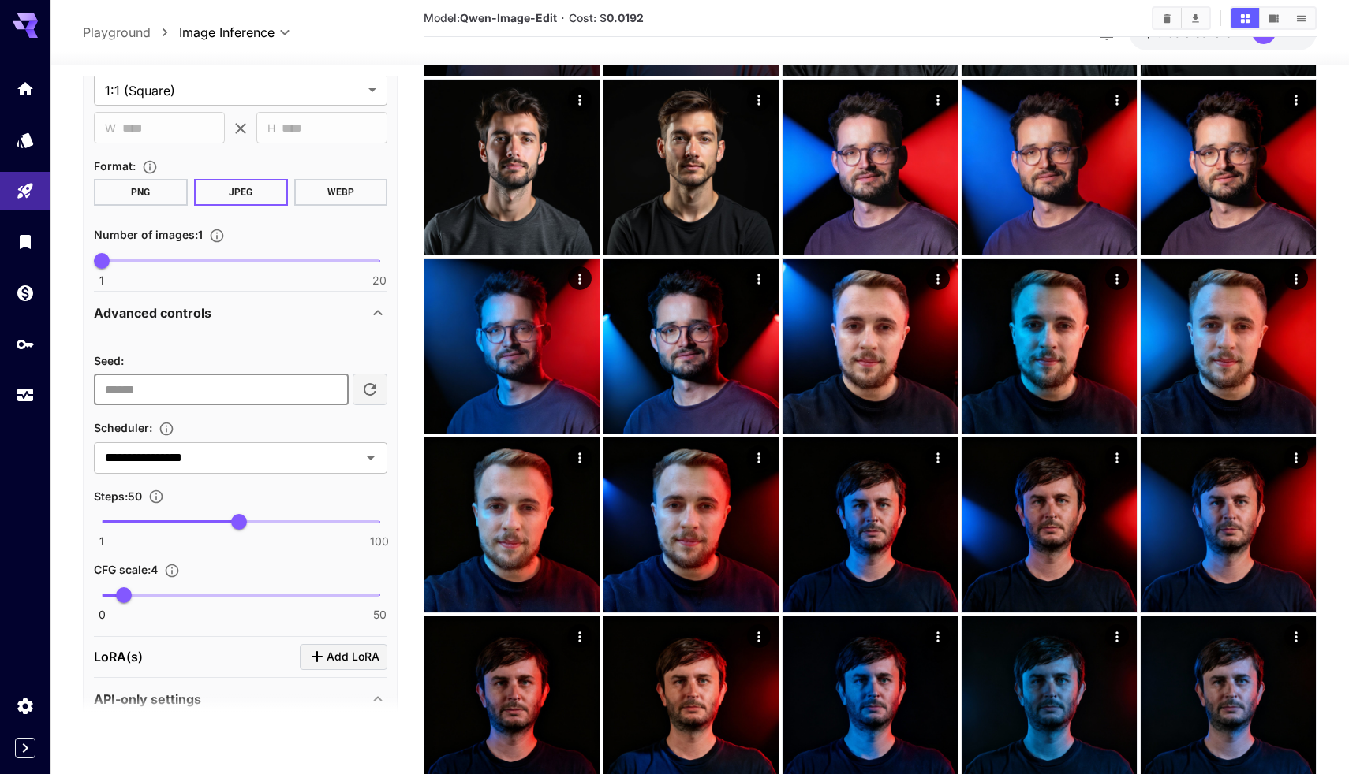
click at [223, 385] on input "number" at bounding box center [221, 390] width 255 height 32
paste input "**********"
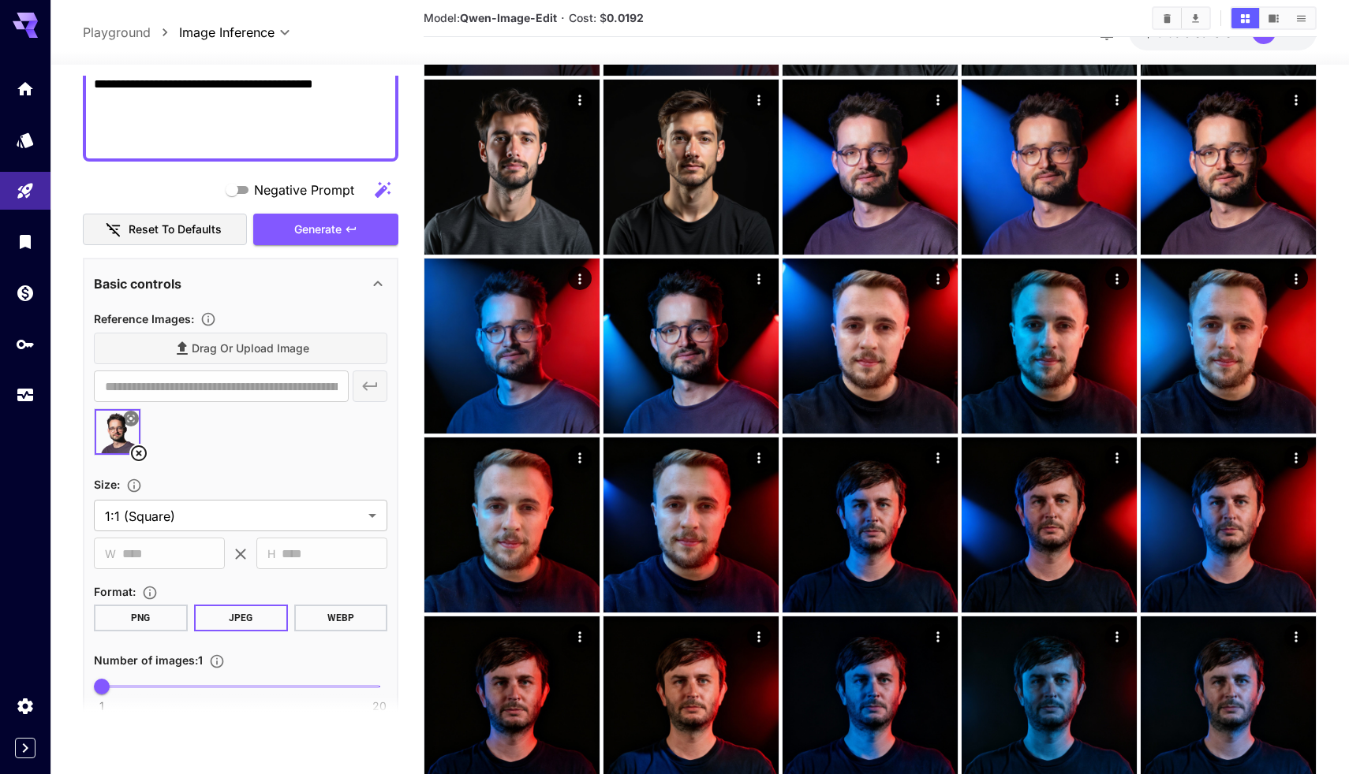
scroll to position [278, 0]
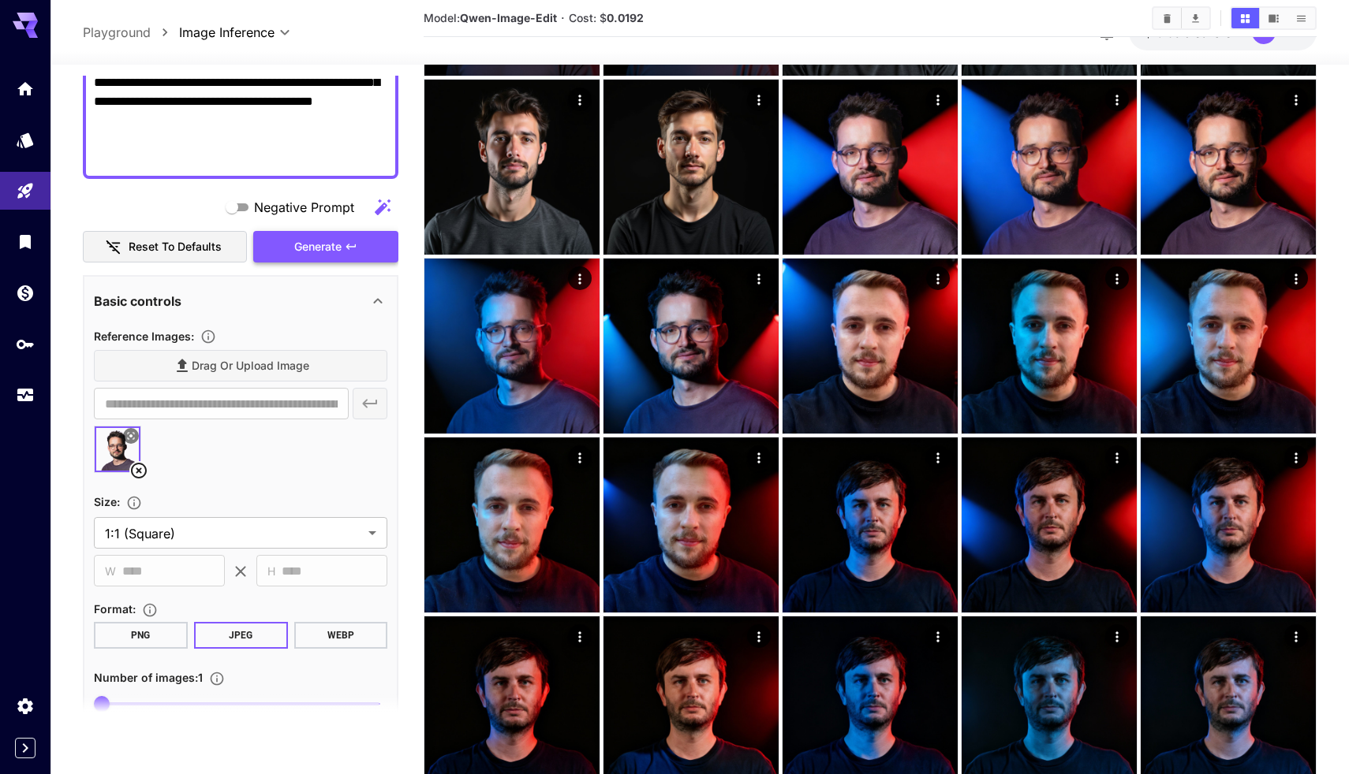
type input "**********"
click at [333, 235] on button "Generate" at bounding box center [325, 247] width 145 height 32
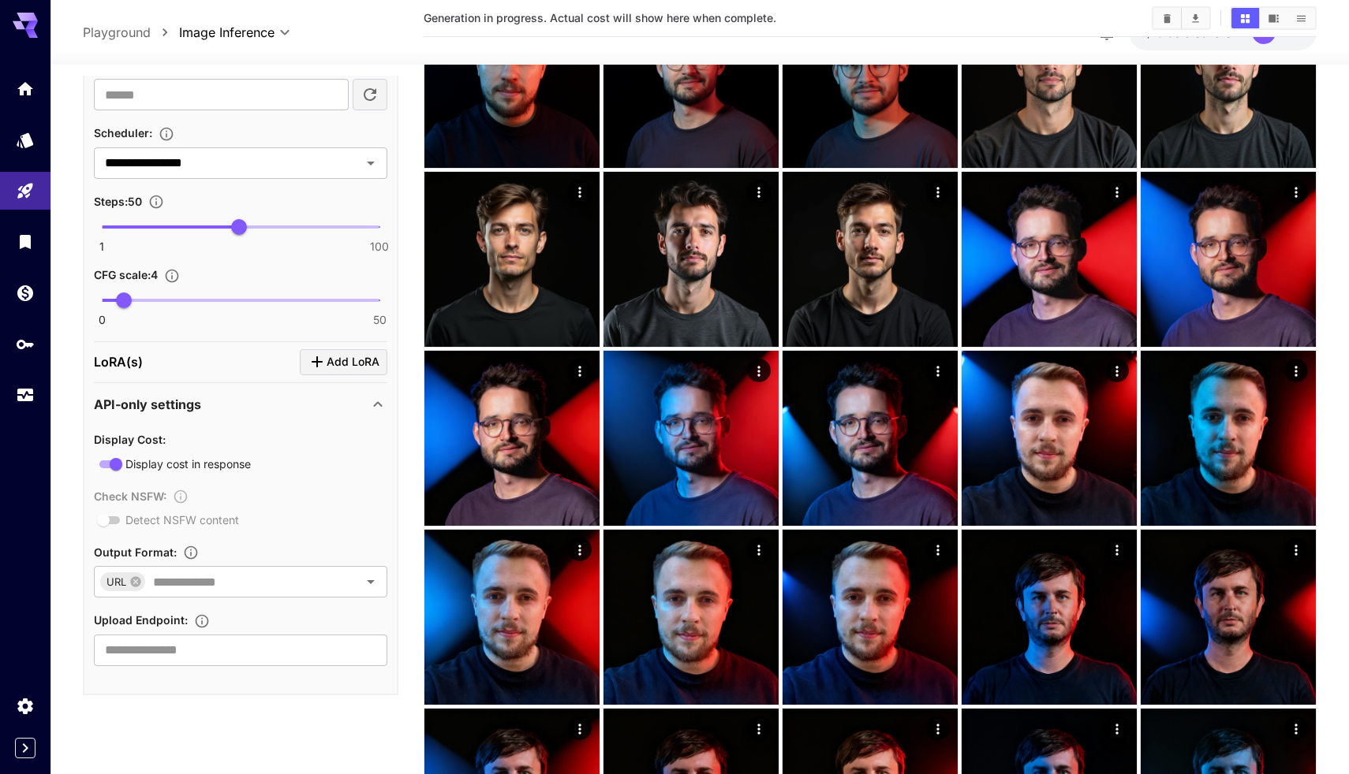
scroll to position [1016, 0]
click at [341, 367] on span "Add LoRA" at bounding box center [352, 363] width 53 height 20
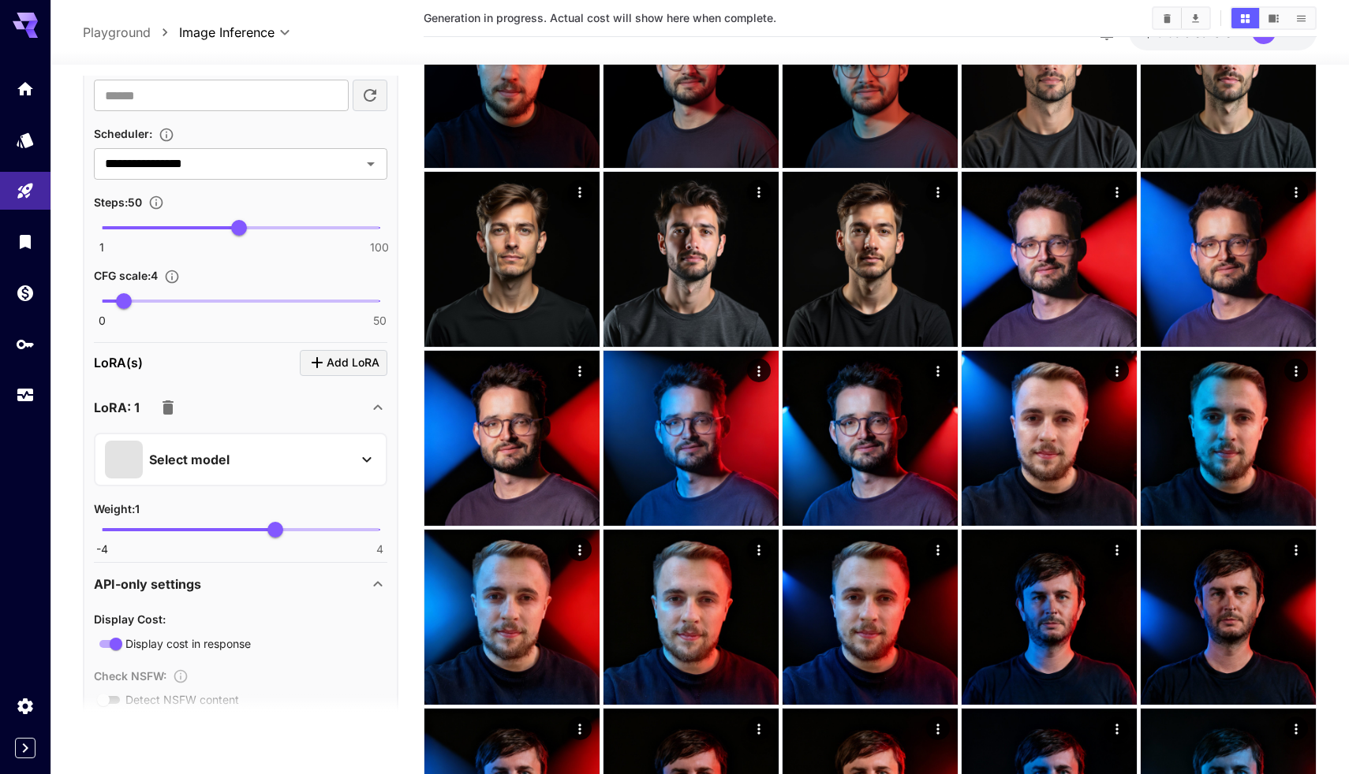
click at [289, 441] on div "Select model" at bounding box center [228, 460] width 246 height 38
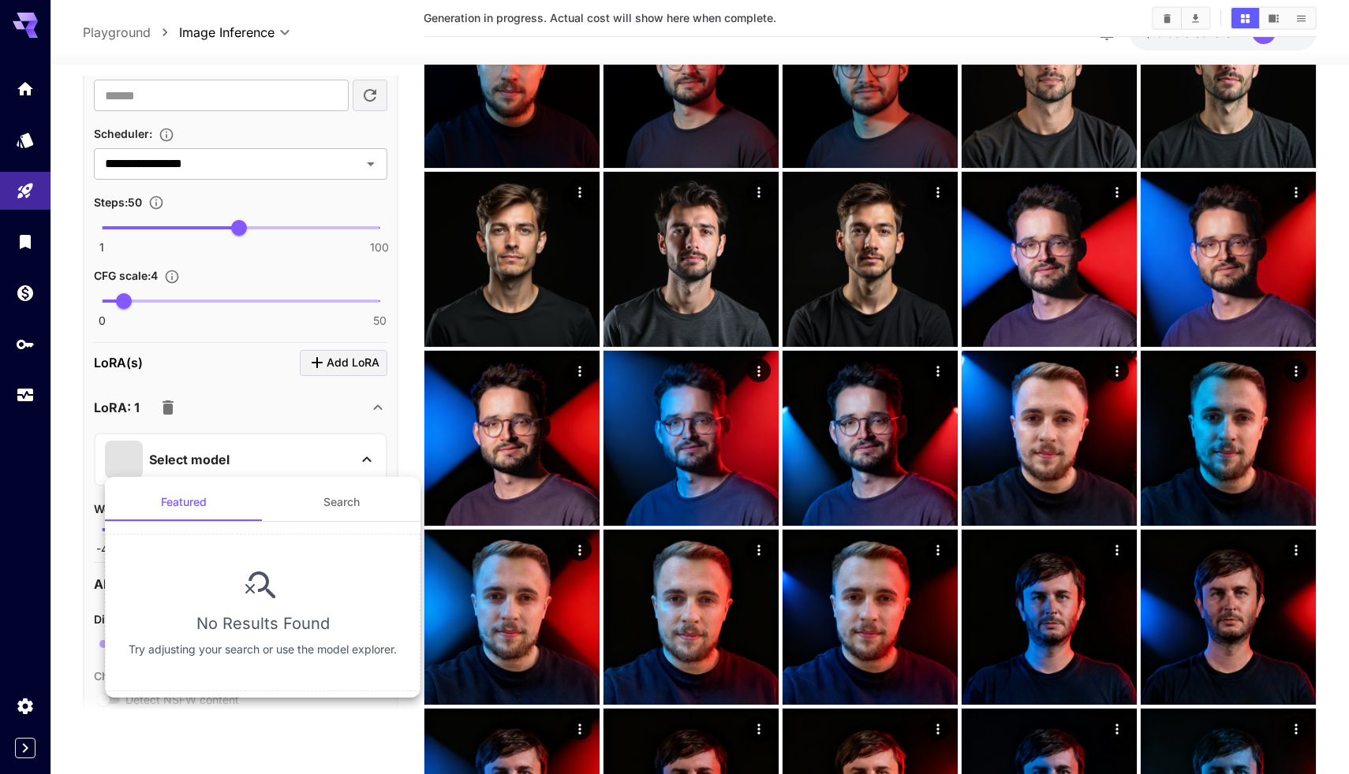
click at [350, 498] on button "Search" at bounding box center [342, 502] width 158 height 38
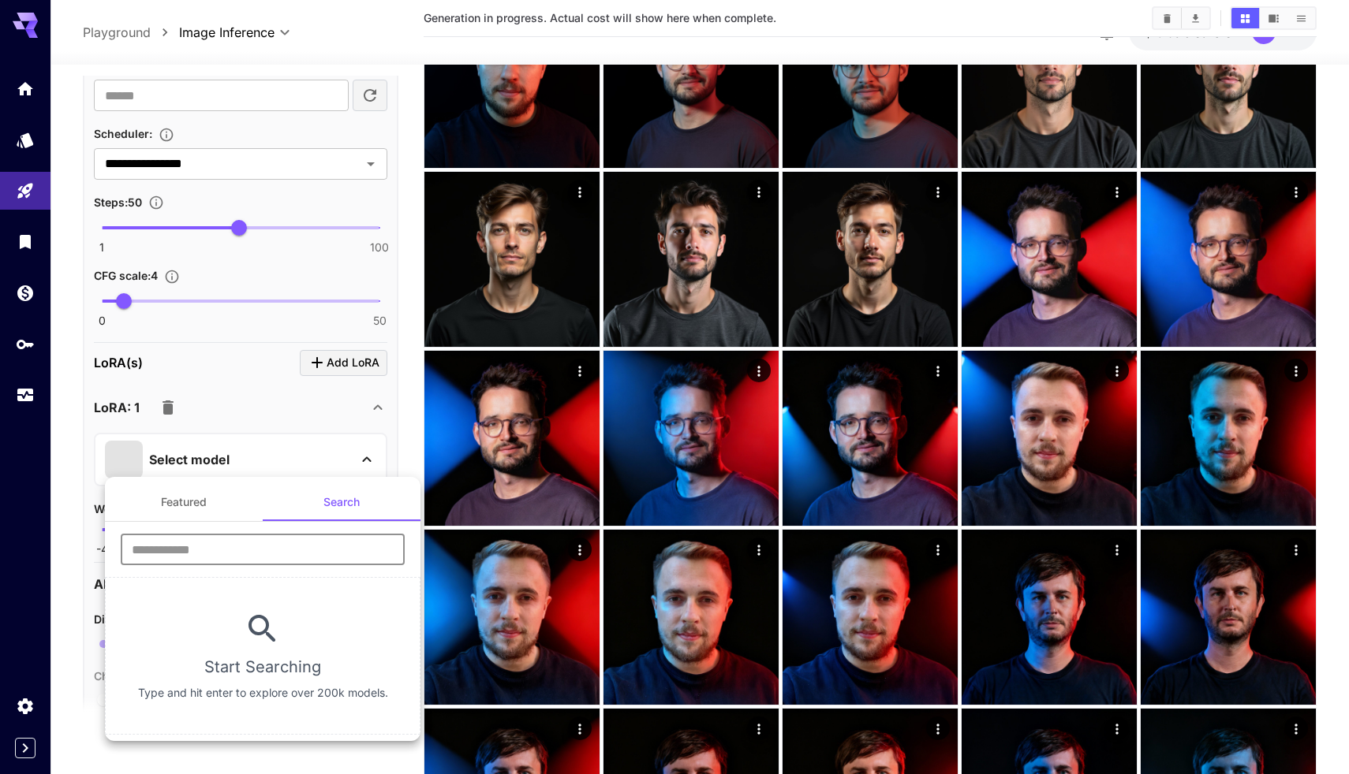
click at [222, 554] on input "text" at bounding box center [263, 550] width 284 height 32
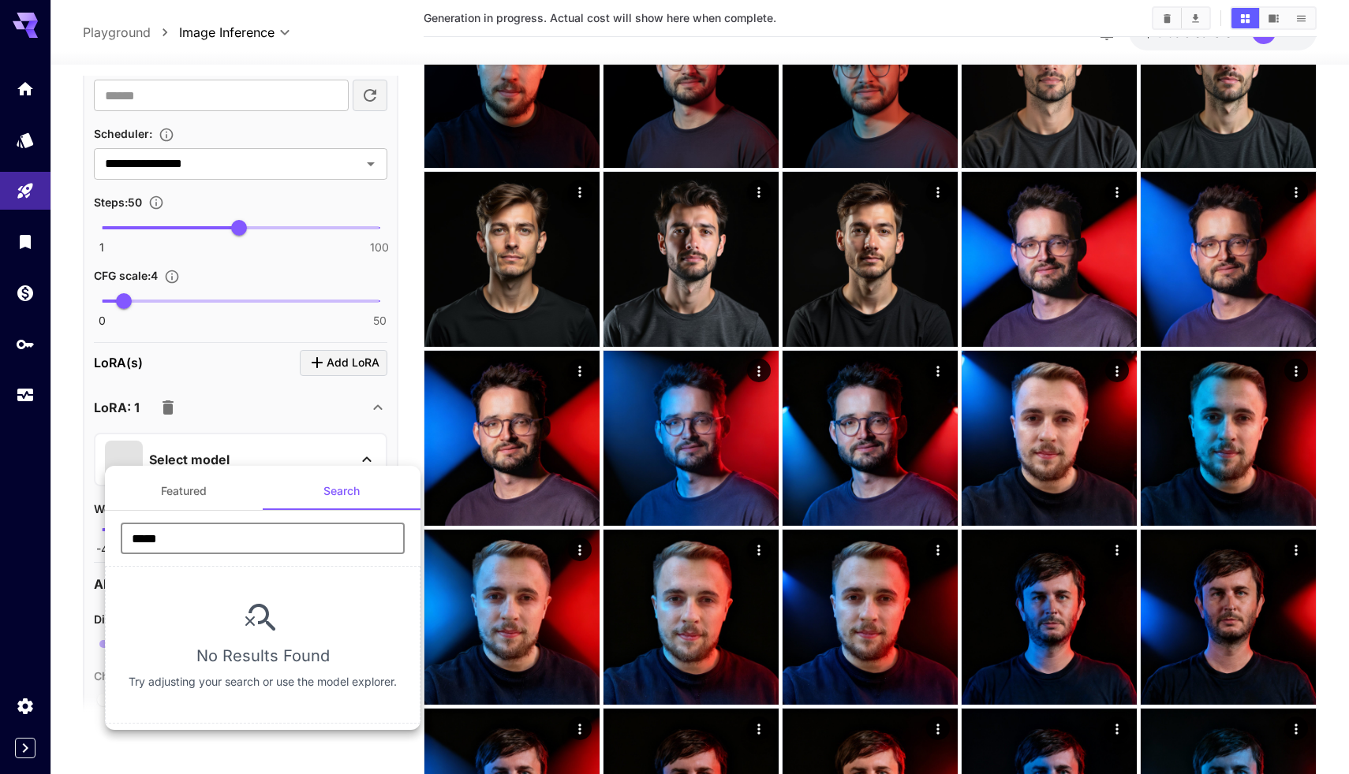
type input "*****"
click at [418, 408] on div at bounding box center [674, 387] width 1349 height 774
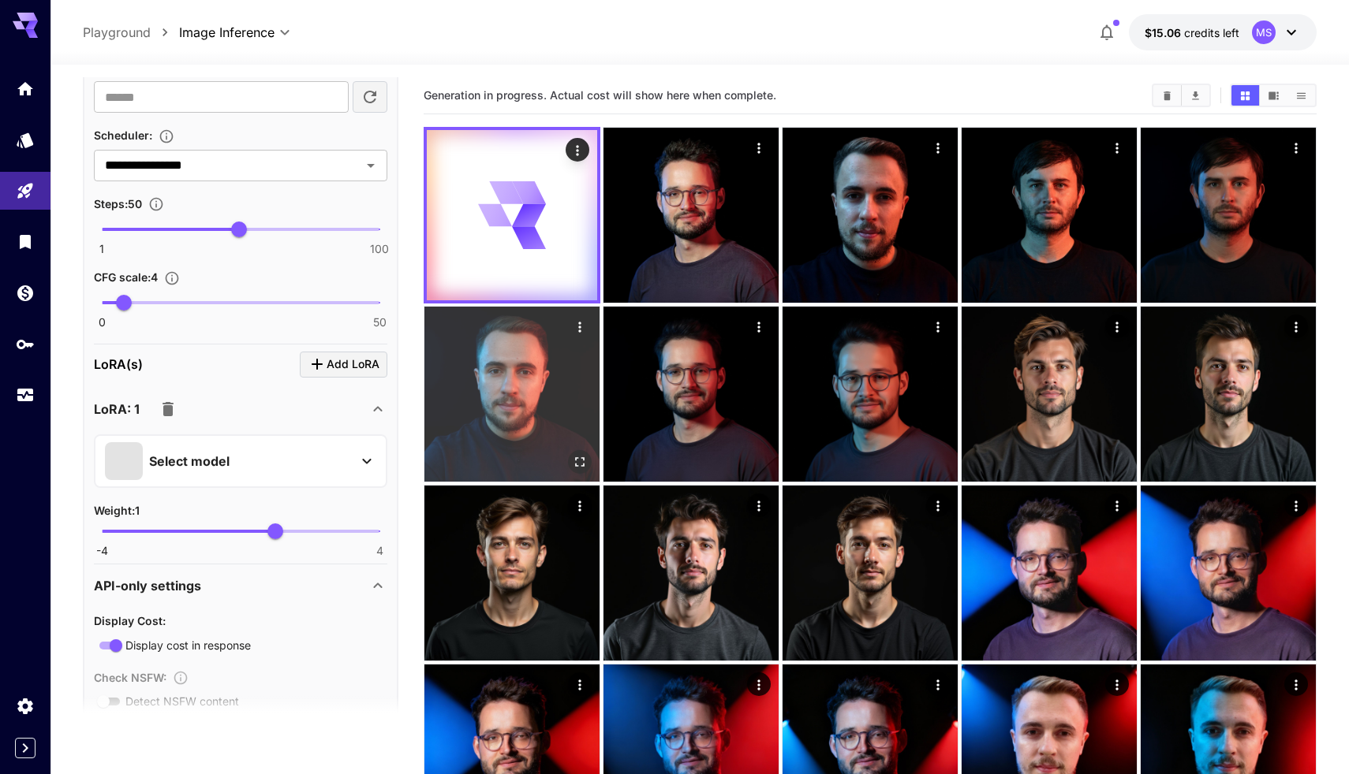
scroll to position [0, 0]
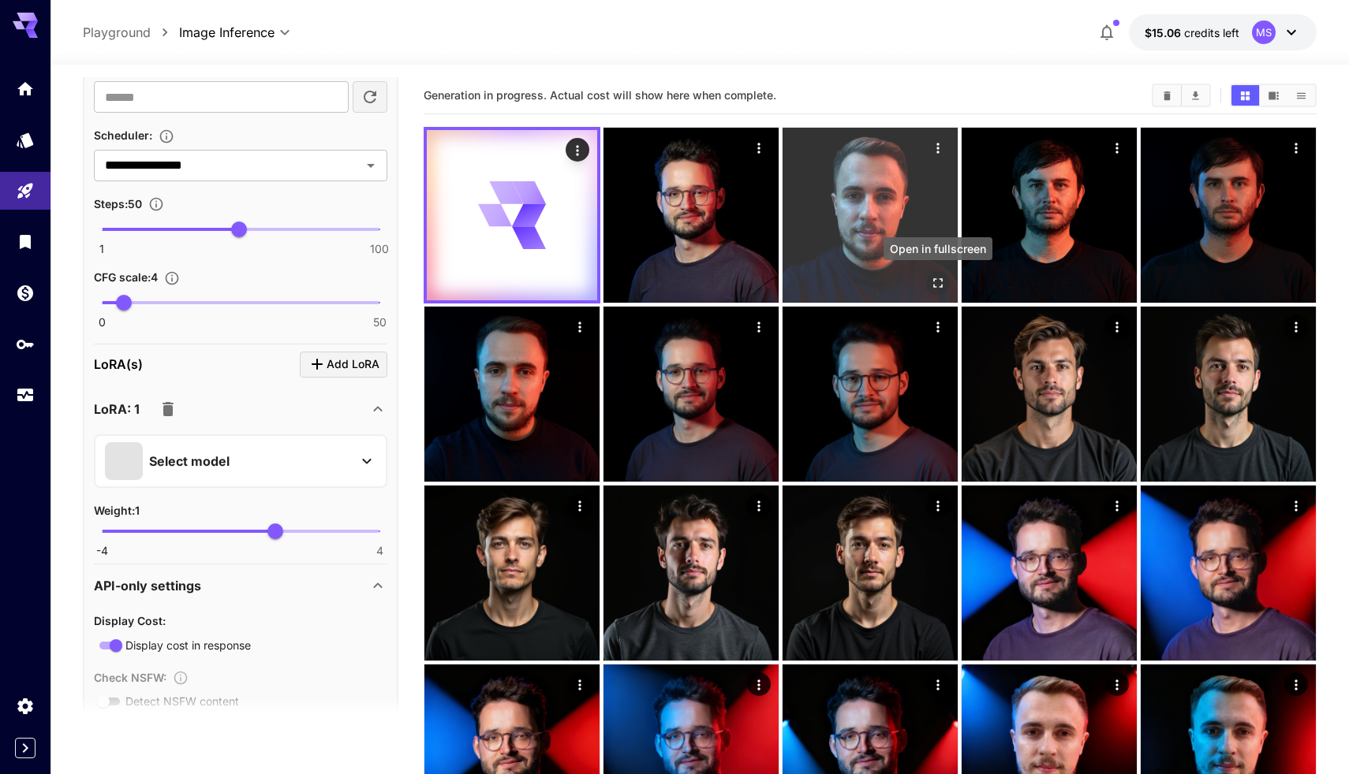
click at [942, 279] on icon "Open in fullscreen" at bounding box center [938, 283] width 16 height 16
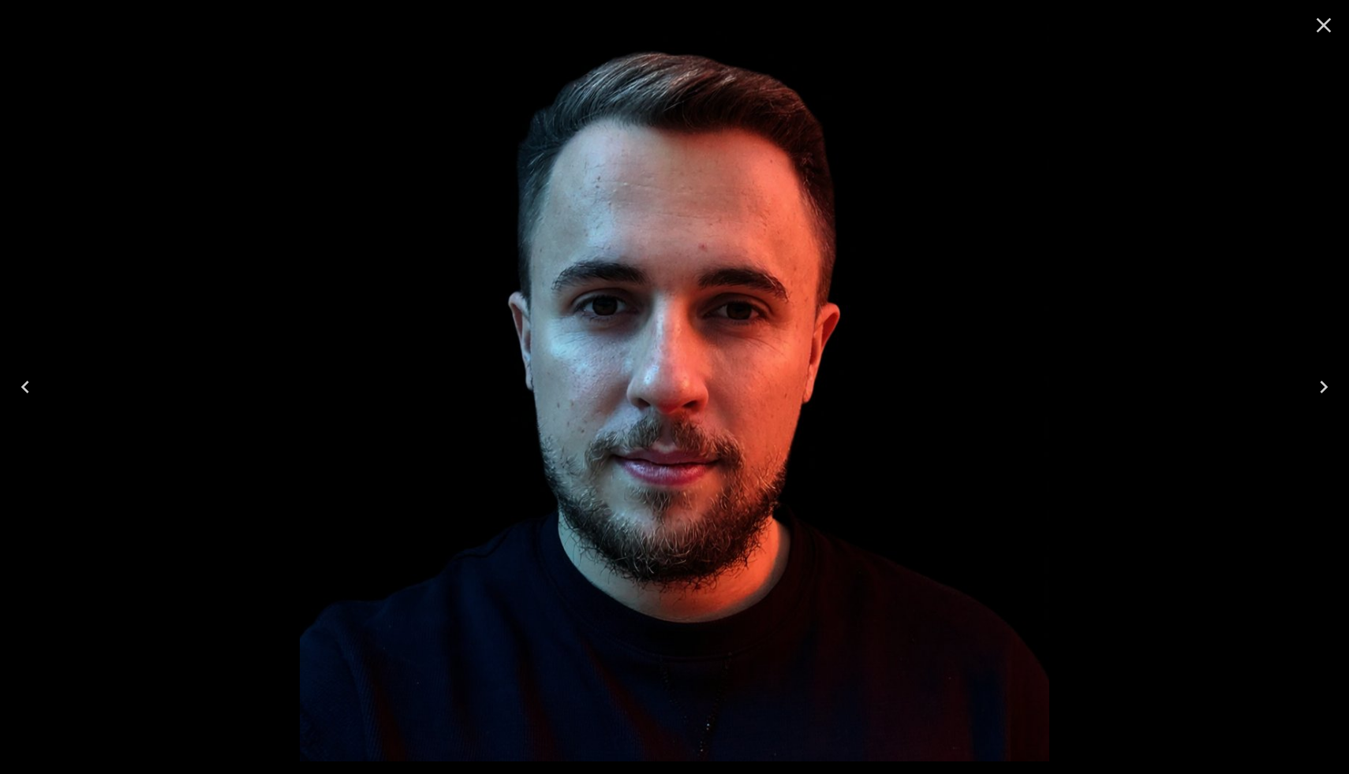
click at [1327, 26] on icon "Close" at bounding box center [1323, 25] width 25 height 25
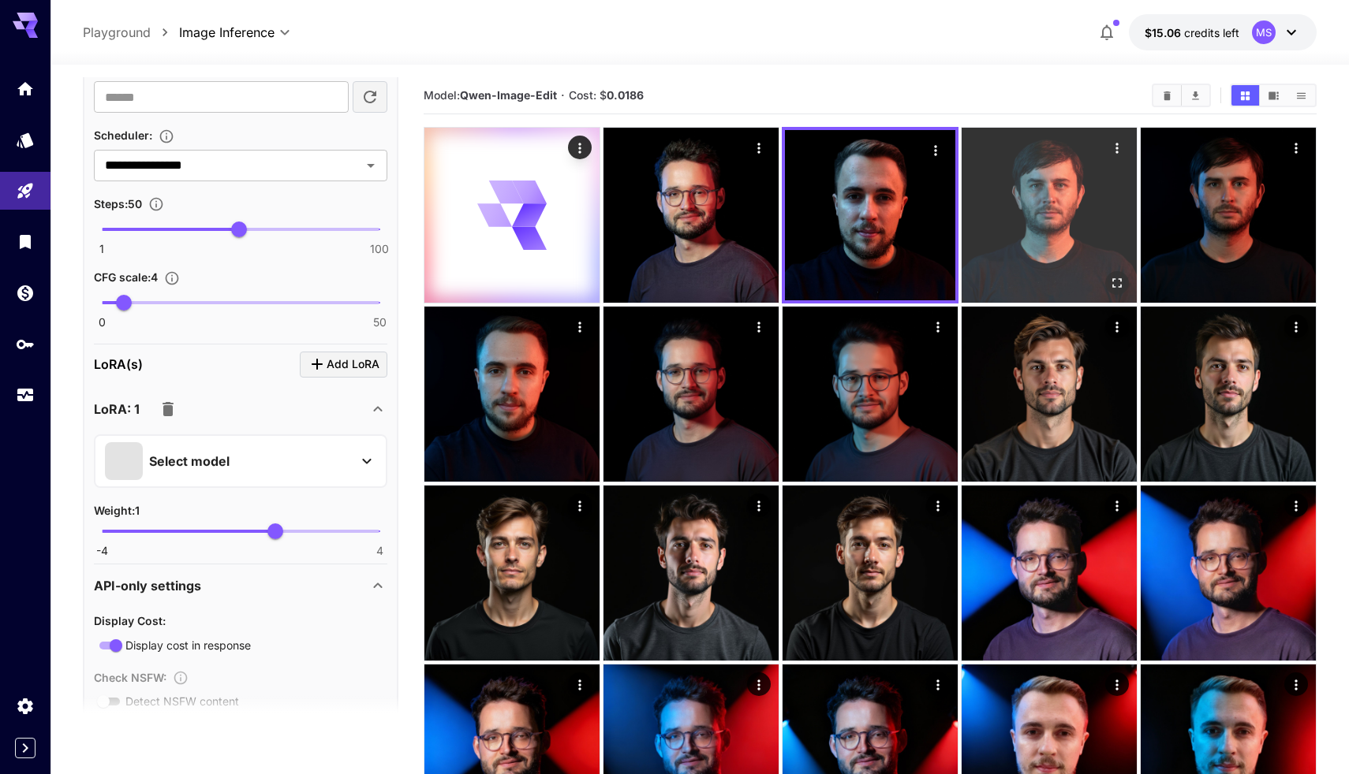
click at [1116, 278] on icon "Open in fullscreen" at bounding box center [1117, 283] width 16 height 16
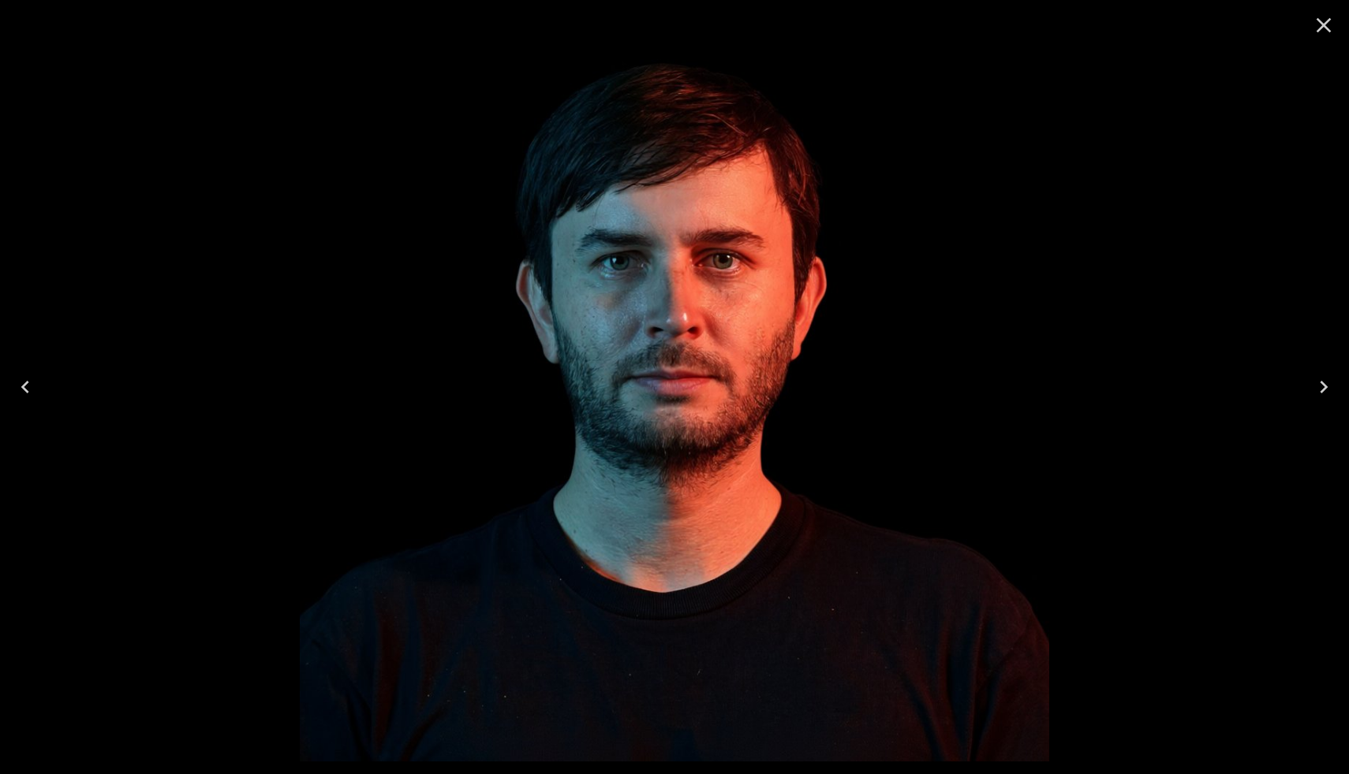
click at [1322, 23] on icon "Close" at bounding box center [1323, 25] width 15 height 15
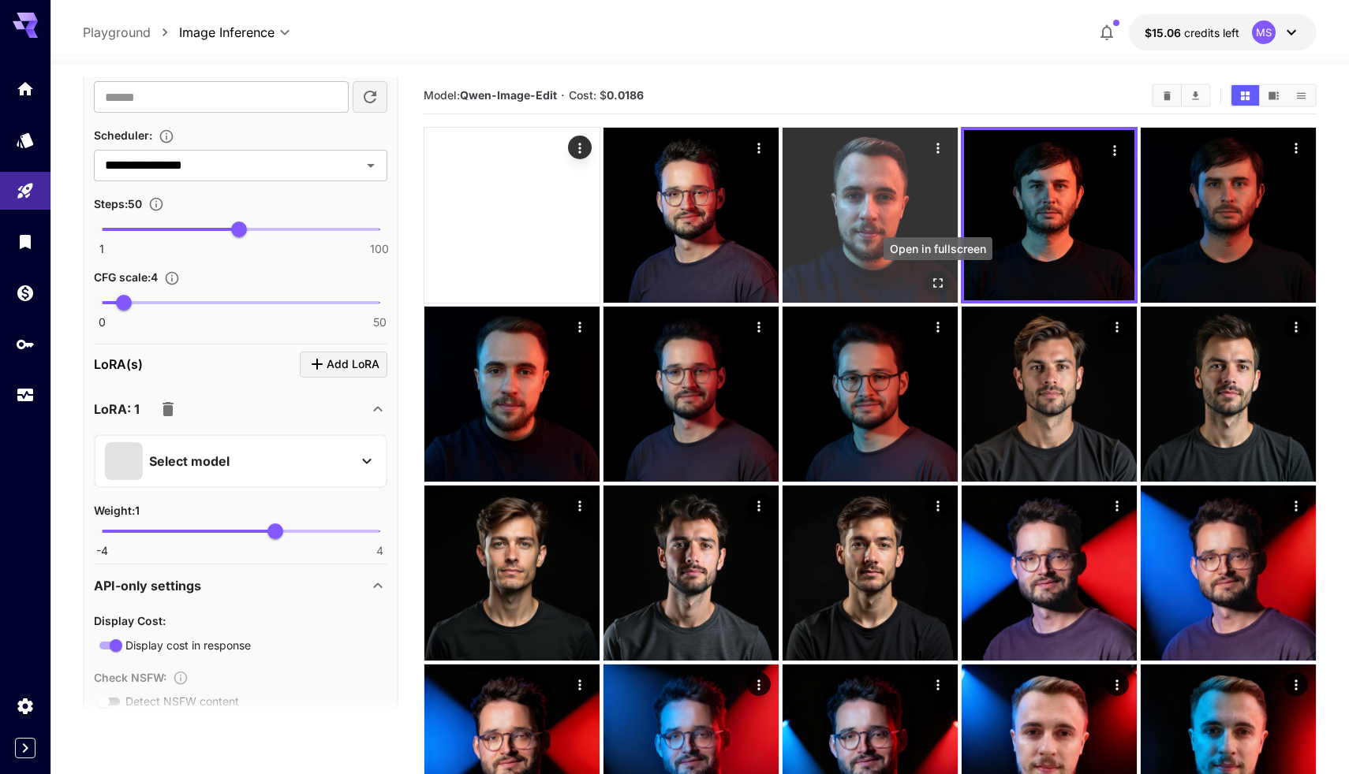
click at [938, 285] on icon "Open in fullscreen" at bounding box center [938, 283] width 16 height 16
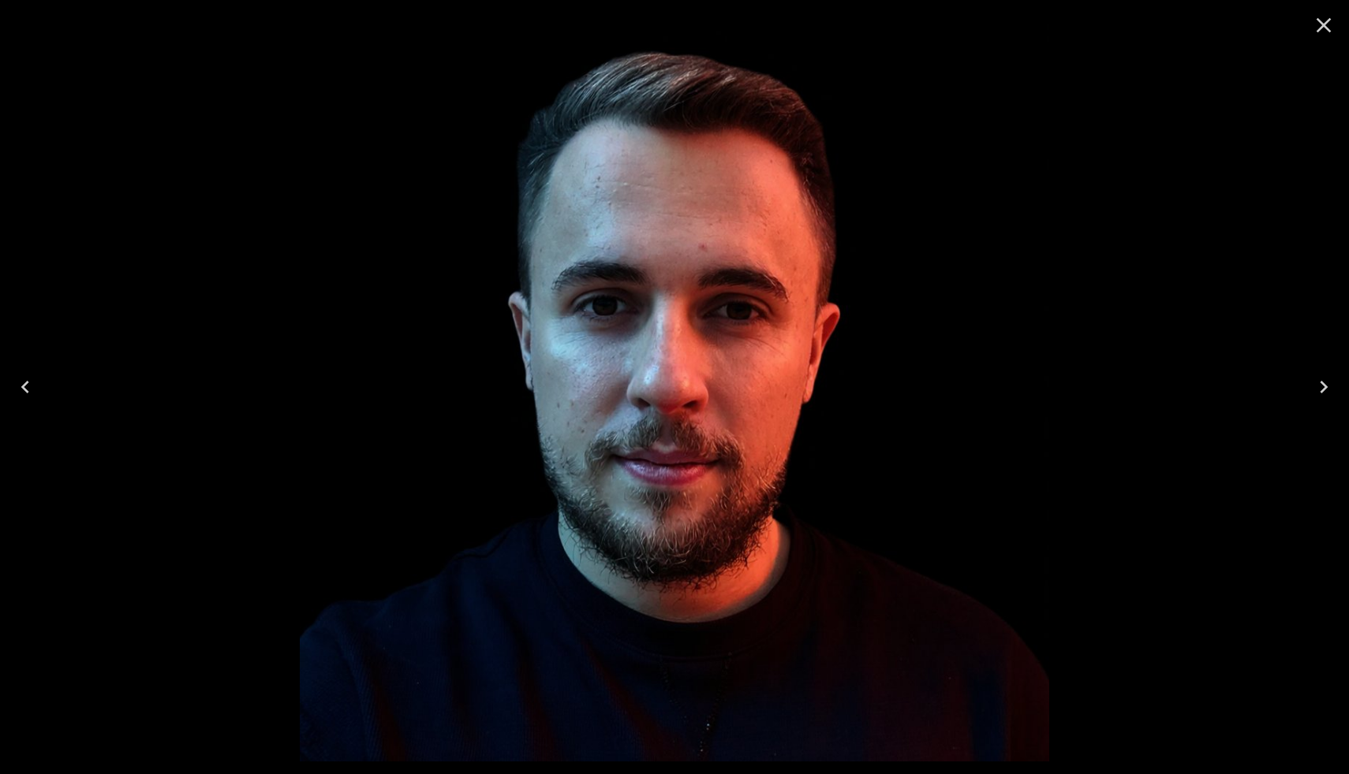
click at [1324, 27] on icon "Close" at bounding box center [1323, 25] width 15 height 15
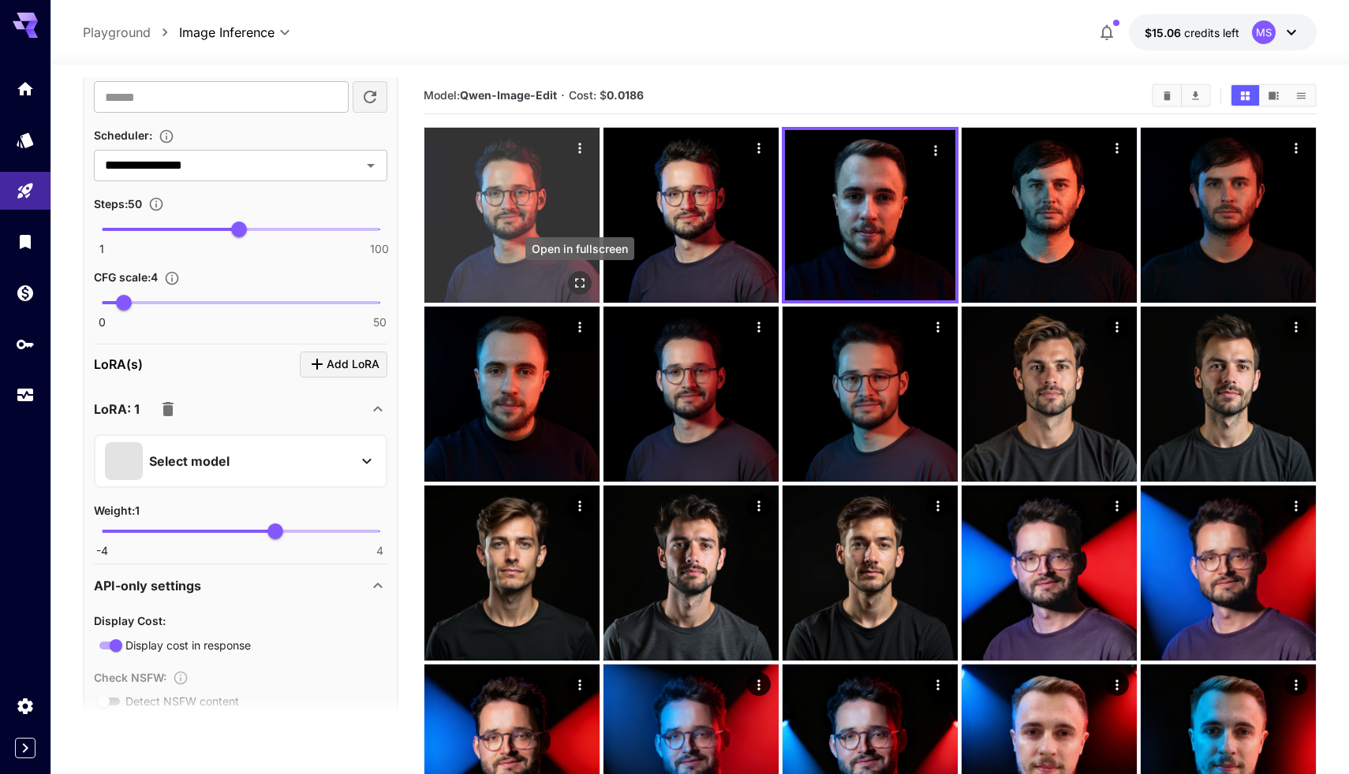
click at [583, 284] on icon "Open in fullscreen" at bounding box center [580, 283] width 16 height 16
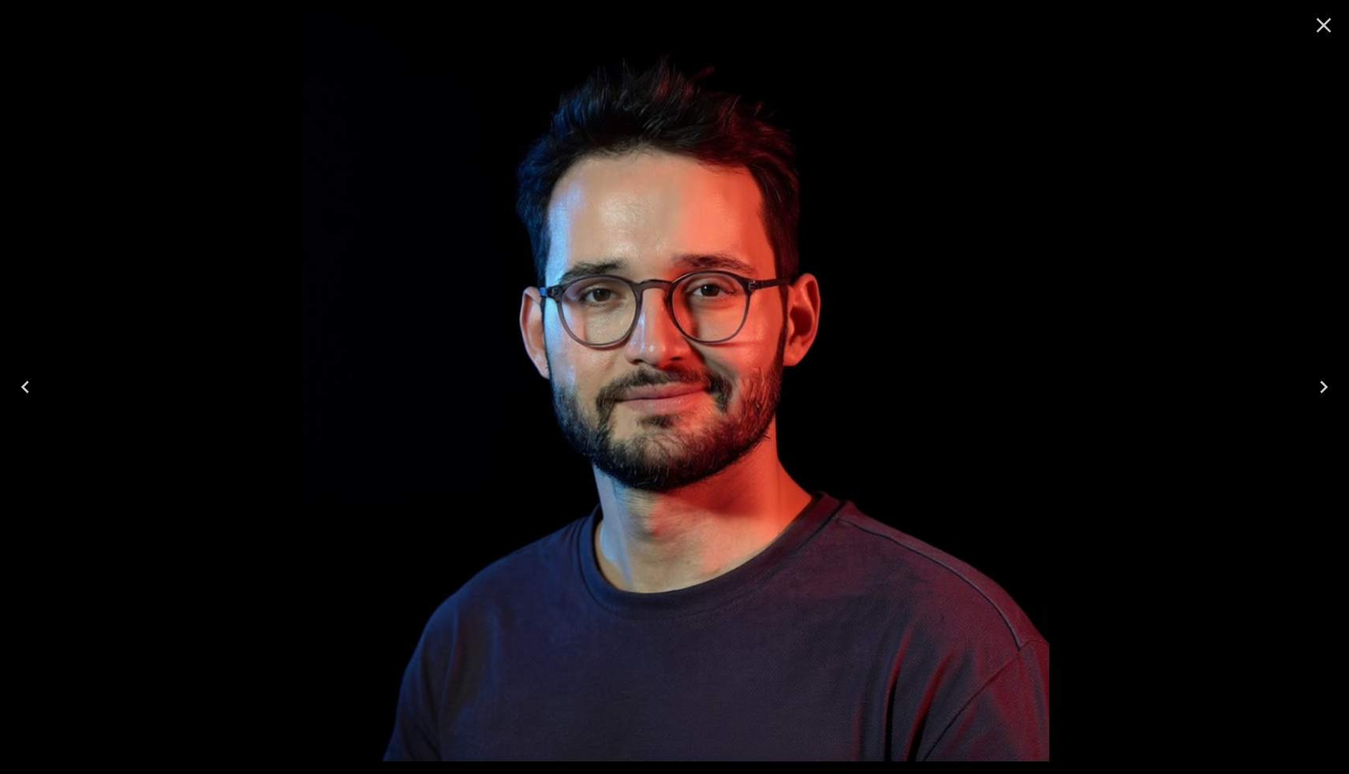
click at [1322, 17] on icon "Close" at bounding box center [1323, 25] width 25 height 25
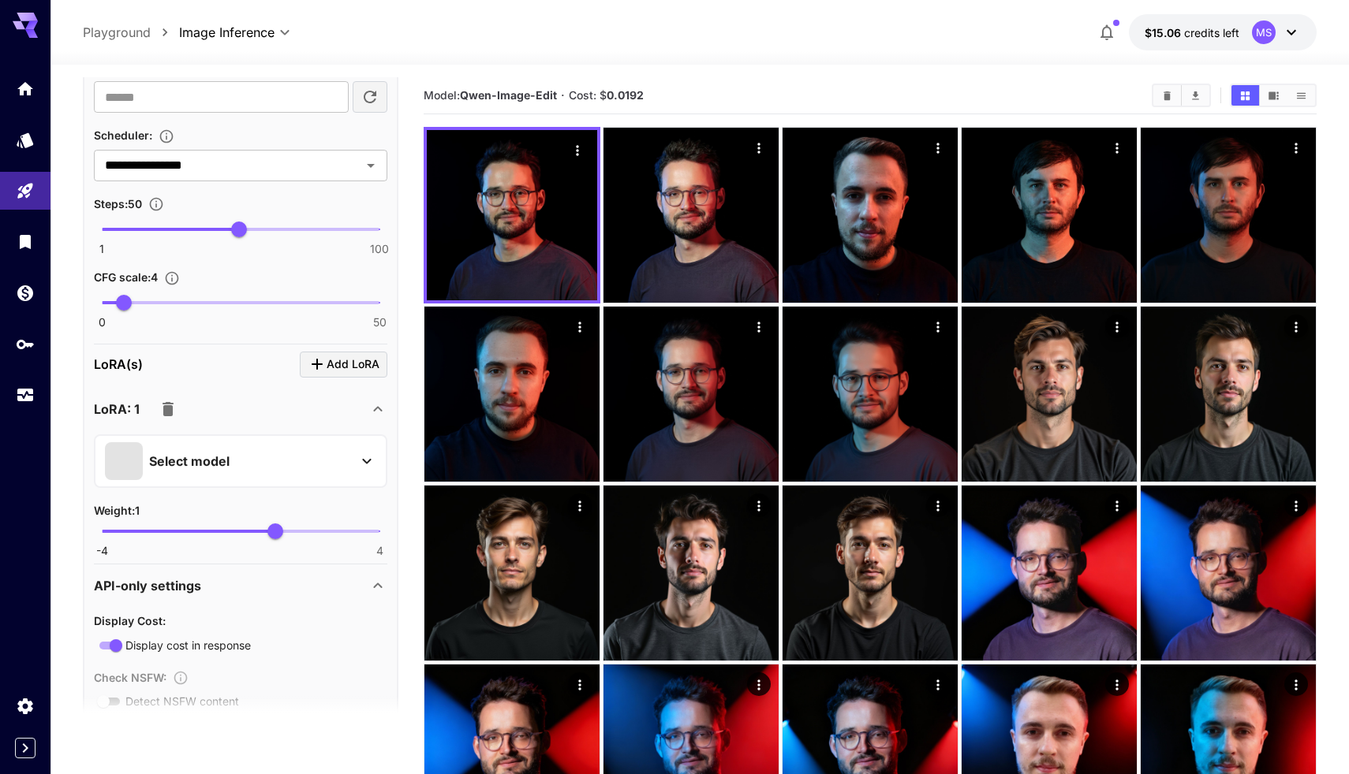
click at [774, 27] on div "**********" at bounding box center [699, 32] width 1233 height 36
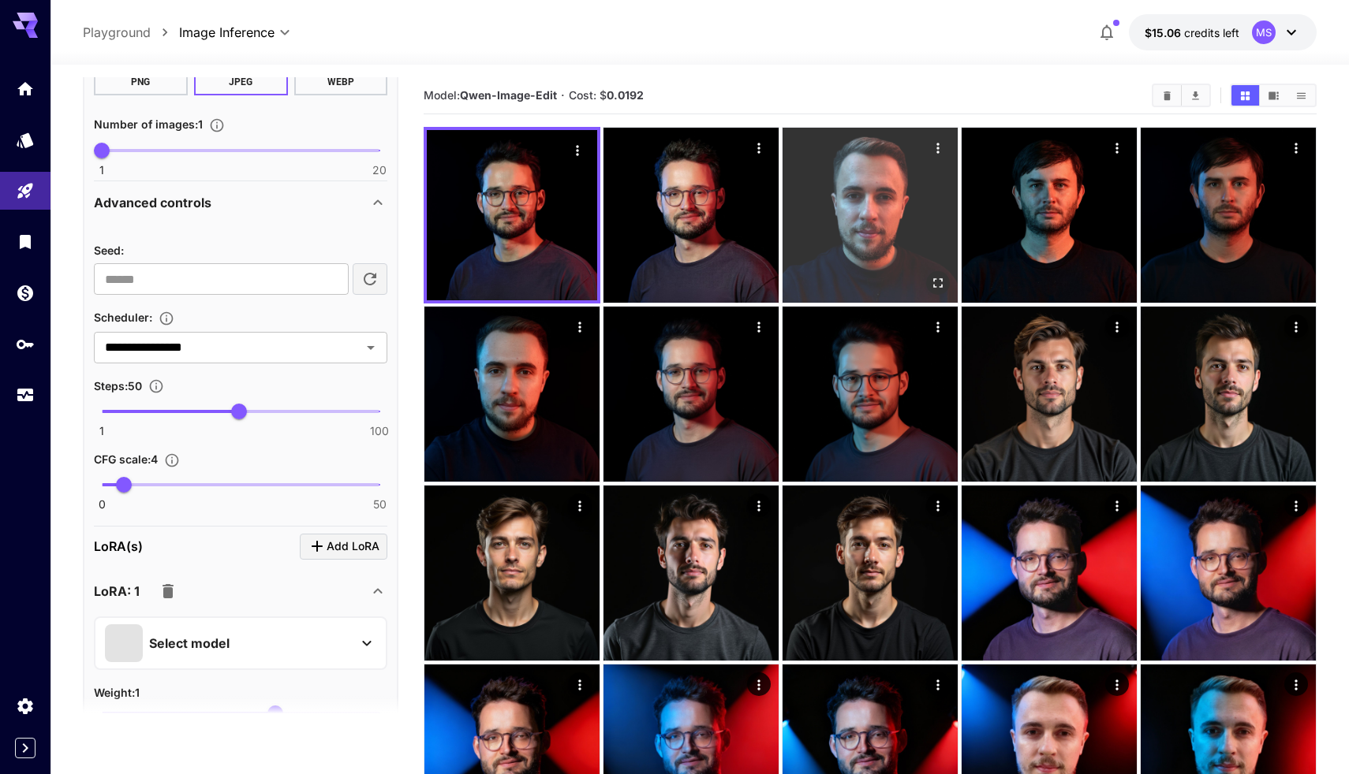
click at [867, 256] on img at bounding box center [869, 215] width 175 height 175
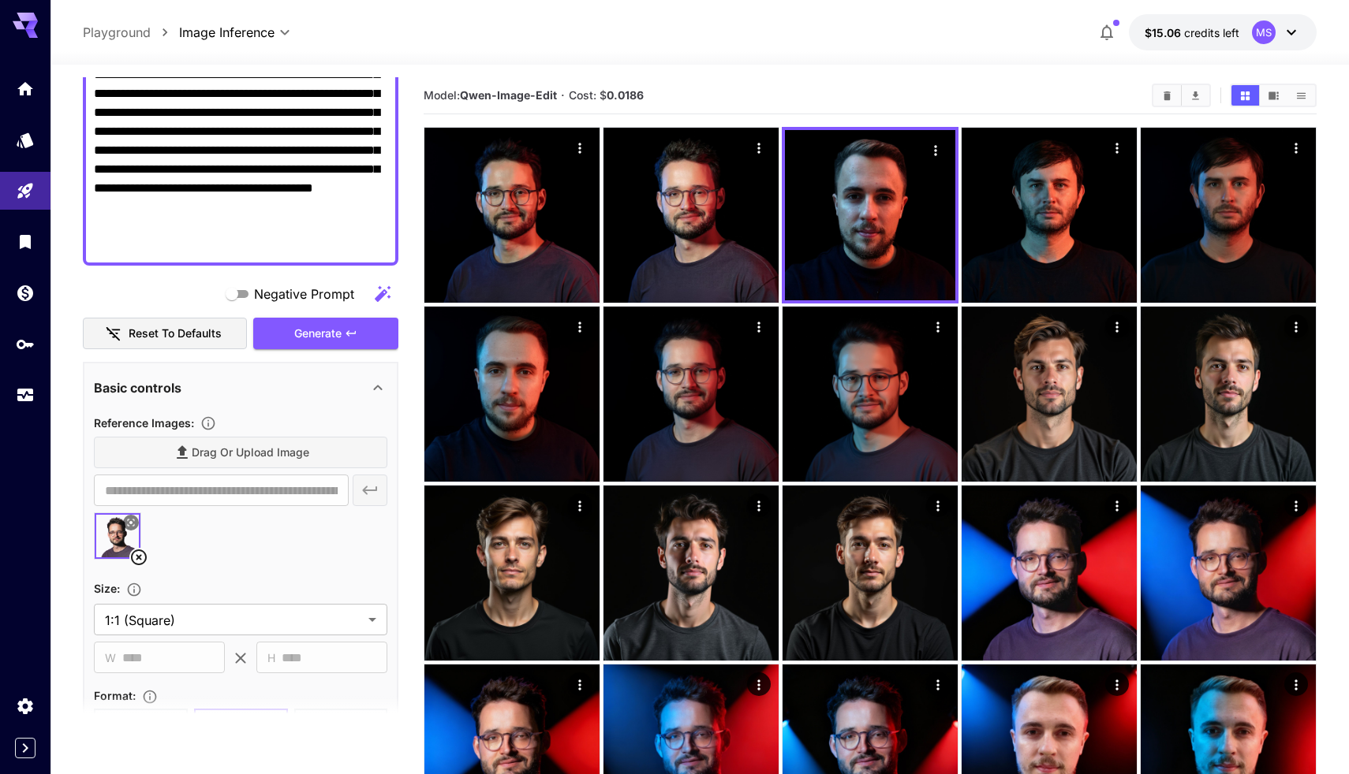
scroll to position [125, 0]
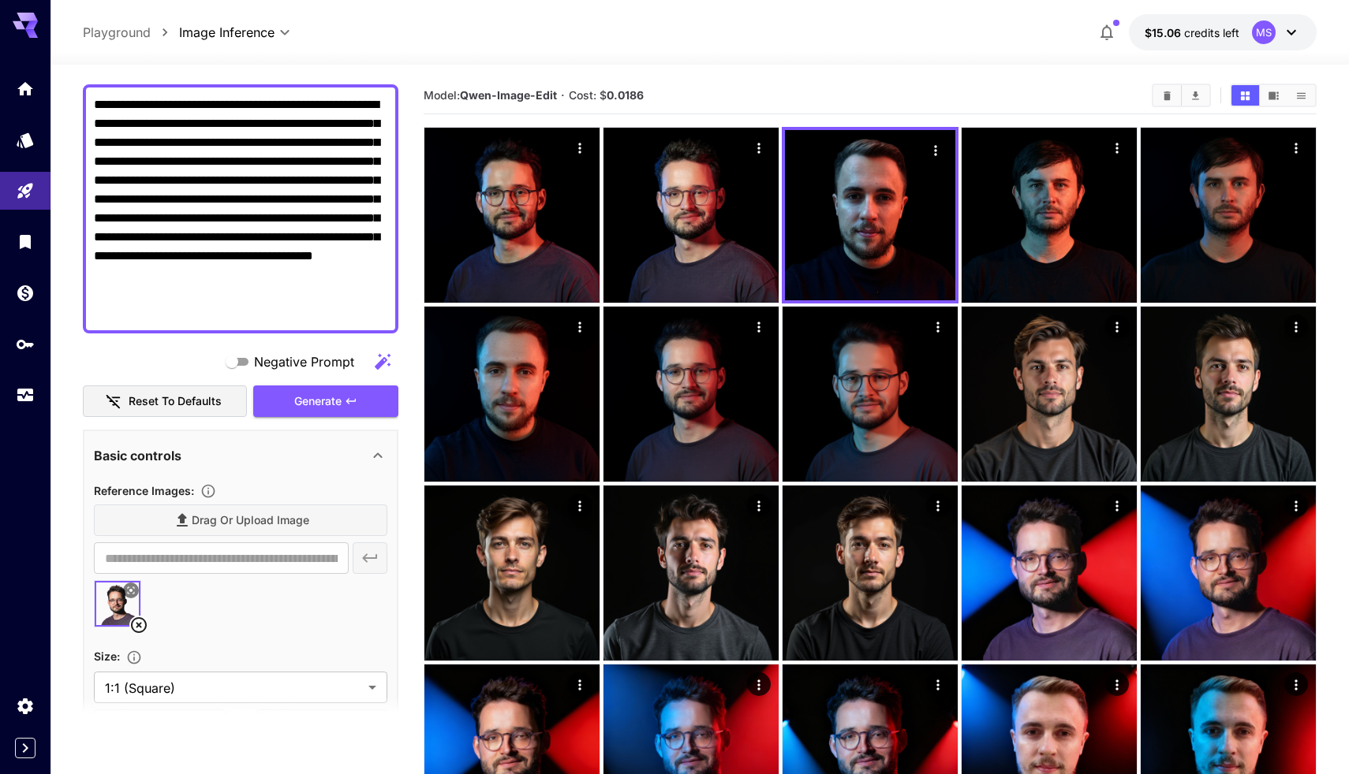
click at [140, 626] on icon at bounding box center [139, 625] width 16 height 16
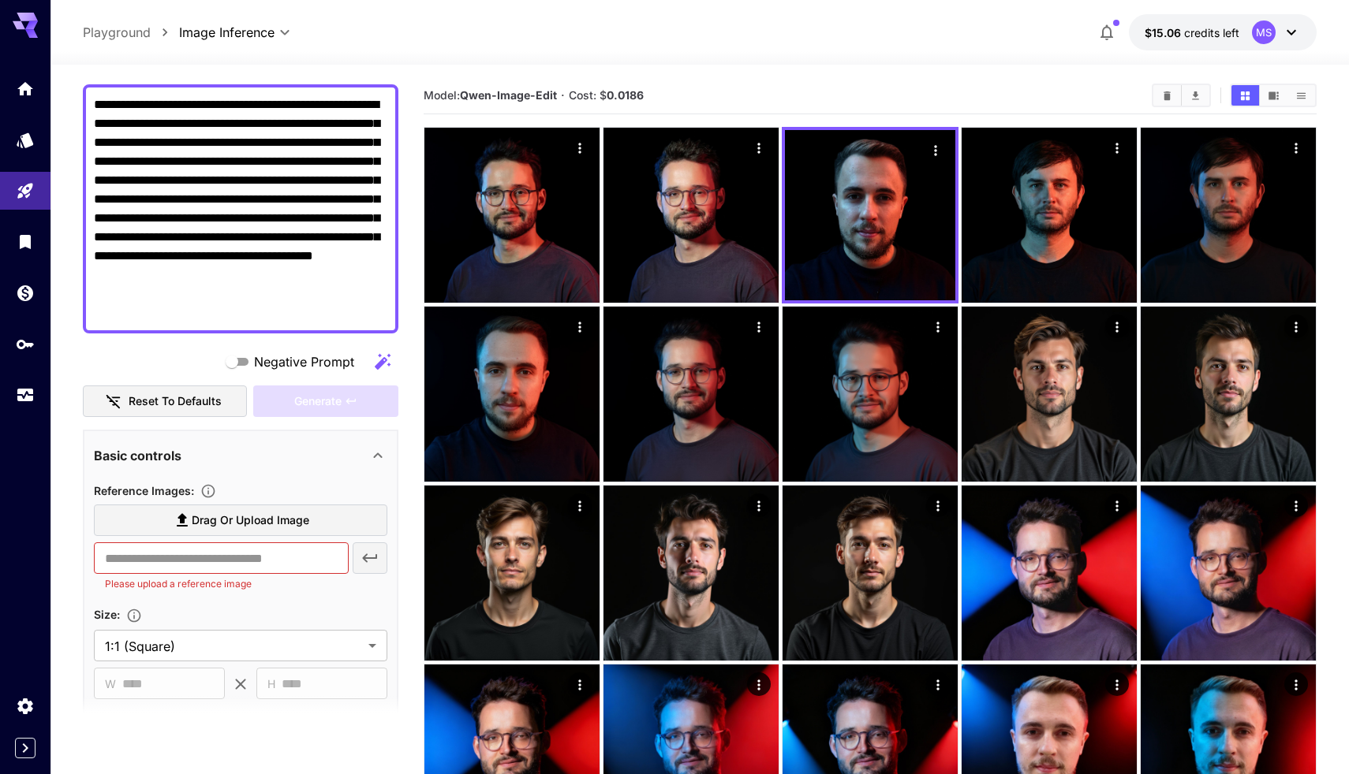
click at [282, 509] on label "Drag or upload image" at bounding box center [240, 521] width 293 height 32
click at [0, 0] on input "Drag or upload image" at bounding box center [0, 0] width 0 height 0
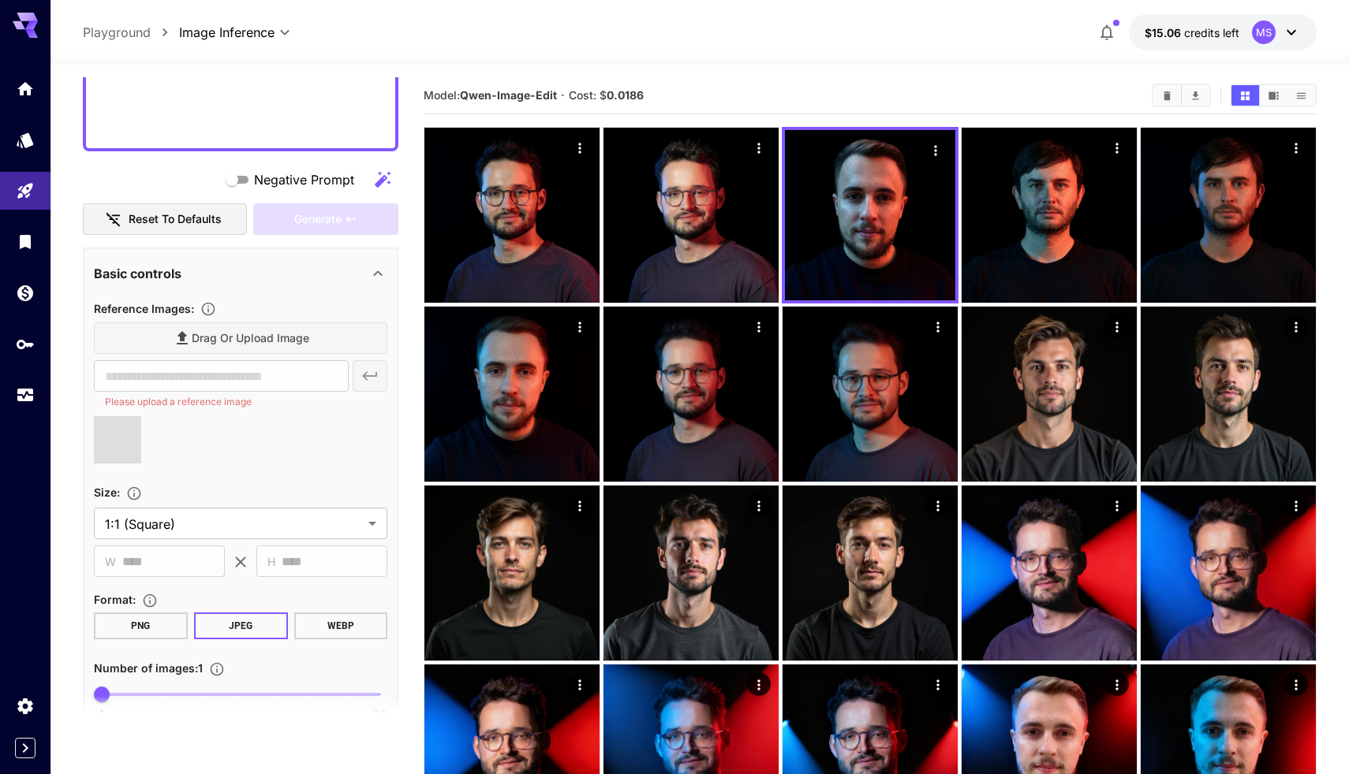
type input "**********"
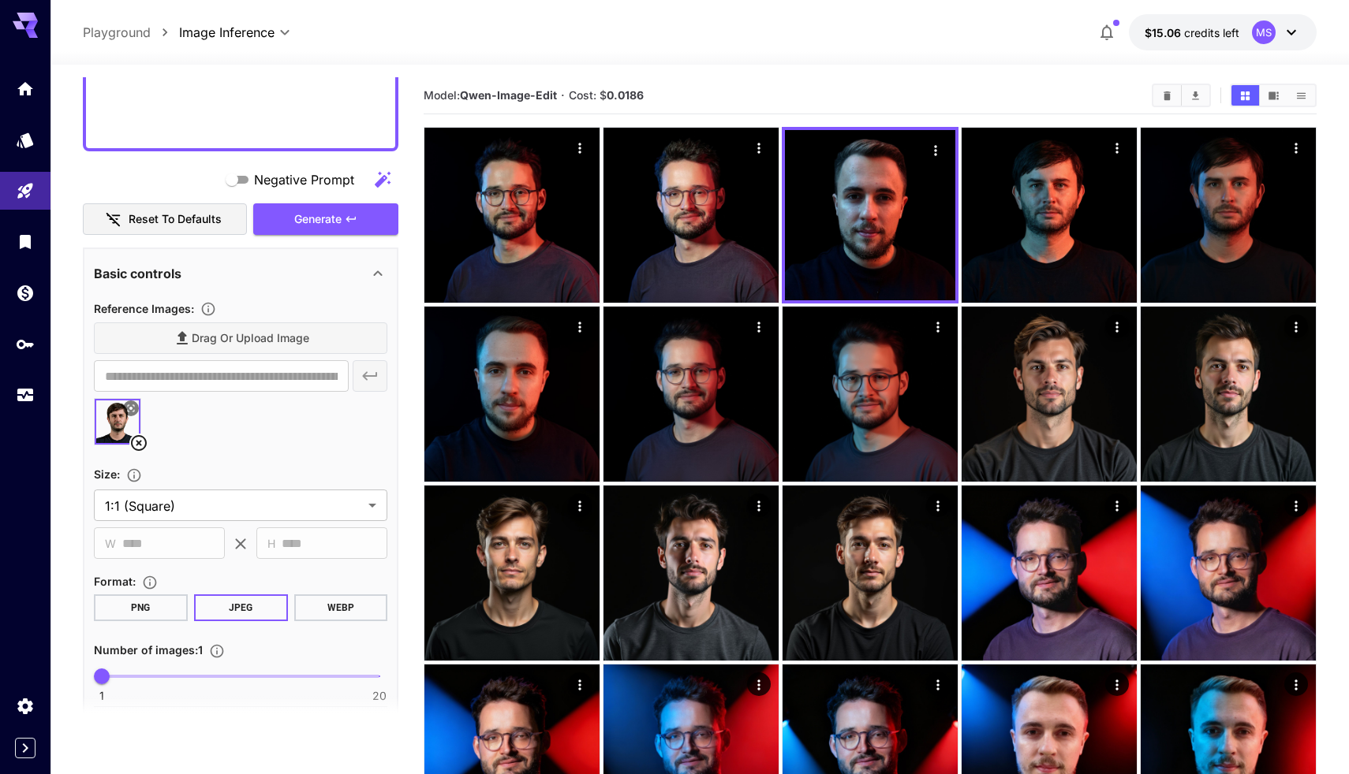
click at [309, 329] on div "Drag or upload image" at bounding box center [240, 339] width 293 height 32
click at [301, 220] on span "Generate" at bounding box center [317, 220] width 47 height 20
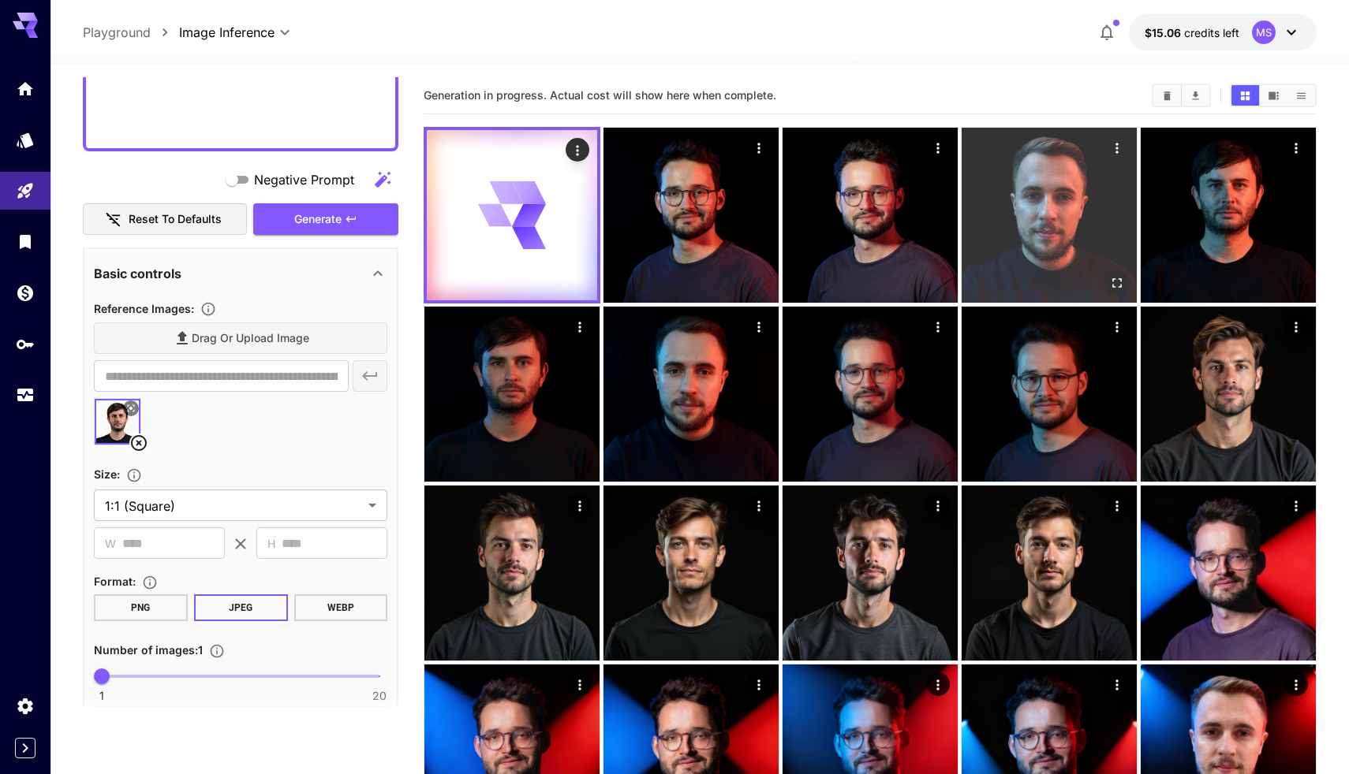
click at [1117, 278] on icon "Open in fullscreen" at bounding box center [1117, 283] width 16 height 16
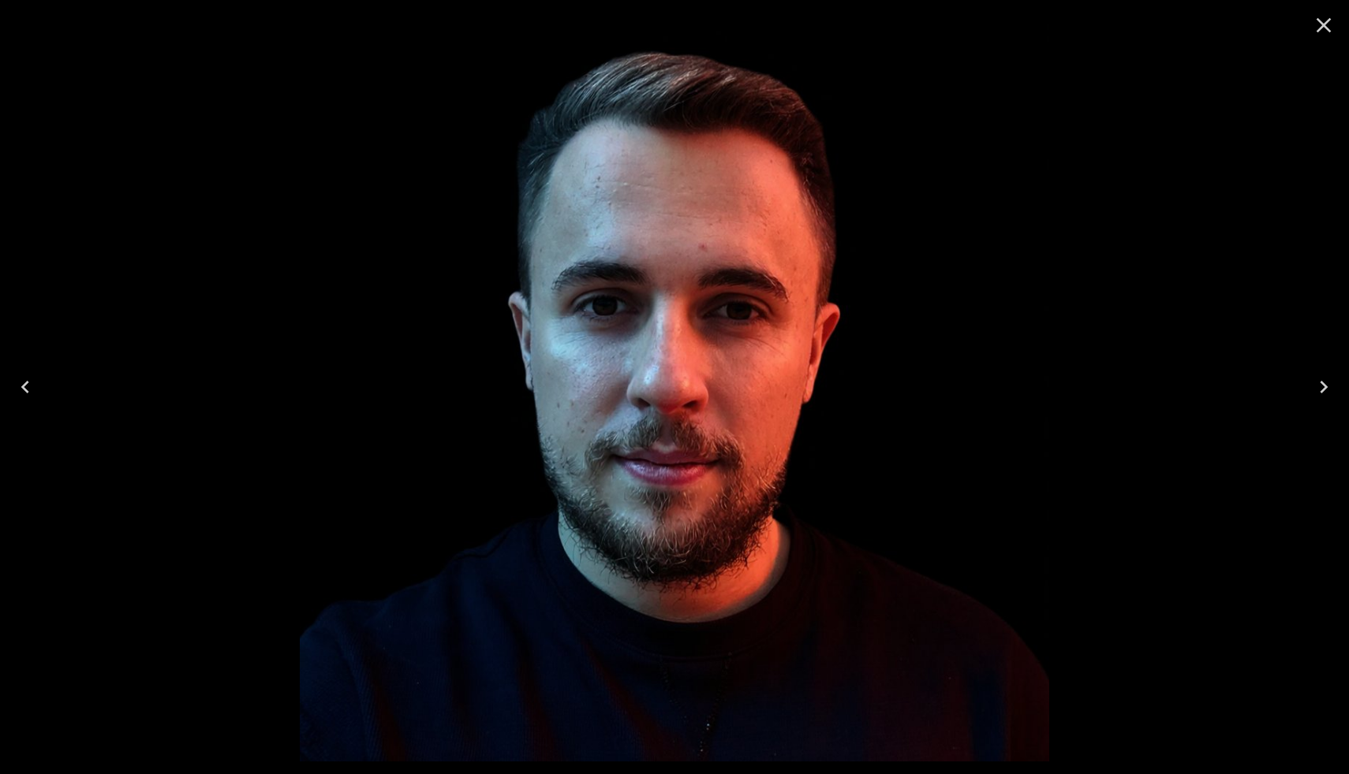
click at [1327, 28] on icon "Close" at bounding box center [1323, 25] width 15 height 15
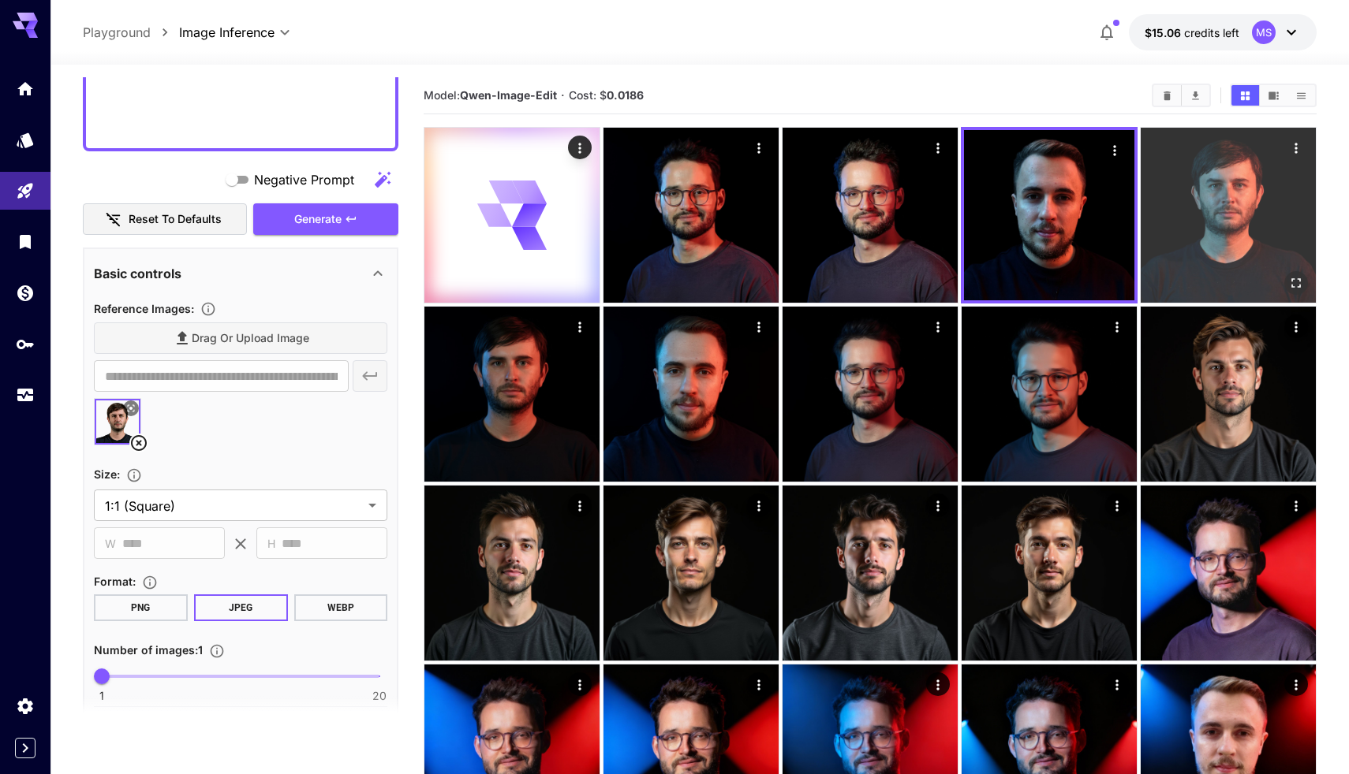
click at [1296, 279] on icon "Open in fullscreen" at bounding box center [1296, 283] width 16 height 16
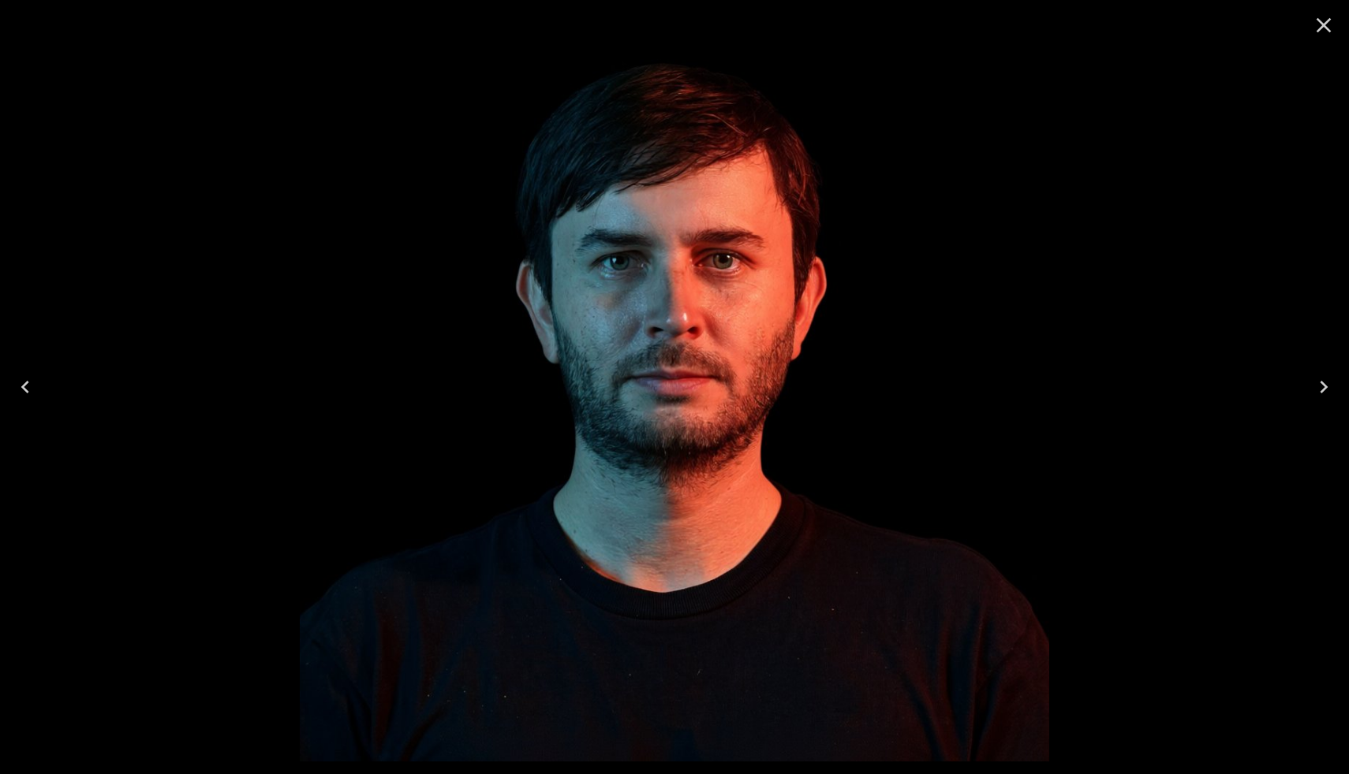
click at [1327, 31] on icon "Close" at bounding box center [1323, 25] width 25 height 25
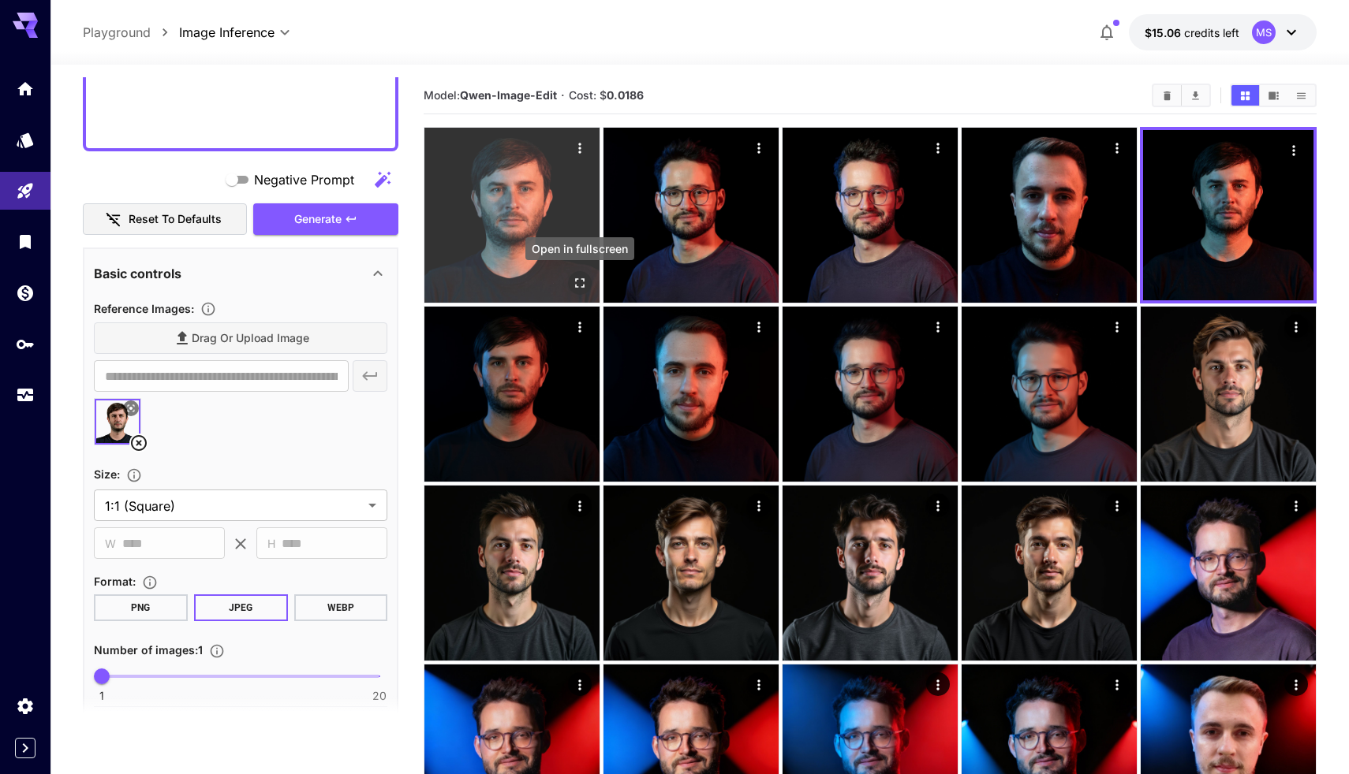
click at [580, 283] on icon "Open in fullscreen" at bounding box center [580, 283] width 16 height 16
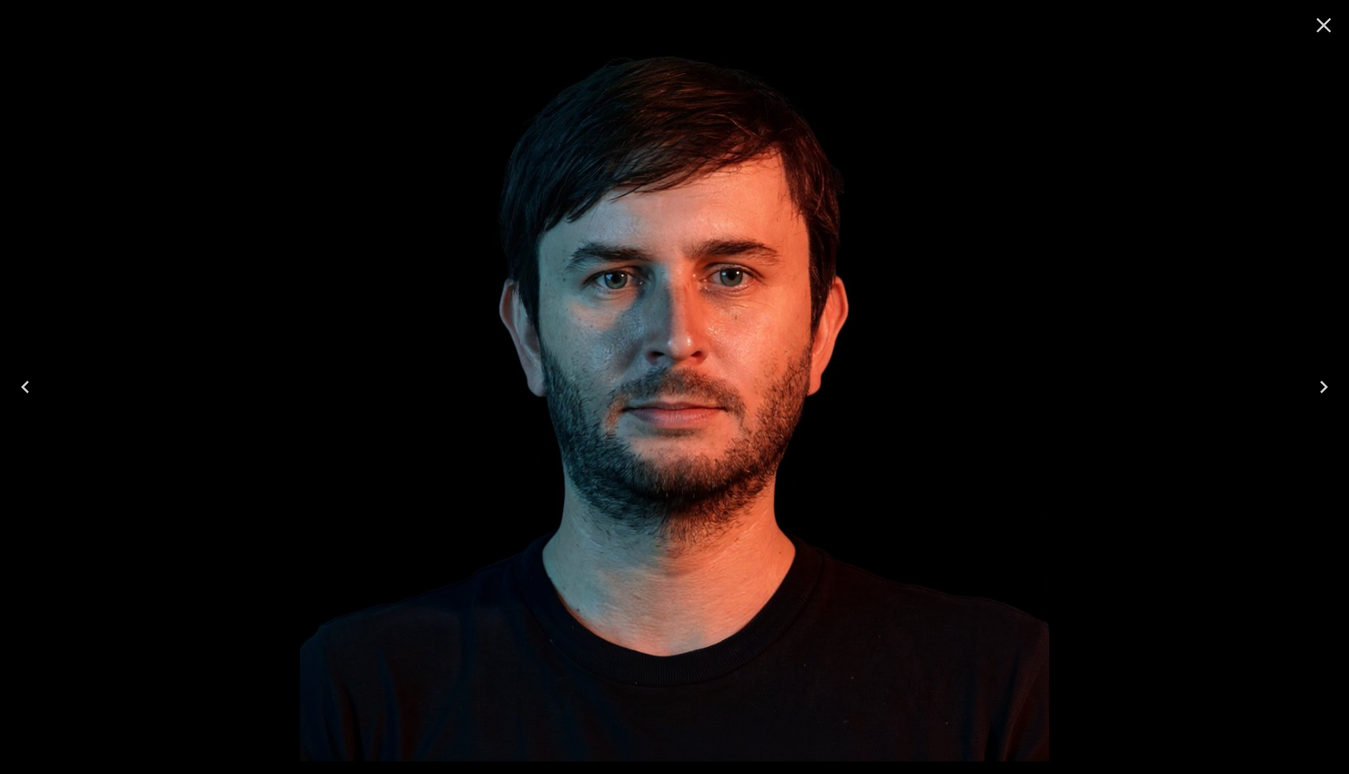
click at [1323, 25] on icon "Close" at bounding box center [1323, 25] width 15 height 15
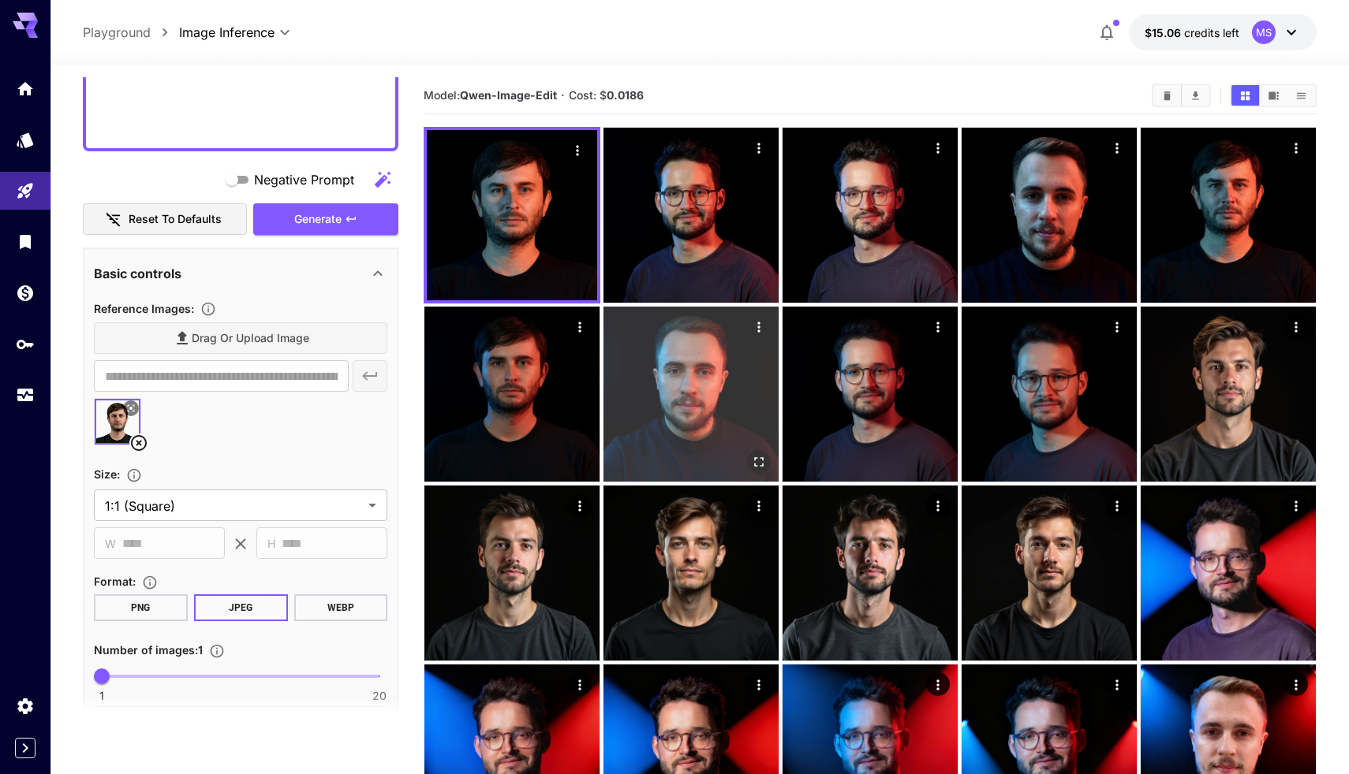
click at [768, 458] on button "Open in fullscreen" at bounding box center [759, 462] width 24 height 24
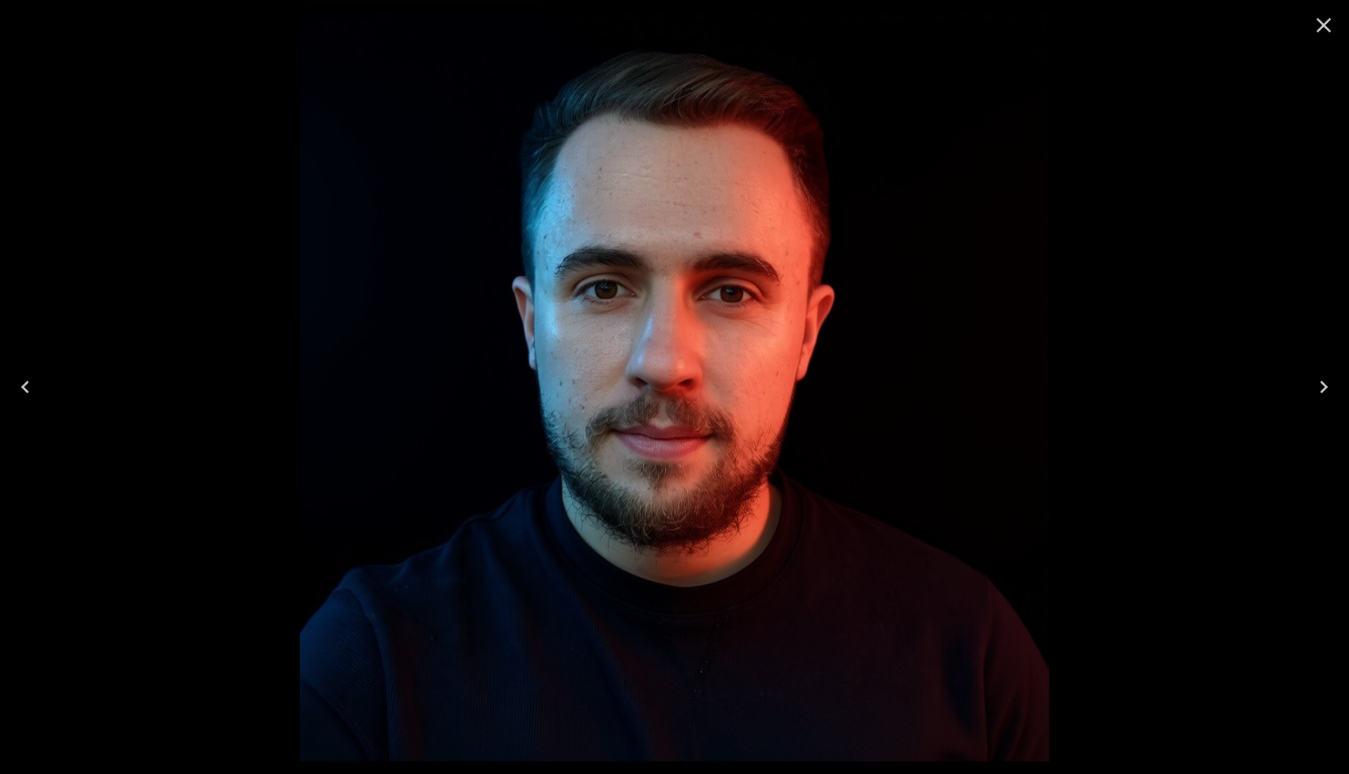
click at [1325, 29] on icon "Close" at bounding box center [1323, 25] width 25 height 25
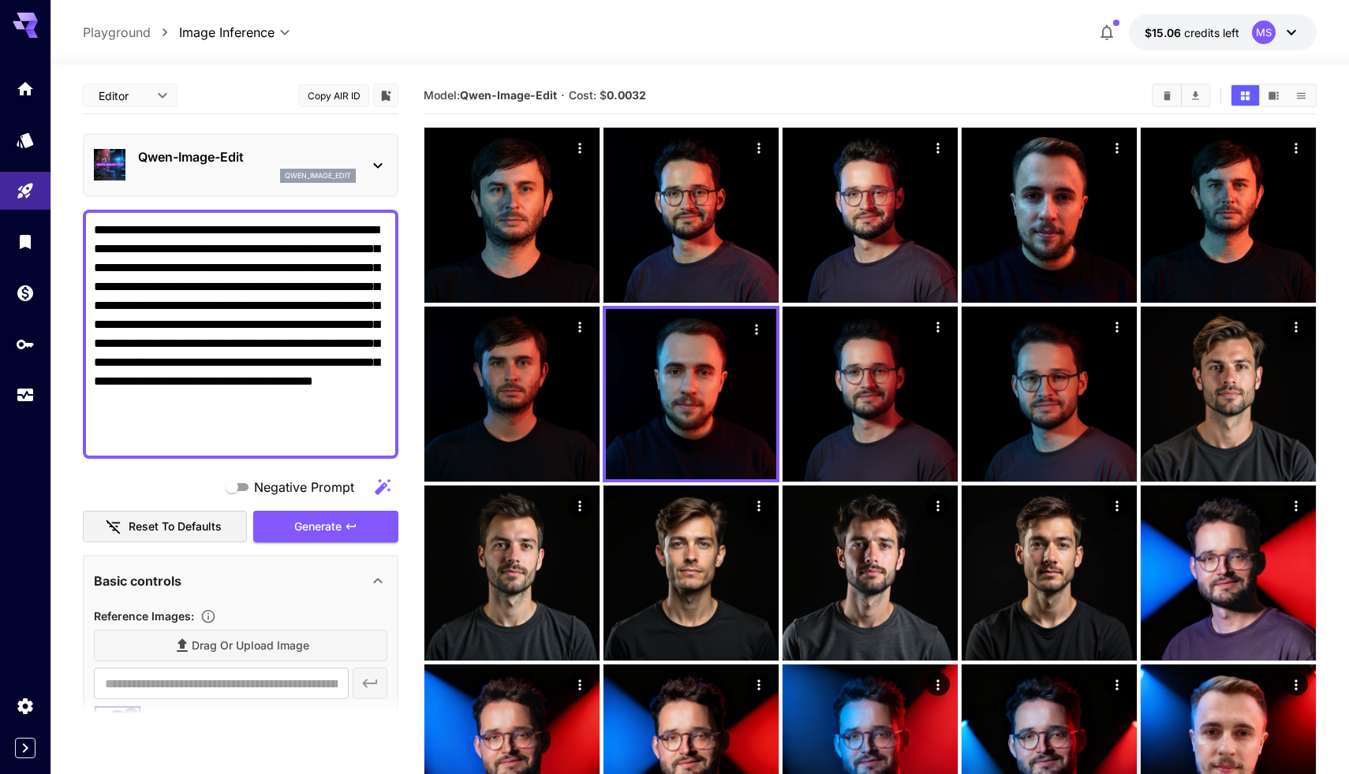
scroll to position [0, 0]
click at [244, 155] on p "Qwen-Image-Edit" at bounding box center [247, 156] width 218 height 19
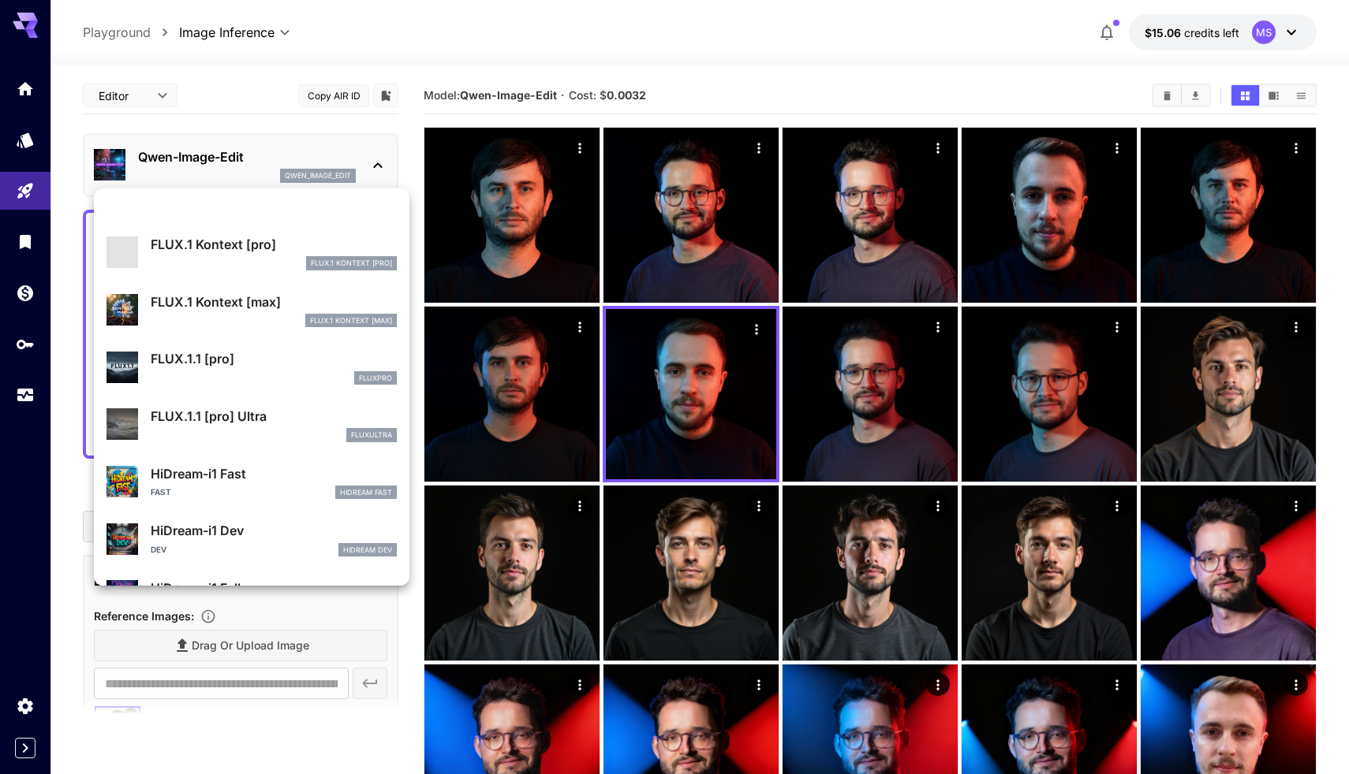
scroll to position [984, 0]
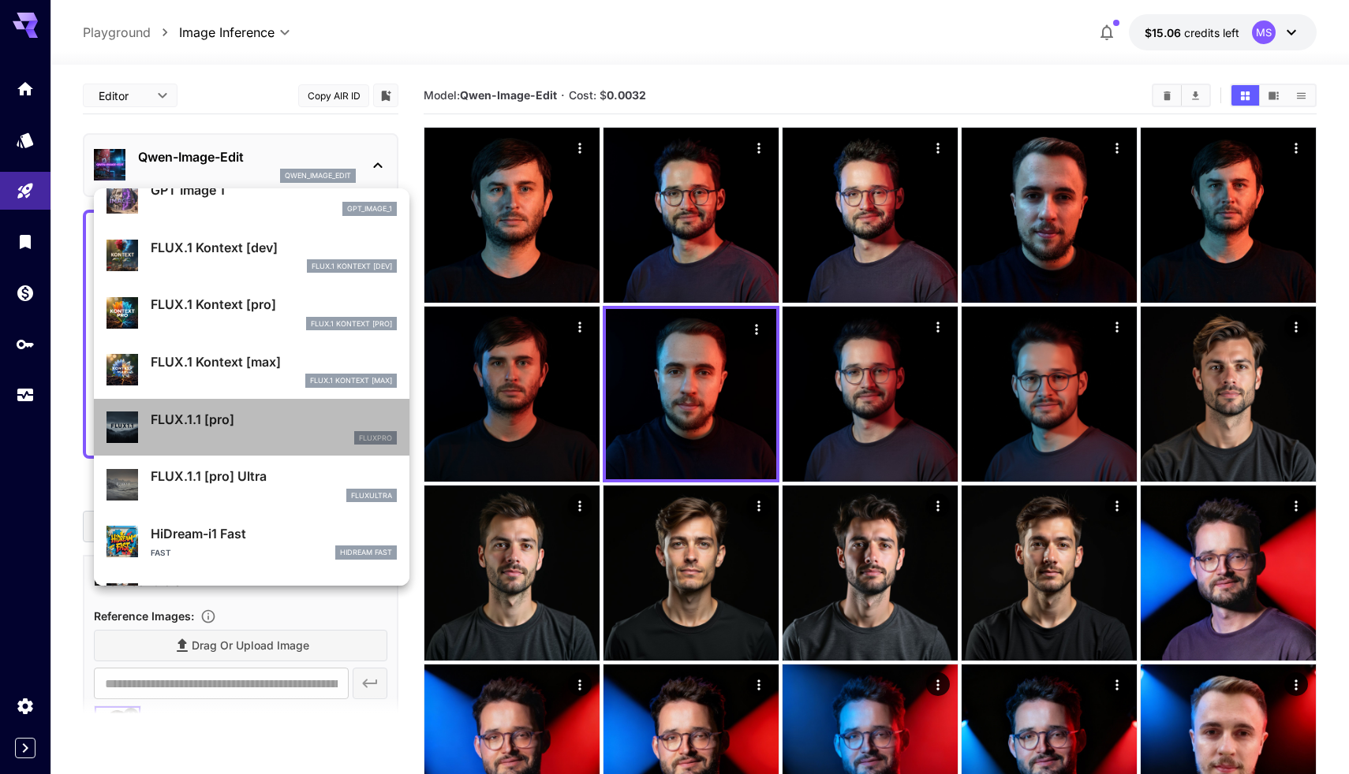
click at [282, 425] on p "FLUX.1.1 [pro]" at bounding box center [274, 419] width 246 height 19
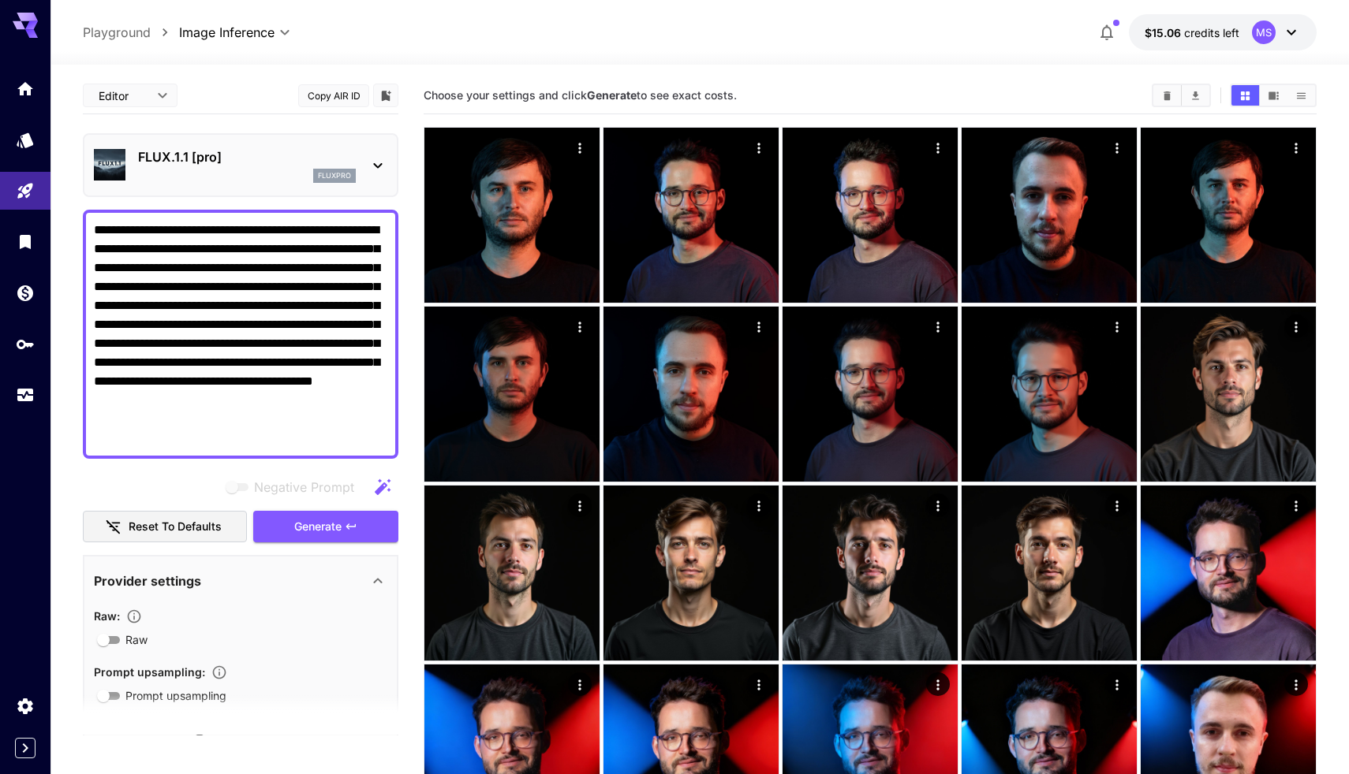
click at [333, 168] on div "FLUX.1.1 [pro] fluxpro" at bounding box center [247, 164] width 218 height 35
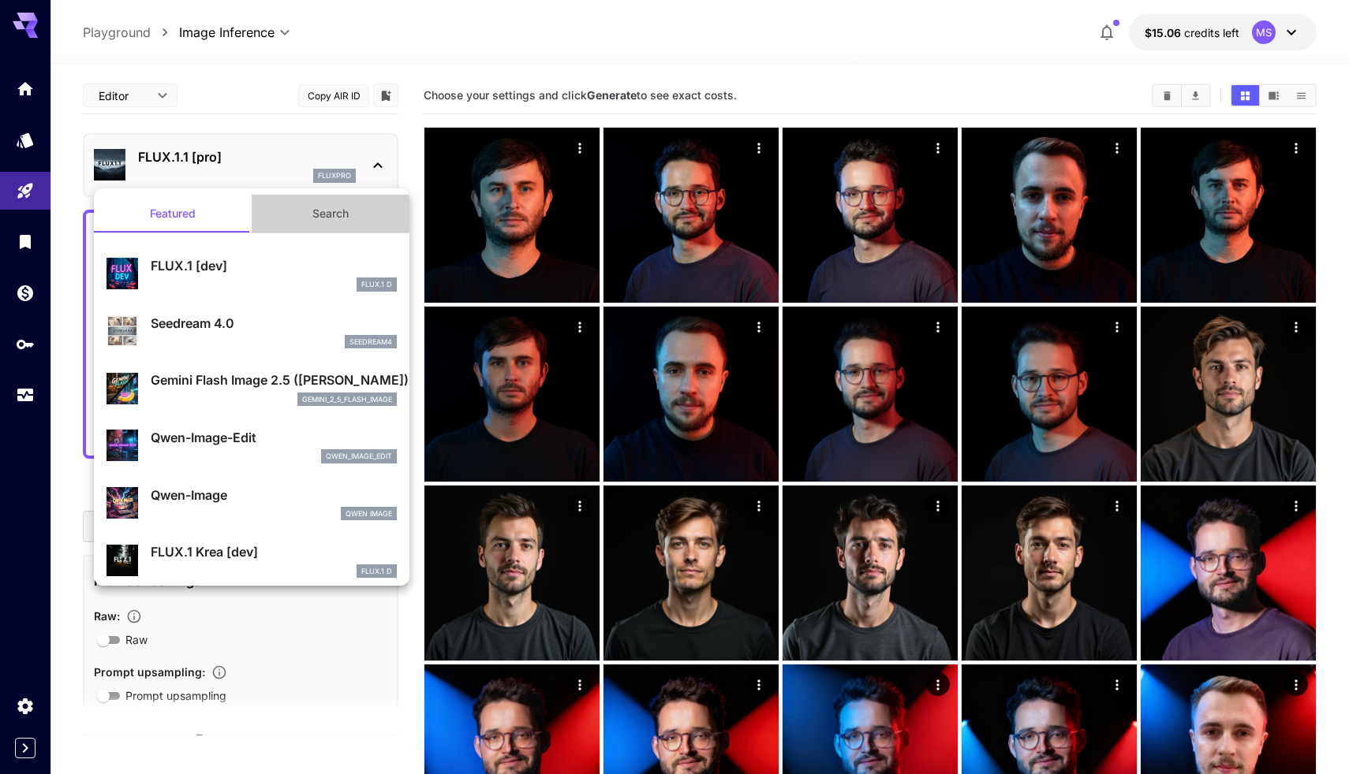
click at [339, 219] on button "Search" at bounding box center [331, 214] width 158 height 38
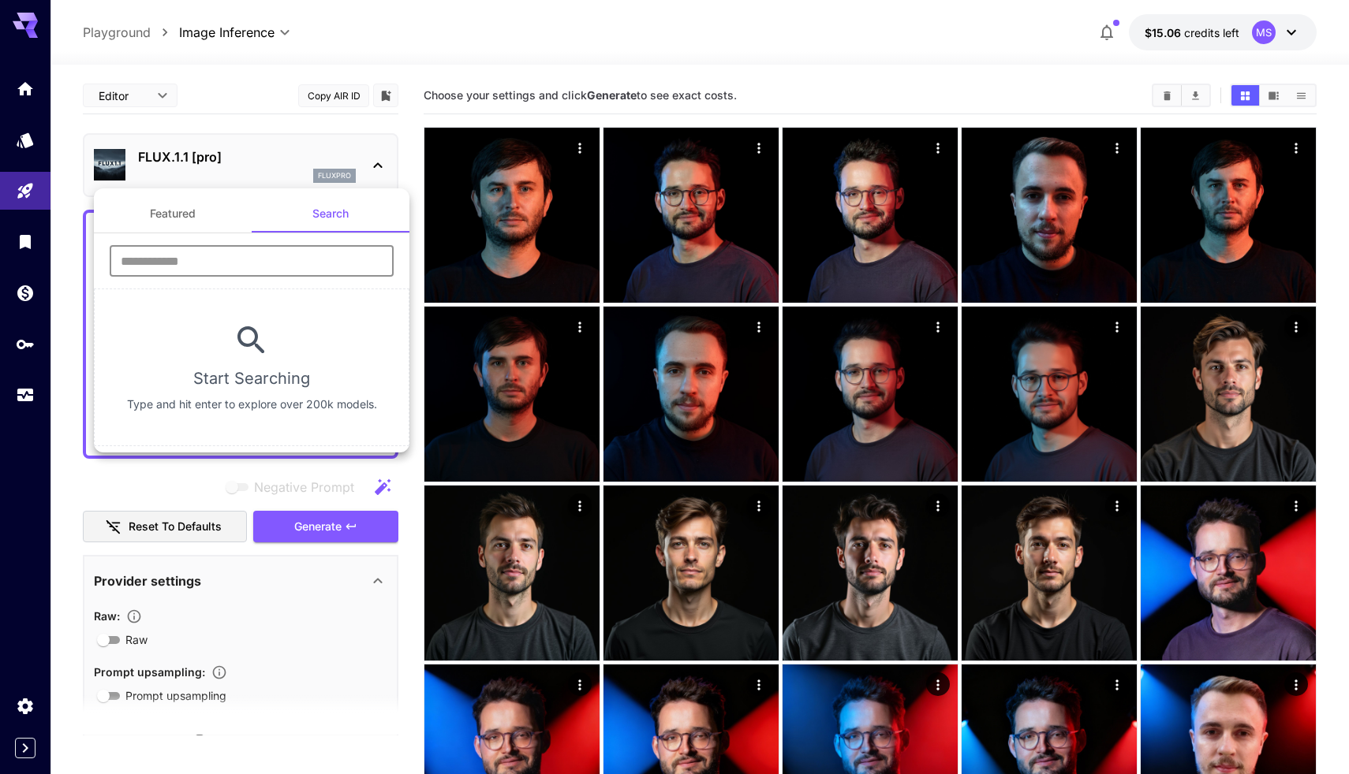
click at [229, 268] on input "text" at bounding box center [252, 261] width 284 height 32
type input "****"
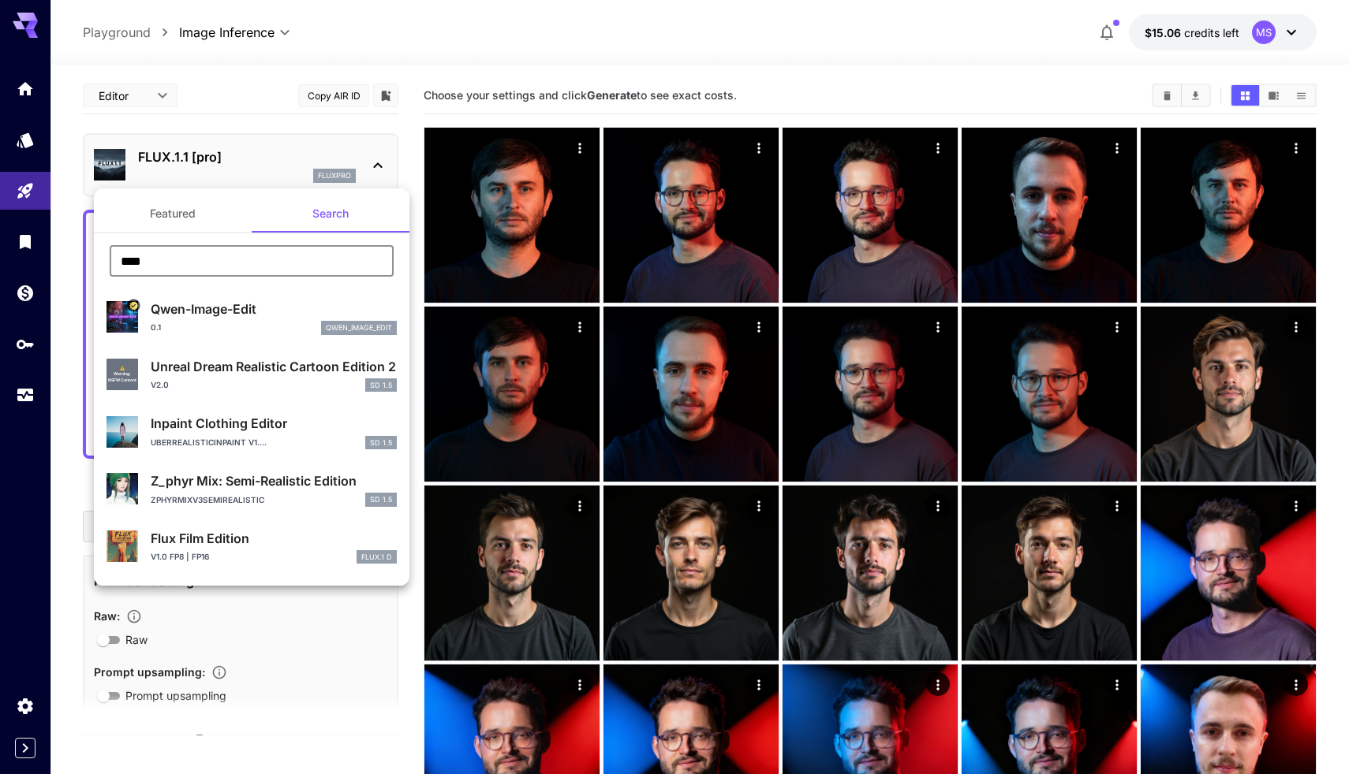
scroll to position [142, 0]
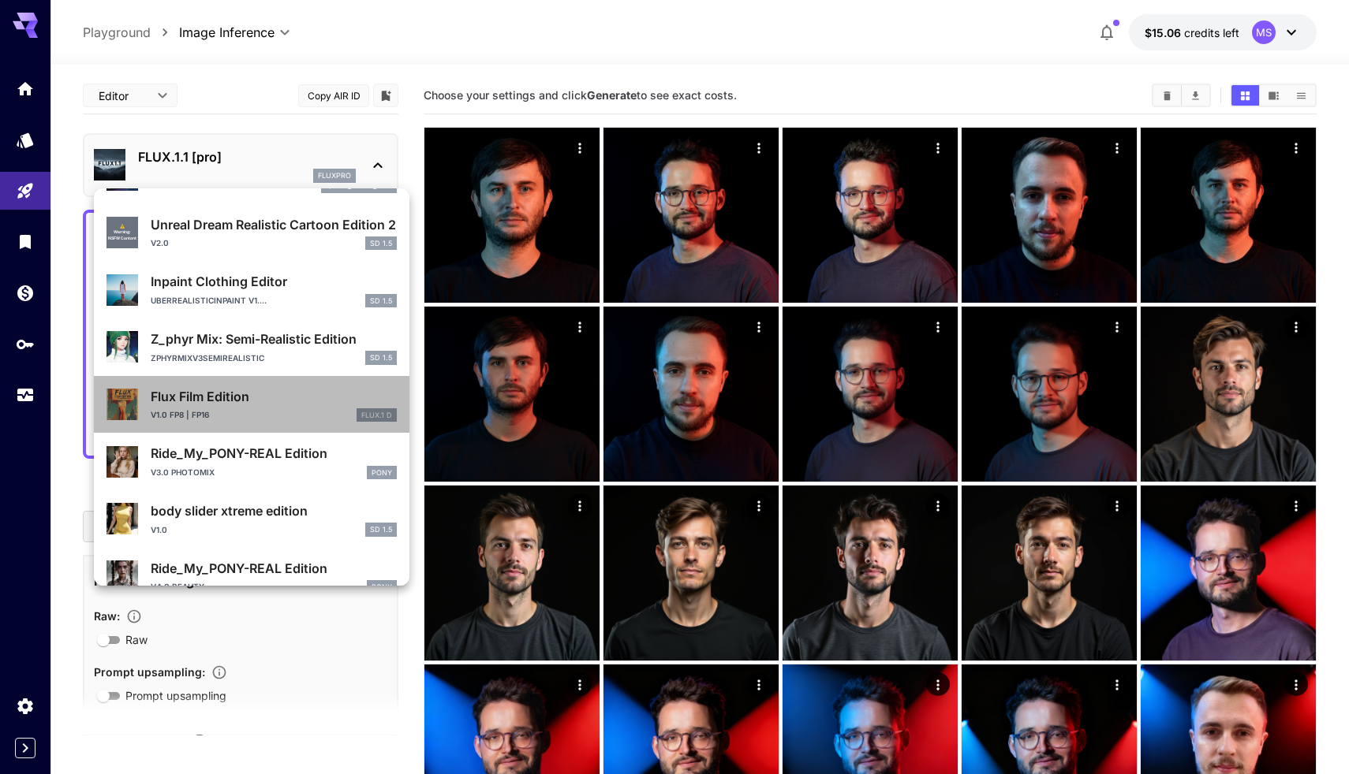
click at [289, 396] on p "Flux Film Edition" at bounding box center [274, 396] width 246 height 19
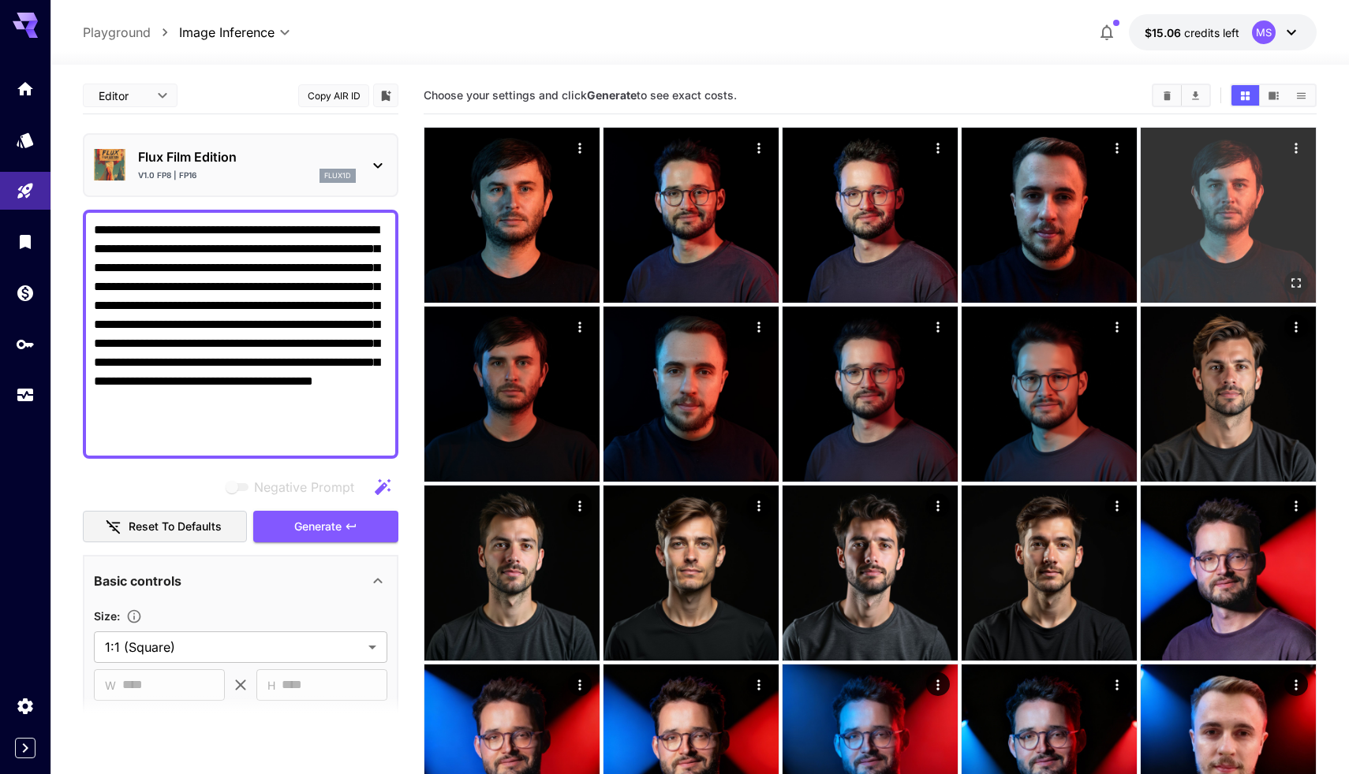
click at [1300, 282] on icon "Open in fullscreen" at bounding box center [1296, 283] width 16 height 16
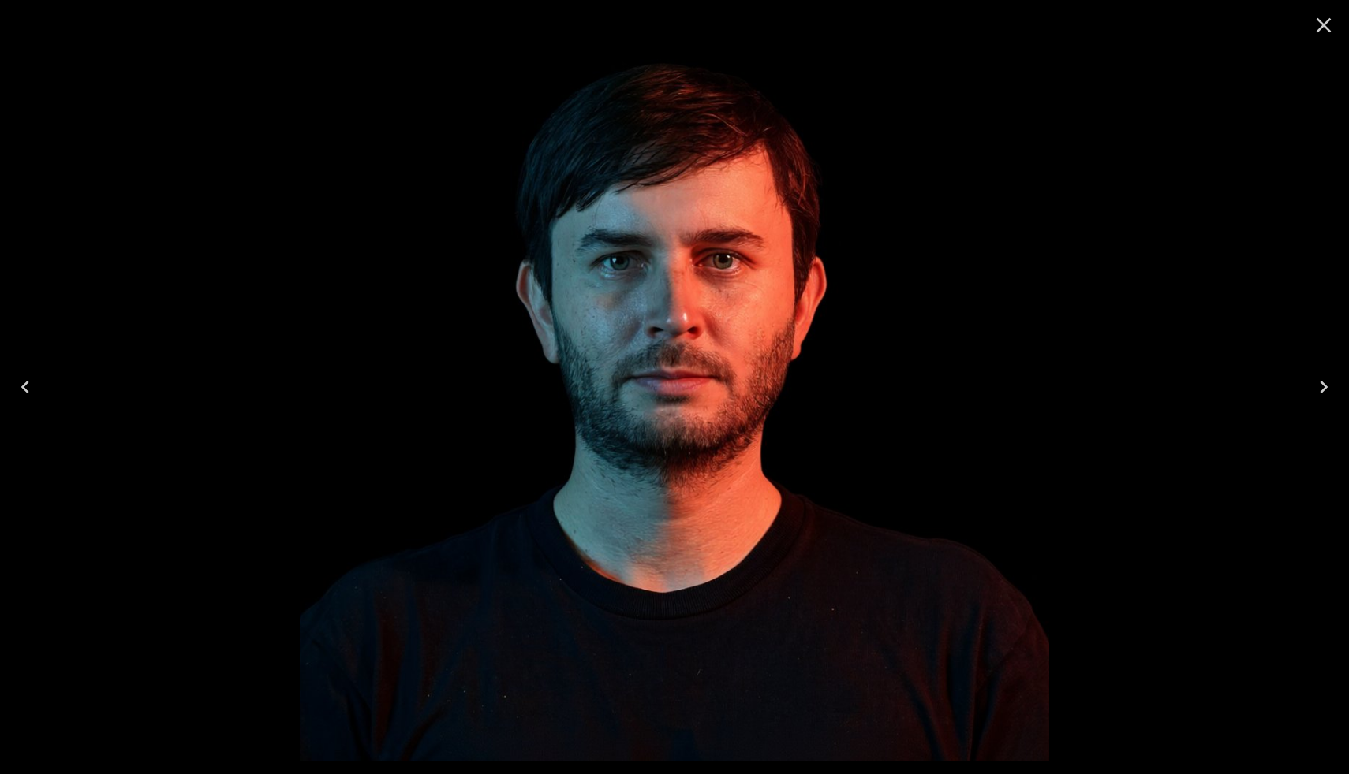
click at [1326, 28] on icon "Close" at bounding box center [1323, 25] width 15 height 15
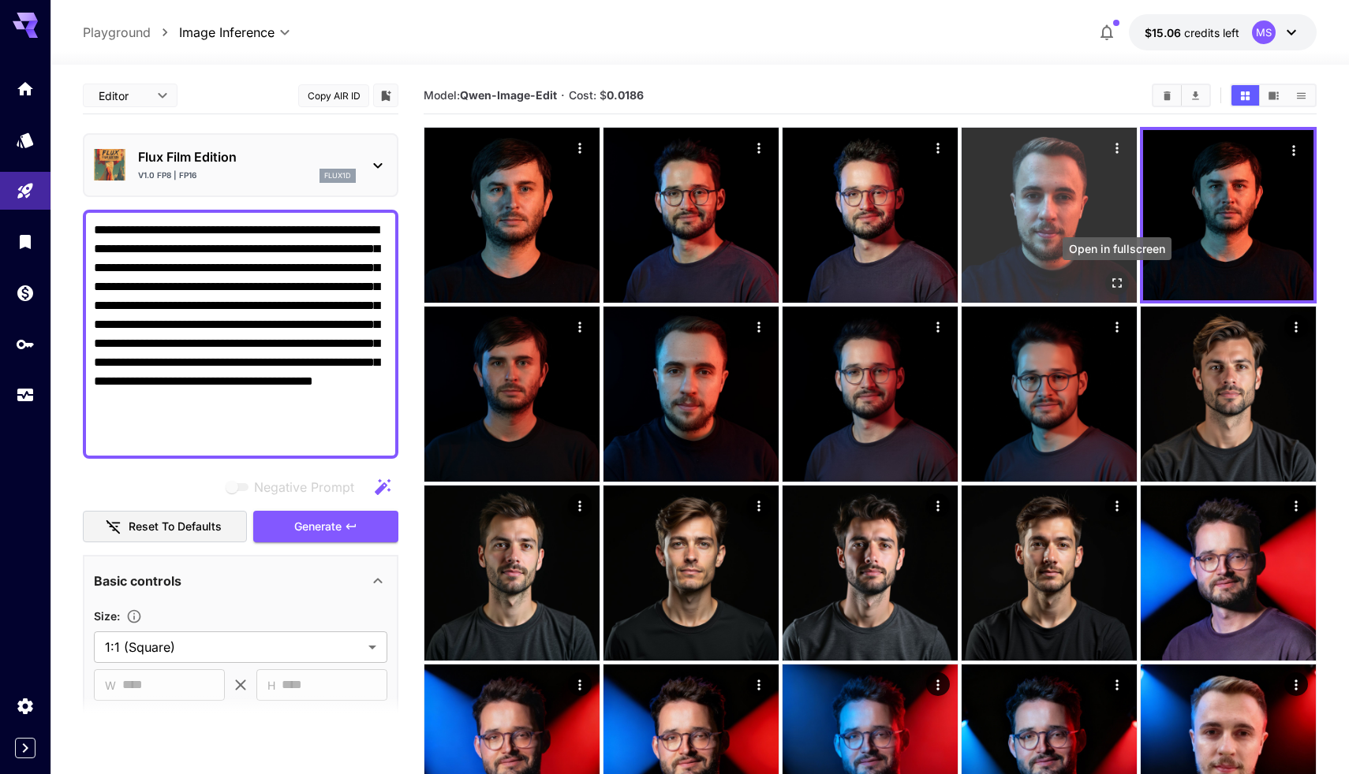
click at [1118, 287] on icon "Open in fullscreen" at bounding box center [1116, 282] width 9 height 9
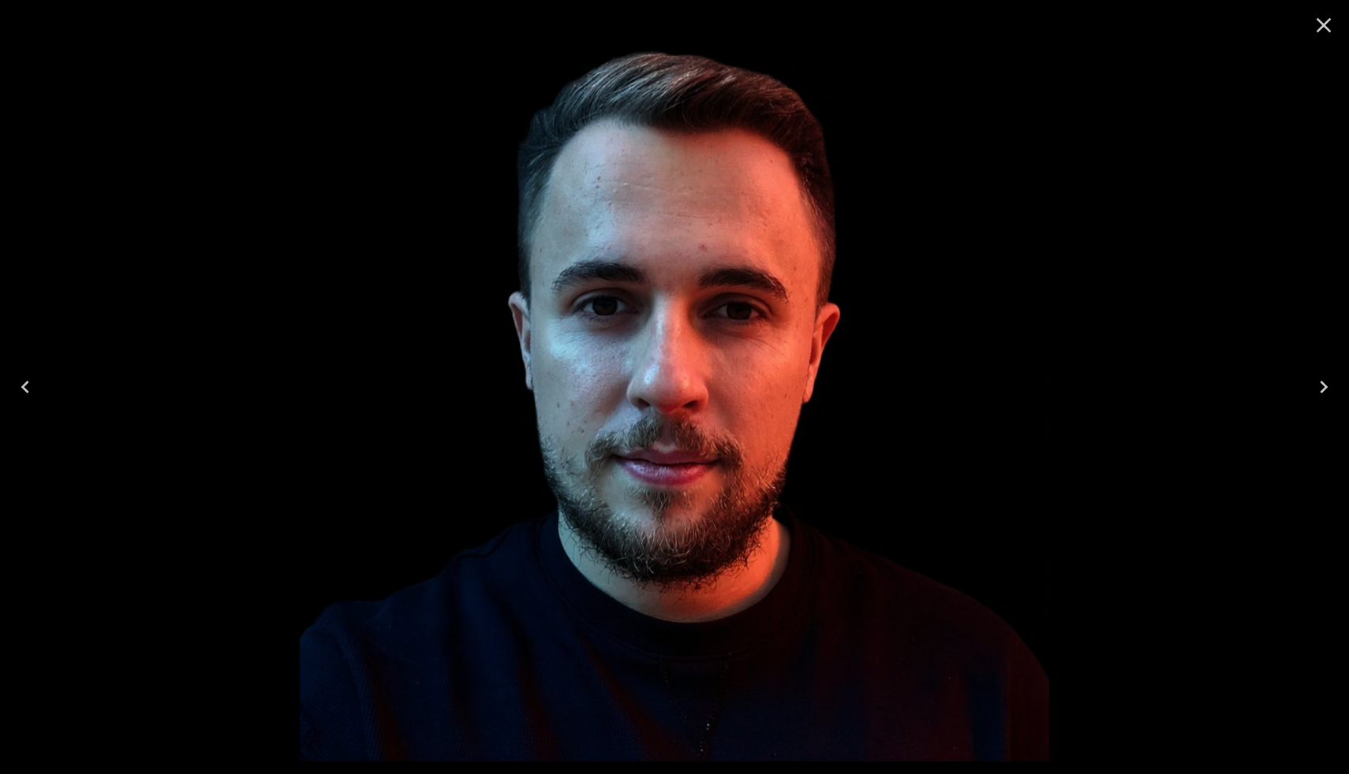
click at [1325, 24] on icon "Close" at bounding box center [1323, 25] width 15 height 15
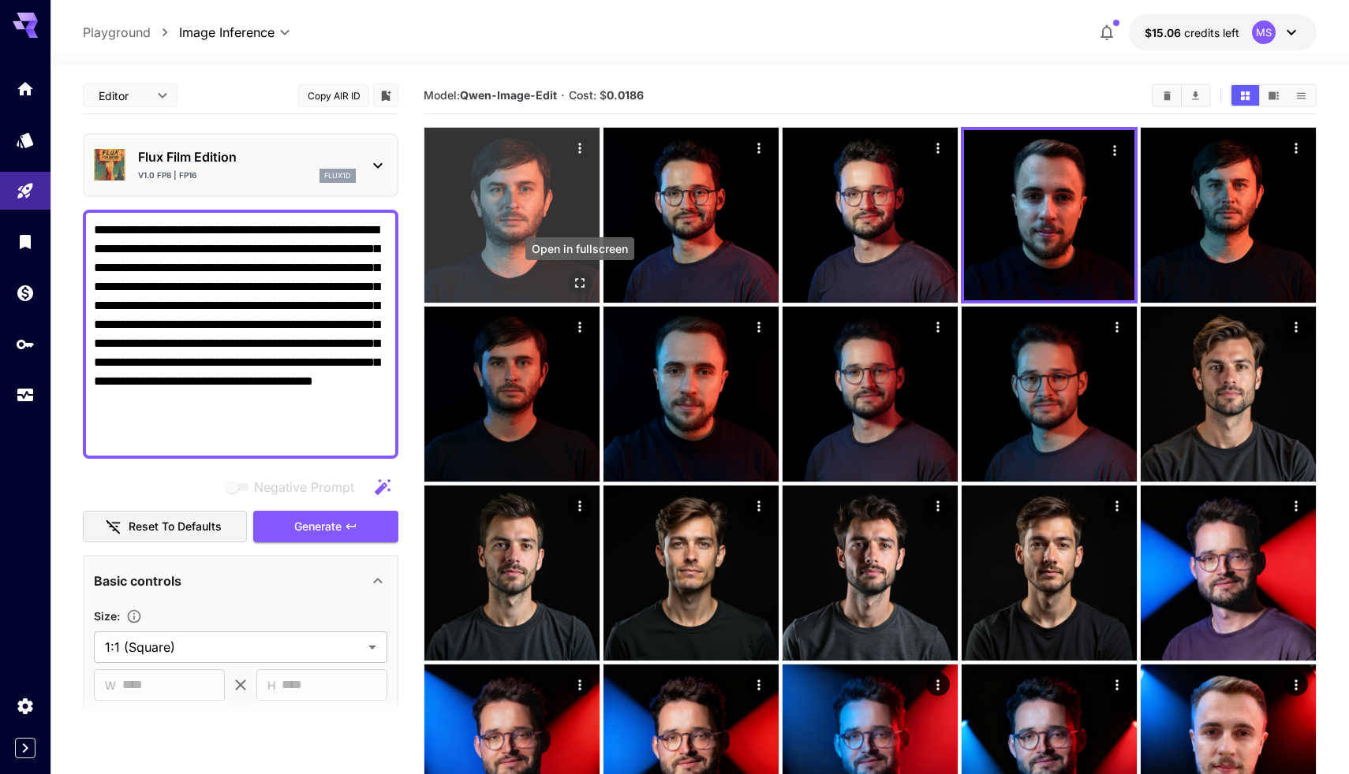
click at [586, 280] on icon "Open in fullscreen" at bounding box center [580, 283] width 16 height 16
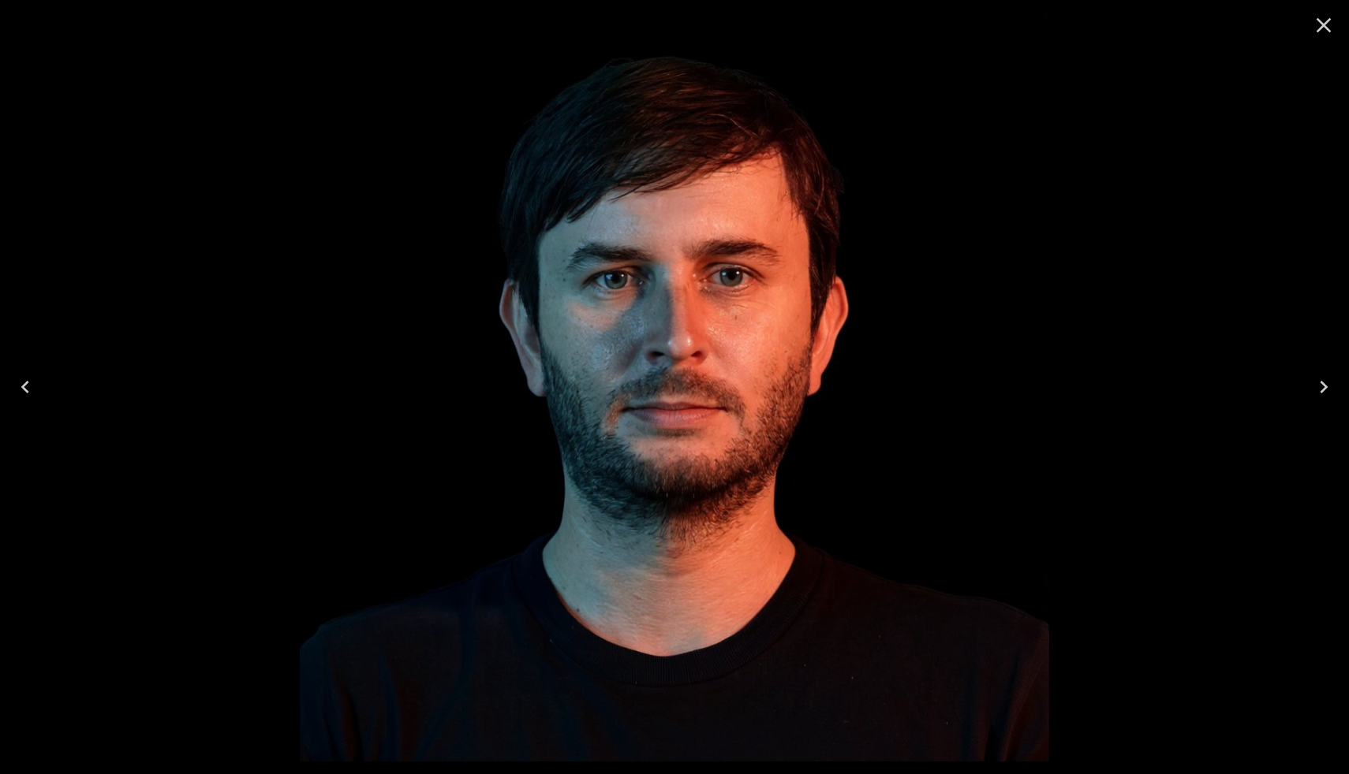
click at [1326, 28] on icon "Close" at bounding box center [1323, 25] width 15 height 15
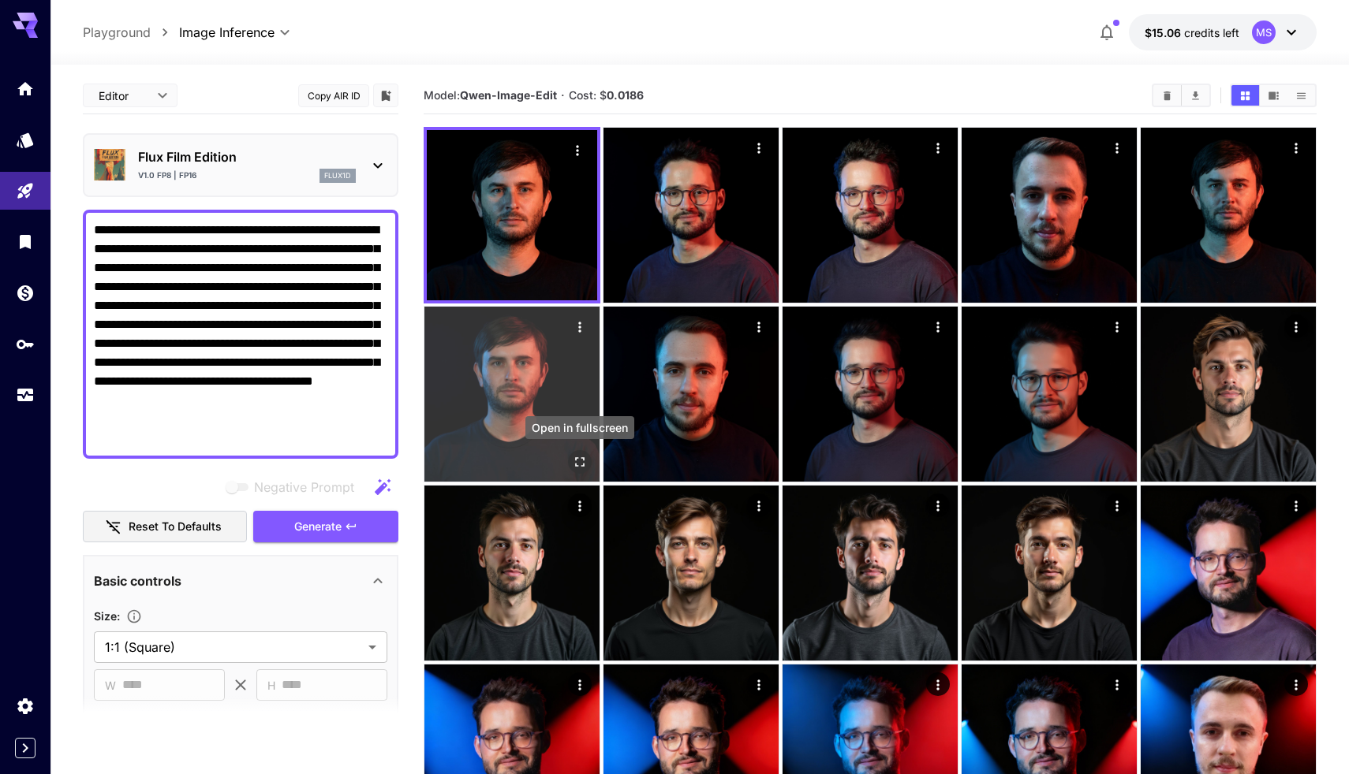
drag, startPoint x: 588, startPoint y: 472, endPoint x: 591, endPoint y: 447, distance: 24.7
click at [588, 472] on div "Open in fullscreen" at bounding box center [580, 462] width 24 height 24
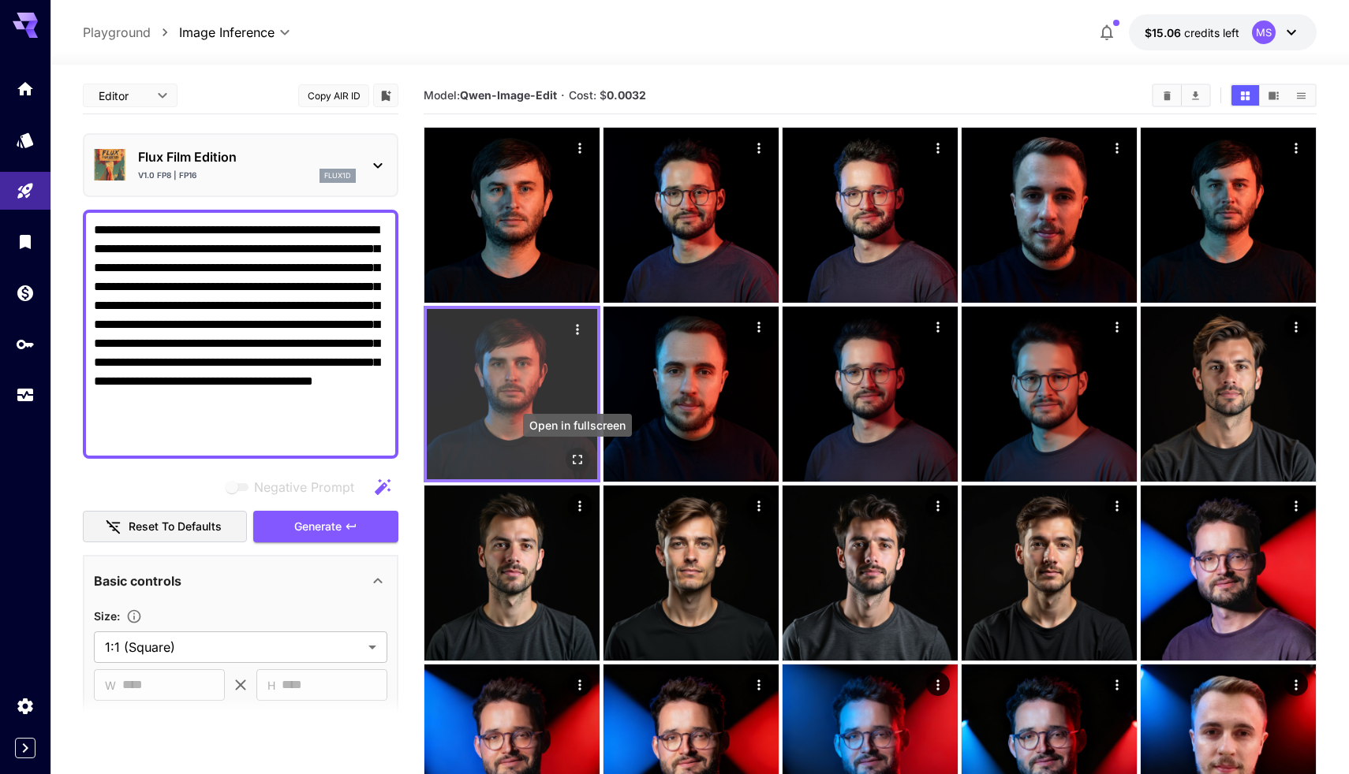
click at [579, 464] on icon "Open in fullscreen" at bounding box center [577, 459] width 9 height 9
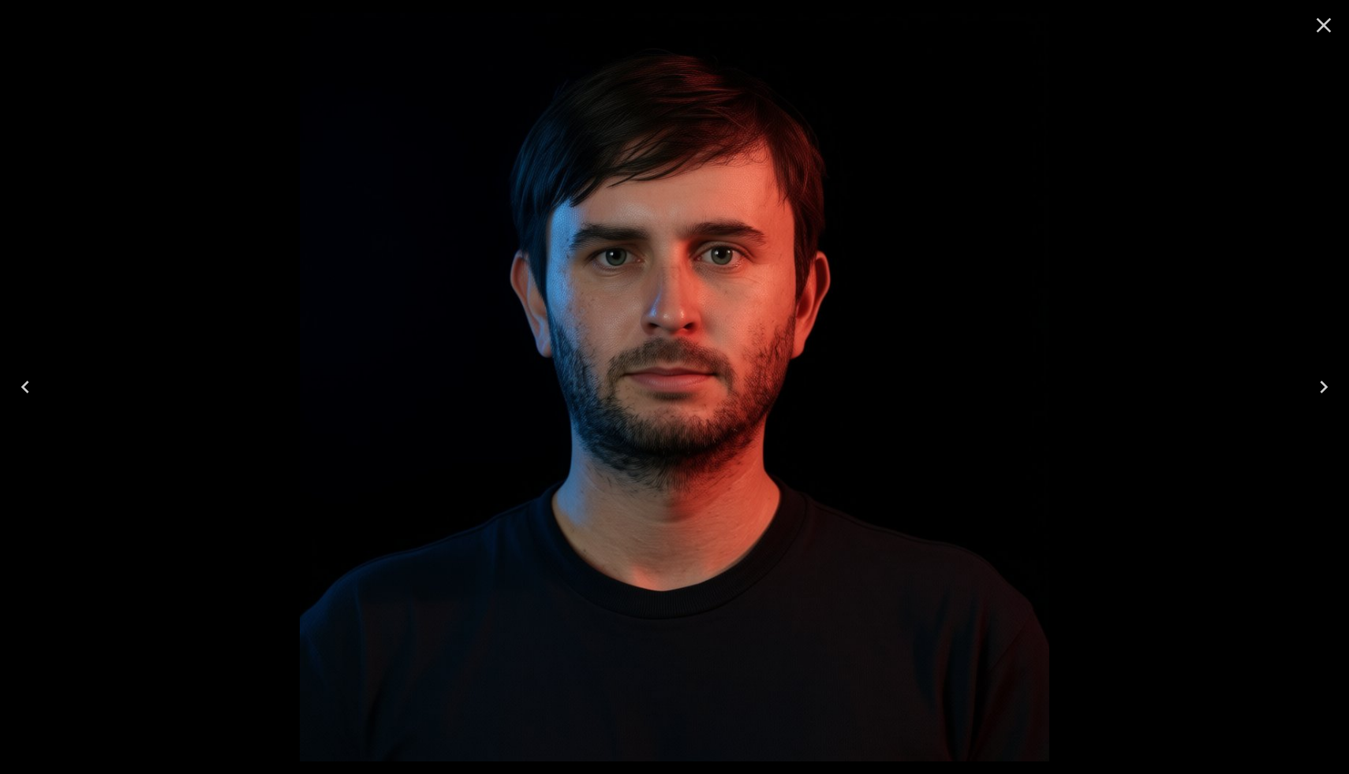
click at [1325, 27] on icon "Close" at bounding box center [1323, 25] width 15 height 15
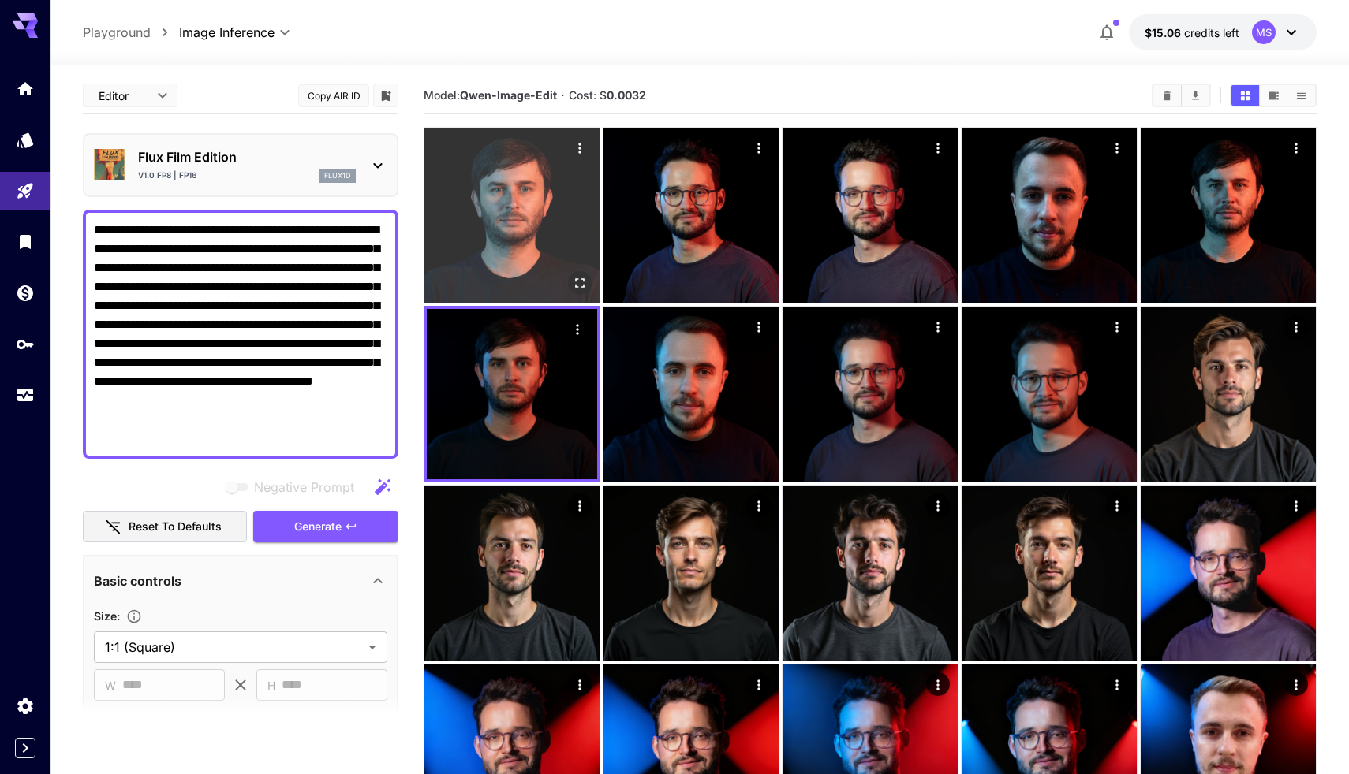
click at [489, 210] on img at bounding box center [511, 215] width 175 height 175
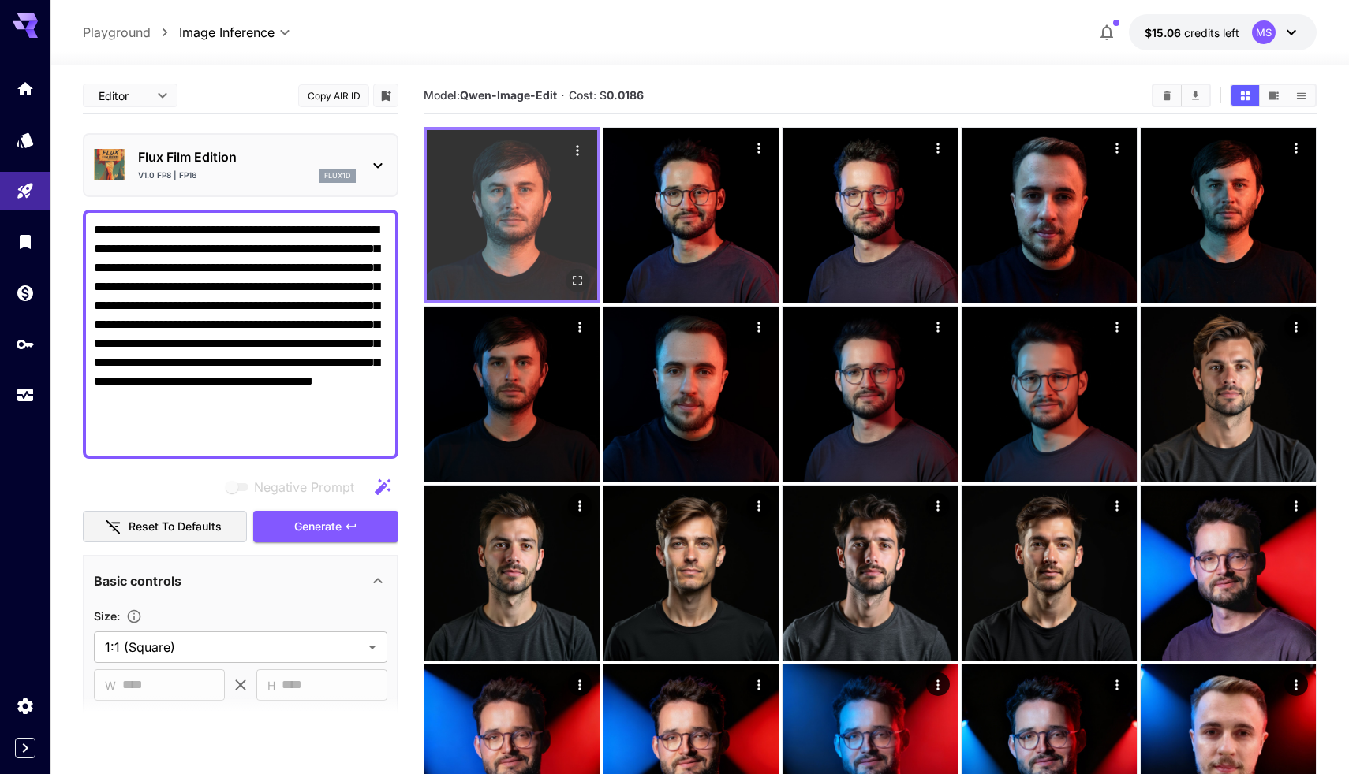
click at [576, 149] on icon "Actions" at bounding box center [577, 151] width 16 height 16
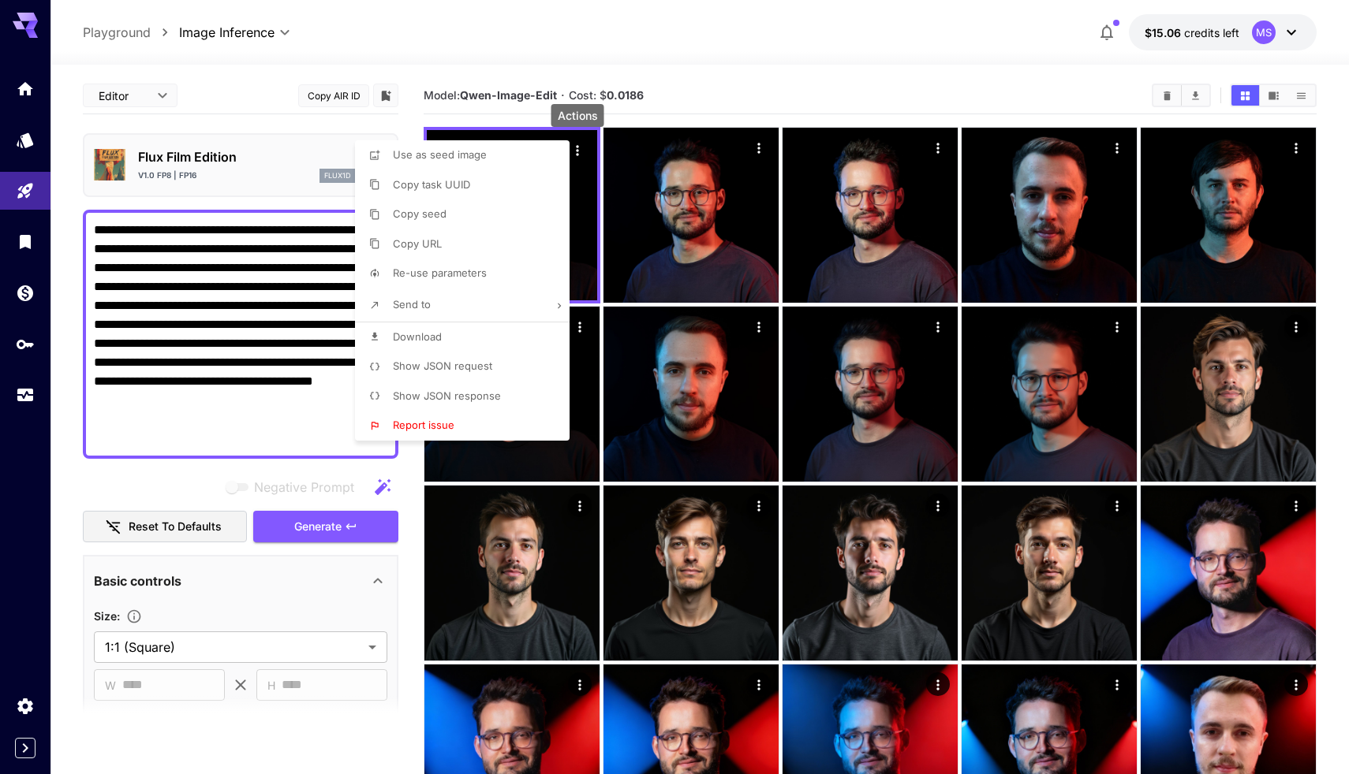
click at [1026, 255] on div at bounding box center [674, 387] width 1349 height 774
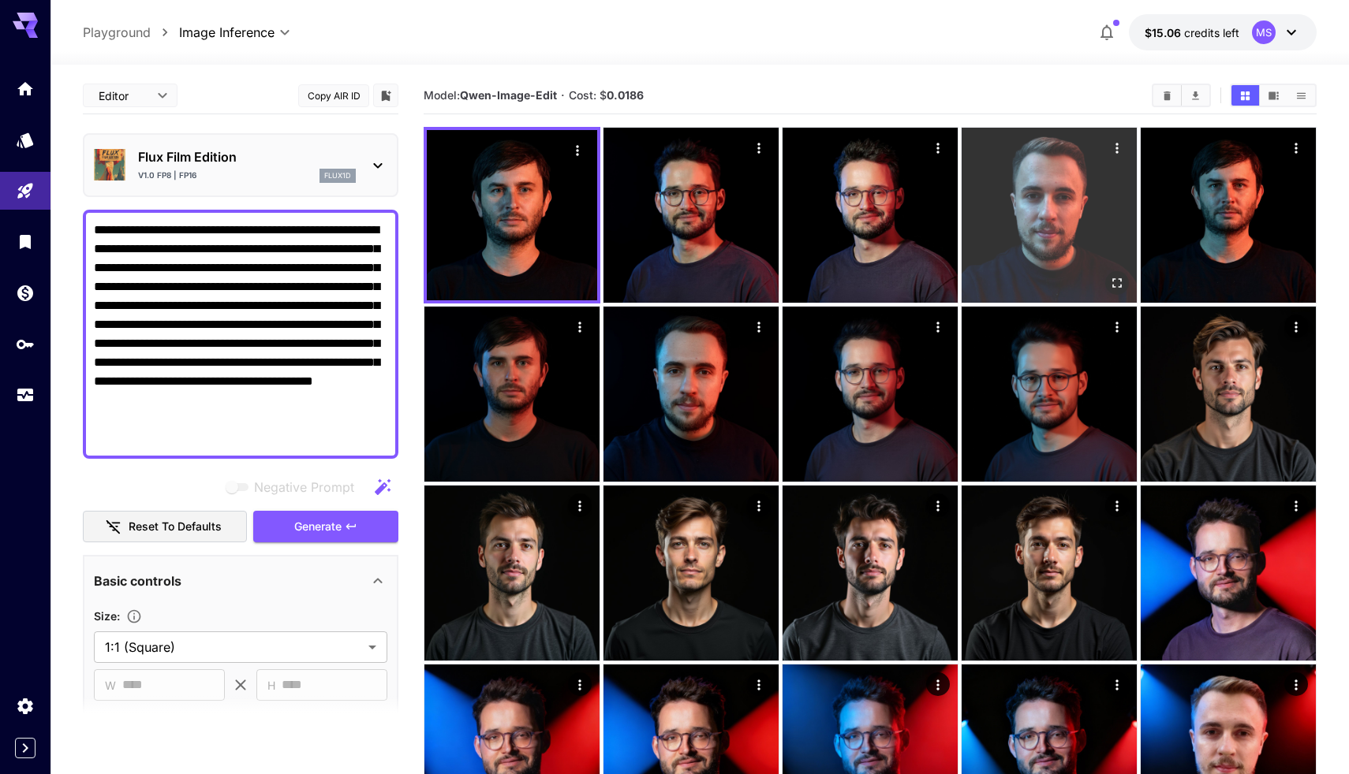
click at [1121, 187] on img at bounding box center [1048, 215] width 175 height 175
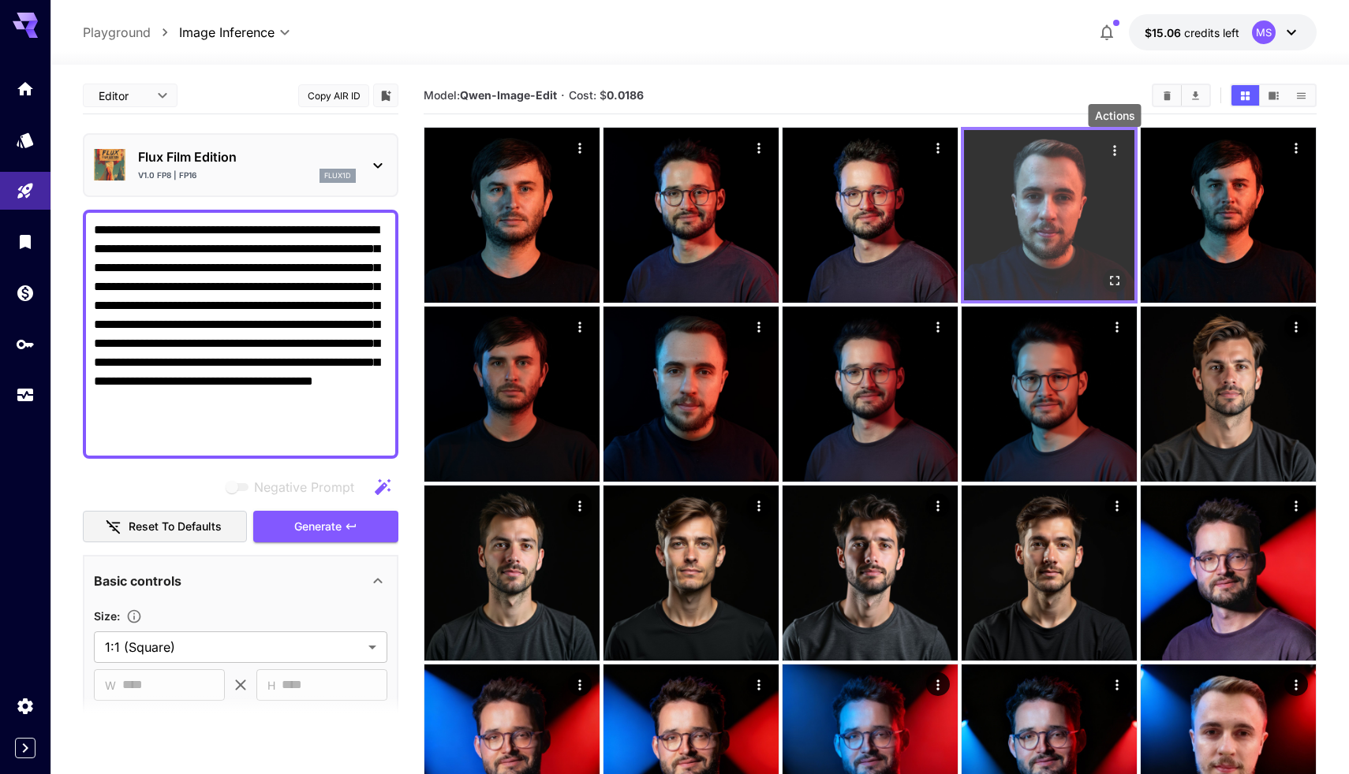
click at [1117, 146] on icon "Actions" at bounding box center [1114, 151] width 16 height 16
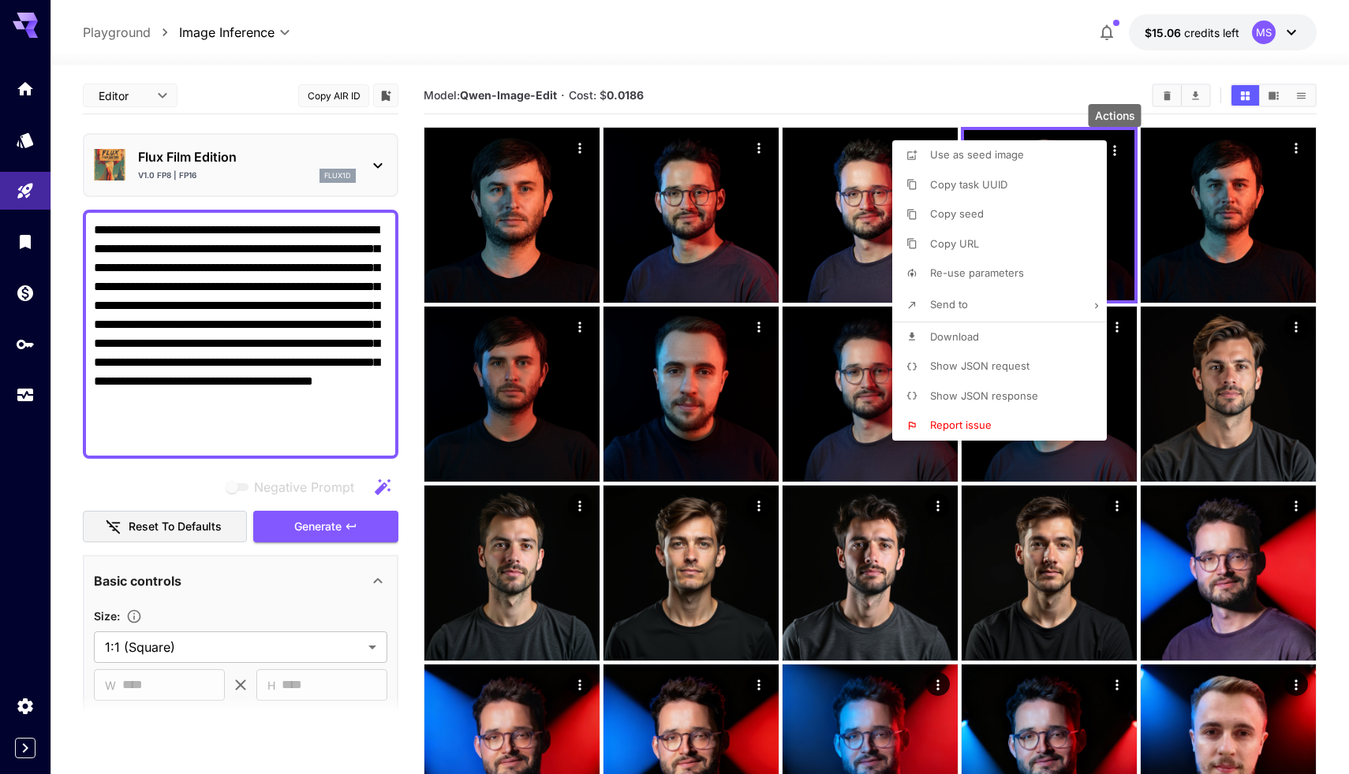
click at [1031, 270] on li "Re-use parameters" at bounding box center [1004, 274] width 224 height 30
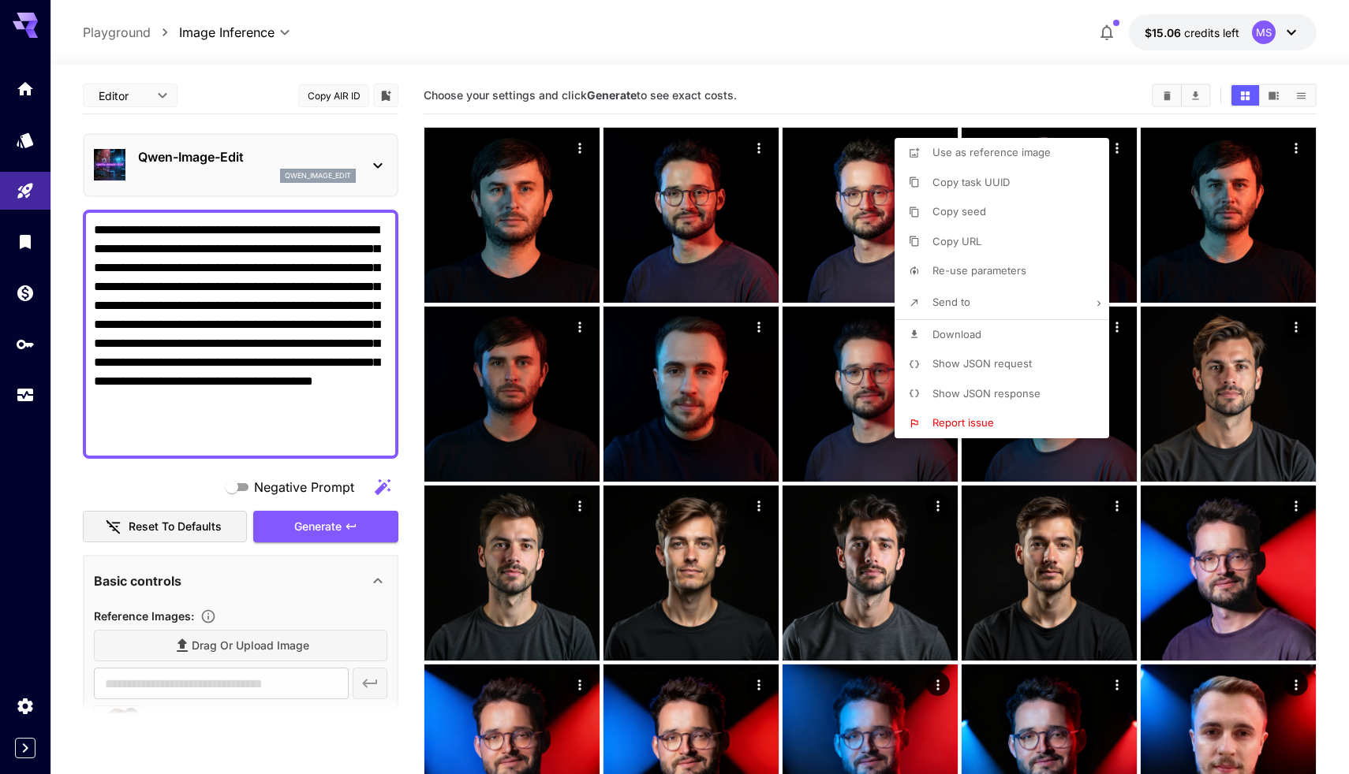
click at [215, 651] on div at bounding box center [674, 387] width 1349 height 774
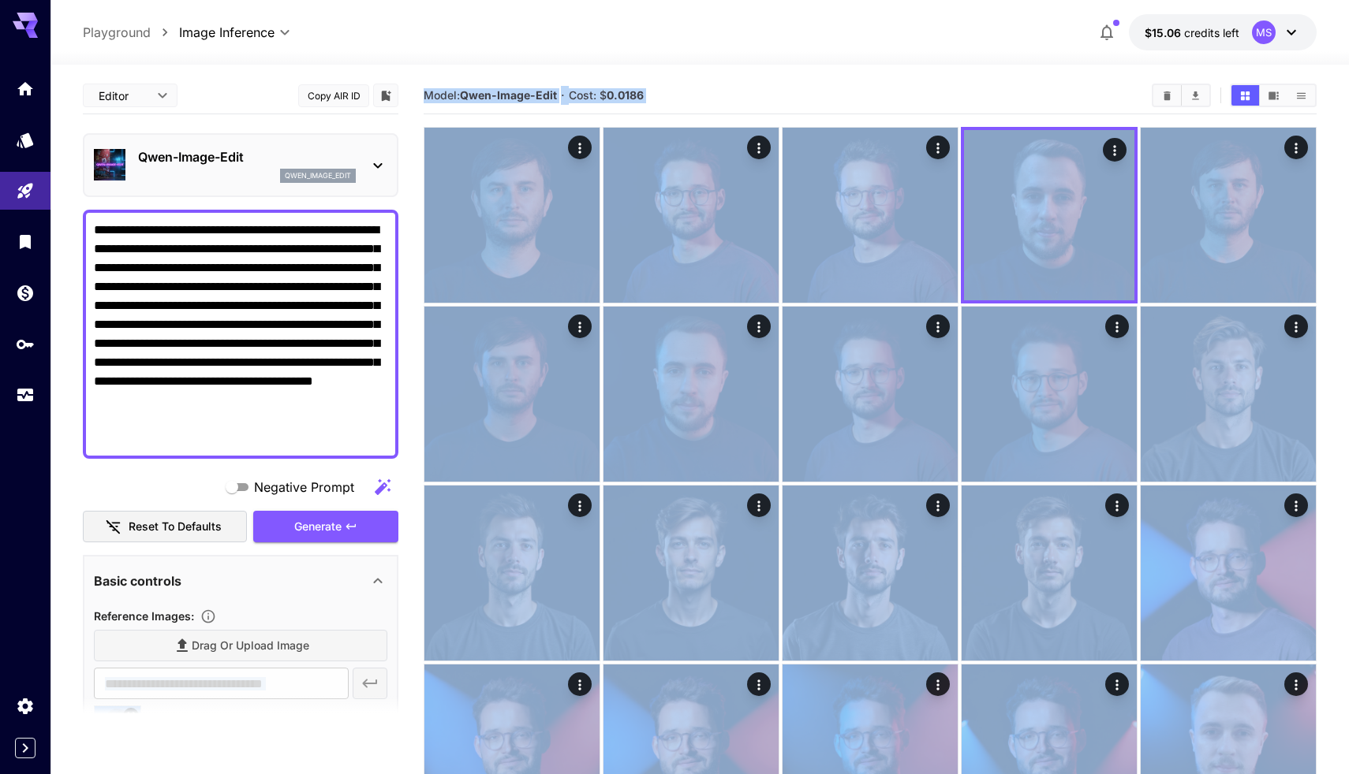
click at [215, 646] on div "Drag or upload image" at bounding box center [240, 646] width 293 height 32
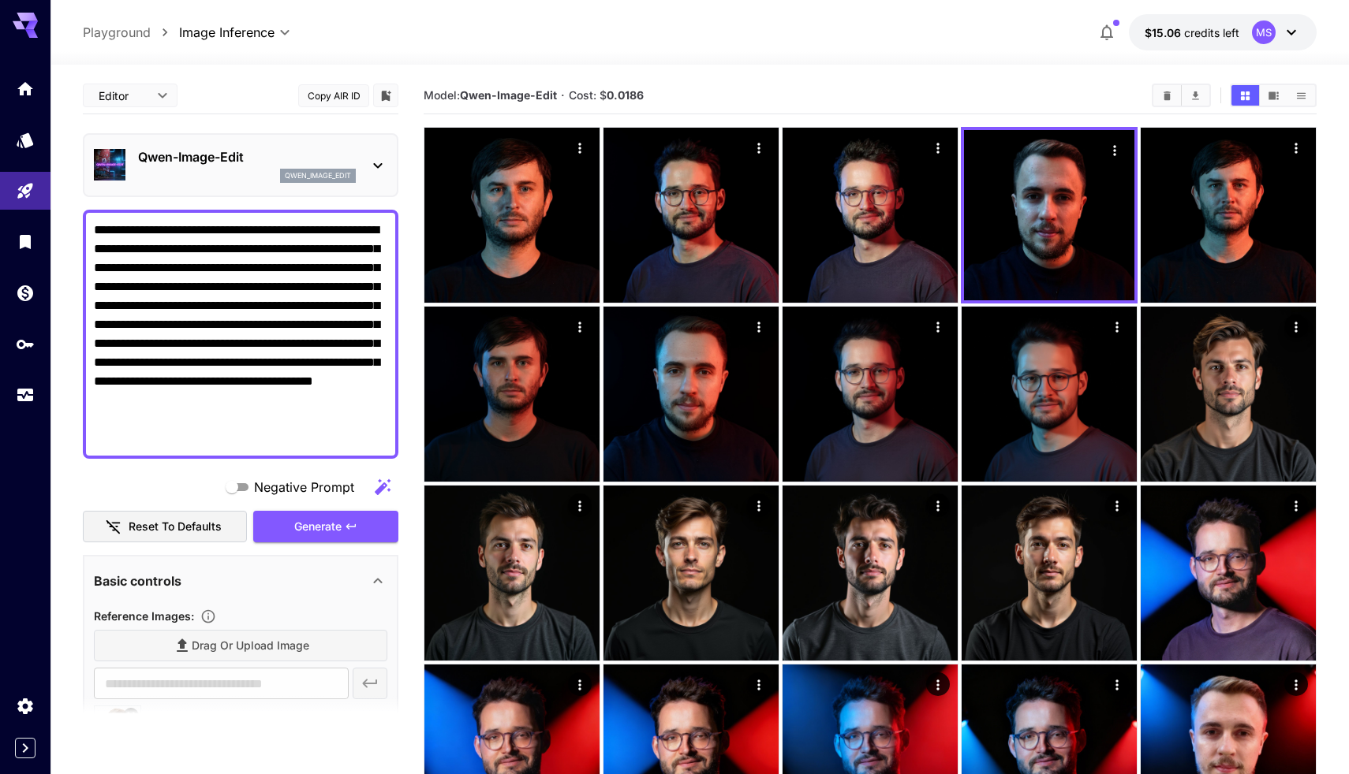
click at [356, 610] on div "Reference Images :" at bounding box center [240, 615] width 293 height 19
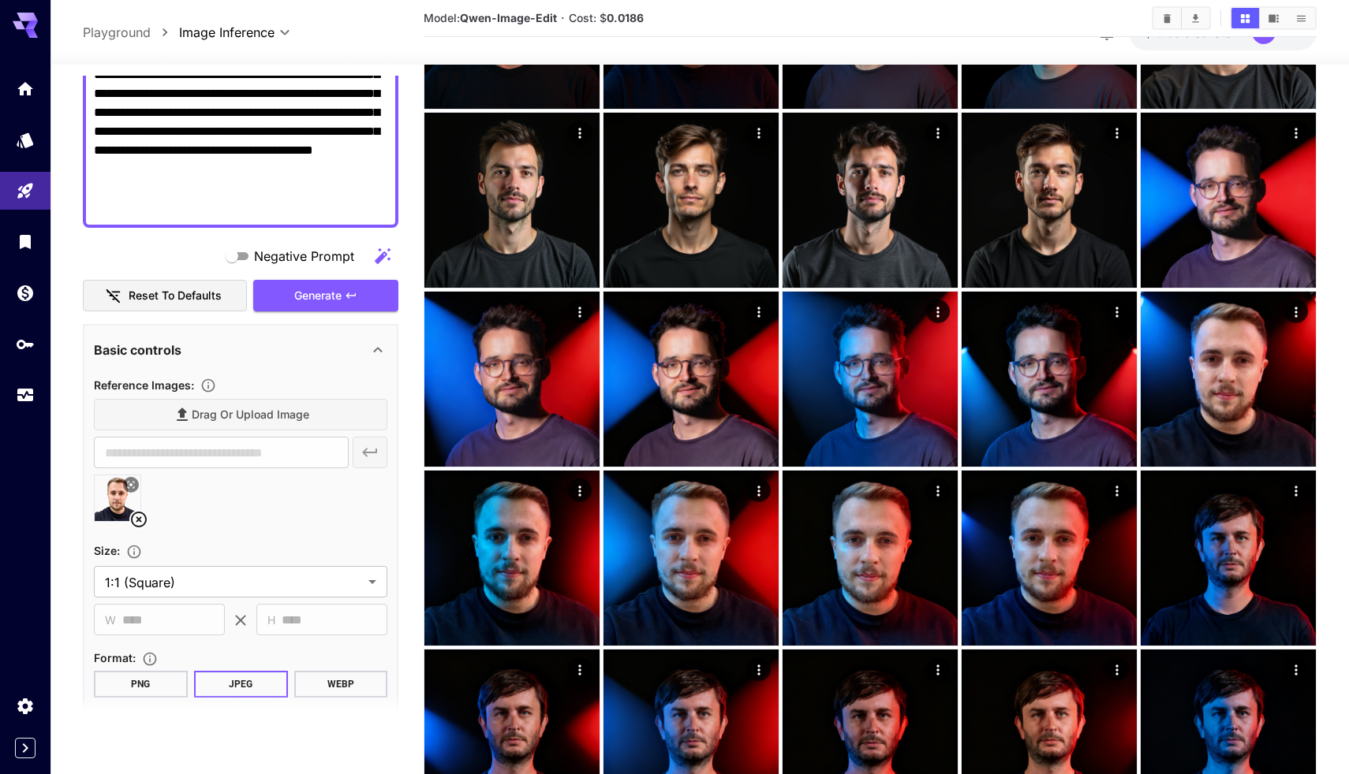
scroll to position [276, 0]
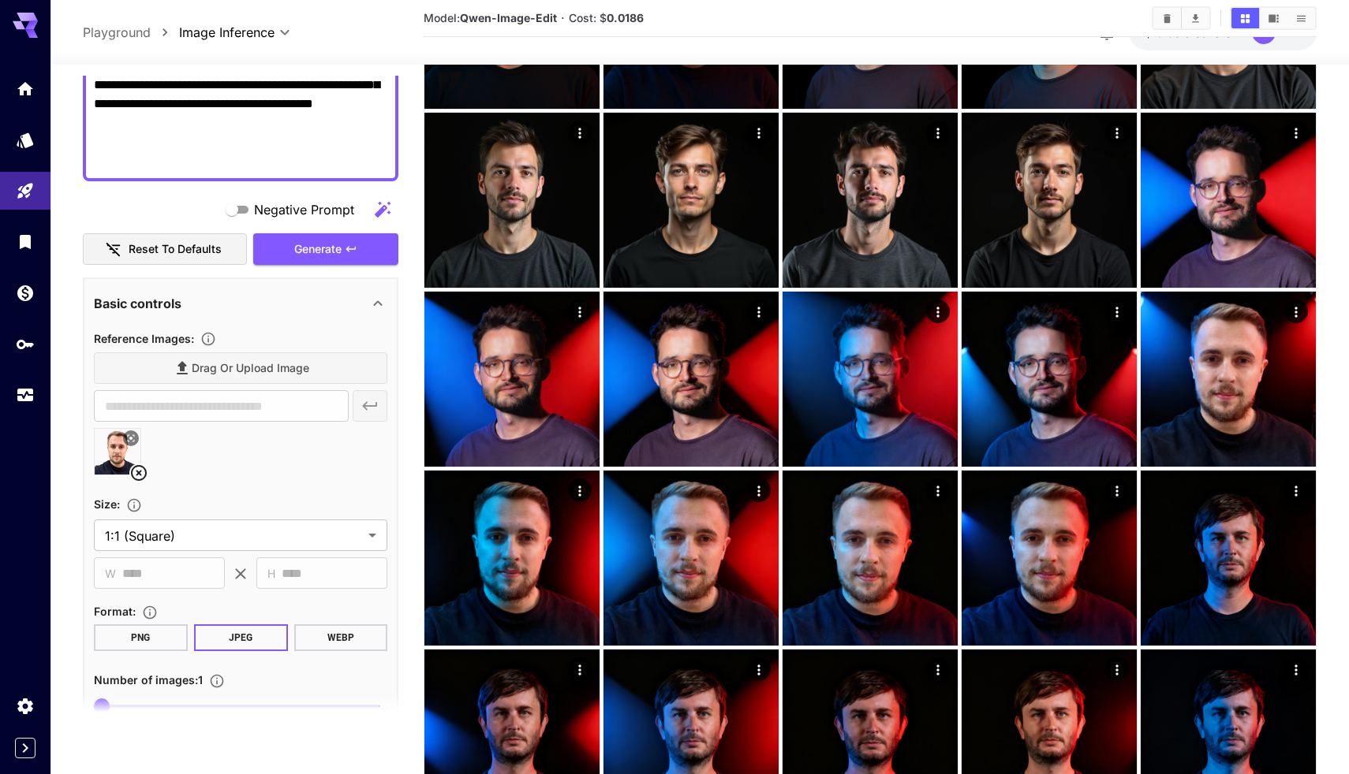
click at [140, 469] on icon at bounding box center [138, 473] width 19 height 19
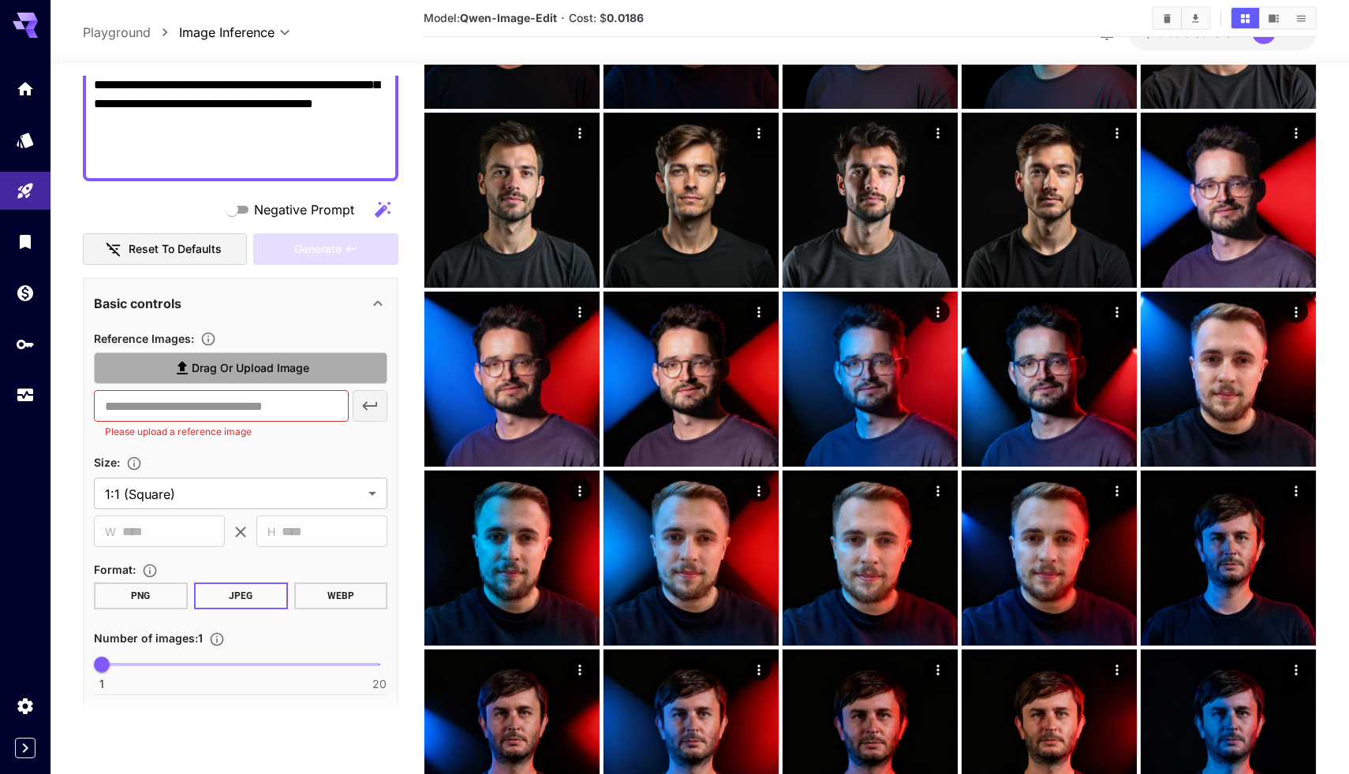
click at [244, 373] on span "Drag or upload image" at bounding box center [251, 369] width 118 height 20
click at [0, 0] on input "Drag or upload image" at bounding box center [0, 0] width 0 height 0
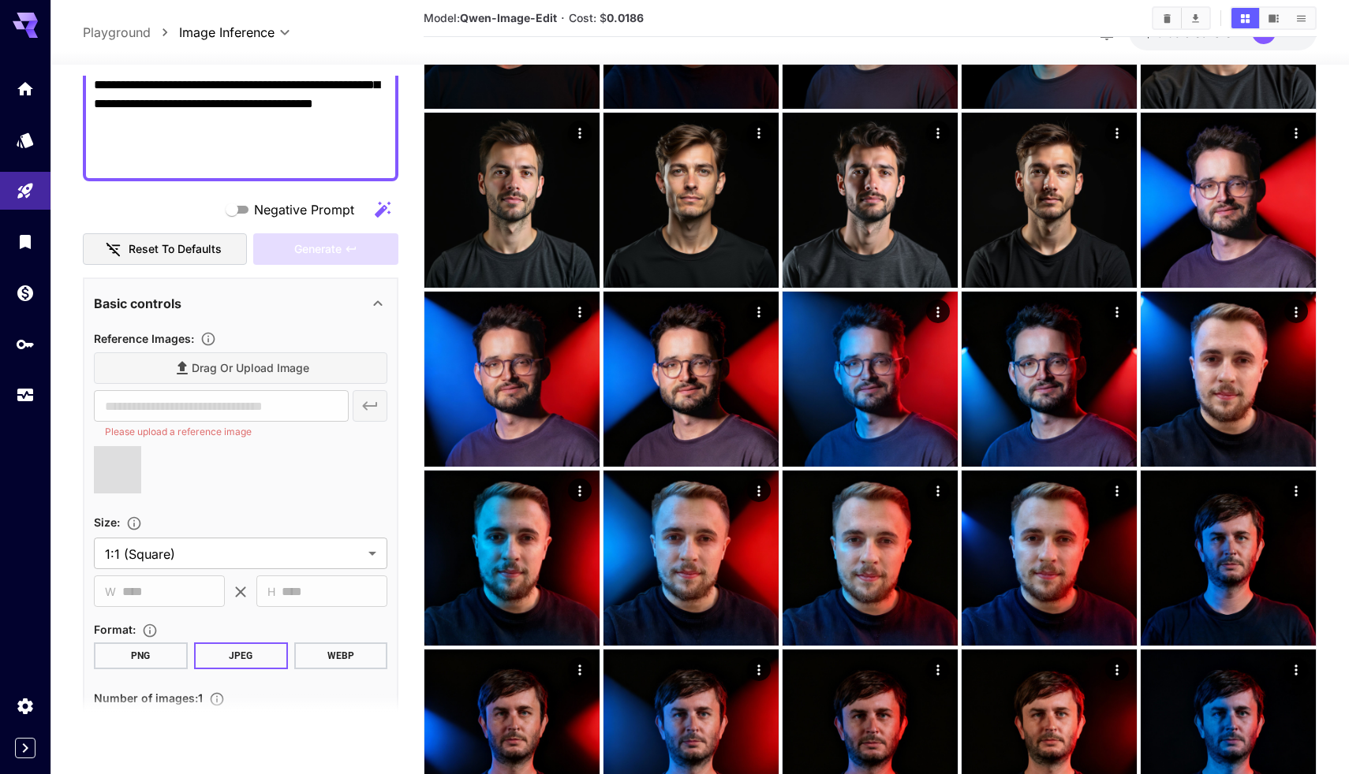
type input "**********"
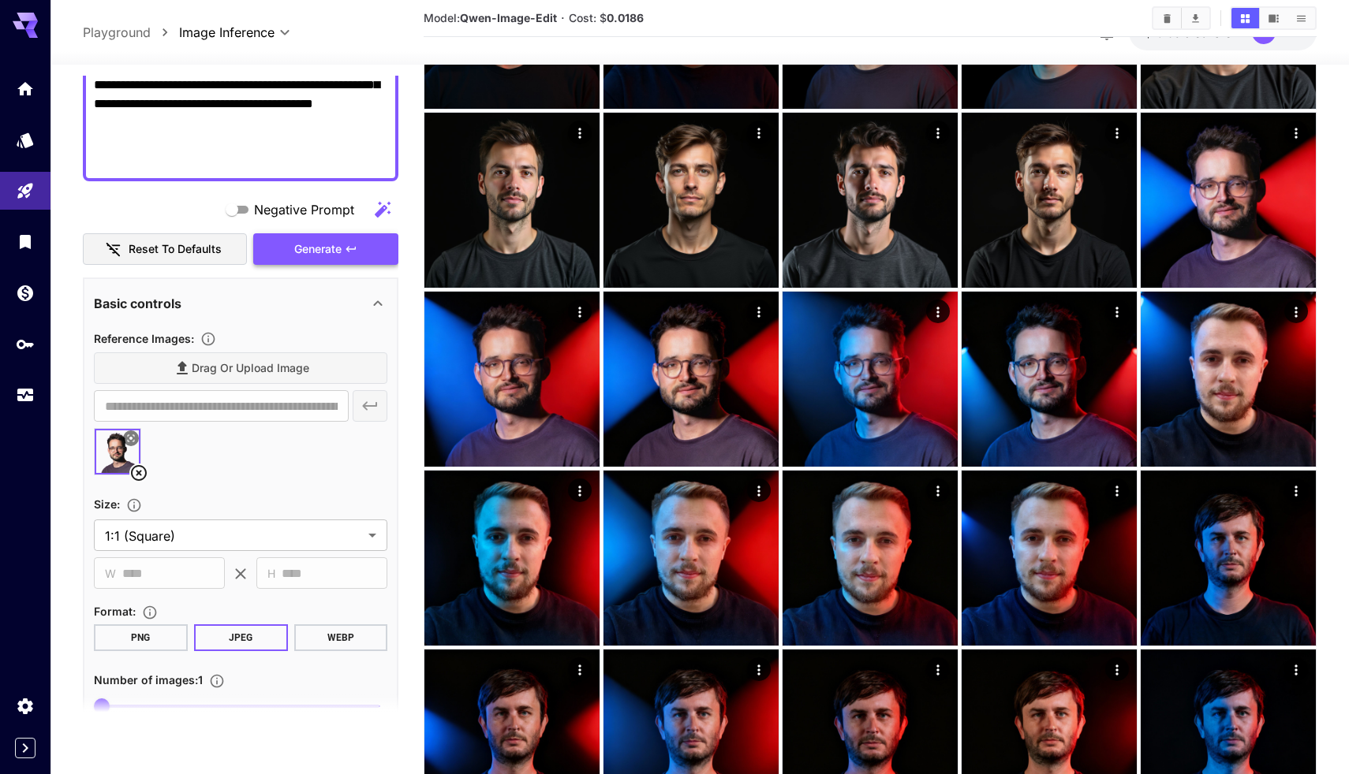
click at [319, 241] on span "Generate" at bounding box center [317, 250] width 47 height 20
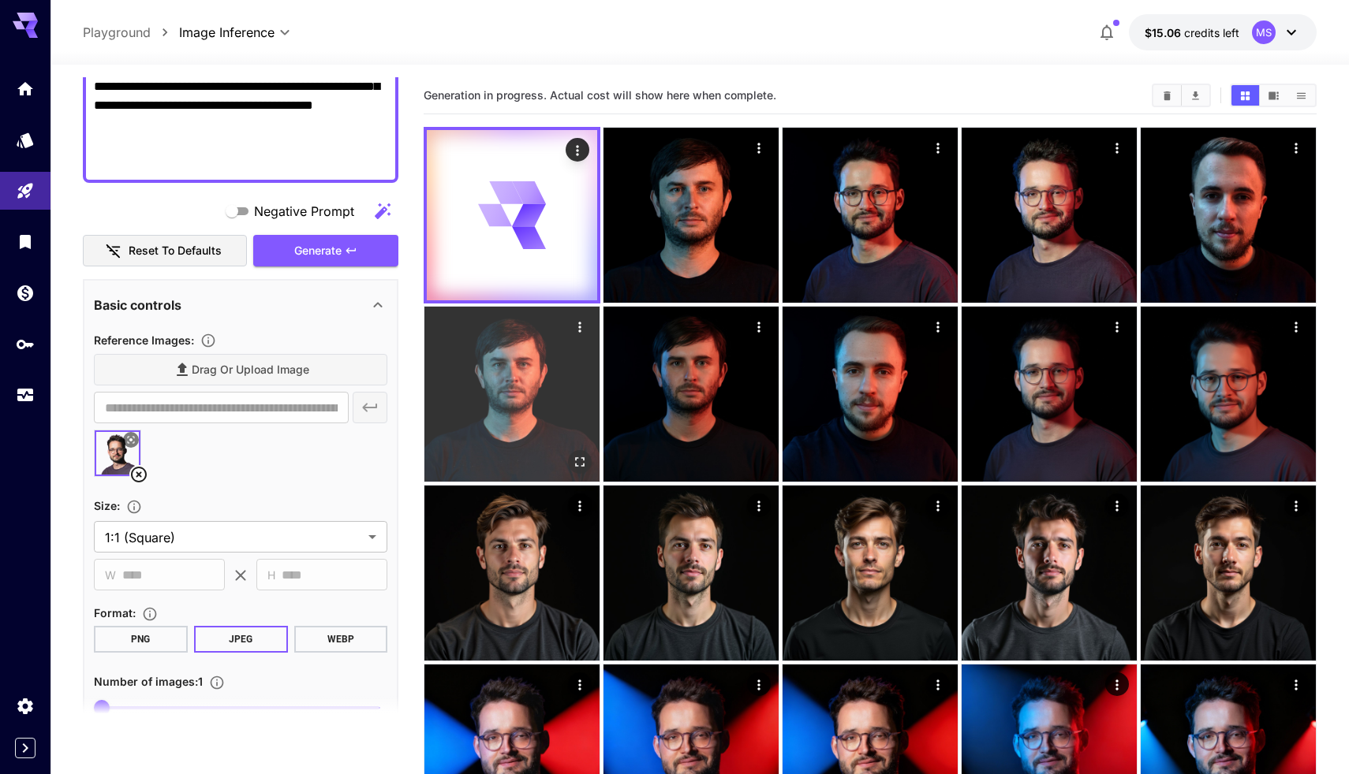
scroll to position [0, 0]
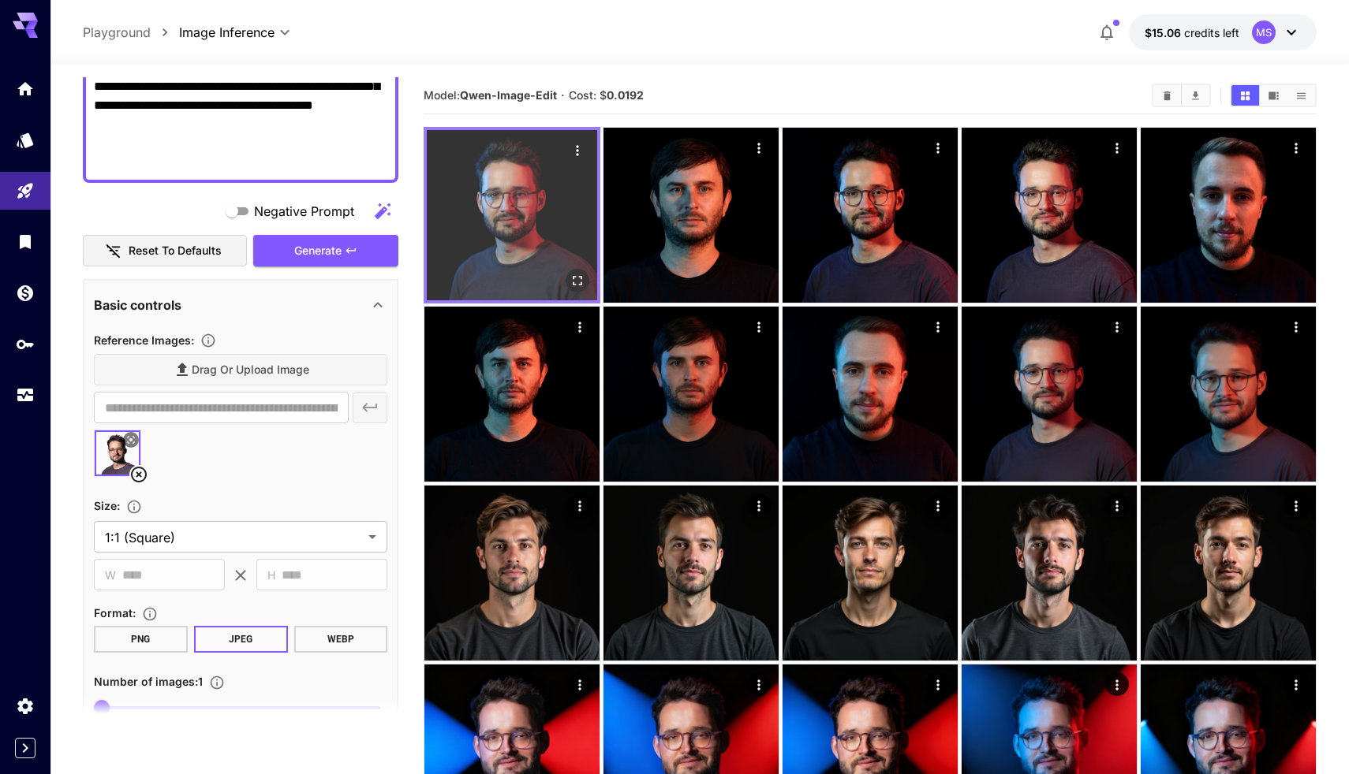
click at [581, 281] on icon "Open in fullscreen" at bounding box center [577, 281] width 16 height 16
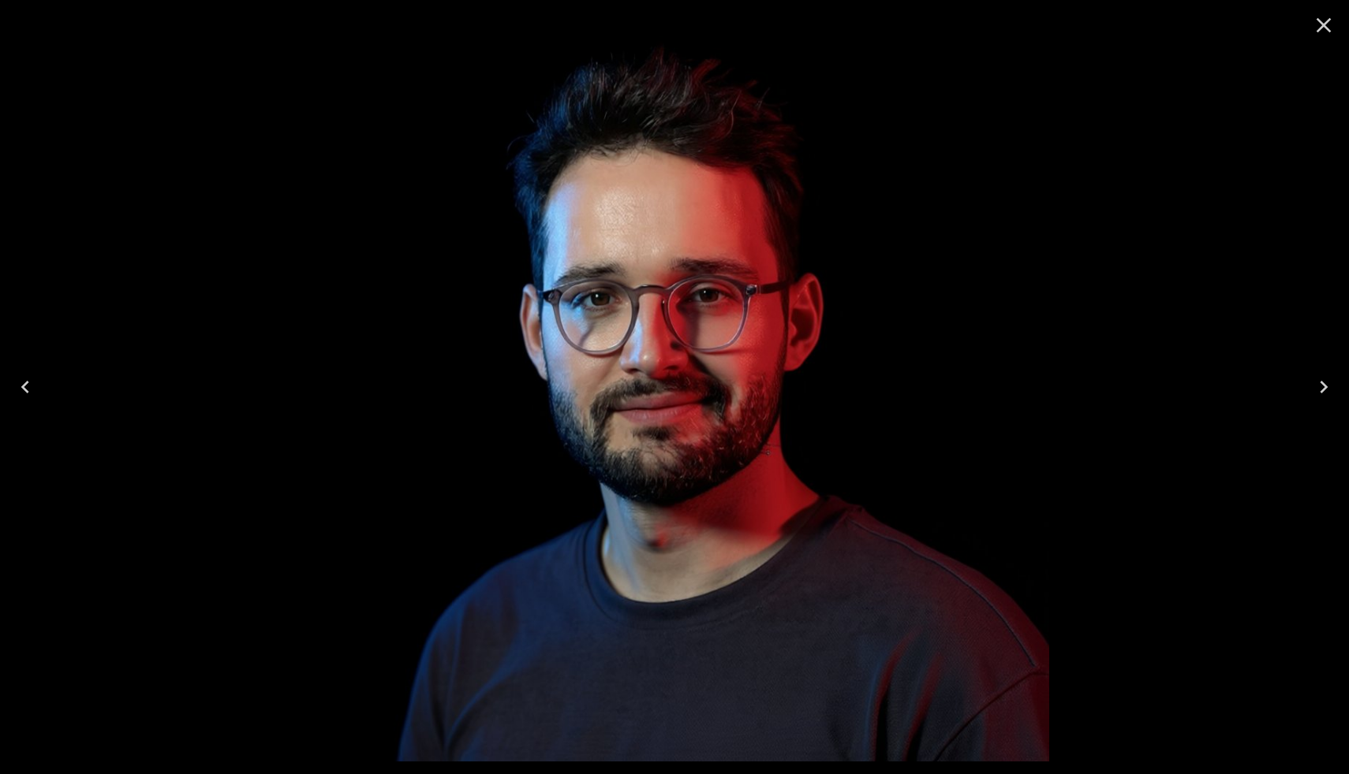
click at [1326, 27] on icon "Close" at bounding box center [1323, 25] width 15 height 15
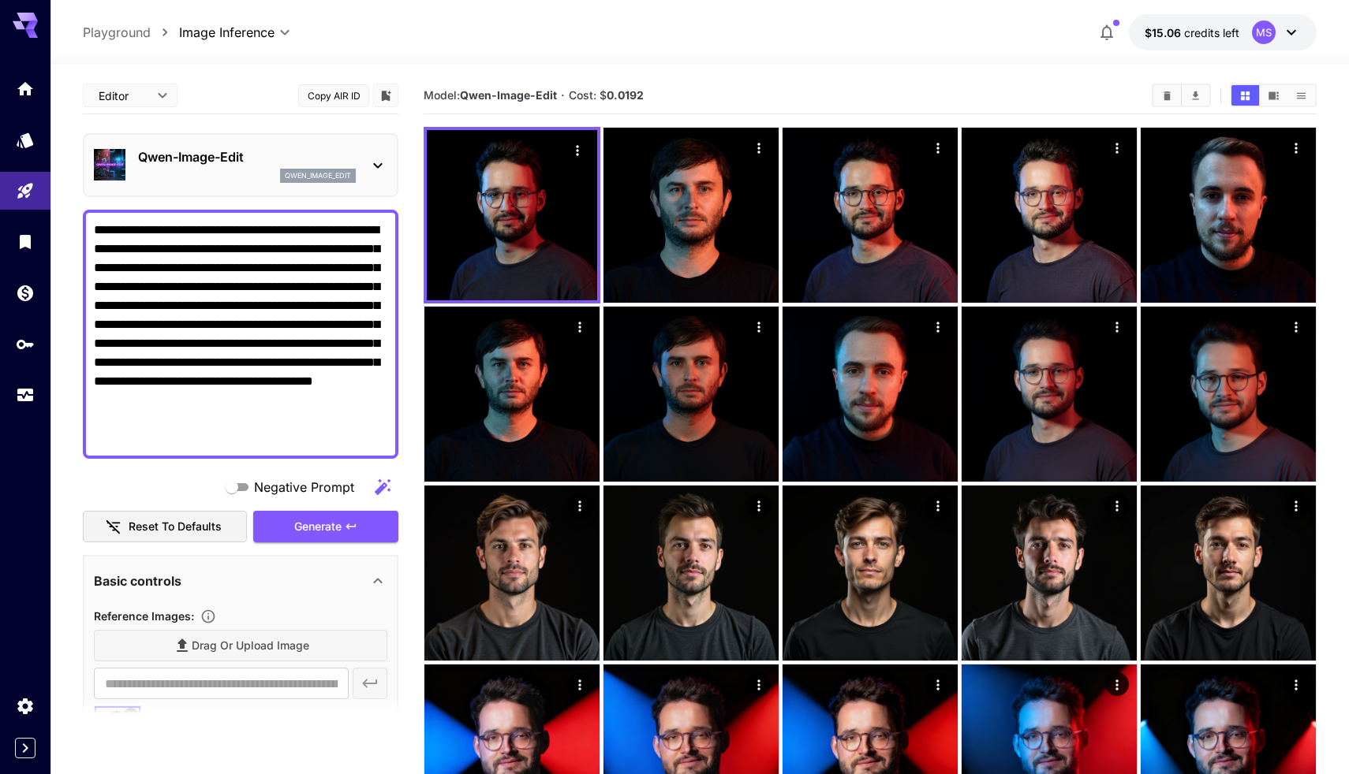
click at [268, 153] on p "Qwen-Image-Edit" at bounding box center [247, 156] width 218 height 19
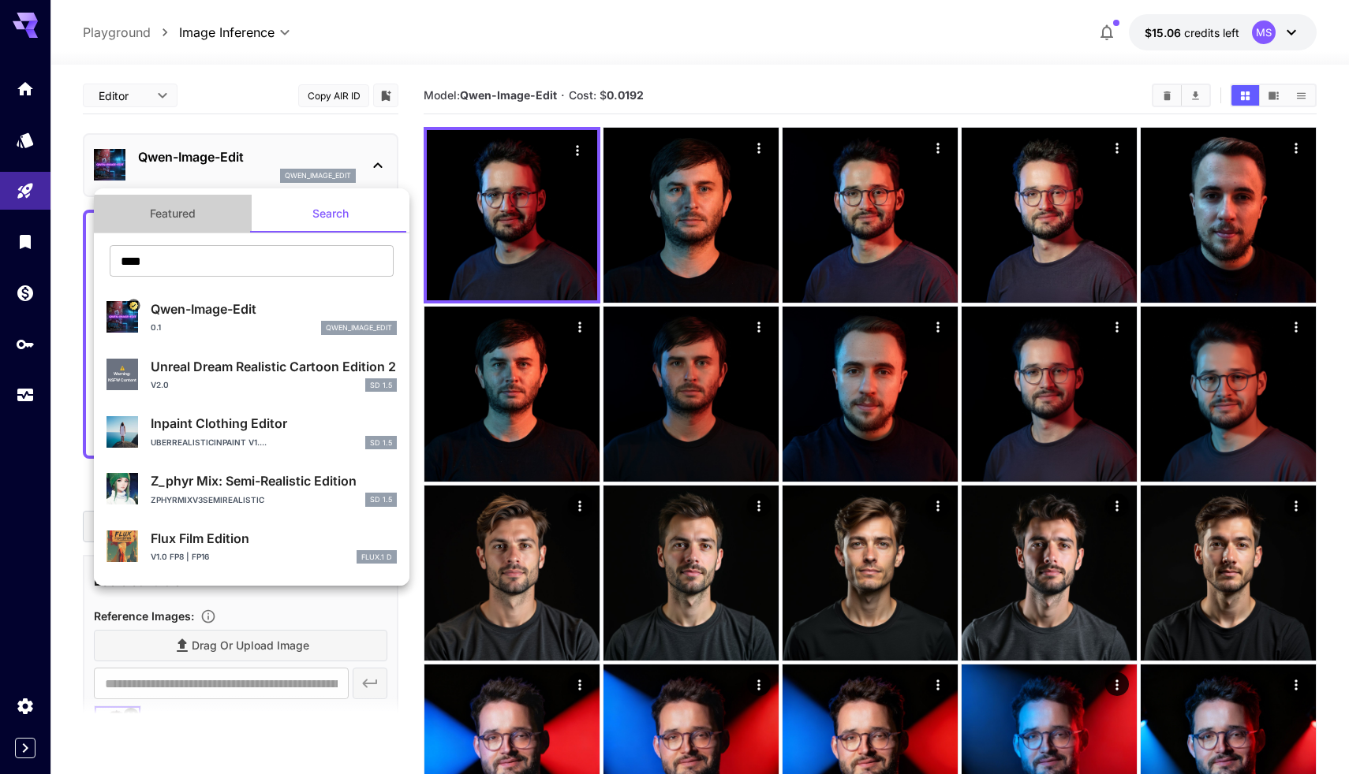
click at [184, 208] on button "Featured" at bounding box center [173, 214] width 158 height 38
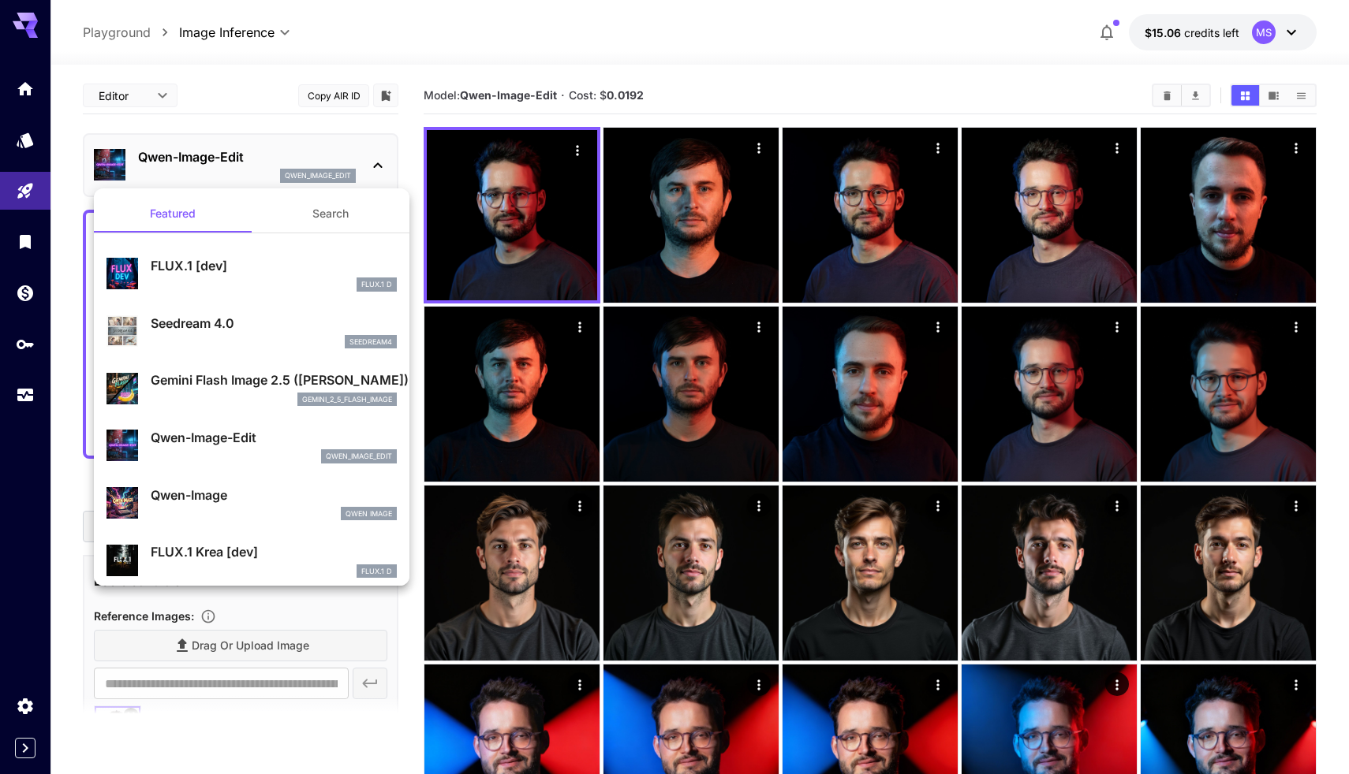
click at [250, 387] on p "Gemini Flash Image 2.5 ([PERSON_NAME])" at bounding box center [274, 380] width 246 height 19
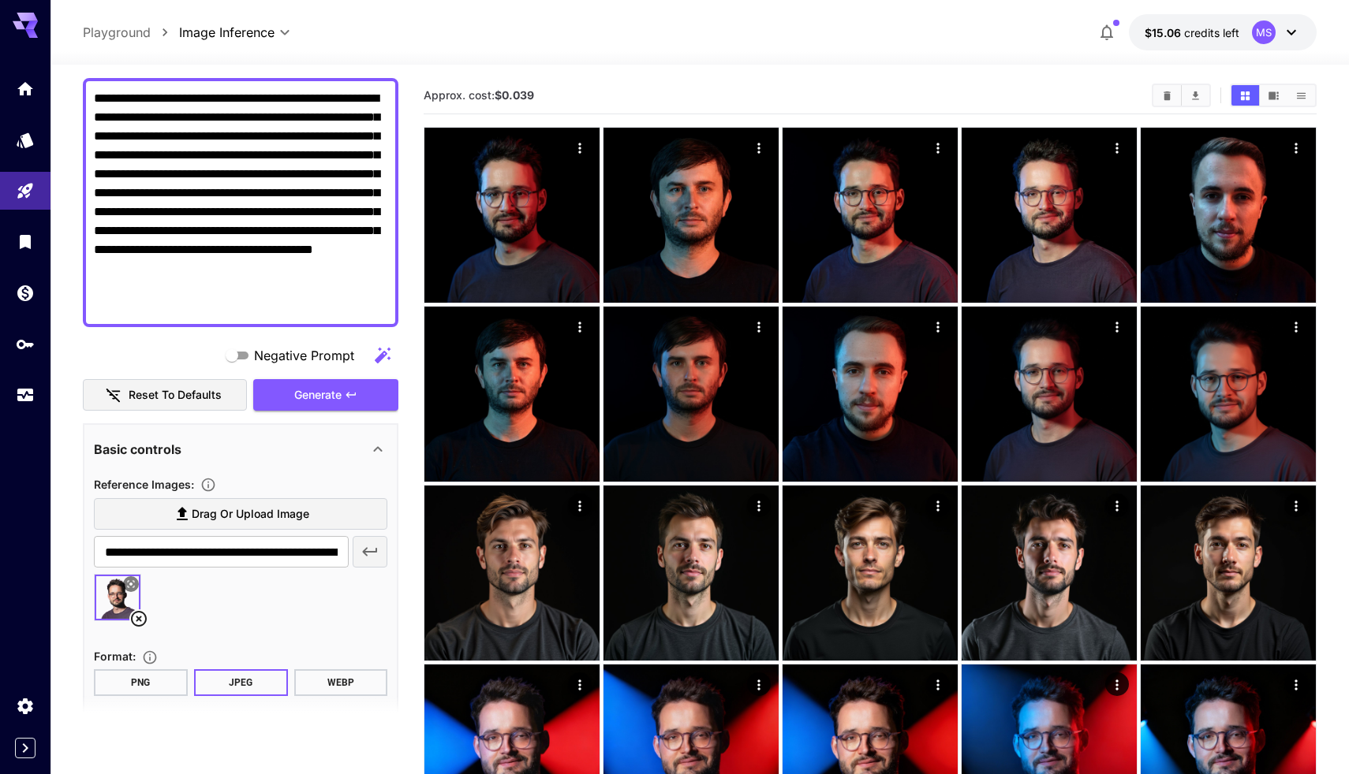
scroll to position [283, 0]
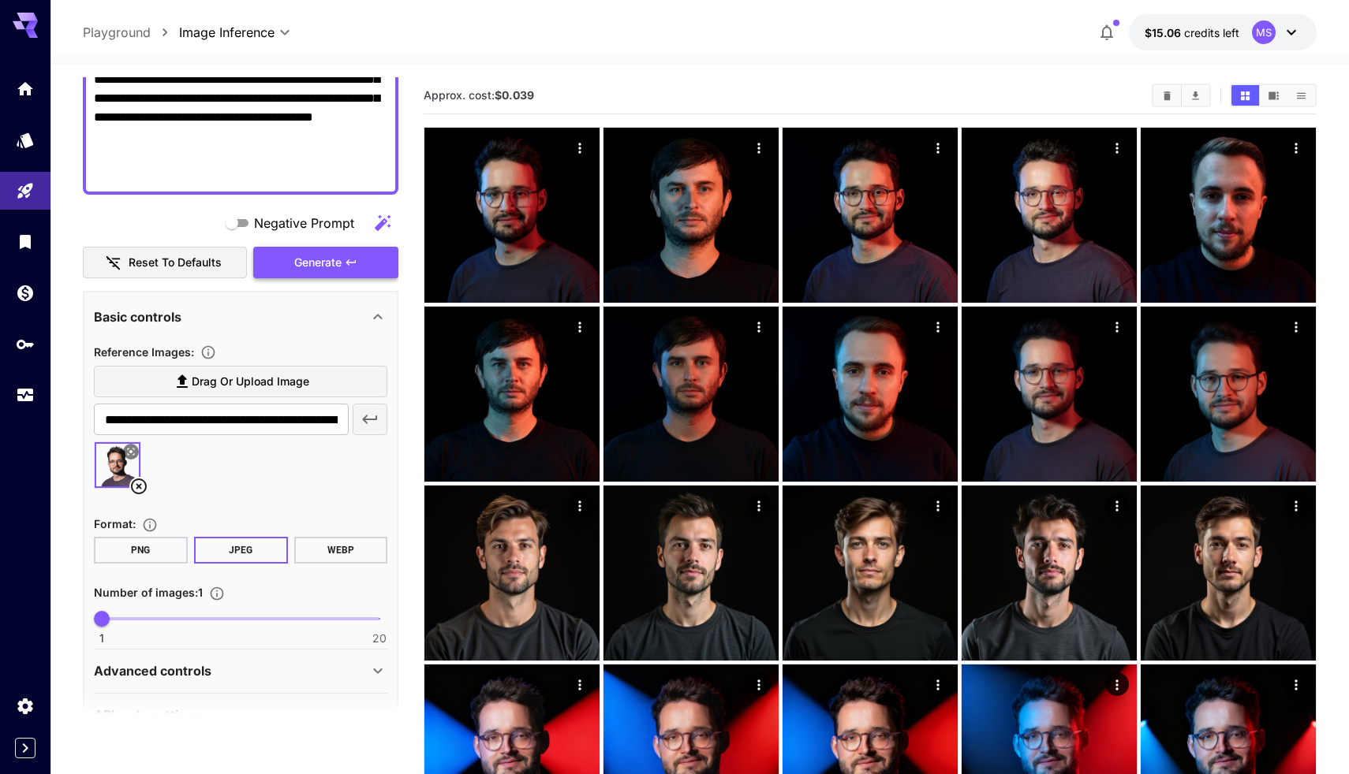
click at [304, 267] on span "Generate" at bounding box center [317, 263] width 47 height 20
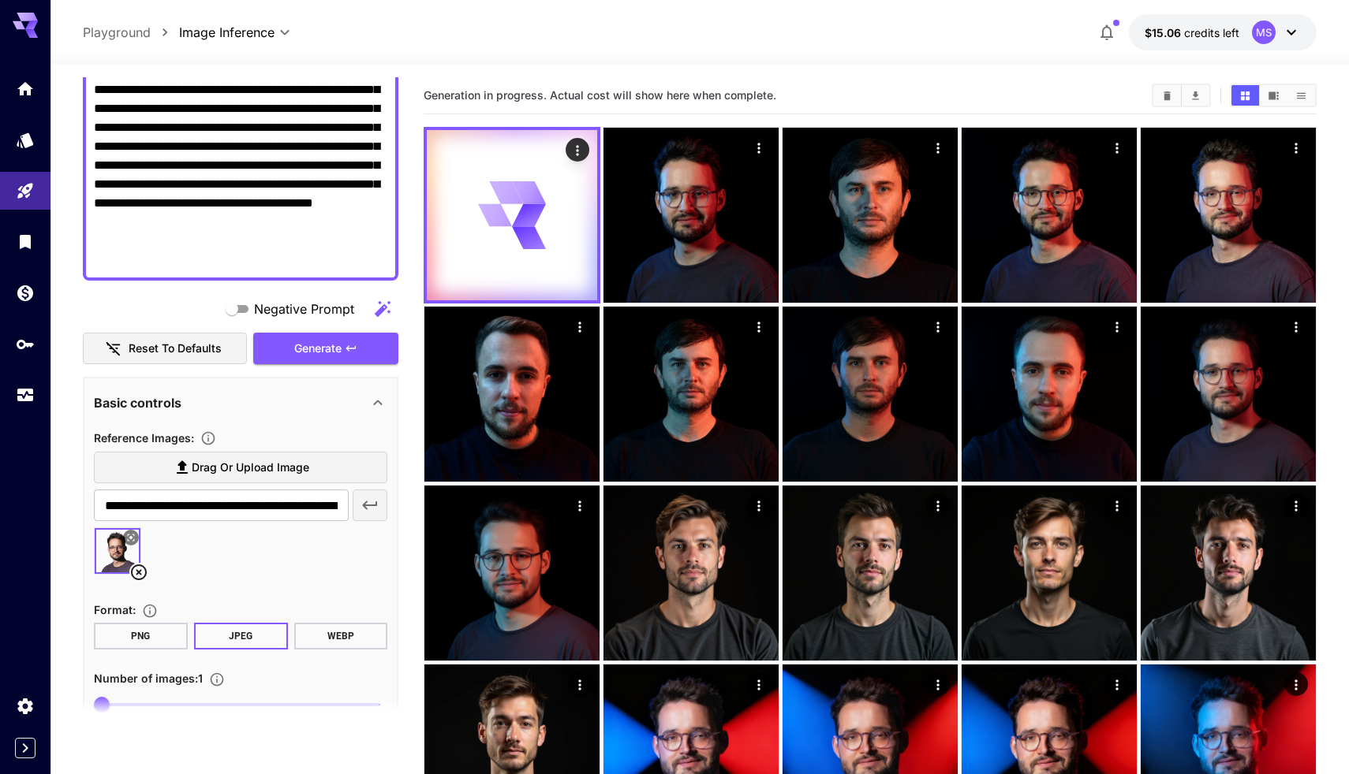
scroll to position [97, 0]
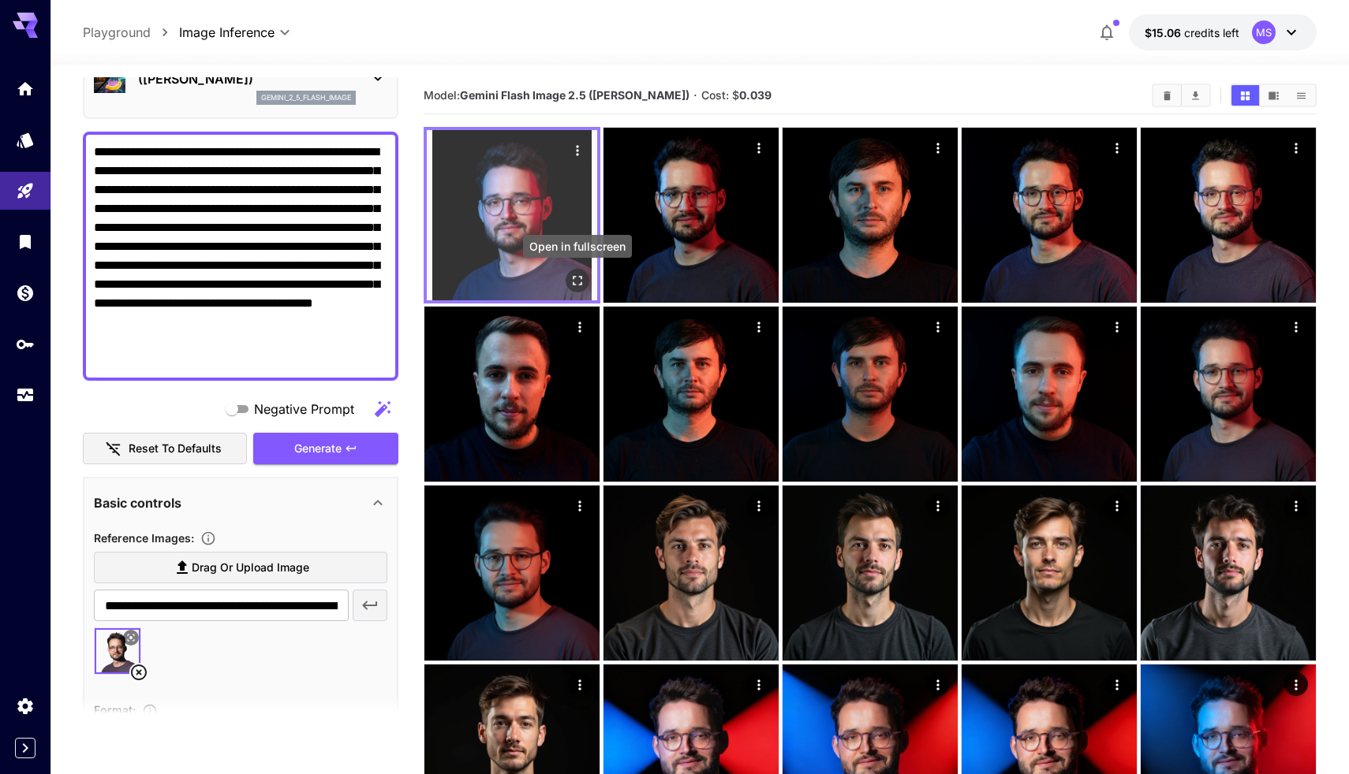
click at [571, 278] on icon "Open in fullscreen" at bounding box center [577, 281] width 16 height 16
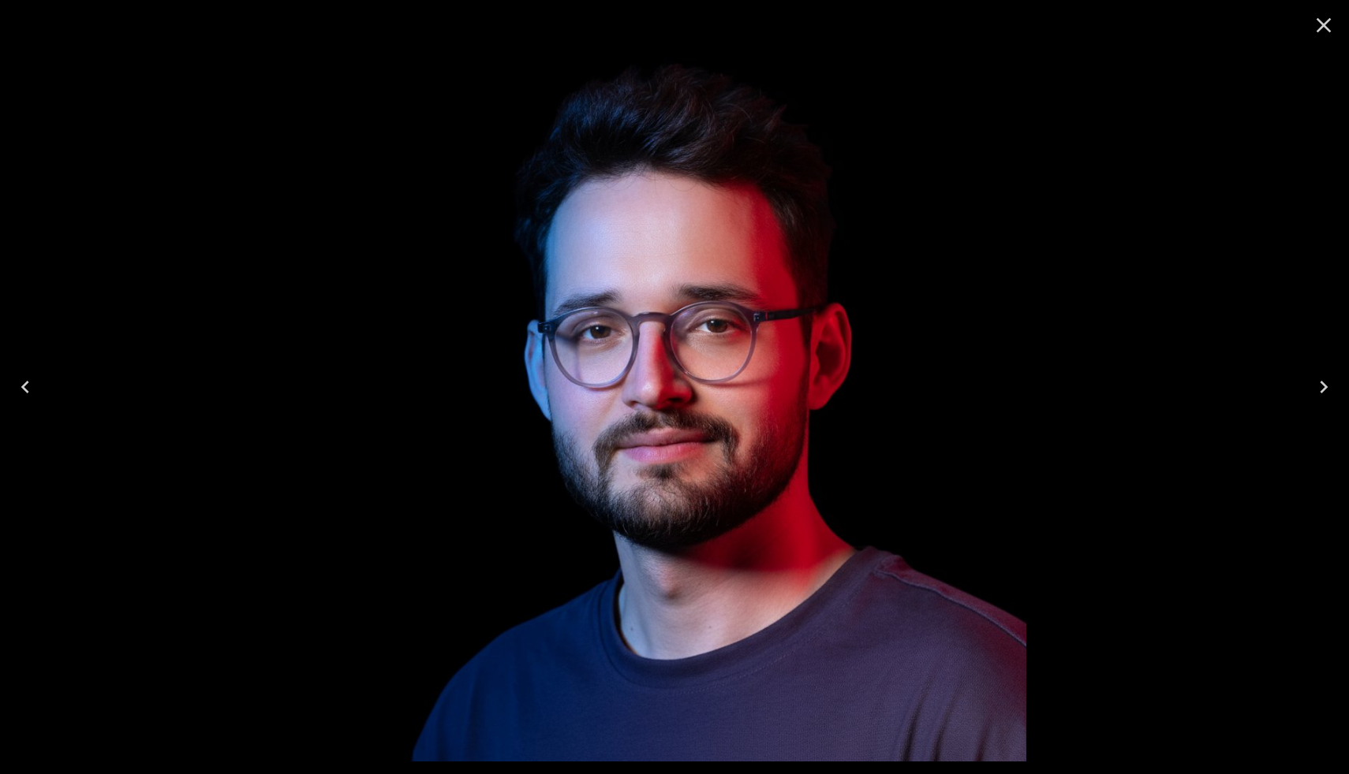
click at [1330, 20] on icon "Close" at bounding box center [1323, 25] width 15 height 15
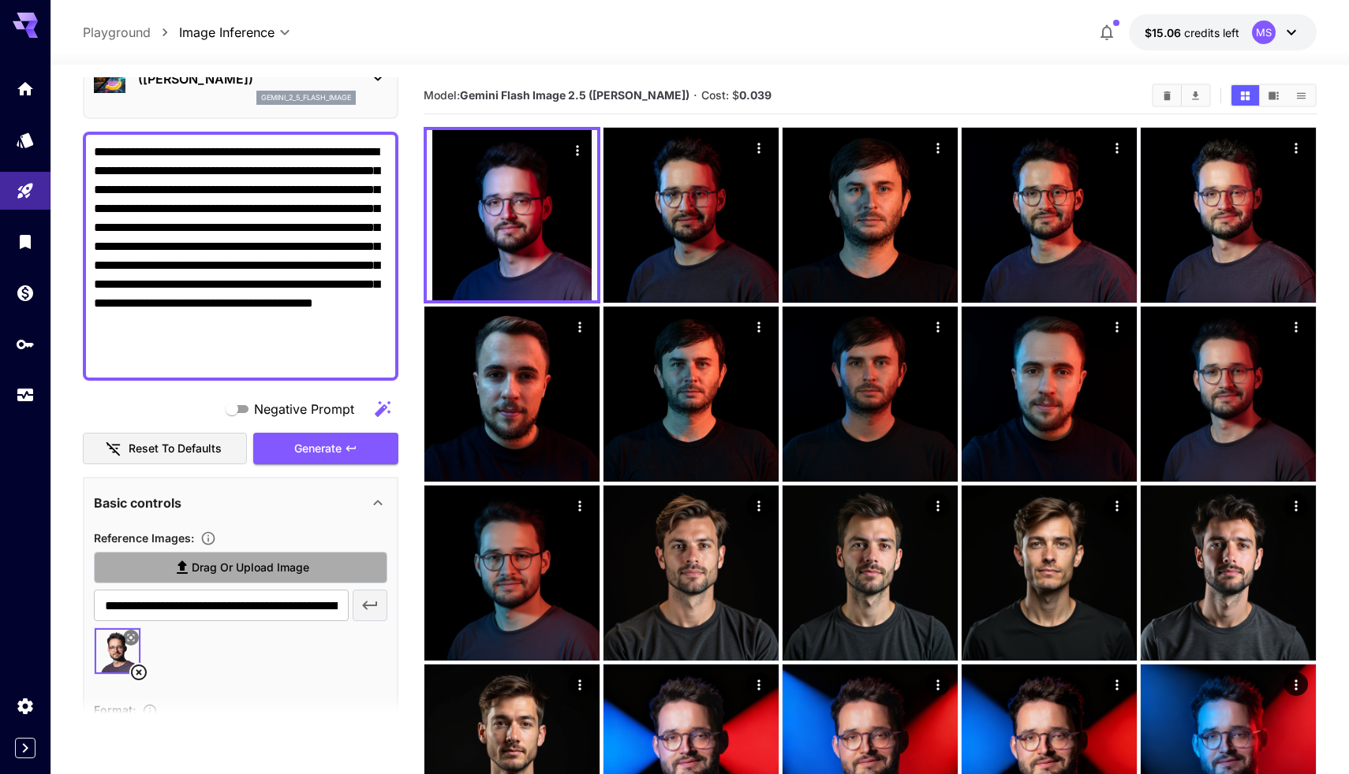
click at [316, 567] on label "Drag or upload image" at bounding box center [240, 568] width 293 height 32
click at [0, 0] on input "Drag or upload image" at bounding box center [0, 0] width 0 height 0
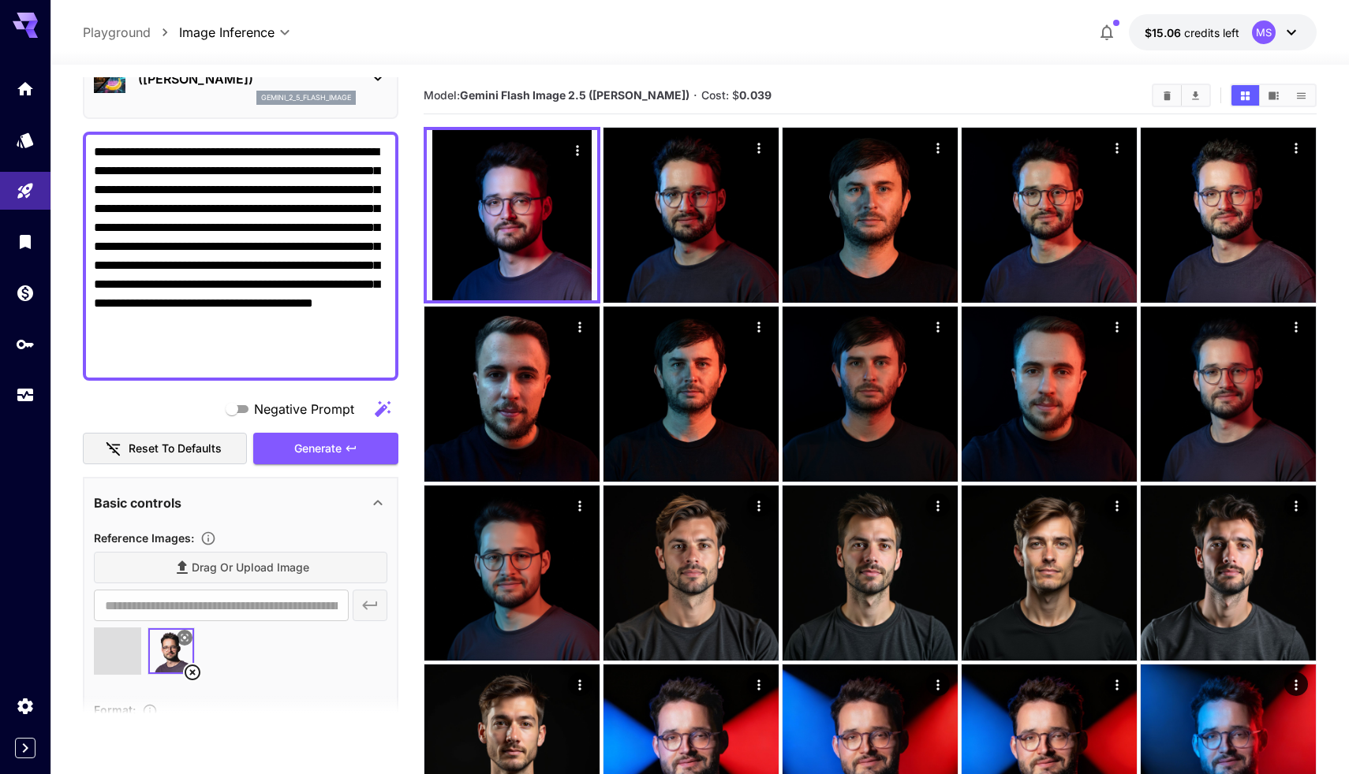
click at [193, 672] on icon at bounding box center [193, 673] width 16 height 16
type input "**********"
click at [137, 671] on icon at bounding box center [139, 673] width 16 height 16
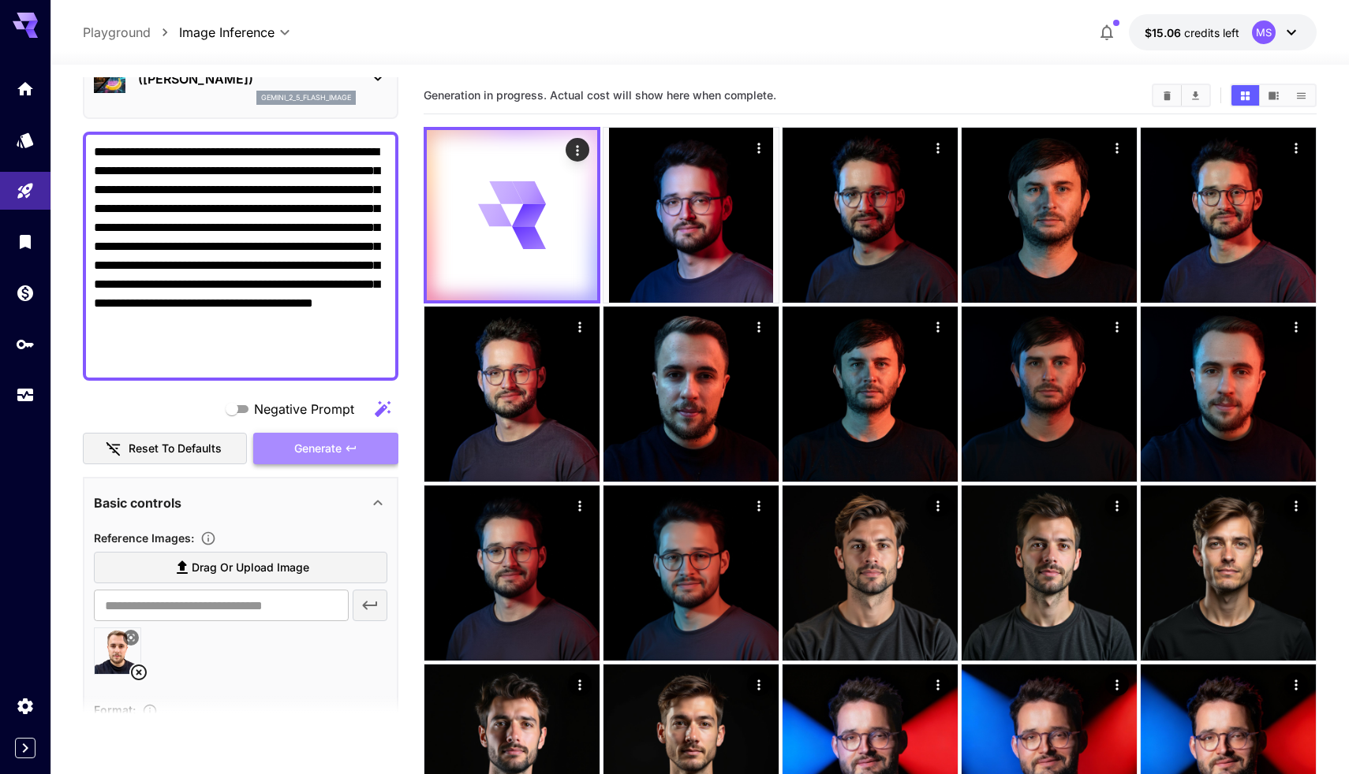
click at [326, 453] on span "Generate" at bounding box center [317, 449] width 47 height 20
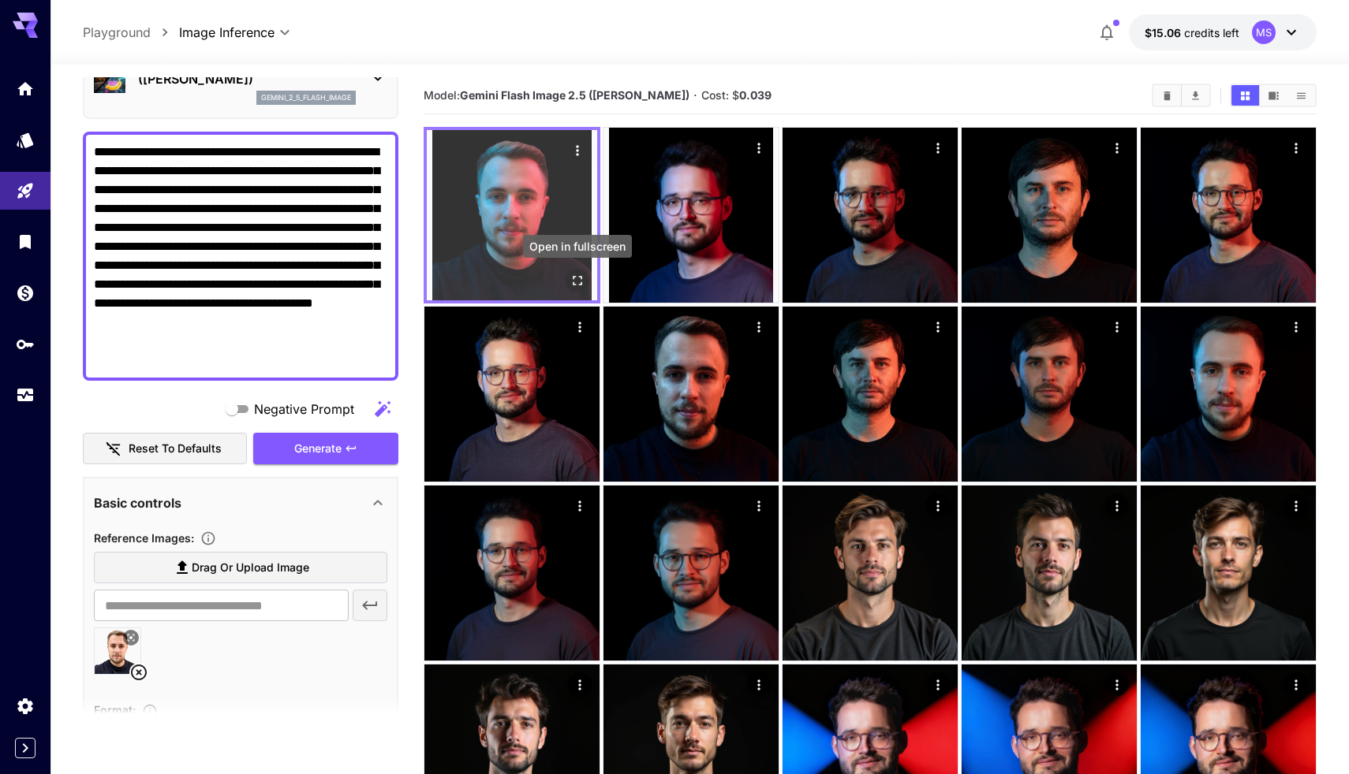
click at [576, 280] on icon "Open in fullscreen" at bounding box center [577, 281] width 16 height 16
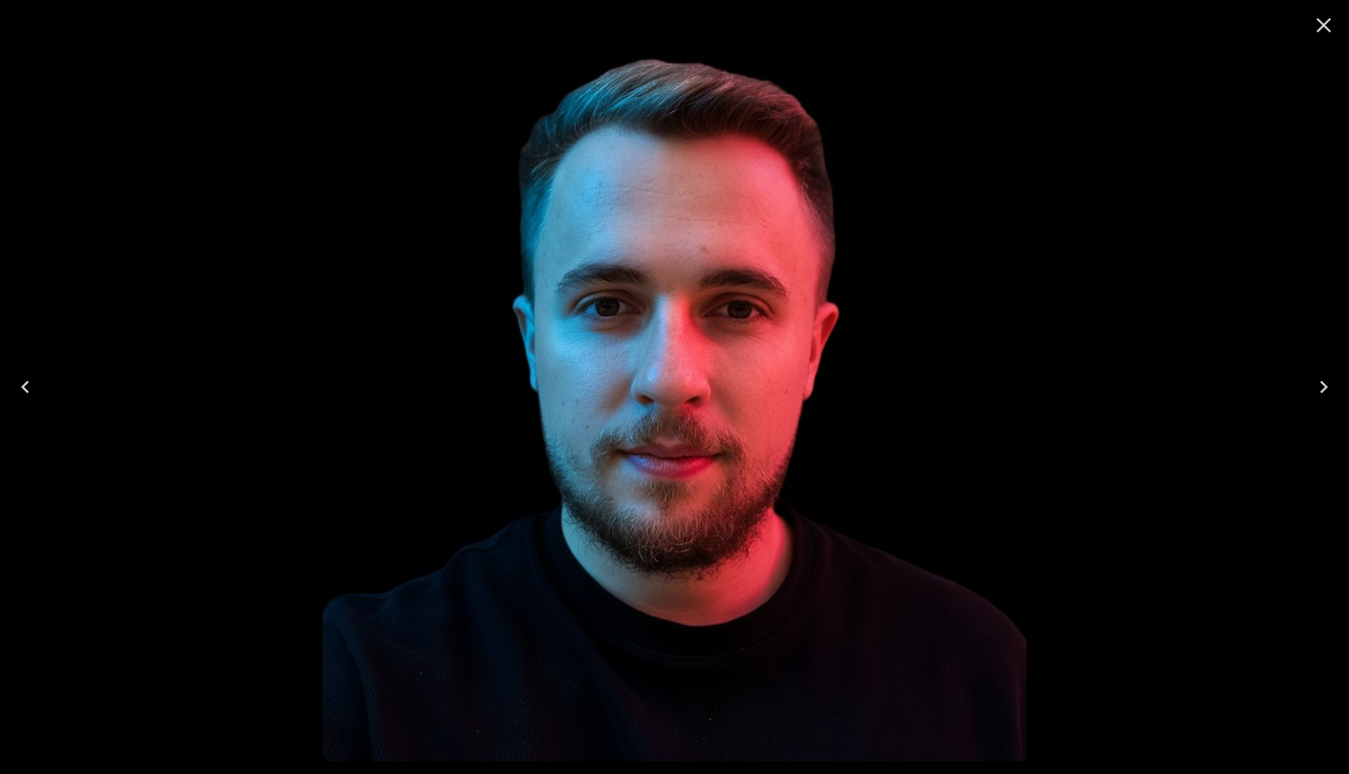
click at [1318, 16] on icon "Close" at bounding box center [1323, 25] width 25 height 25
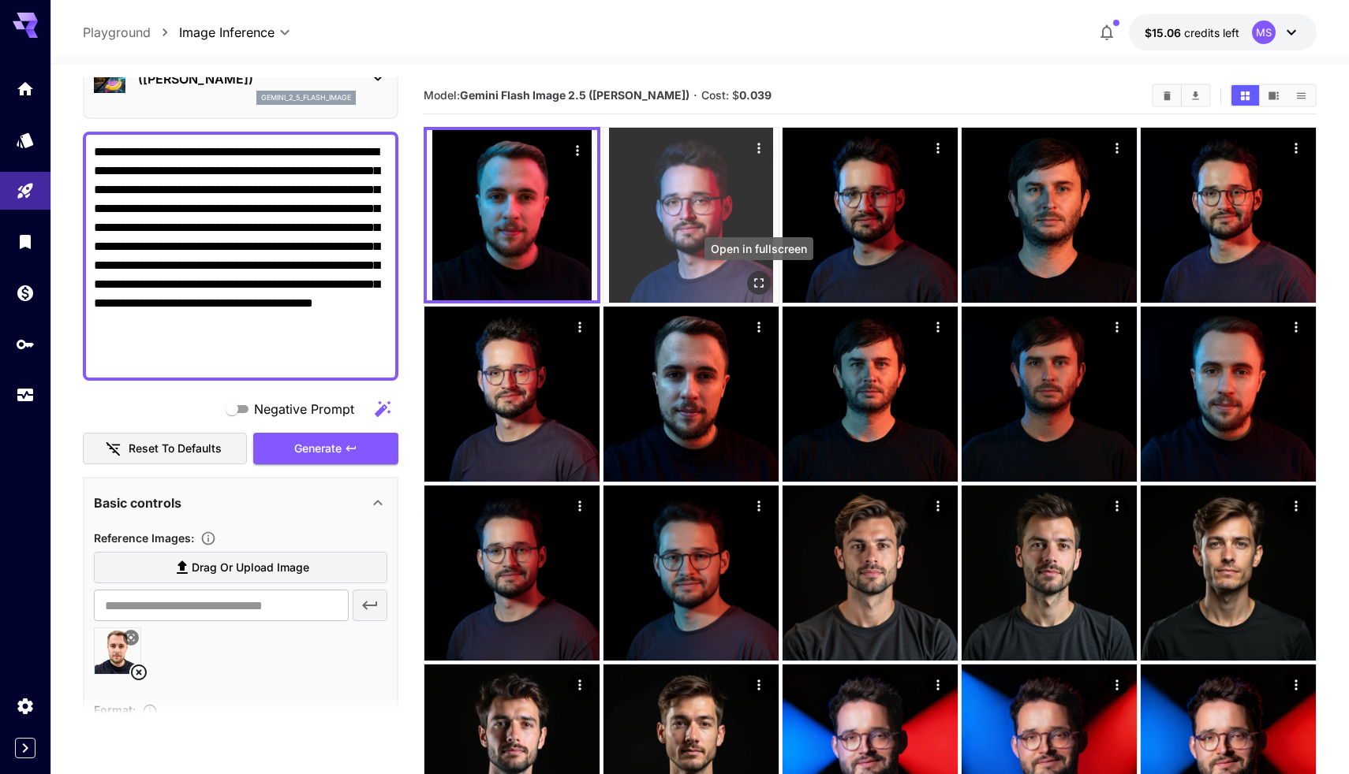
click at [757, 282] on icon "Open in fullscreen" at bounding box center [759, 283] width 16 height 16
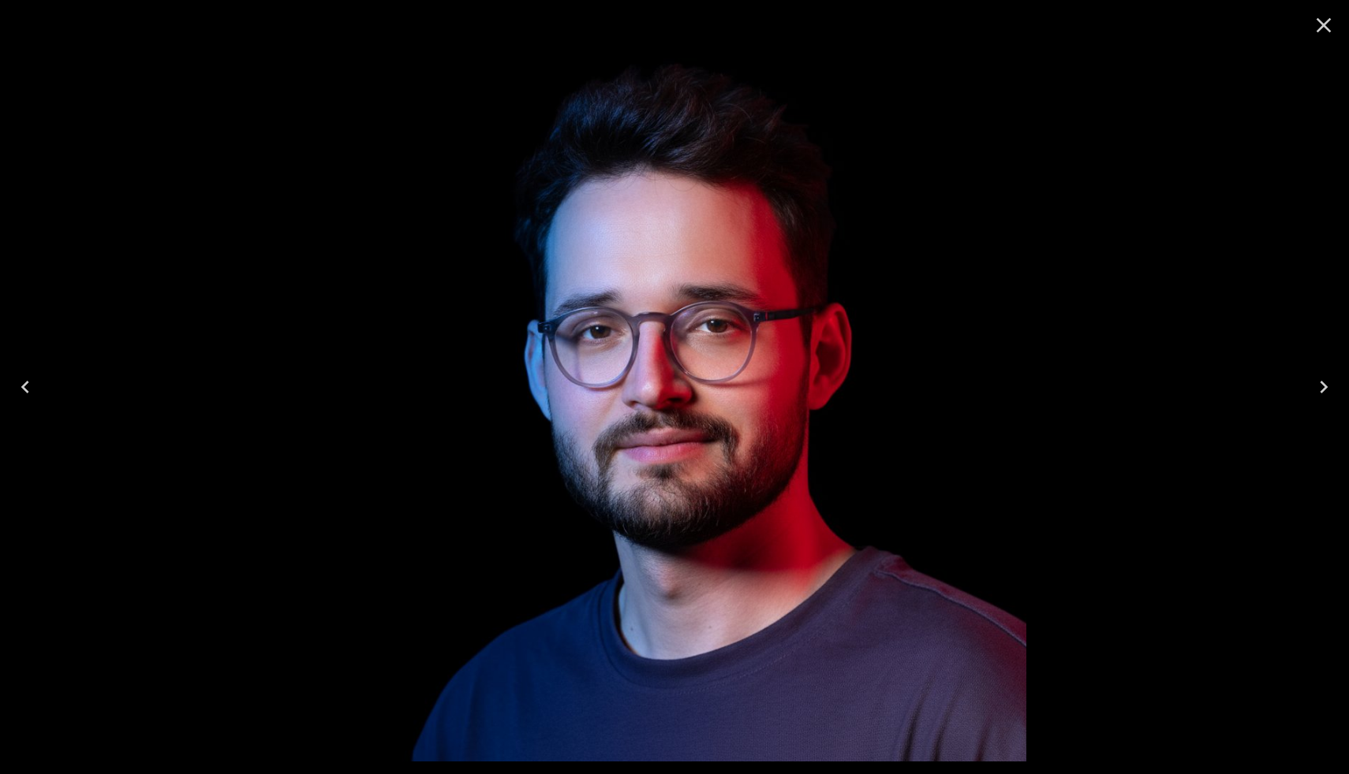
click at [1326, 25] on icon "Close" at bounding box center [1323, 25] width 25 height 25
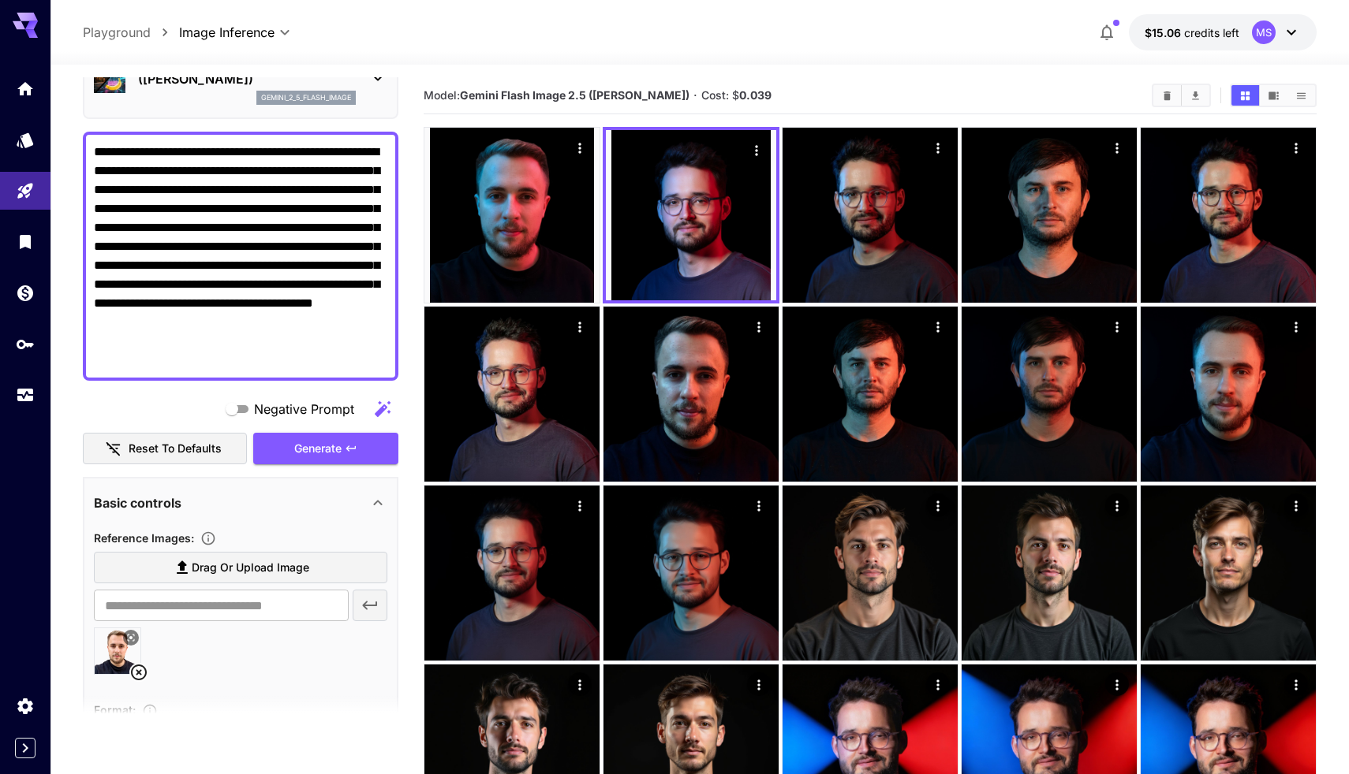
click at [138, 672] on icon at bounding box center [139, 673] width 16 height 16
click at [274, 544] on div "Reference Images :" at bounding box center [240, 537] width 293 height 19
click at [262, 563] on span "Drag or upload image" at bounding box center [251, 568] width 118 height 20
click at [0, 0] on input "Drag or upload image" at bounding box center [0, 0] width 0 height 0
click at [324, 447] on span "Generate" at bounding box center [317, 449] width 47 height 20
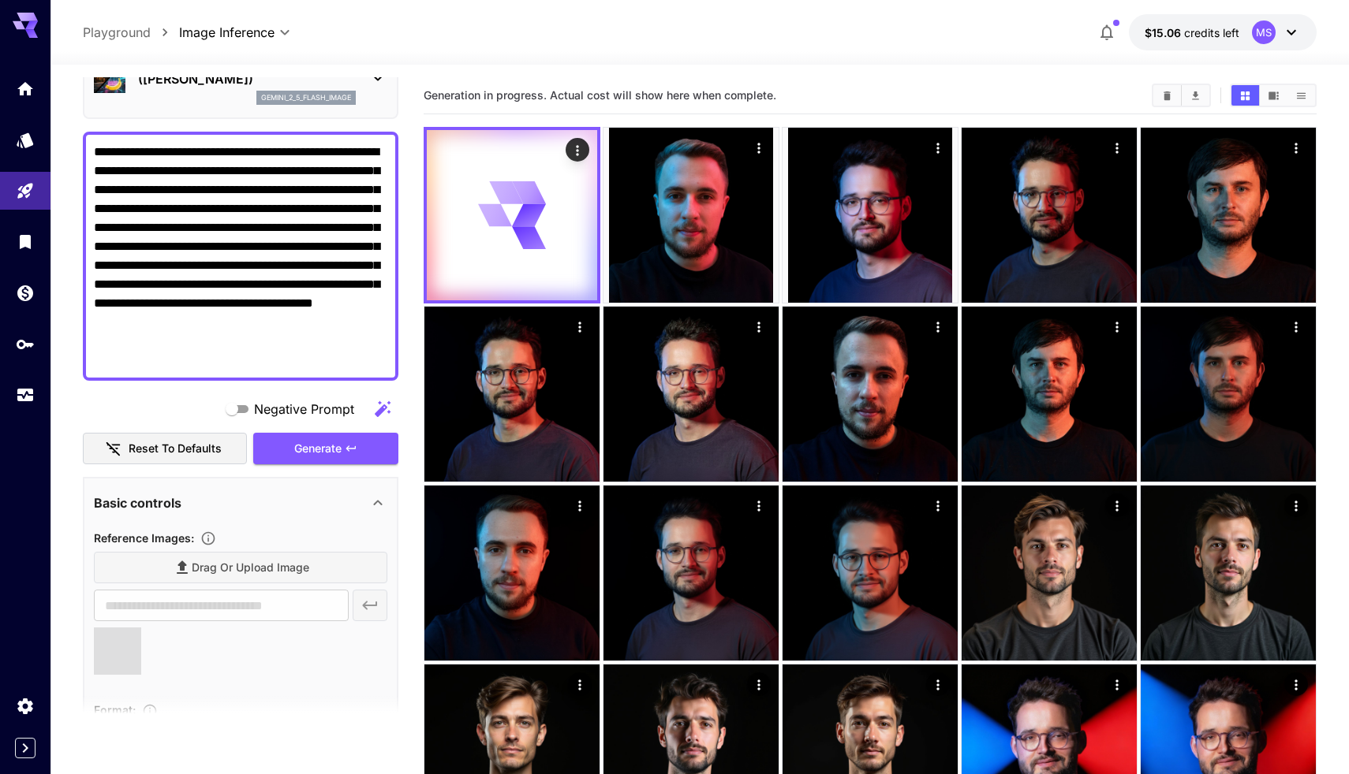
type input "**********"
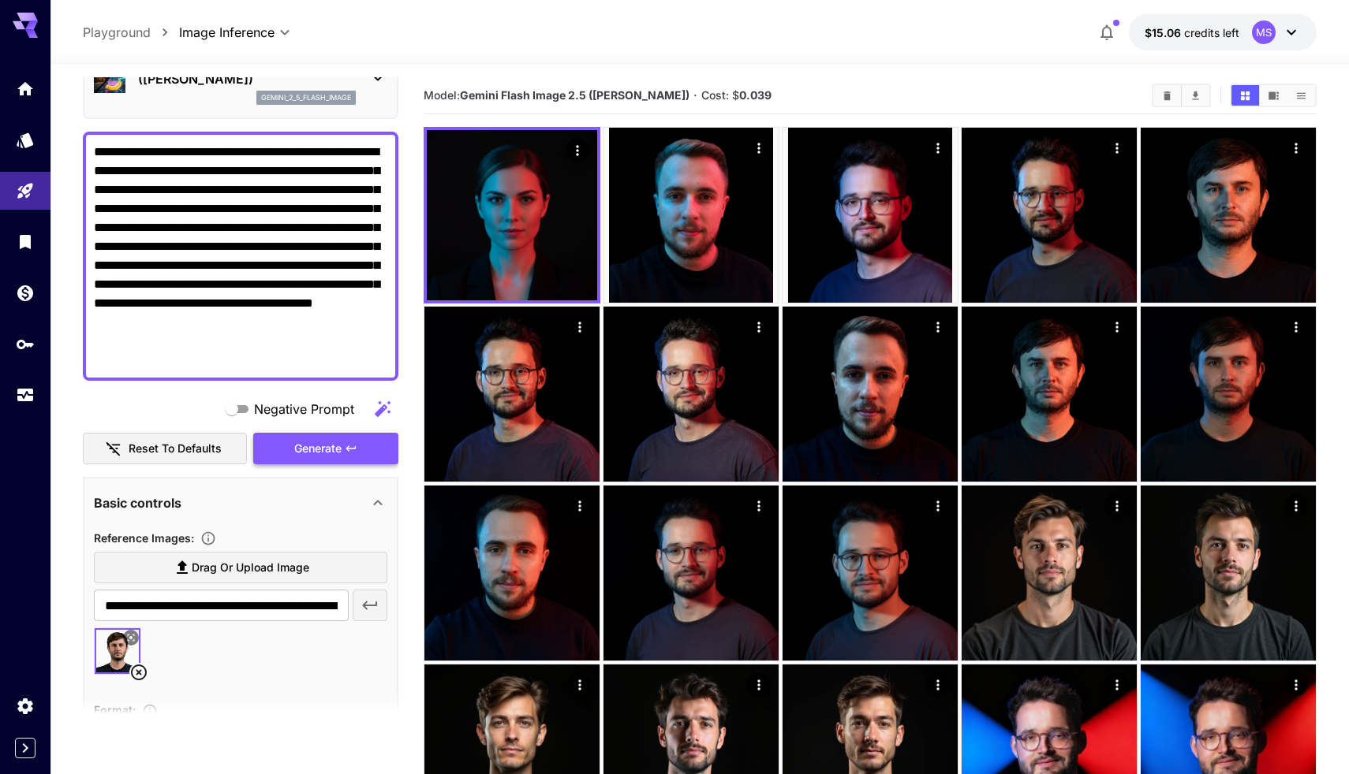
click at [359, 438] on button "Generate" at bounding box center [325, 449] width 145 height 32
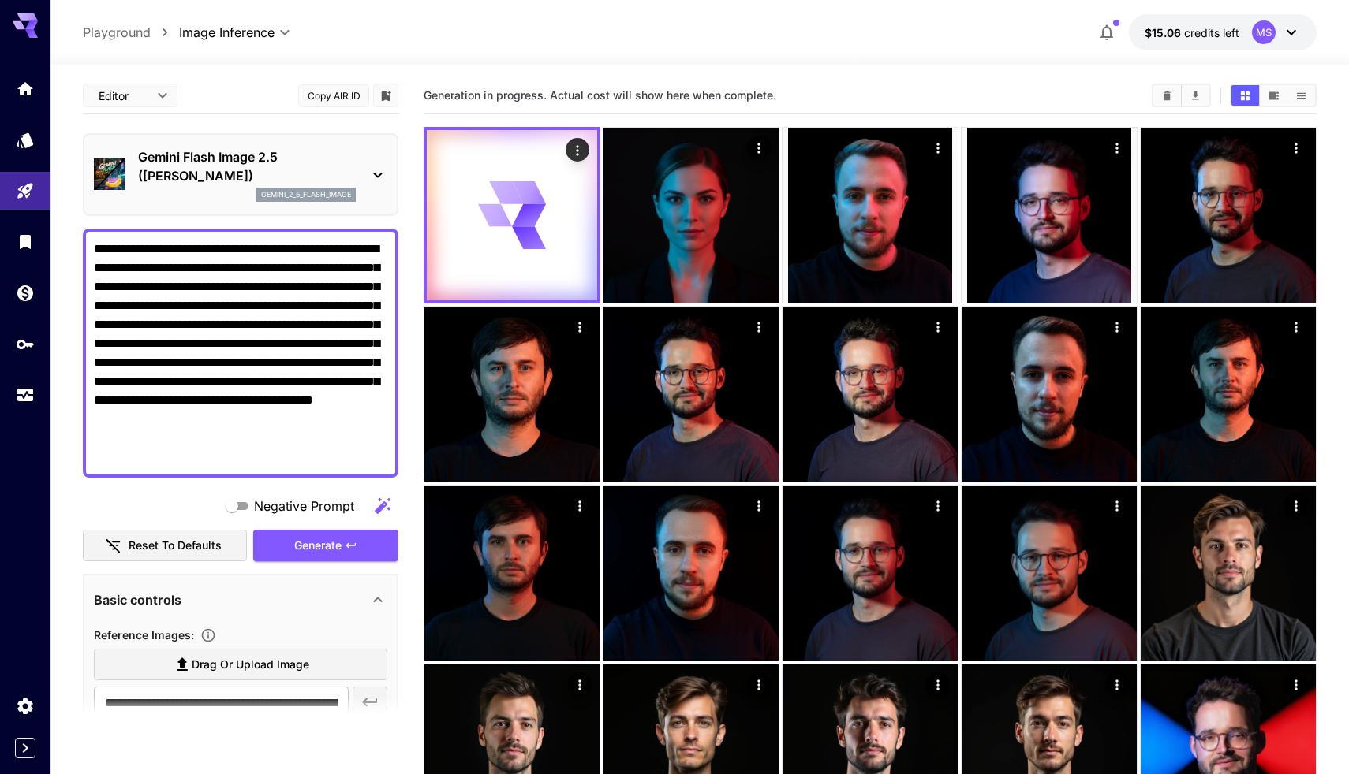
scroll to position [0, 0]
click at [311, 183] on p "Gemini Flash Image 2.5 ([PERSON_NAME])" at bounding box center [247, 166] width 218 height 38
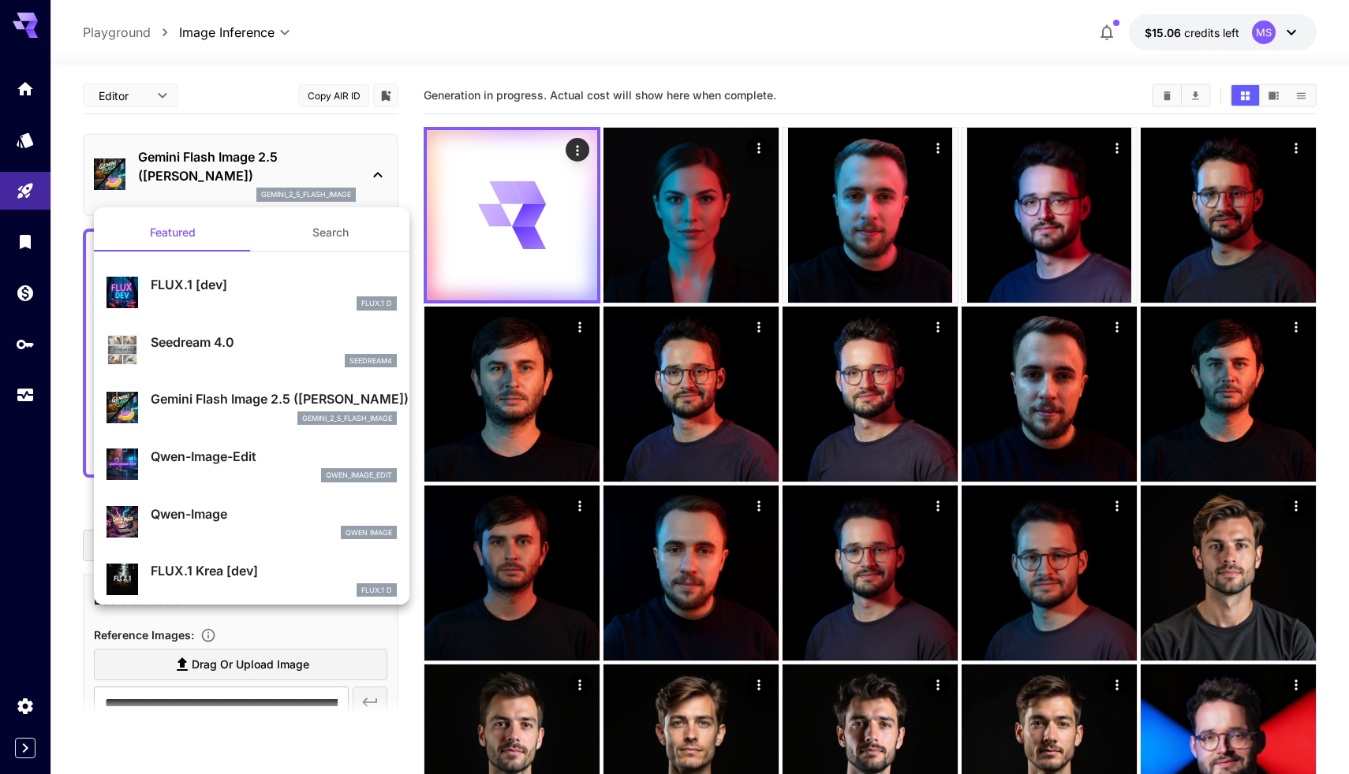
click at [241, 330] on div "Seedream 4.0 seedream4" at bounding box center [251, 350] width 290 height 48
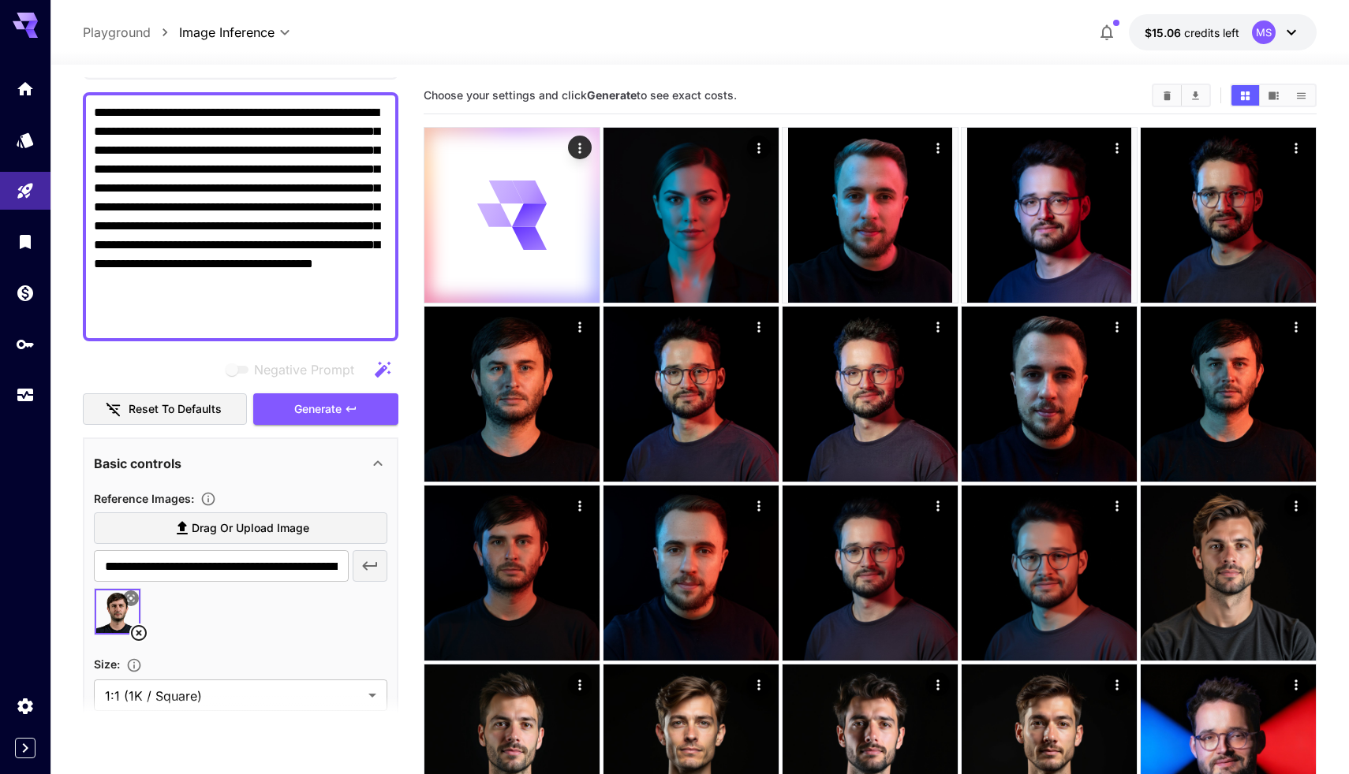
scroll to position [76, 0]
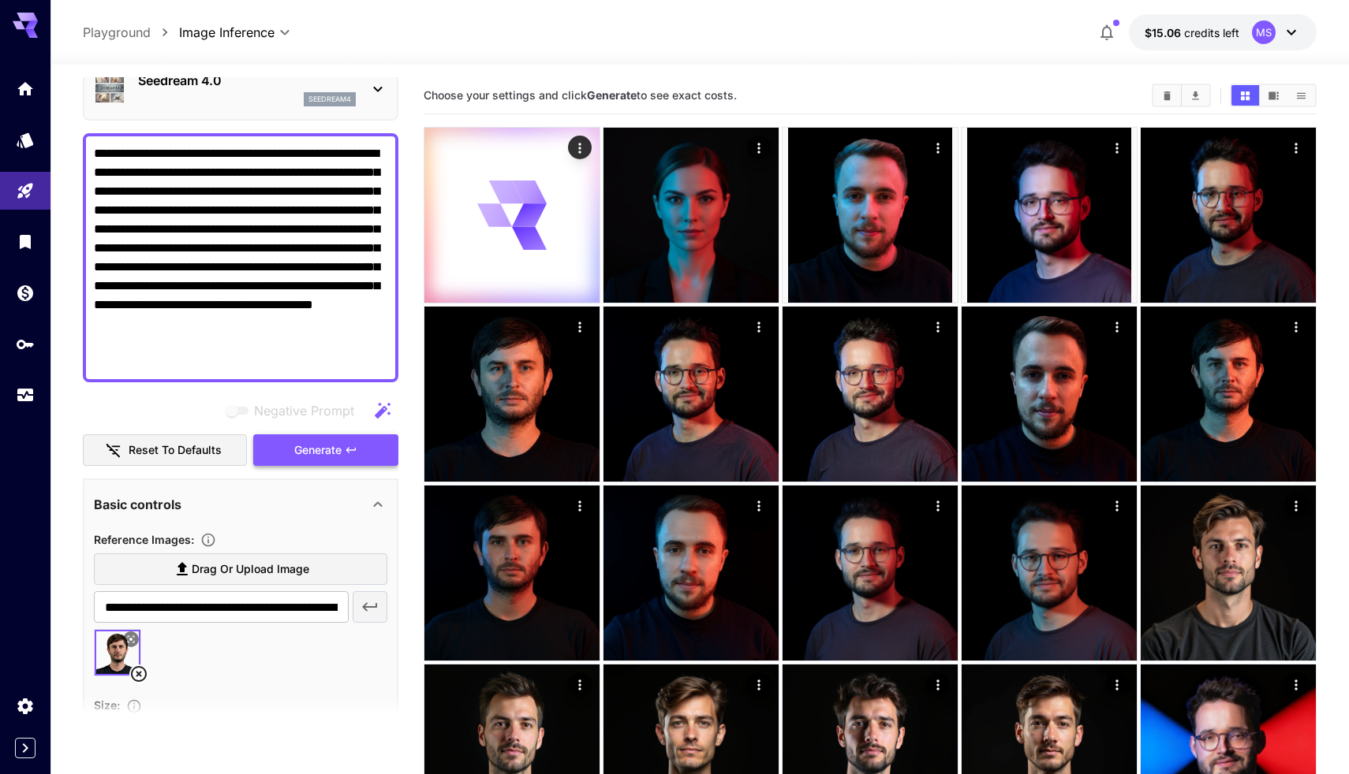
click at [364, 453] on button "Generate" at bounding box center [325, 451] width 145 height 32
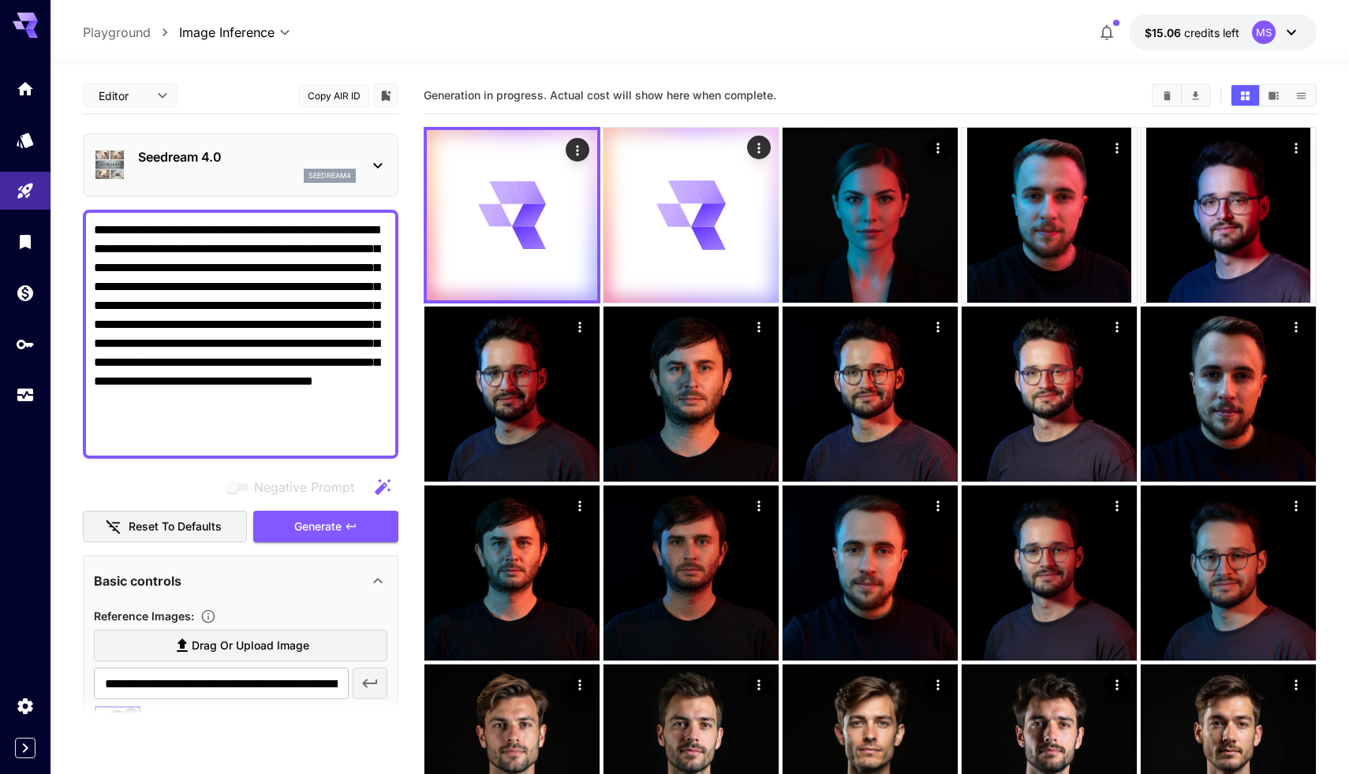
scroll to position [0, 0]
click at [280, 139] on div "Seedream 4.0 seedream4" at bounding box center [240, 165] width 315 height 64
click at [272, 155] on p "Seedream 4.0" at bounding box center [247, 156] width 218 height 19
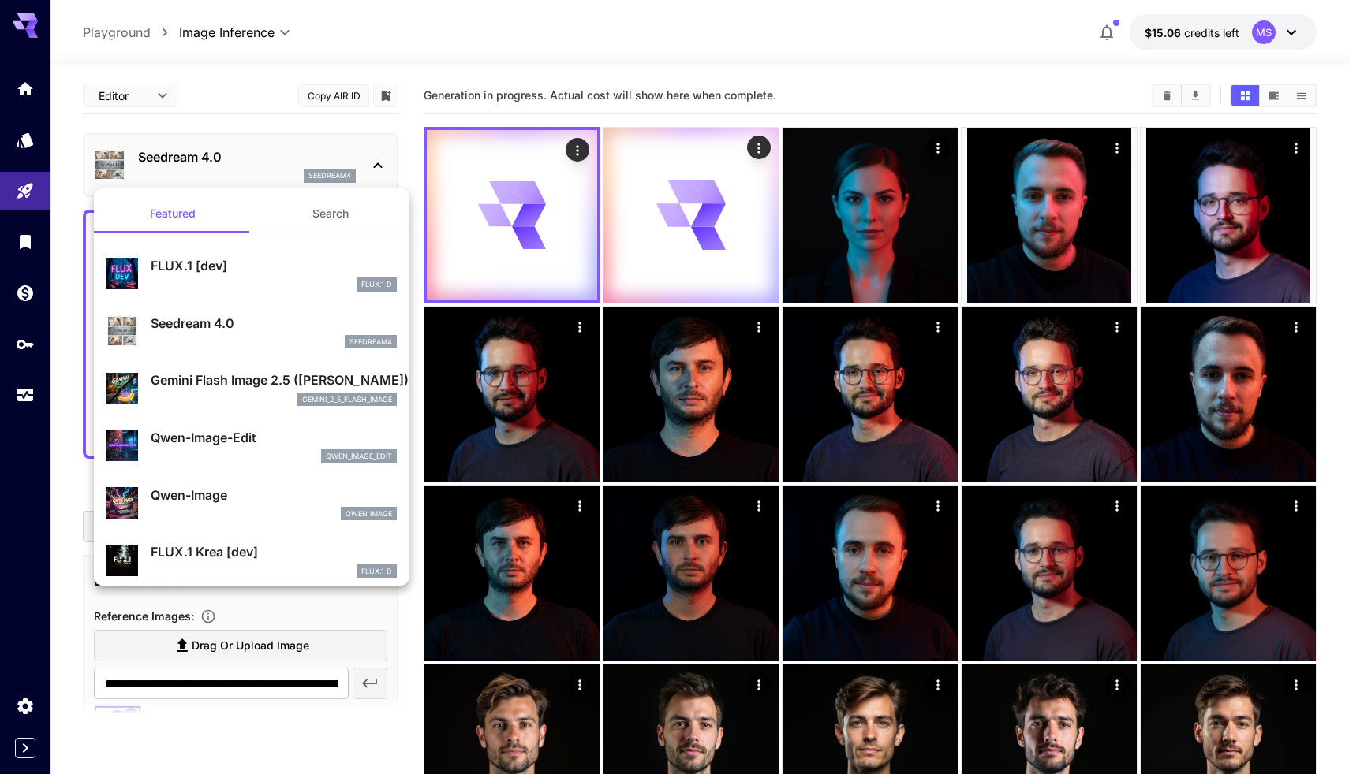
click at [263, 282] on div "FLUX.1 D" at bounding box center [274, 285] width 246 height 14
type input "**********"
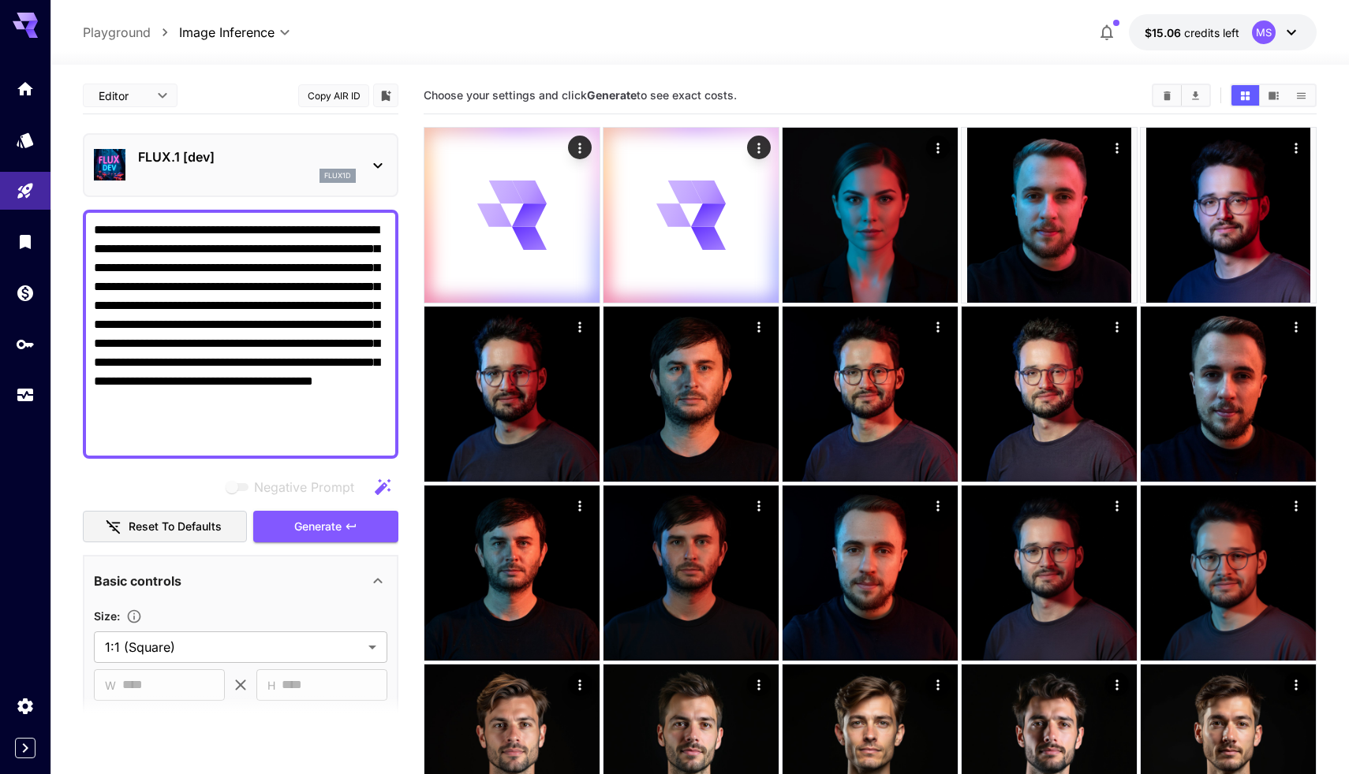
scroll to position [-1, 0]
click at [285, 139] on div "FLUX.1 [dev] flux1d" at bounding box center [240, 165] width 315 height 64
click at [272, 155] on p "FLUX.1 [dev]" at bounding box center [247, 156] width 218 height 19
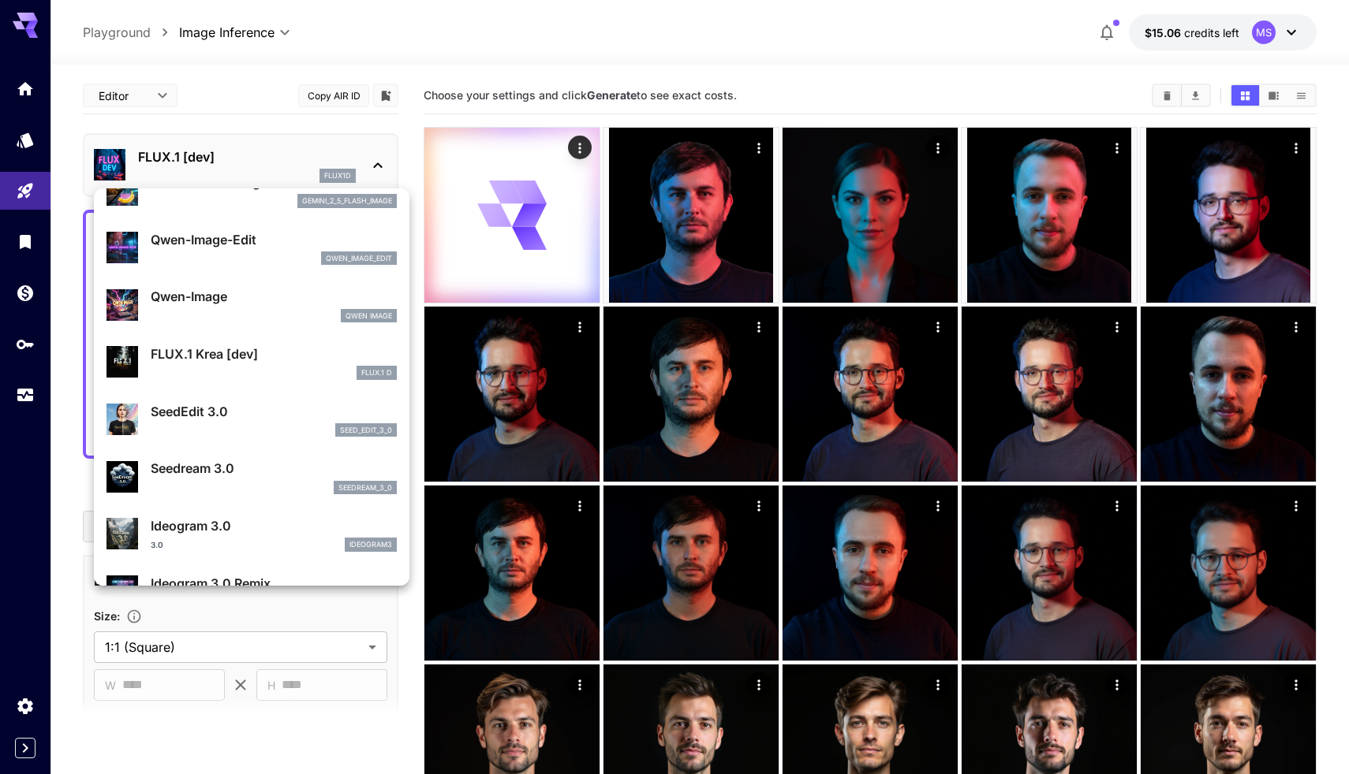
scroll to position [211, 0]
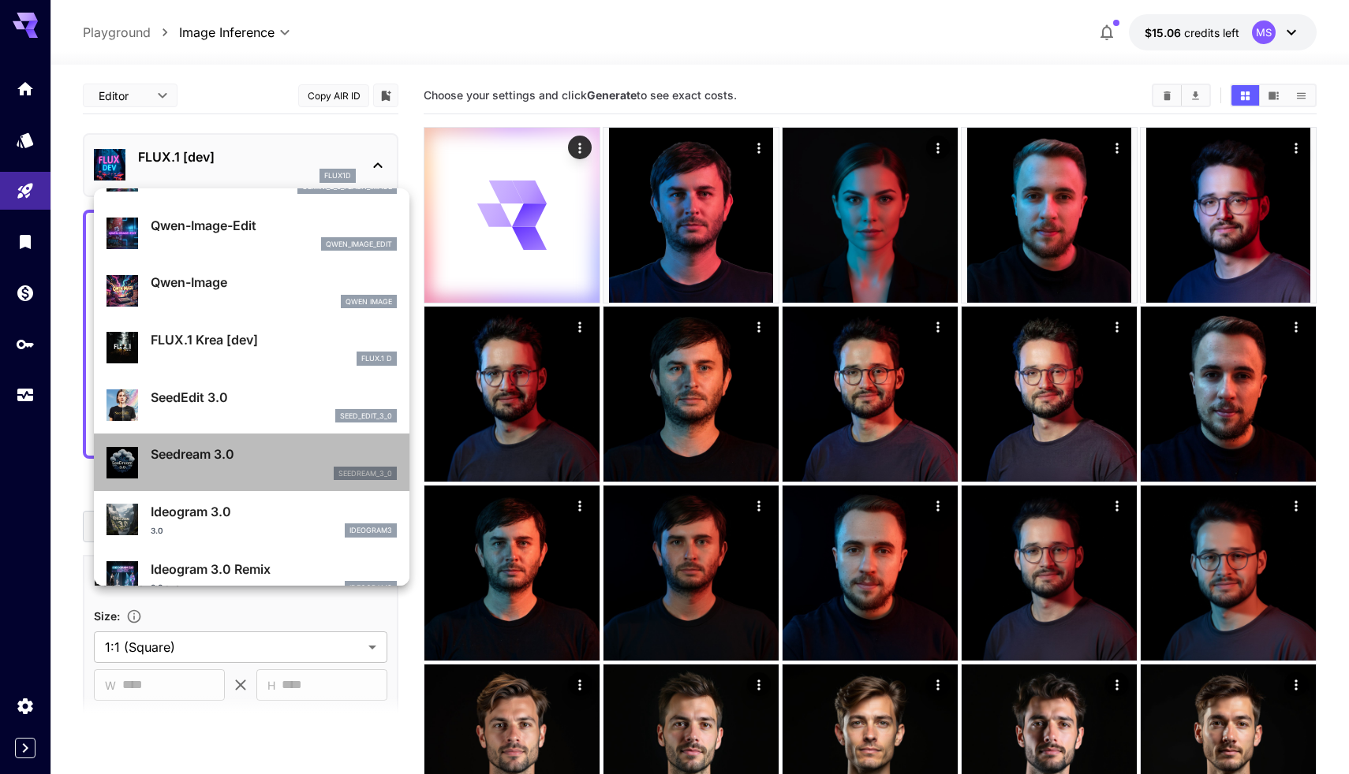
click at [250, 459] on p "Seedream 3.0" at bounding box center [274, 454] width 246 height 19
type input "***"
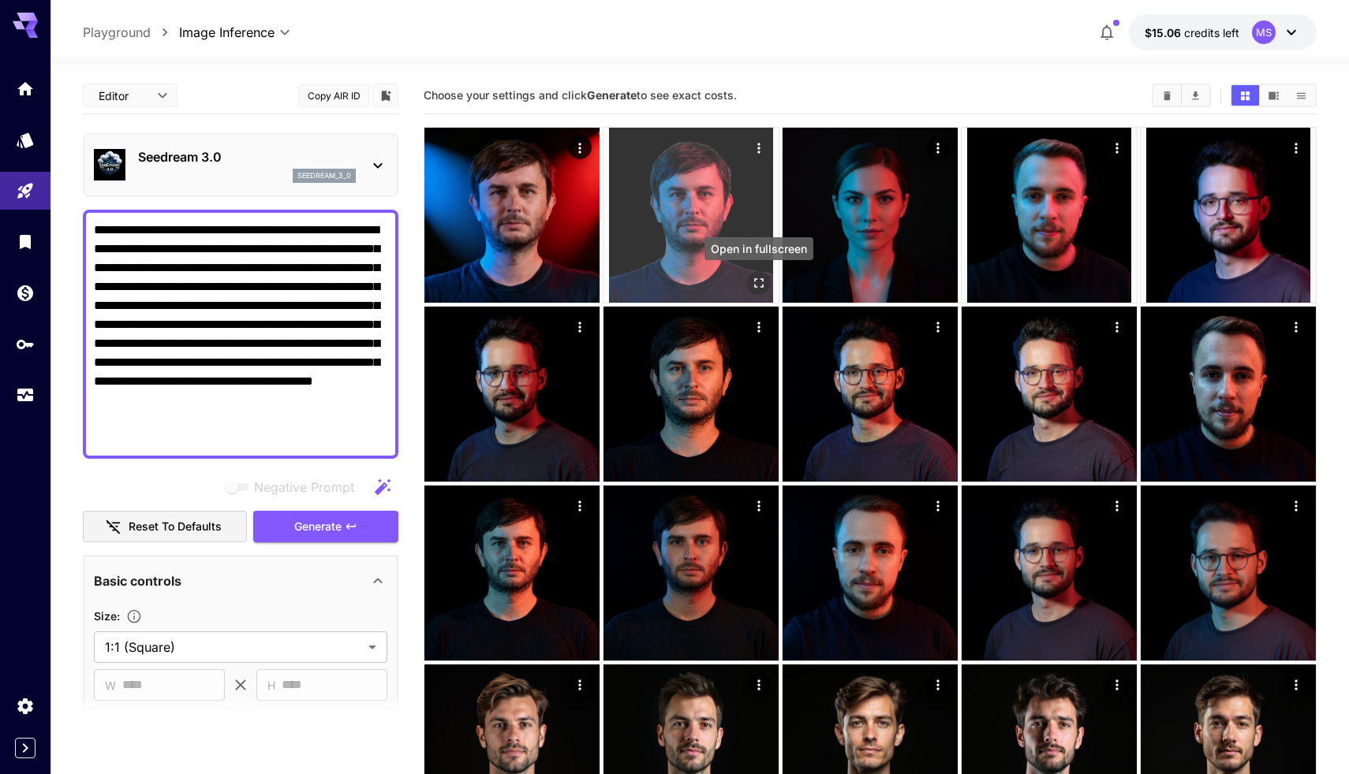
click at [761, 279] on icon "Open in fullscreen" at bounding box center [758, 282] width 9 height 9
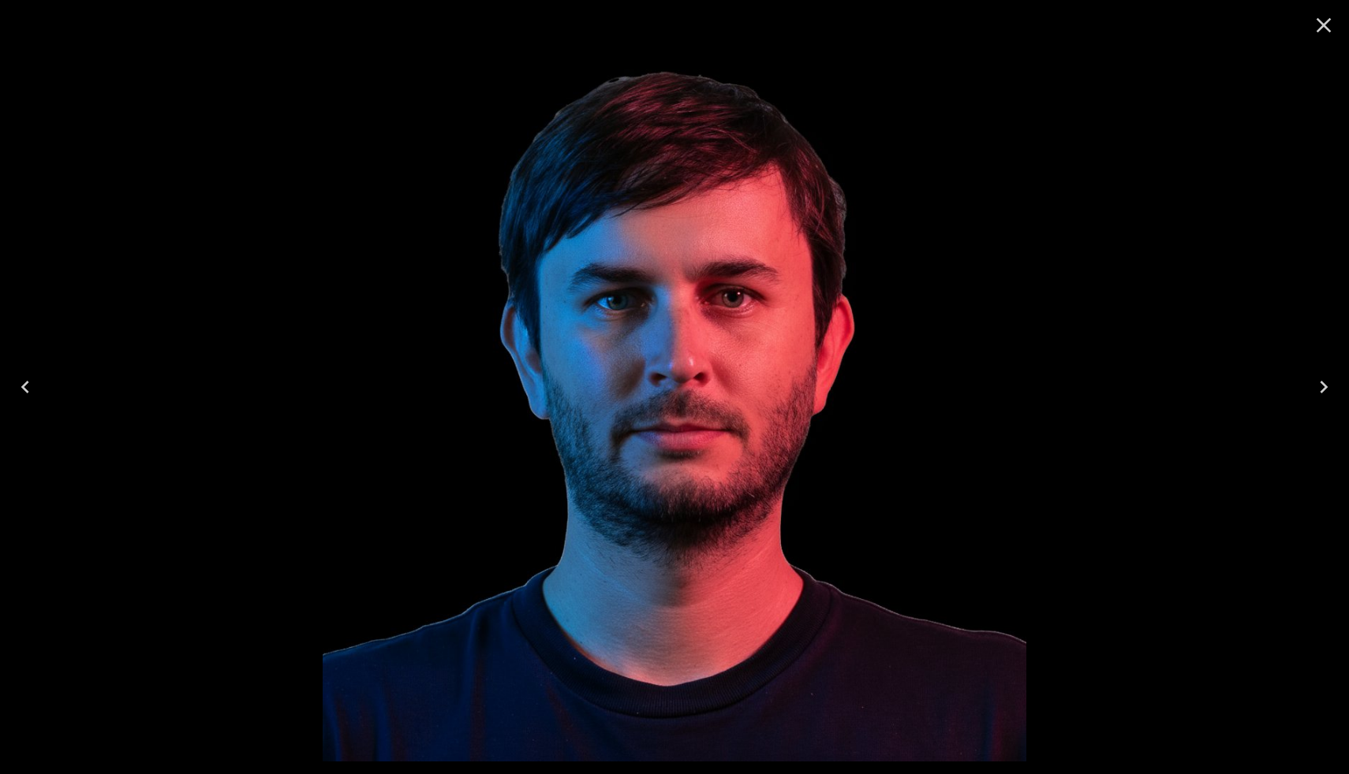
click at [1323, 25] on icon "Close" at bounding box center [1323, 25] width 15 height 15
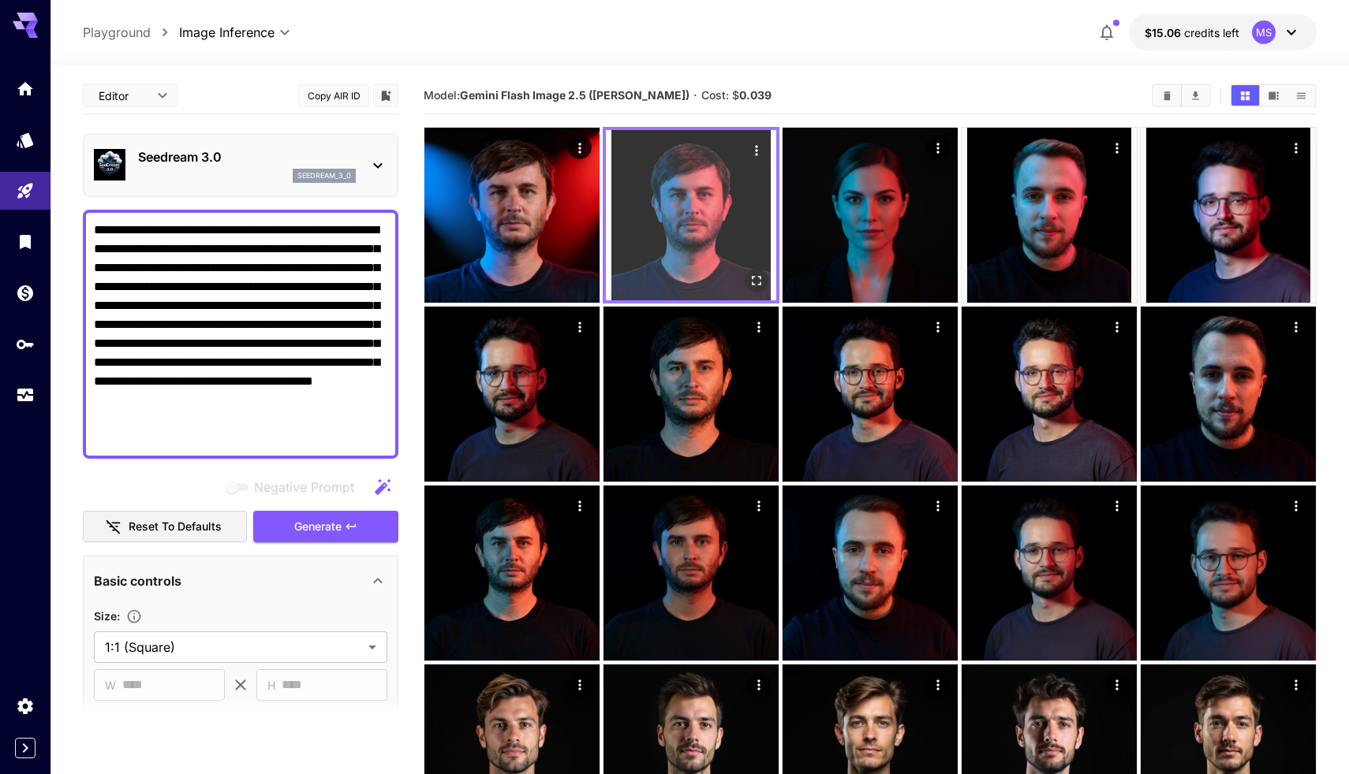
click at [700, 216] on img at bounding box center [691, 215] width 170 height 170
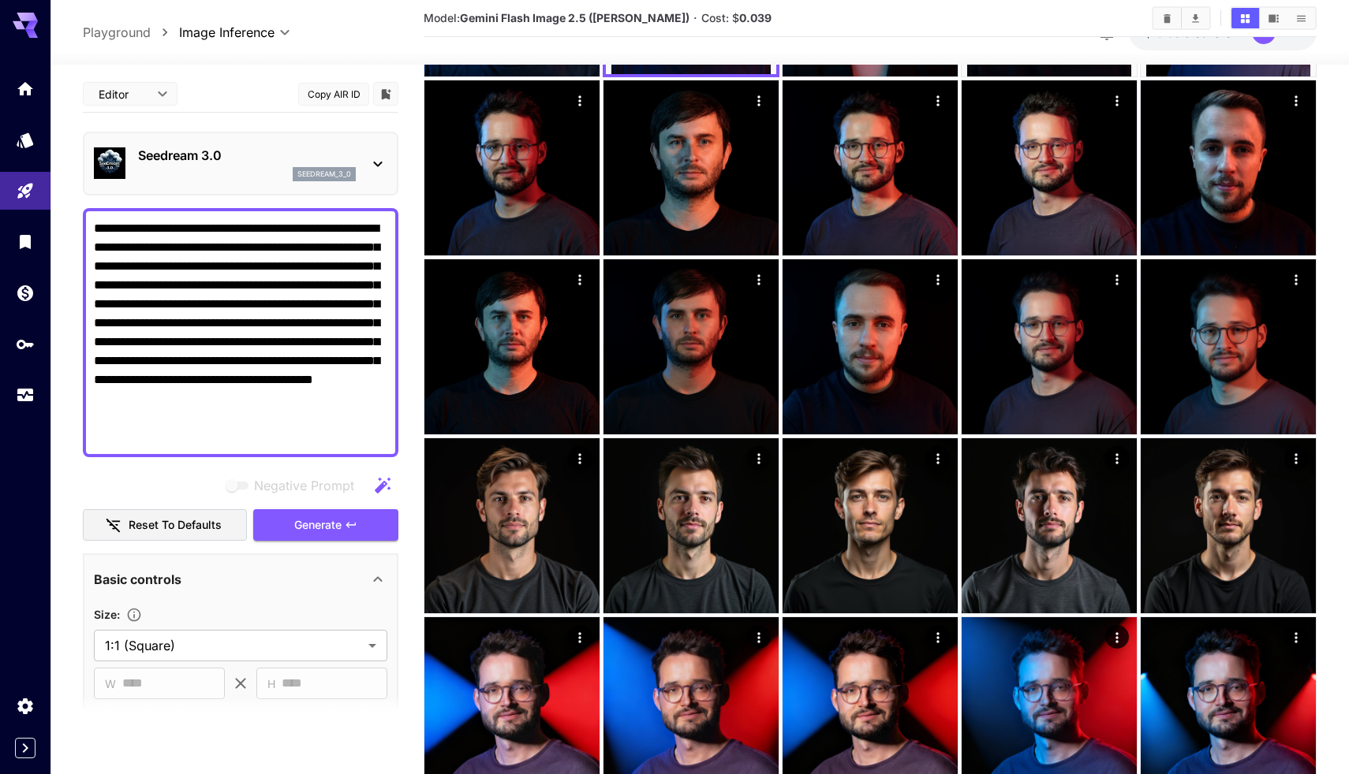
click at [210, 136] on div "Seedream 3.0 seedream_3_0" at bounding box center [240, 164] width 315 height 64
click at [203, 158] on p "Seedream 3.0" at bounding box center [247, 155] width 218 height 19
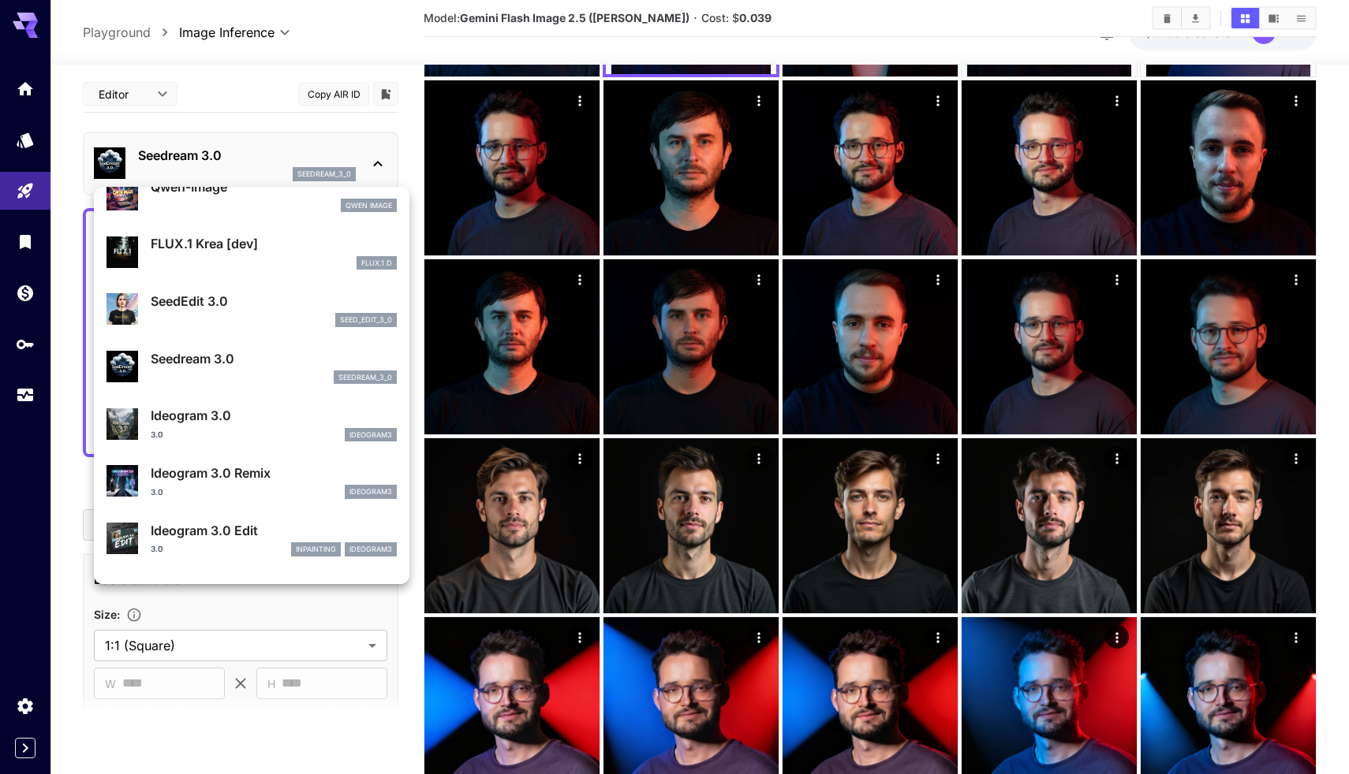
scroll to position [325, 0]
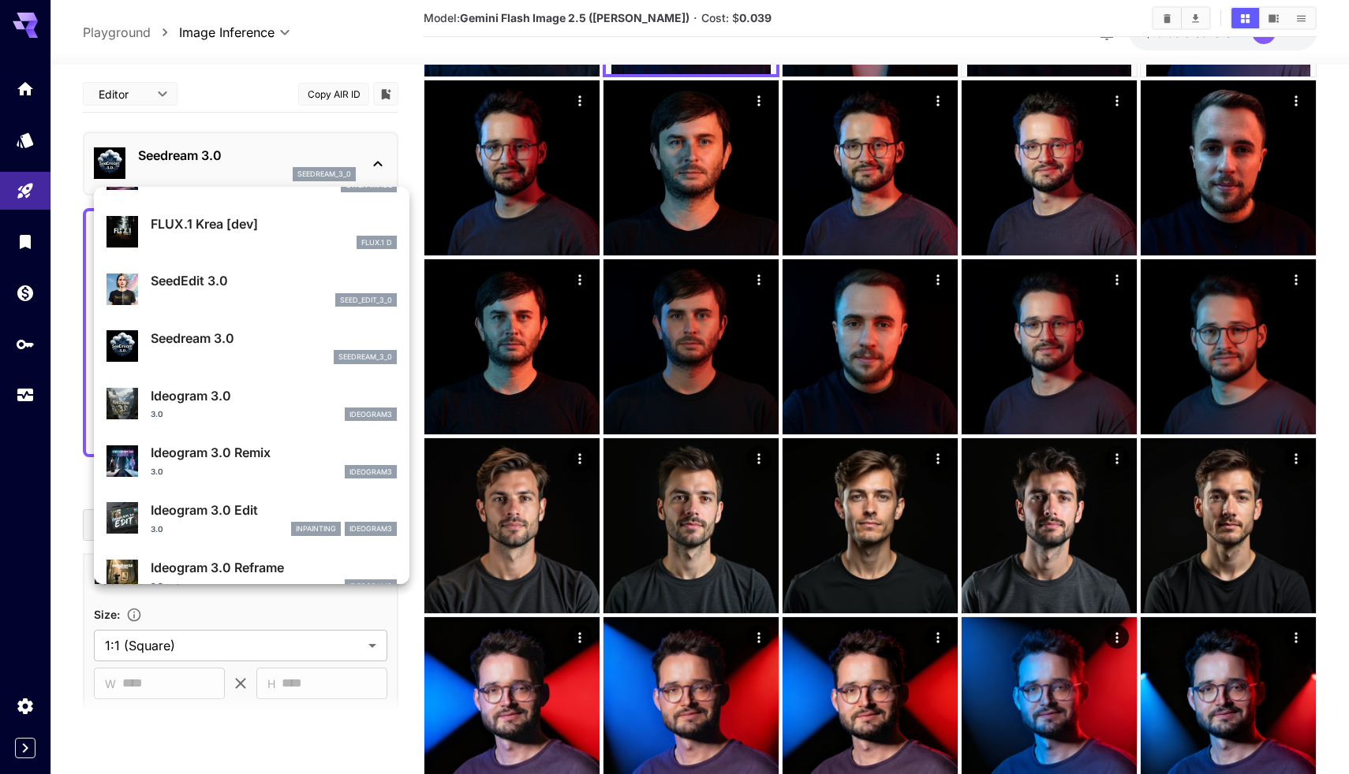
click at [257, 408] on div "3.0 ideogram3" at bounding box center [274, 415] width 246 height 14
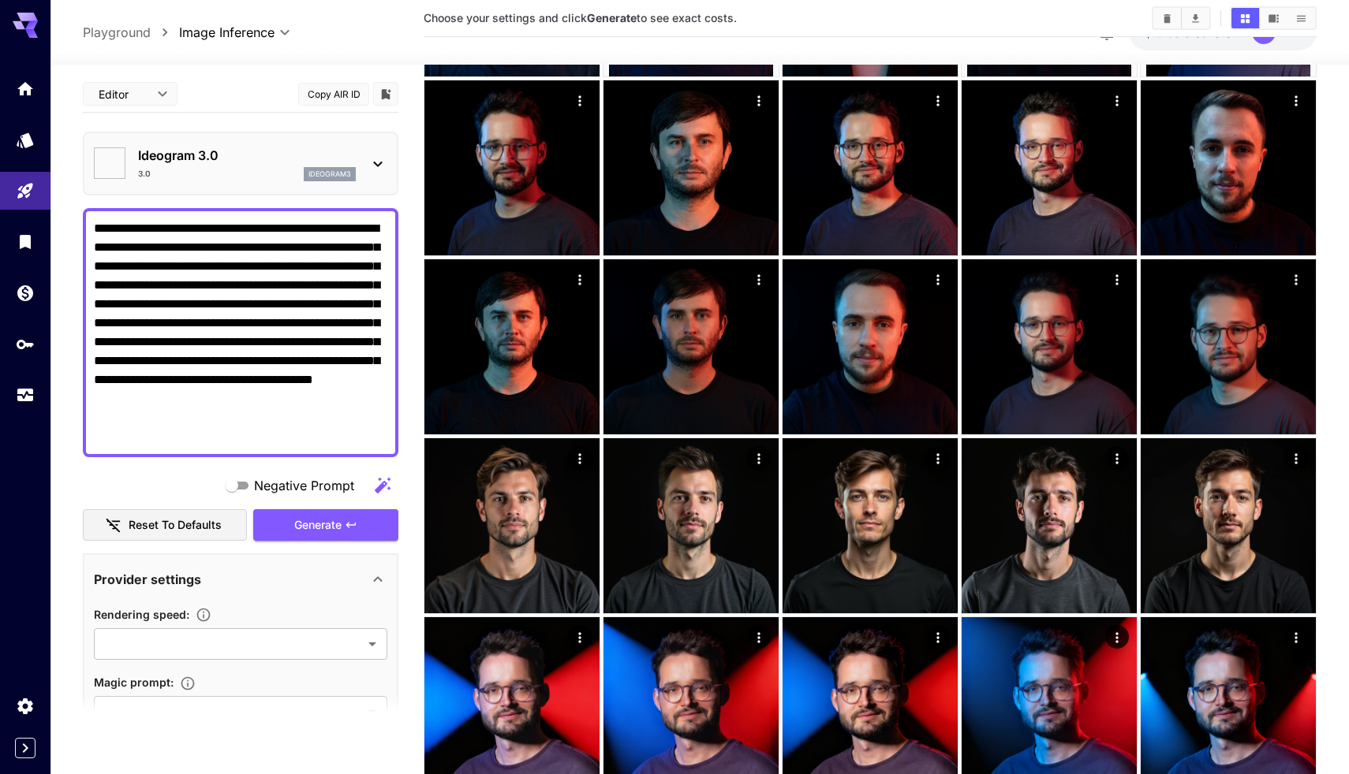
type input "*******"
type input "****"
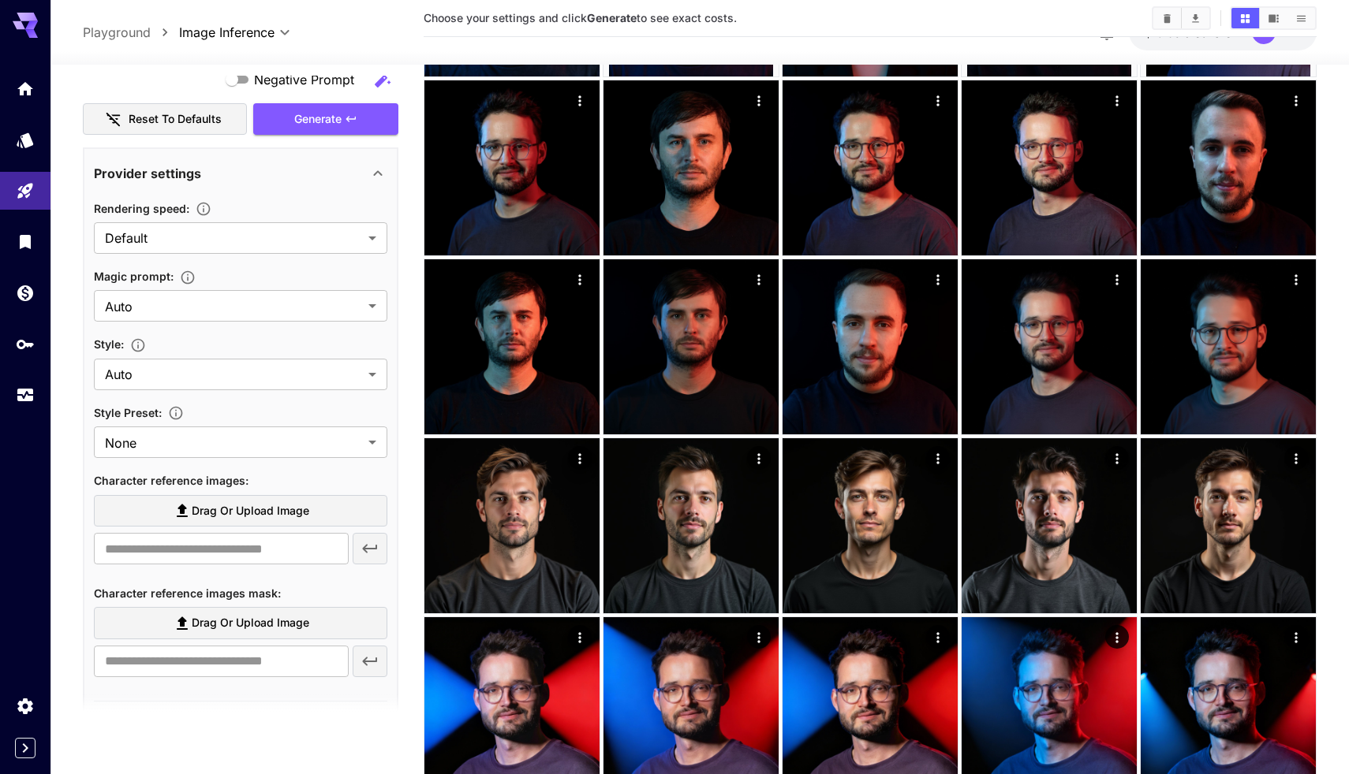
scroll to position [452, 0]
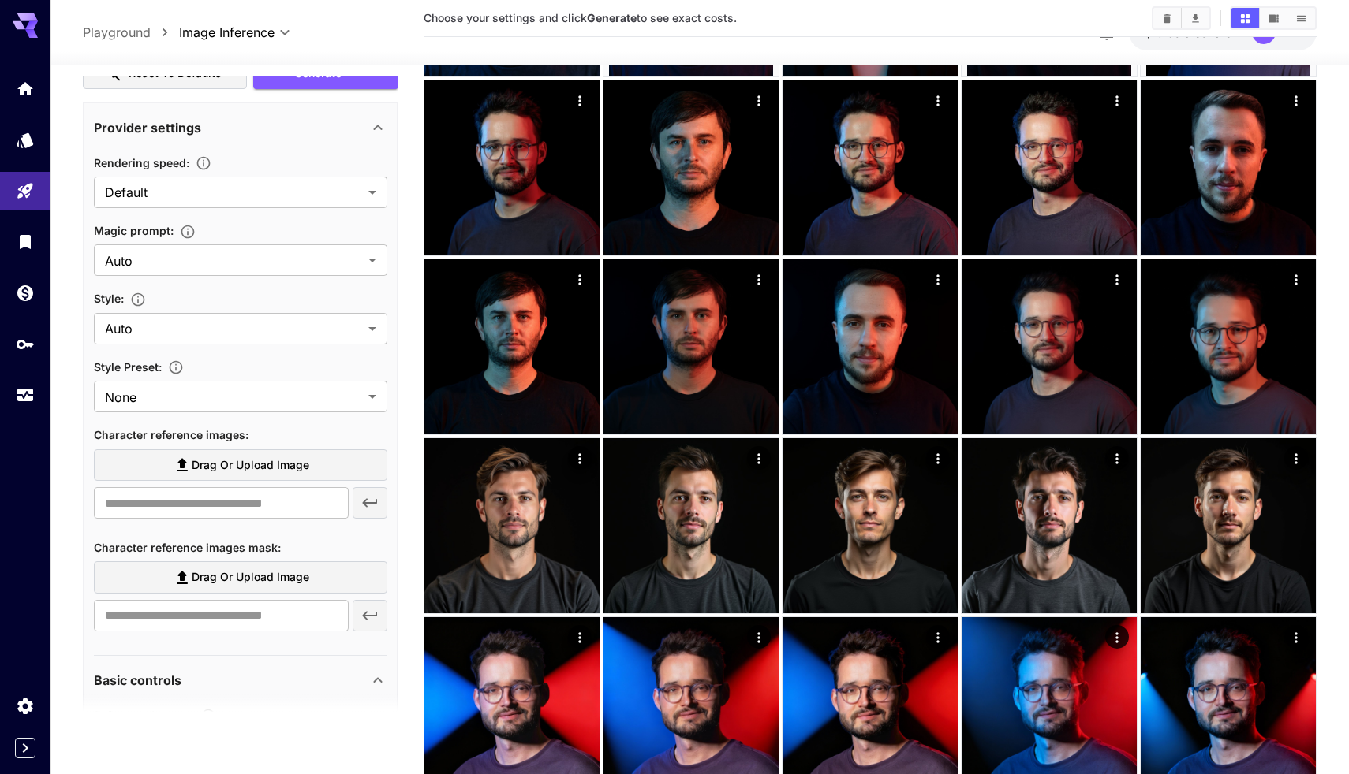
click at [287, 464] on span "Drag or upload image" at bounding box center [251, 466] width 118 height 20
click at [0, 0] on input "Drag or upload image" at bounding box center [0, 0] width 0 height 0
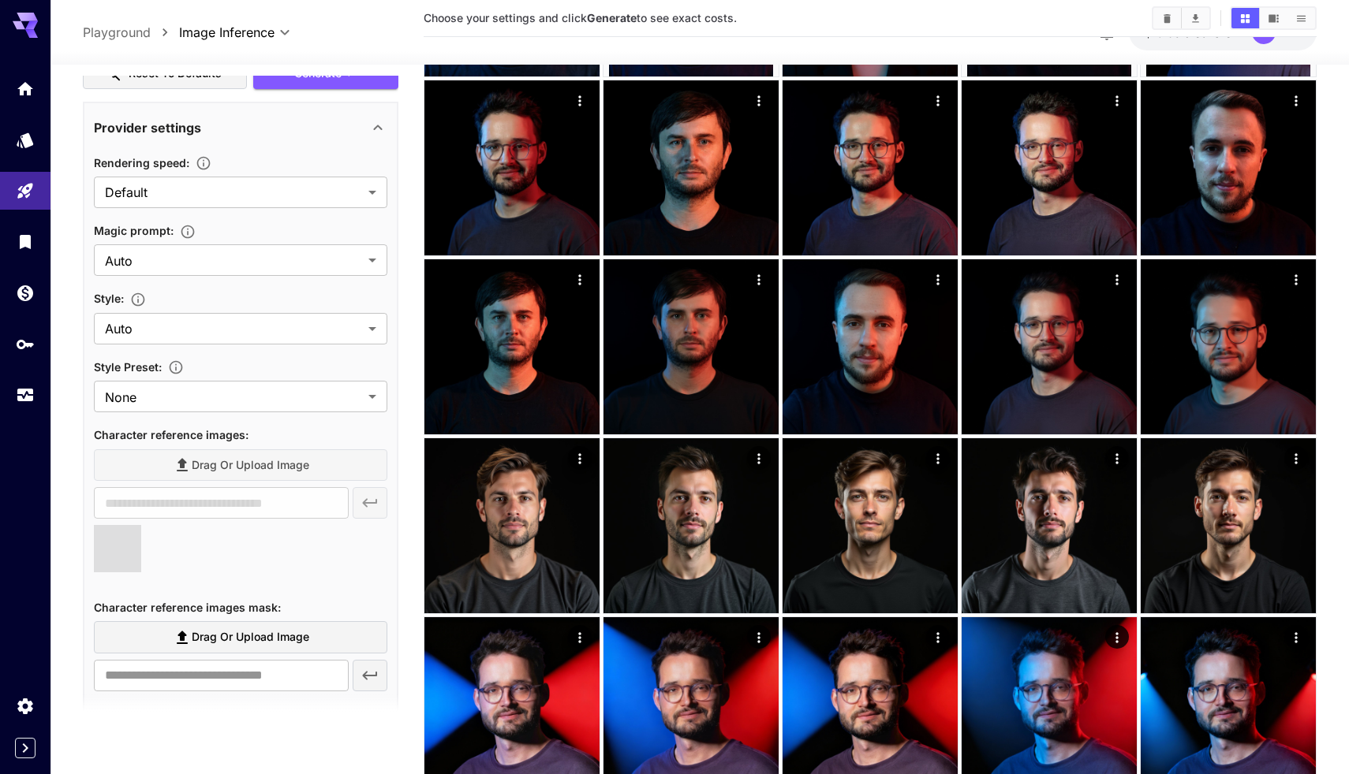
type input "**********"
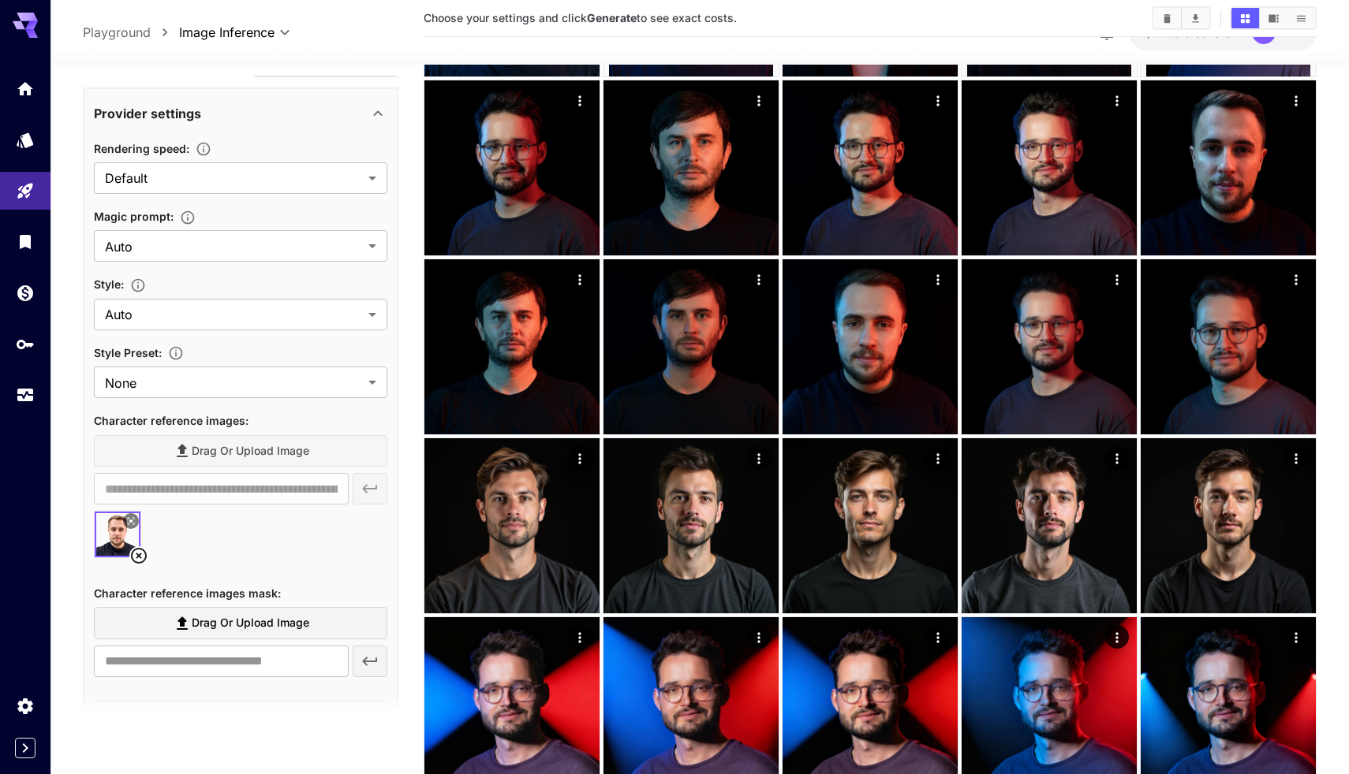
scroll to position [531, 0]
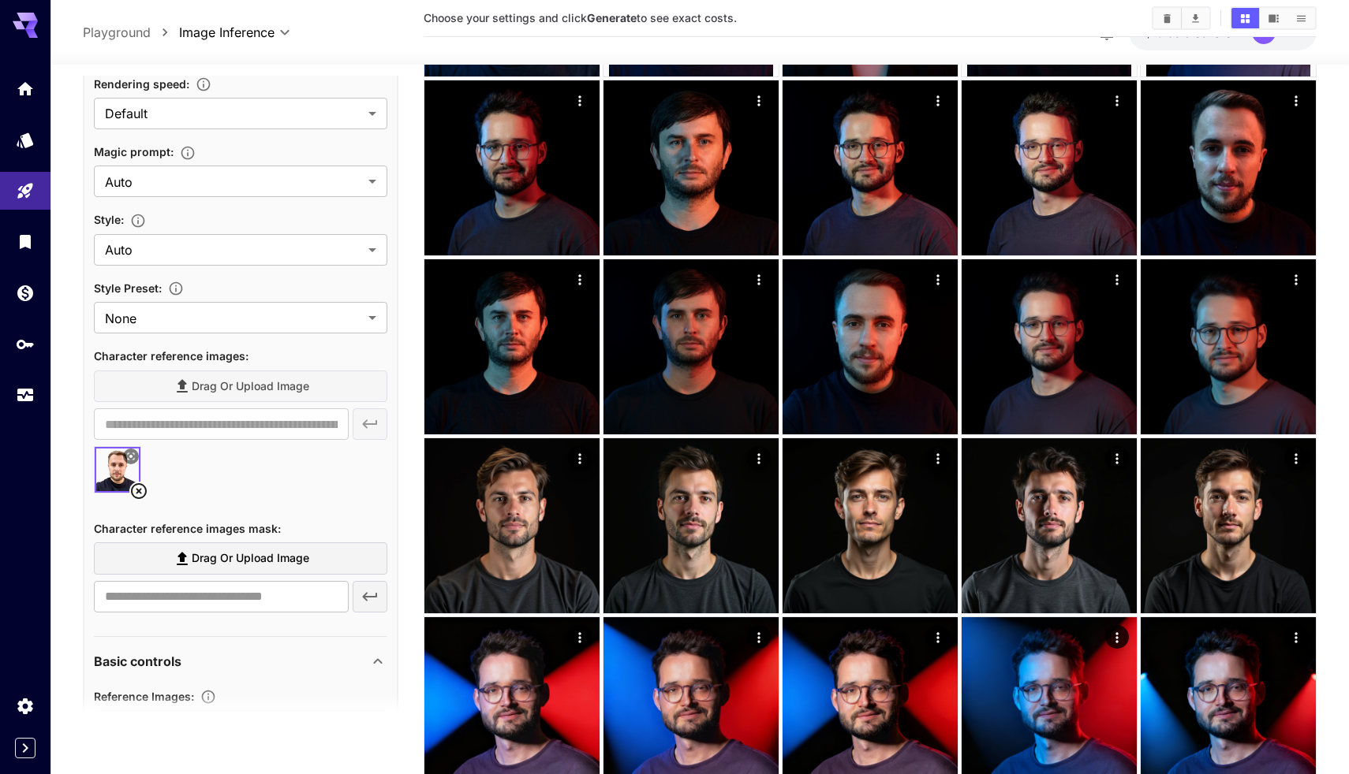
click at [139, 491] on icon at bounding box center [139, 491] width 16 height 16
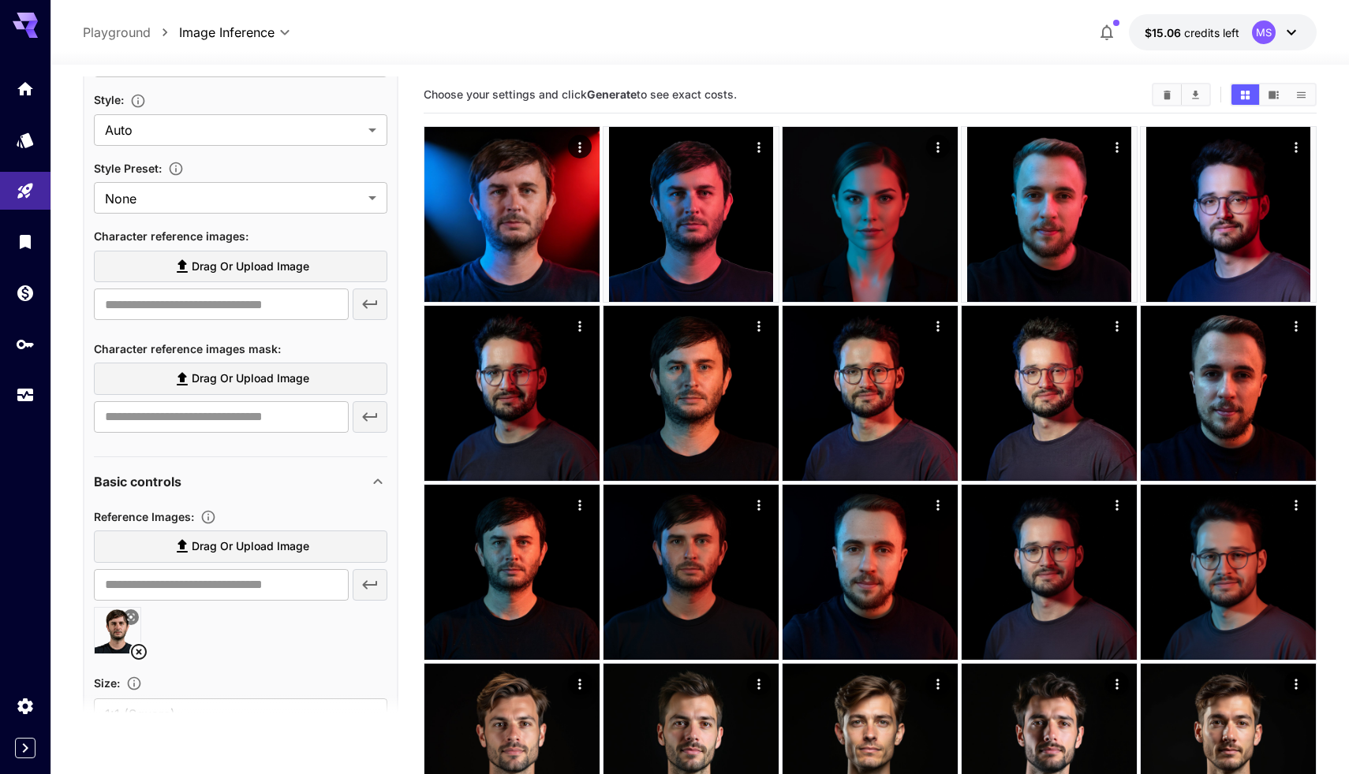
scroll to position [277, 0]
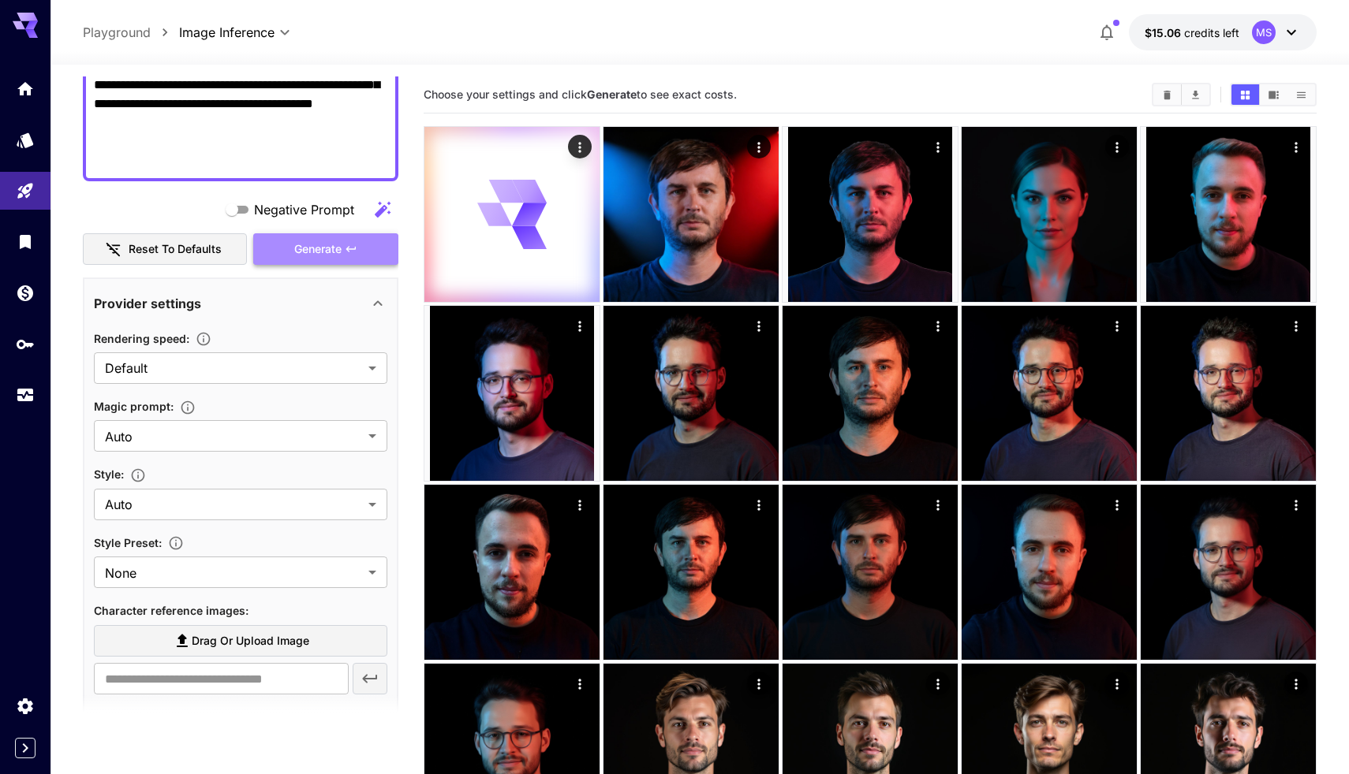
click at [312, 255] on span "Generate" at bounding box center [317, 250] width 47 height 20
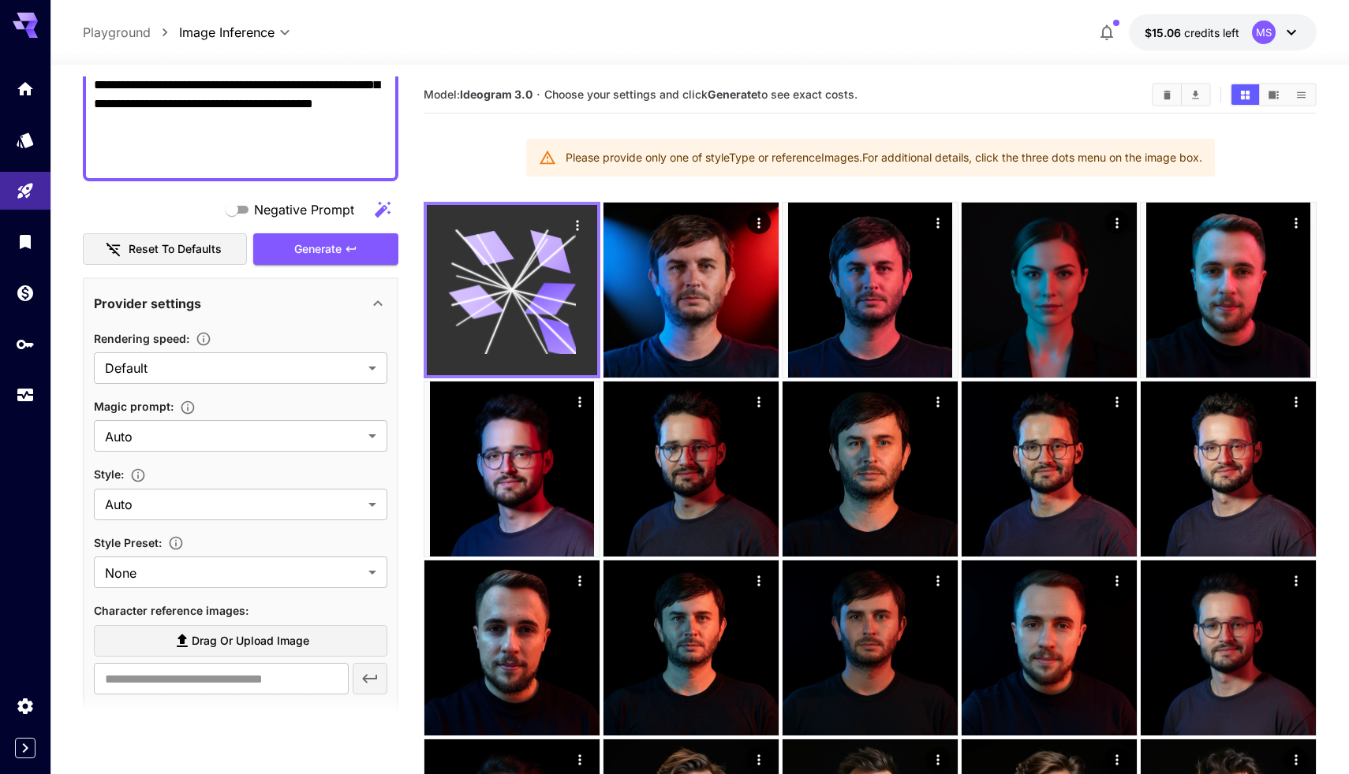
click at [567, 352] on icon at bounding box center [558, 337] width 50 height 41
click at [575, 225] on icon "Actions" at bounding box center [577, 226] width 16 height 16
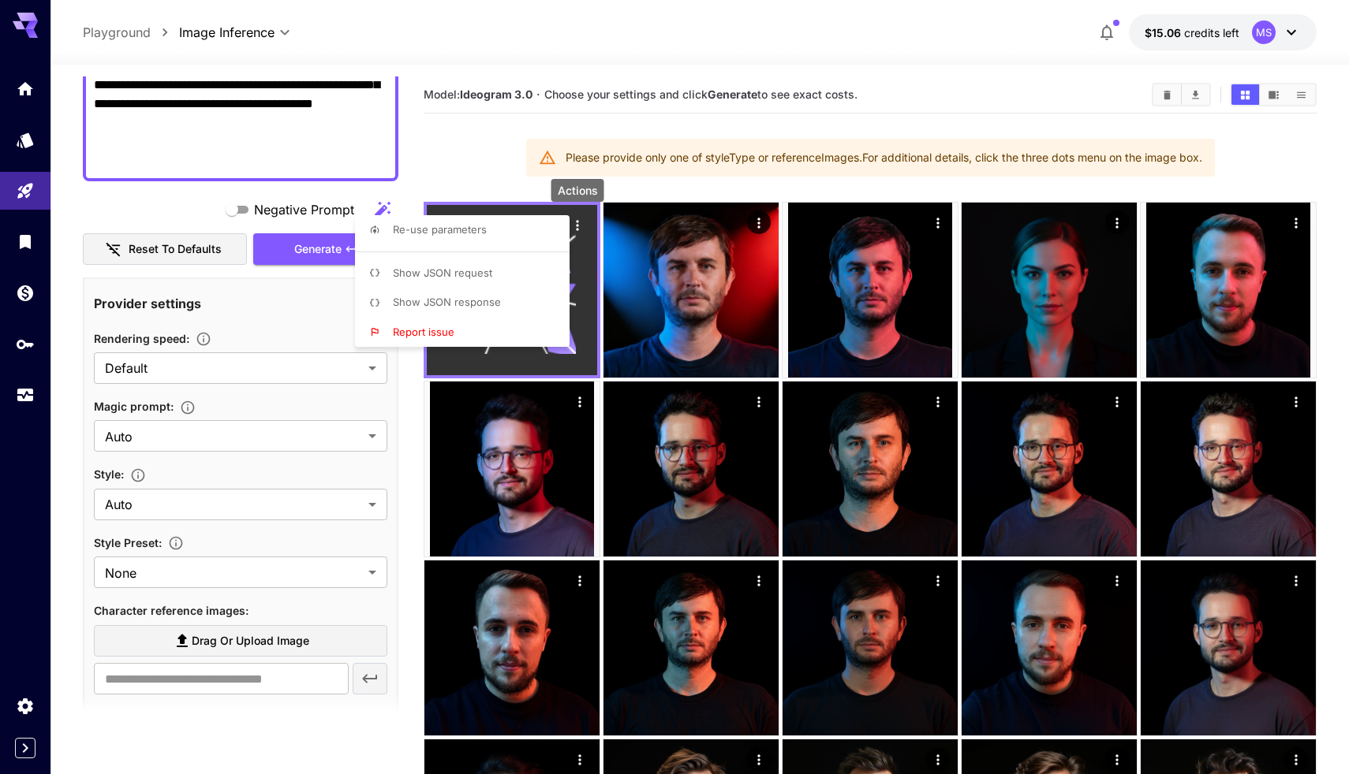
click at [575, 225] on div at bounding box center [674, 387] width 1349 height 774
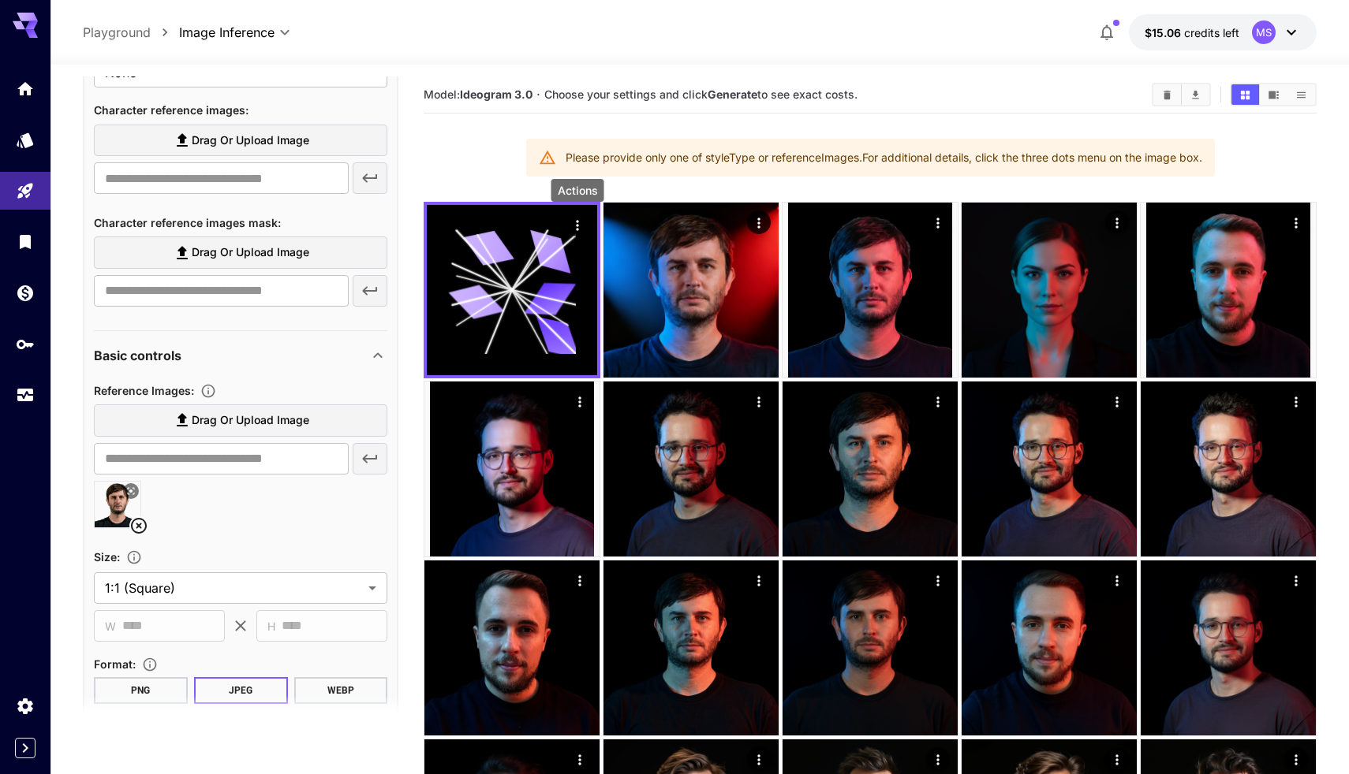
scroll to position [786, 0]
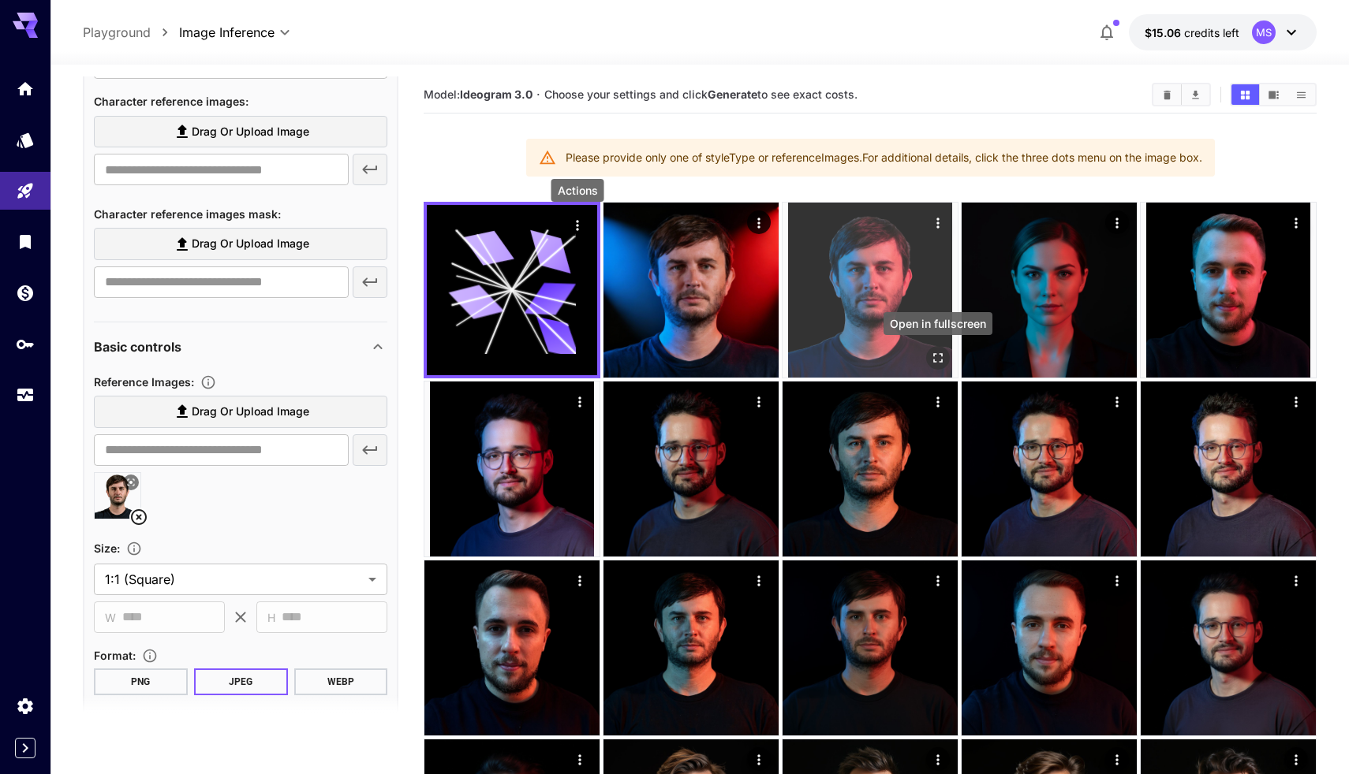
click at [939, 356] on icon "Open in fullscreen" at bounding box center [938, 358] width 16 height 16
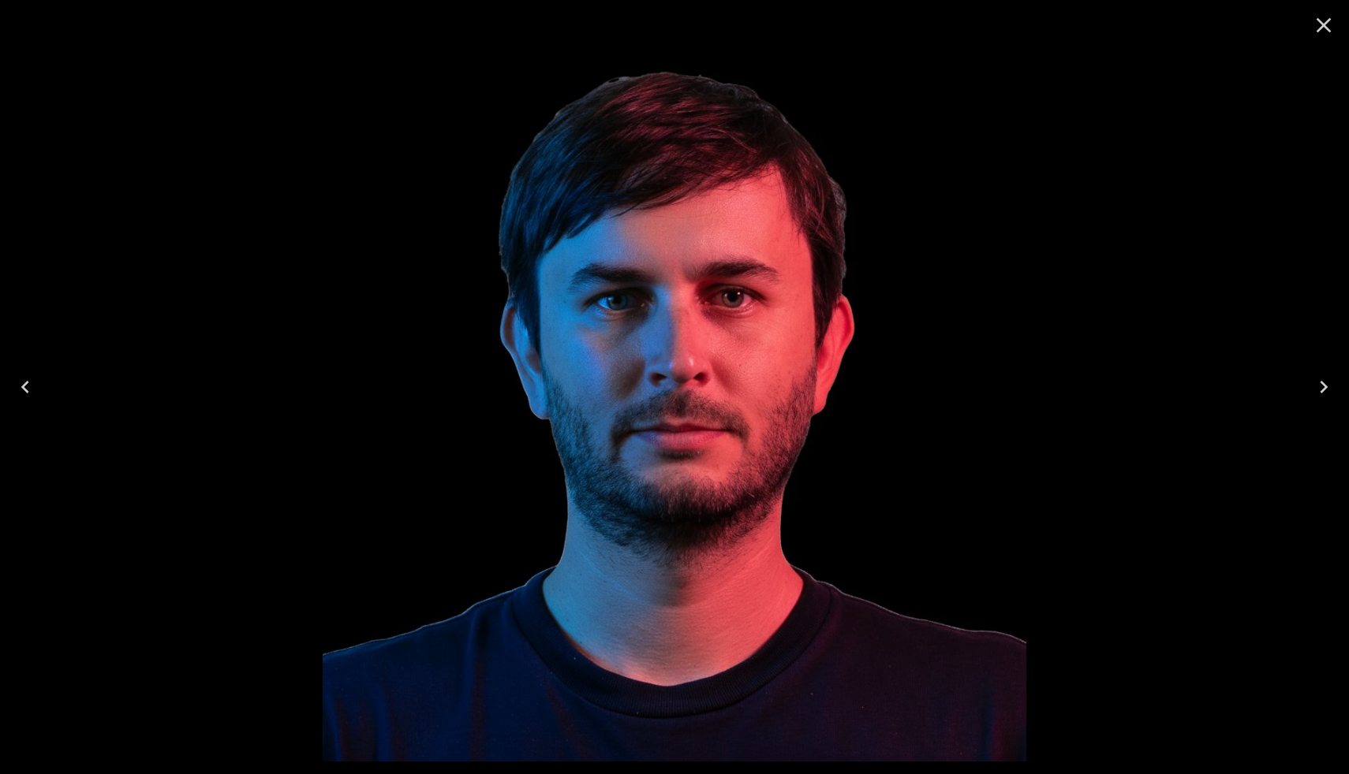
click at [1322, 25] on icon "Close" at bounding box center [1323, 25] width 25 height 25
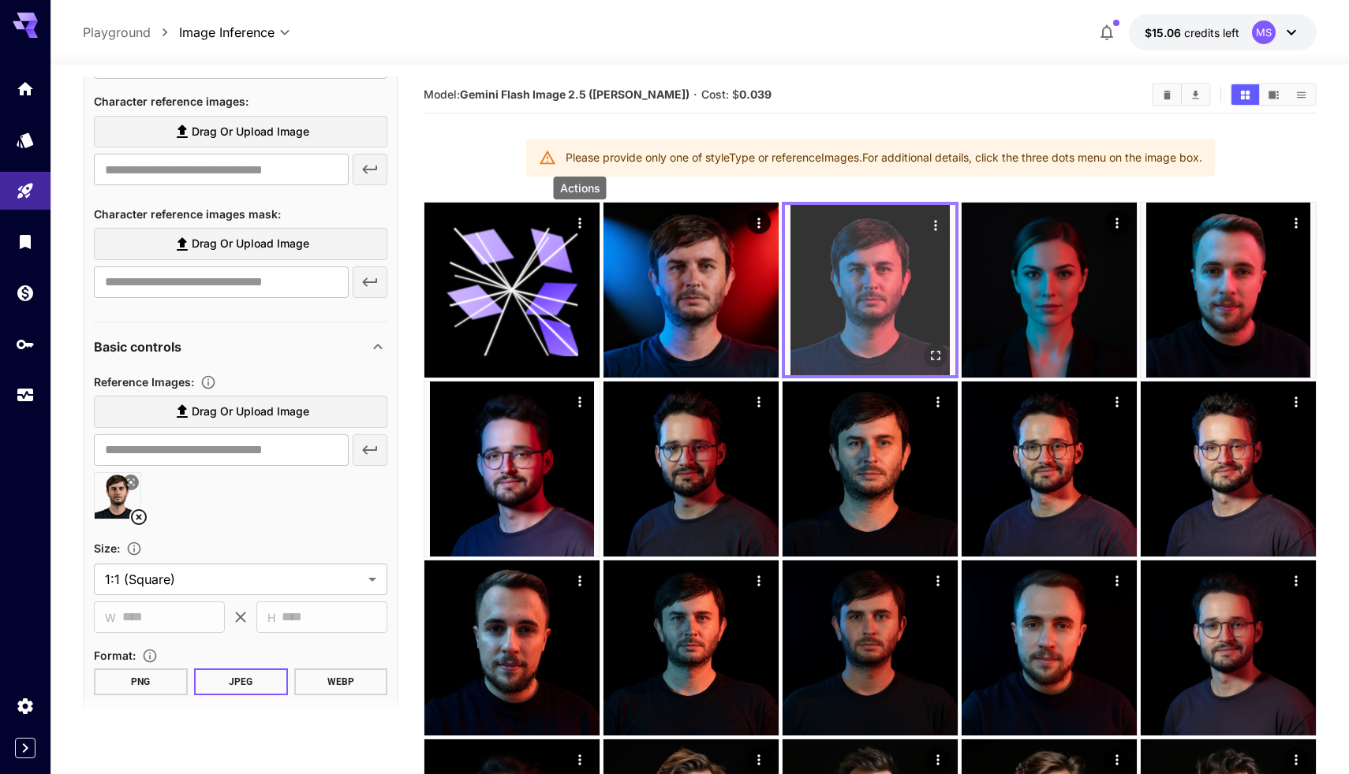
click at [947, 224] on img at bounding box center [870, 290] width 170 height 170
click at [939, 224] on icon "Actions" at bounding box center [935, 226] width 16 height 16
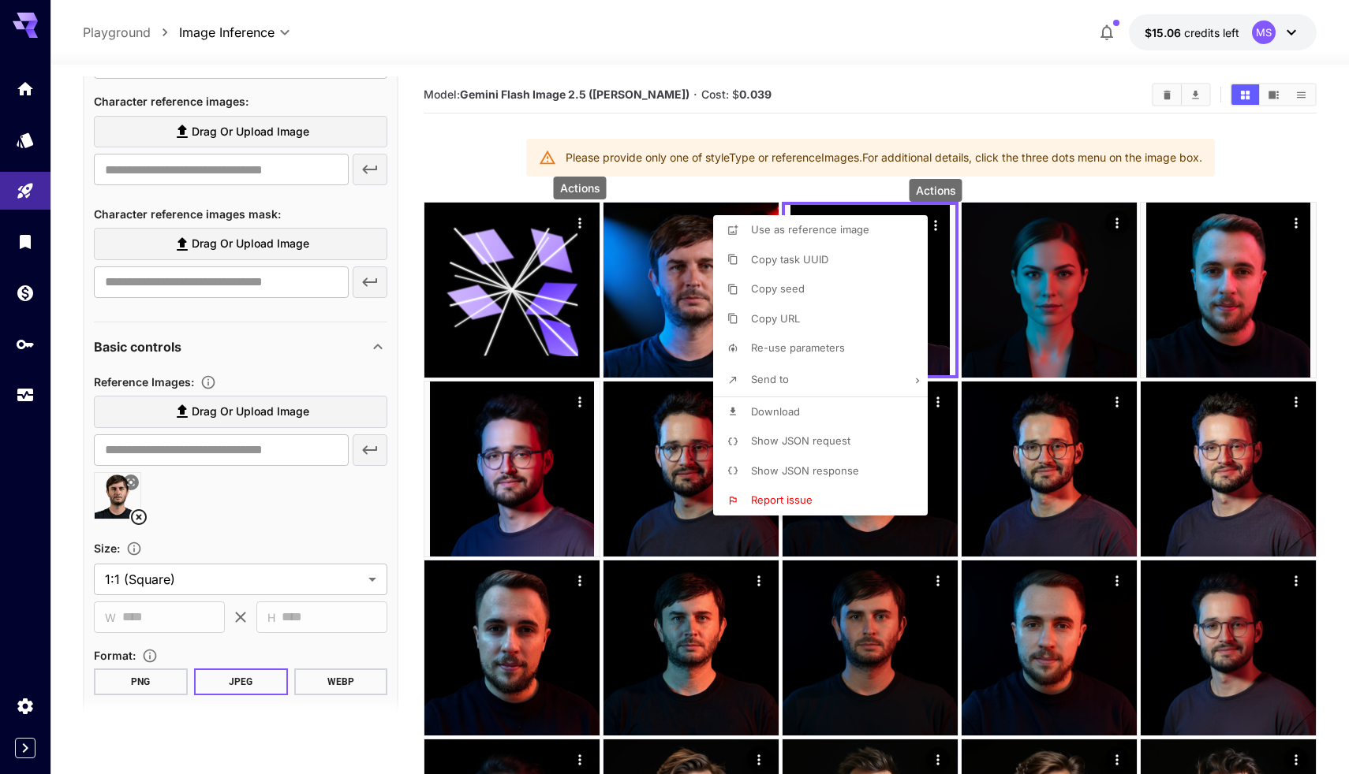
click at [851, 409] on li "Download" at bounding box center [825, 412] width 224 height 30
click at [267, 228] on div at bounding box center [674, 387] width 1349 height 774
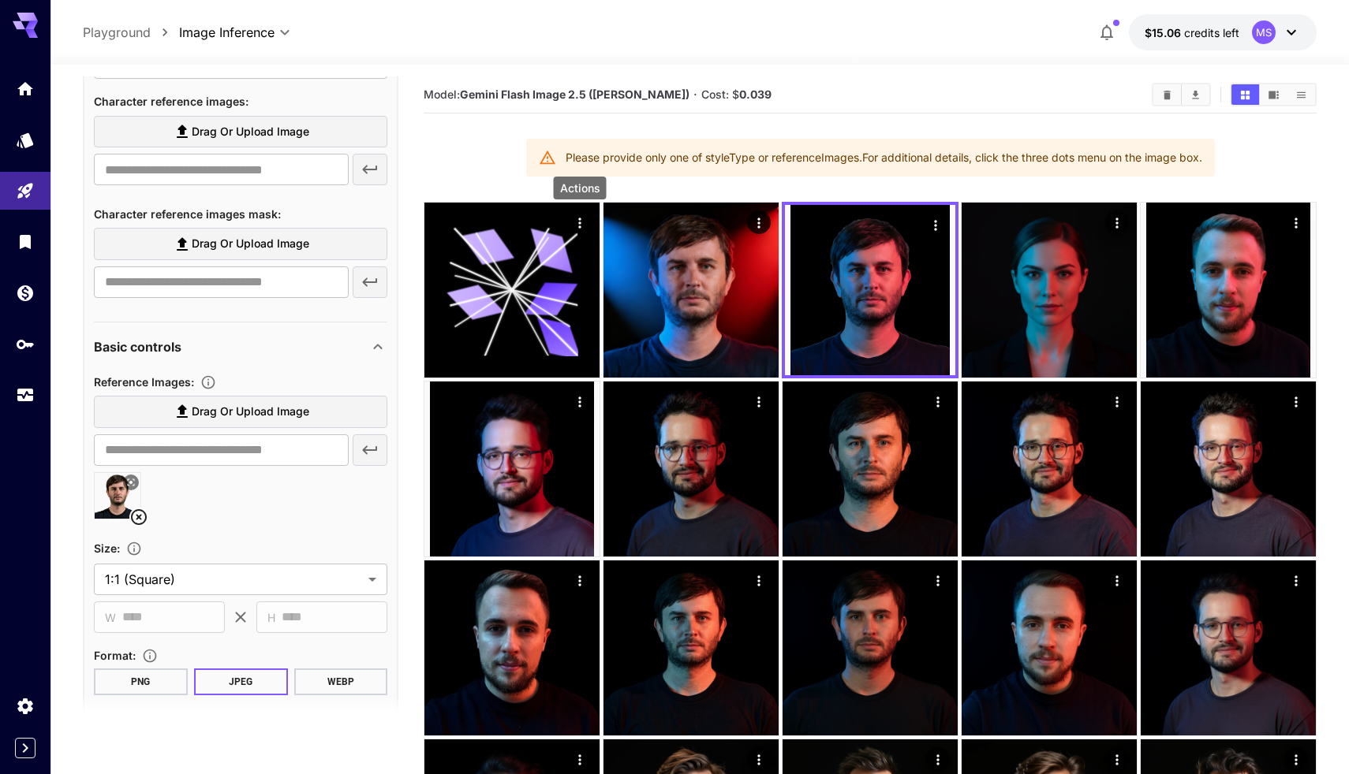
scroll to position [713, 0]
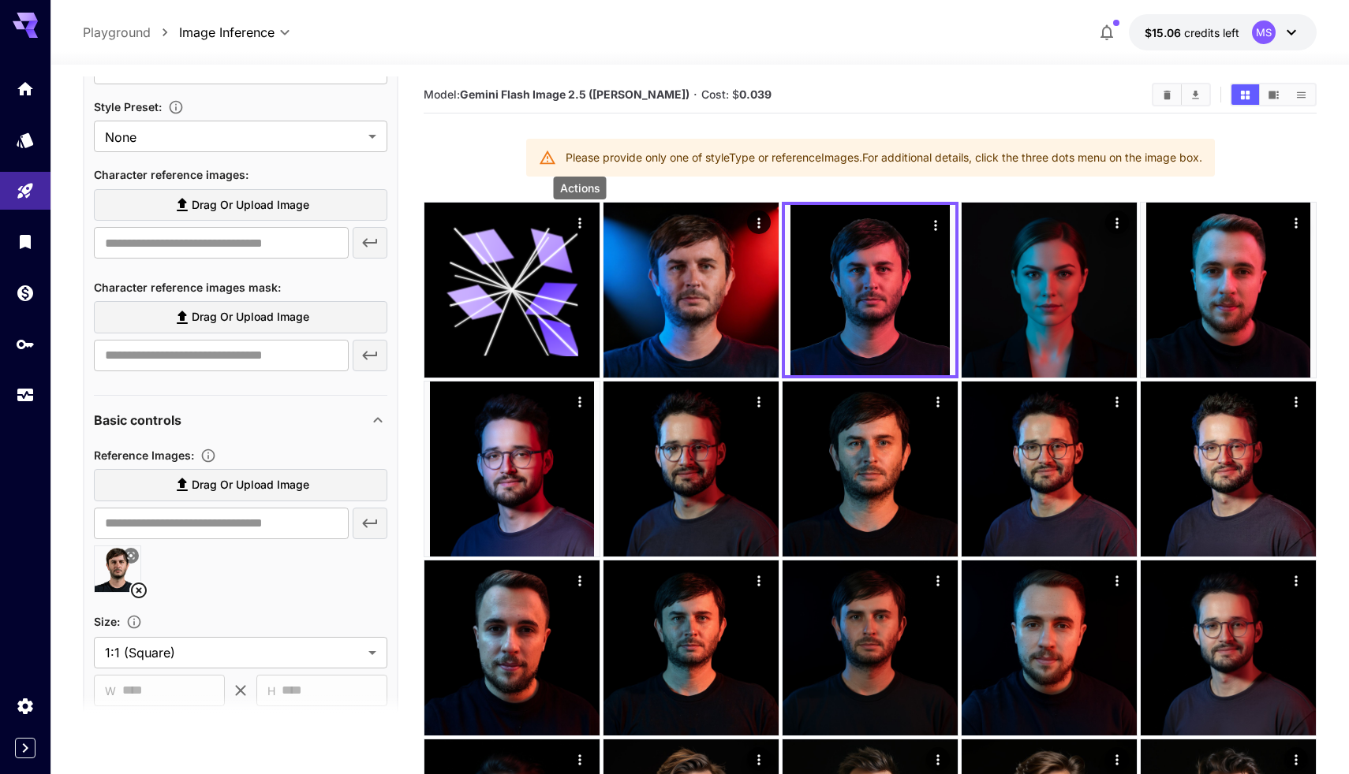
click at [229, 316] on span "Drag or upload image" at bounding box center [251, 318] width 118 height 20
click at [0, 0] on input "Drag or upload image" at bounding box center [0, 0] width 0 height 0
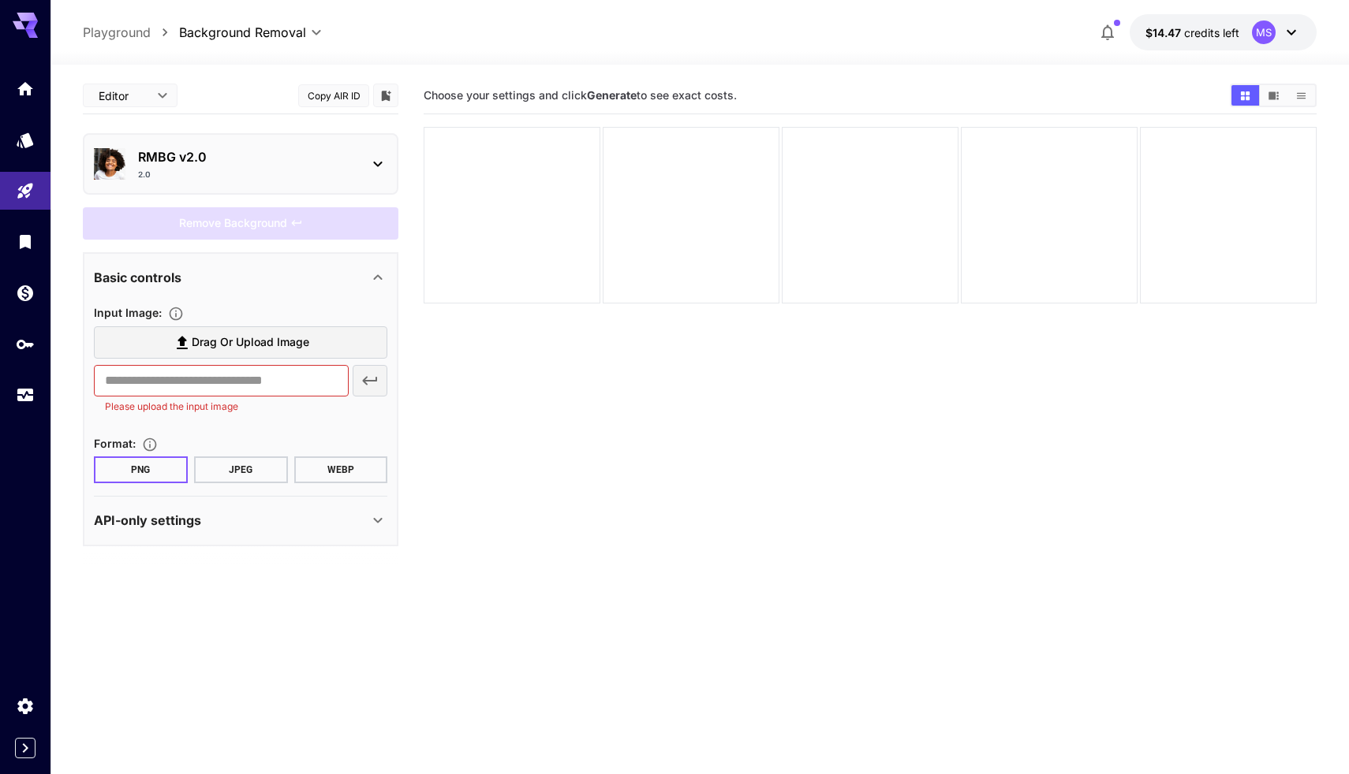
click at [244, 335] on span "Drag or upload image" at bounding box center [251, 343] width 118 height 20
click at [0, 0] on input "Drag or upload image" at bounding box center [0, 0] width 0 height 0
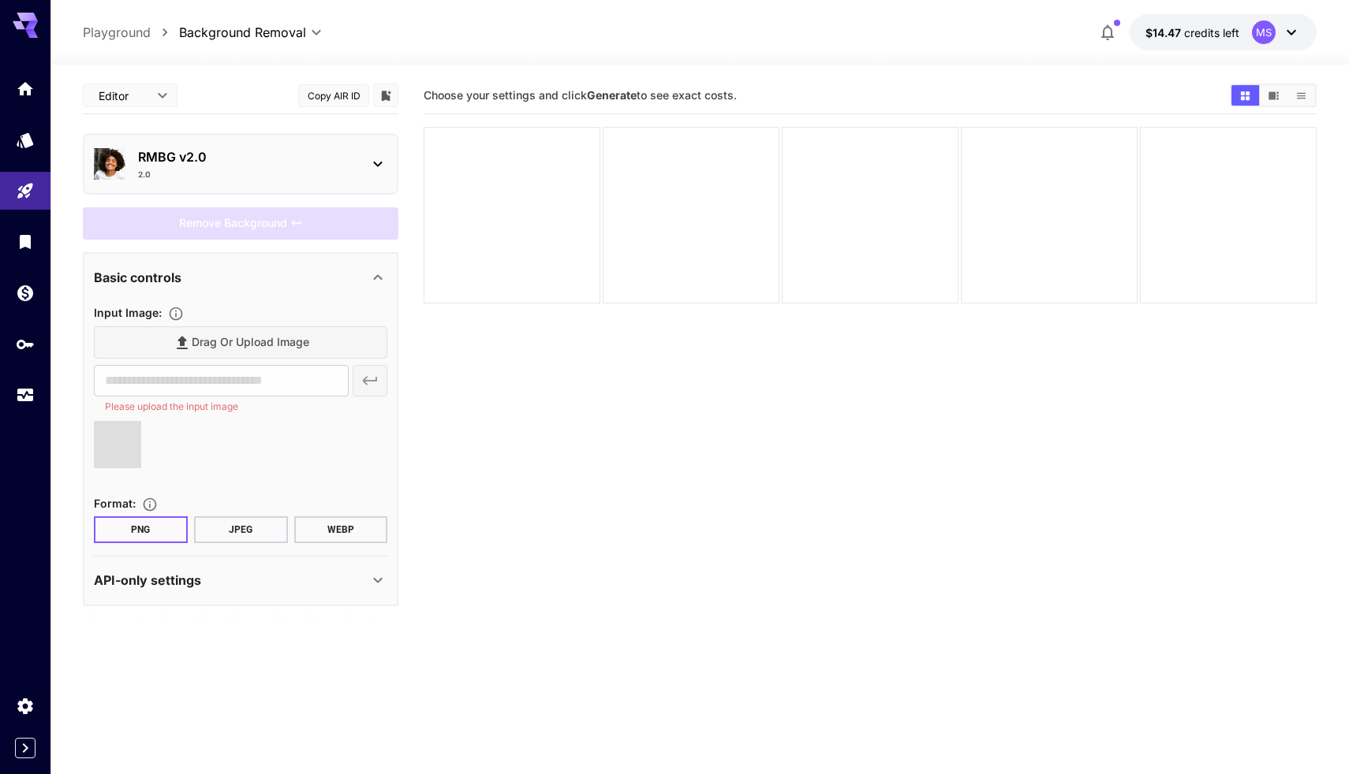
type input "**********"
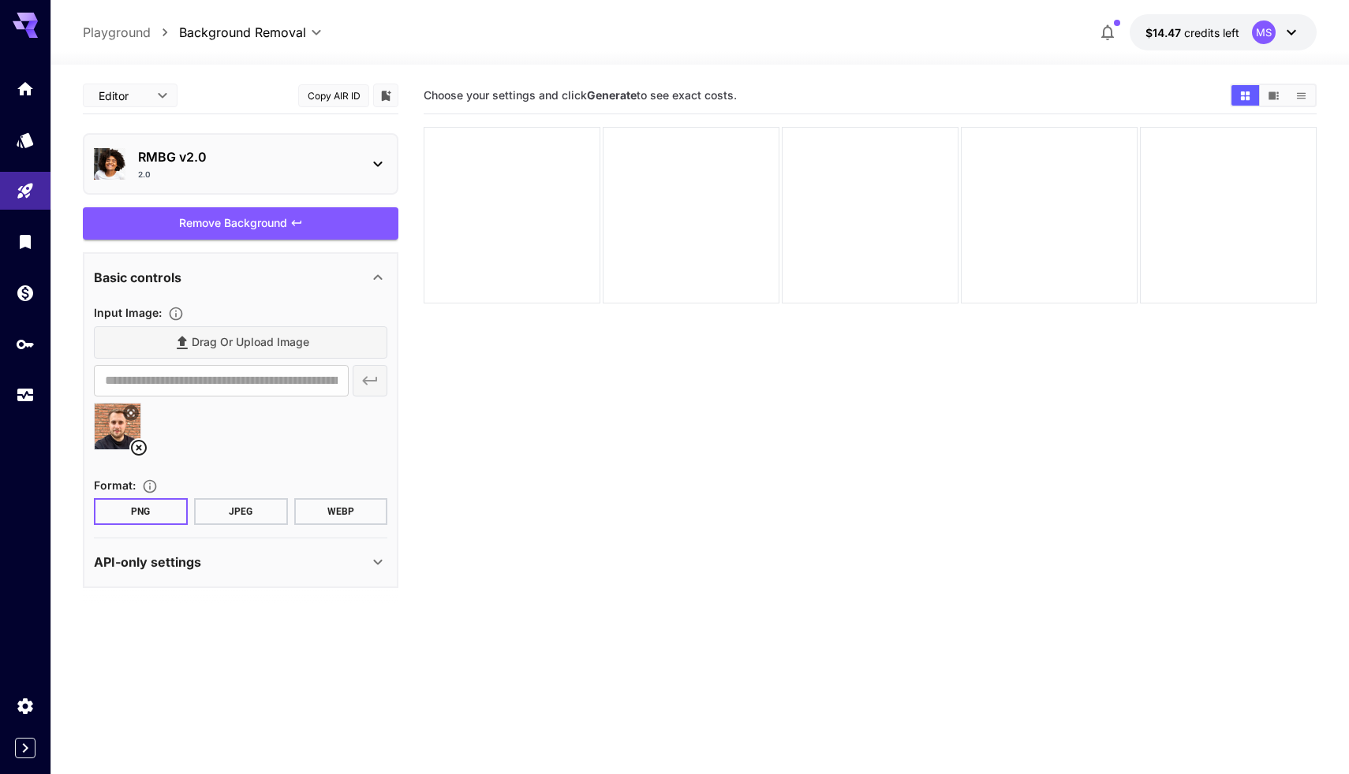
click at [237, 215] on div "Remove Background" at bounding box center [240, 223] width 315 height 32
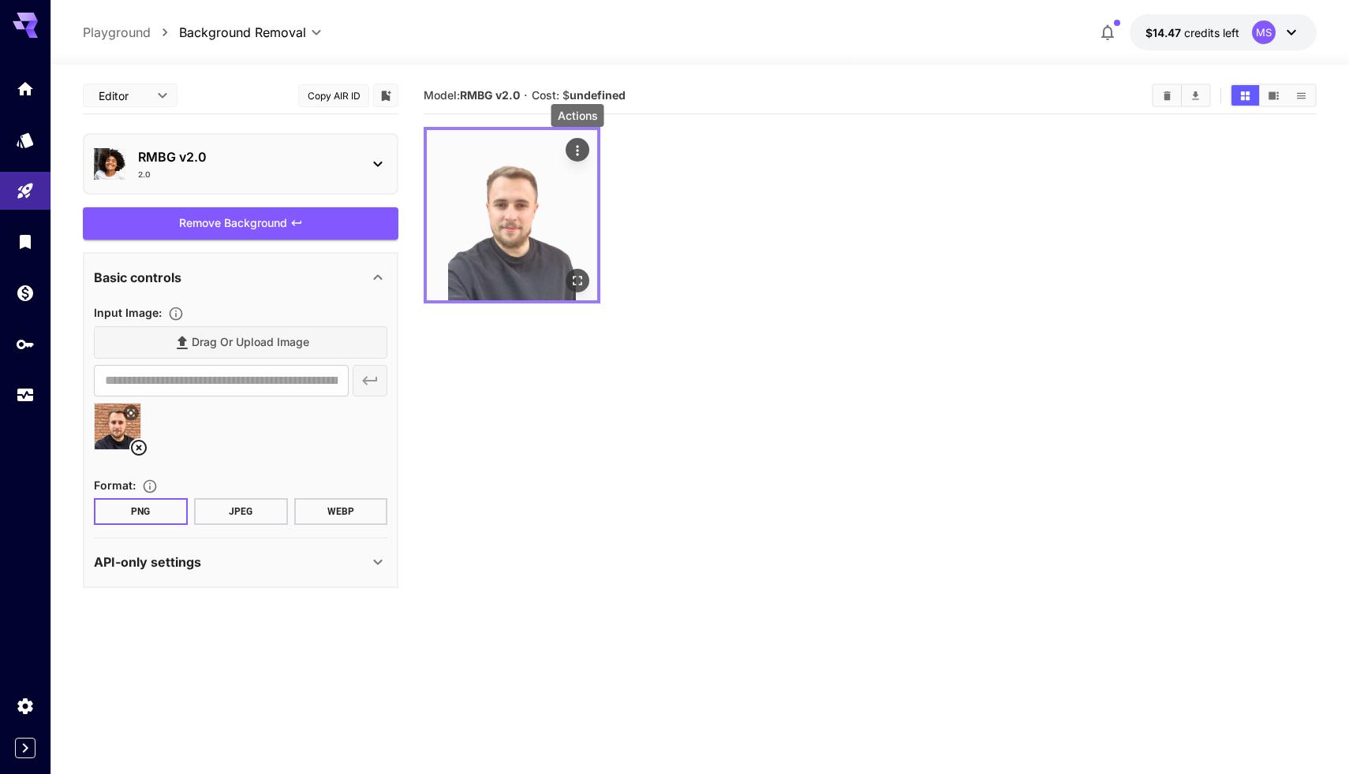
click at [583, 155] on icon "Actions" at bounding box center [577, 151] width 16 height 16
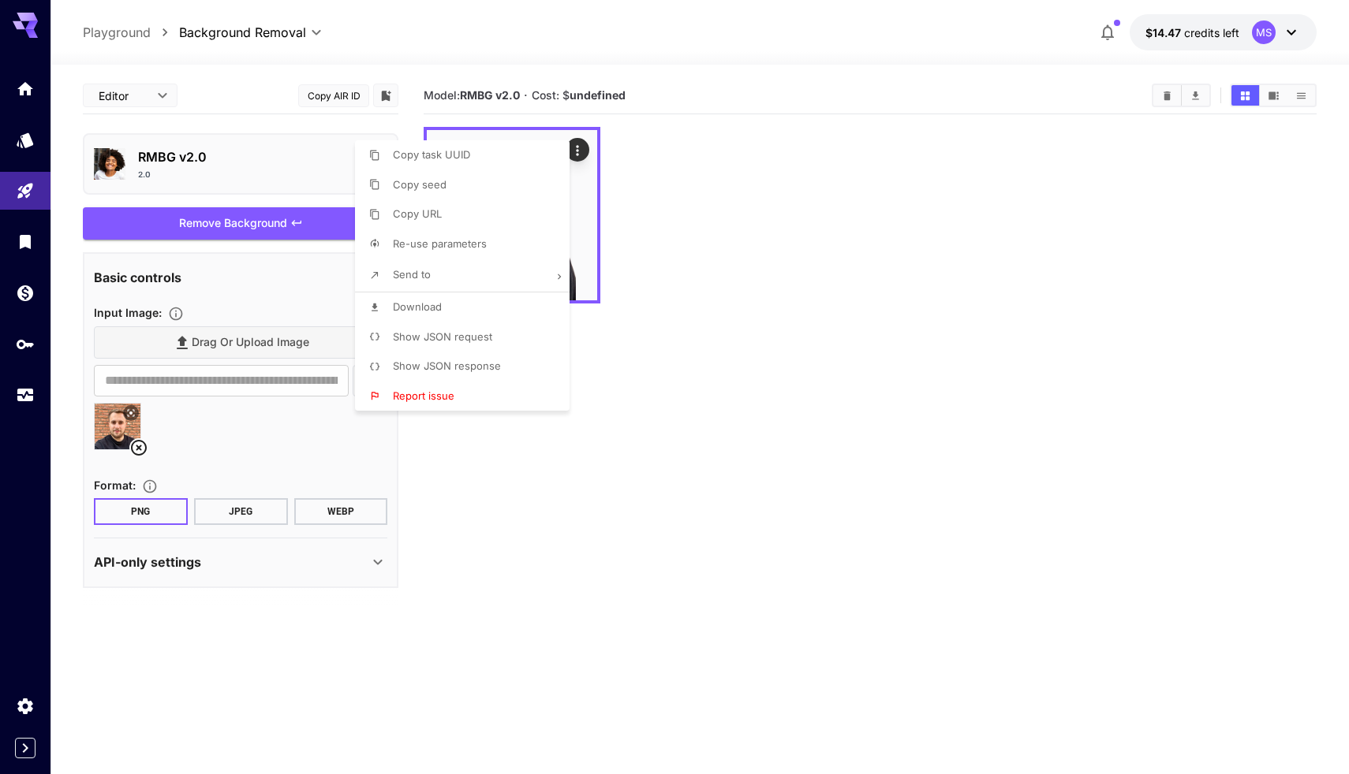
click at [657, 247] on div at bounding box center [674, 387] width 1349 height 774
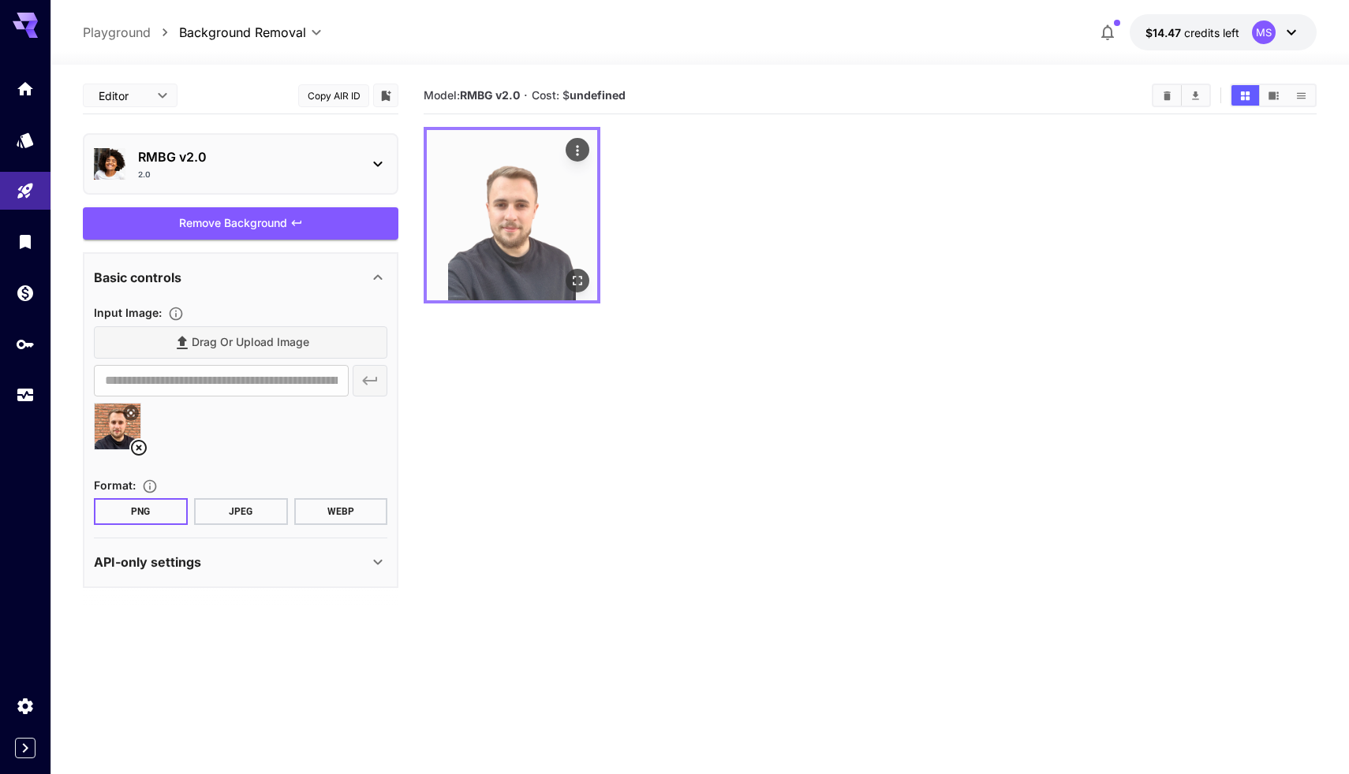
click at [583, 144] on icon "Actions" at bounding box center [577, 151] width 16 height 16
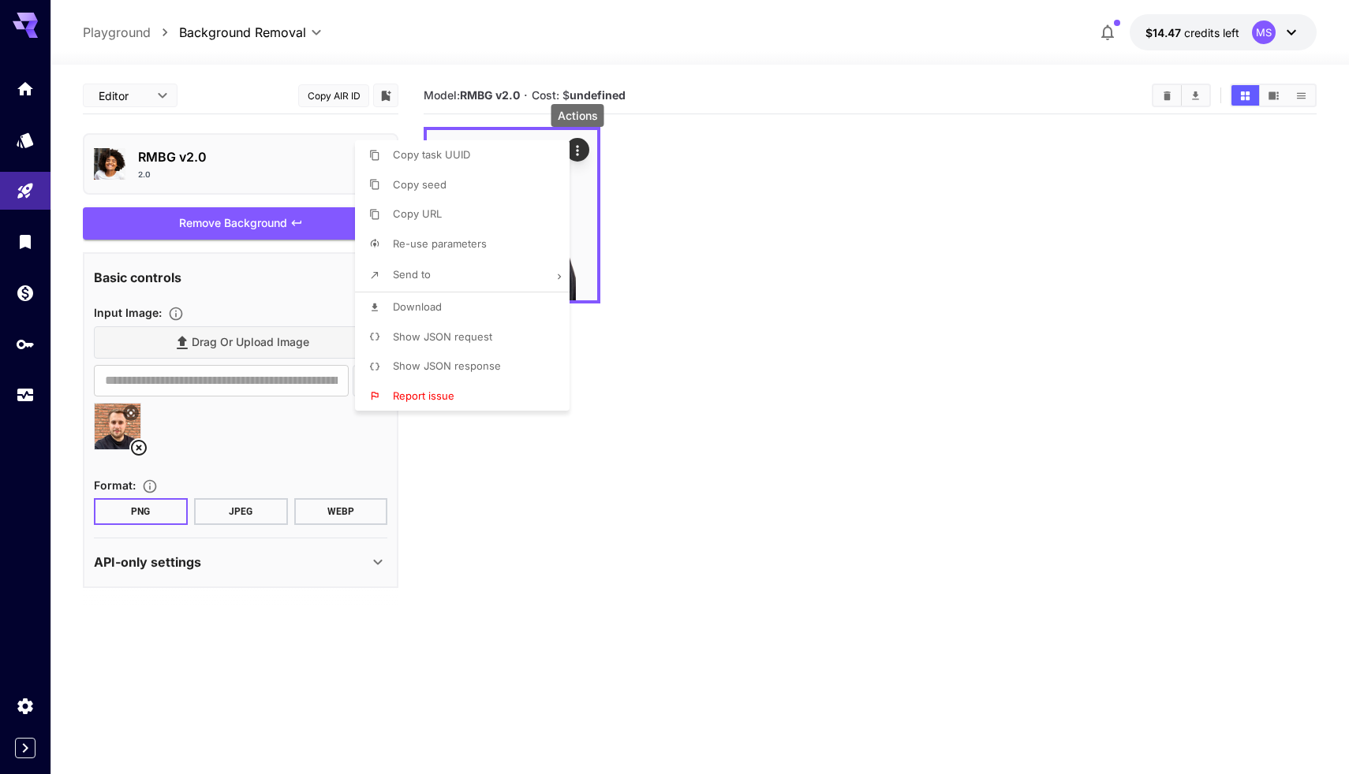
click at [446, 304] on li "Download" at bounding box center [467, 308] width 224 height 30
click at [766, 177] on div at bounding box center [674, 387] width 1349 height 774
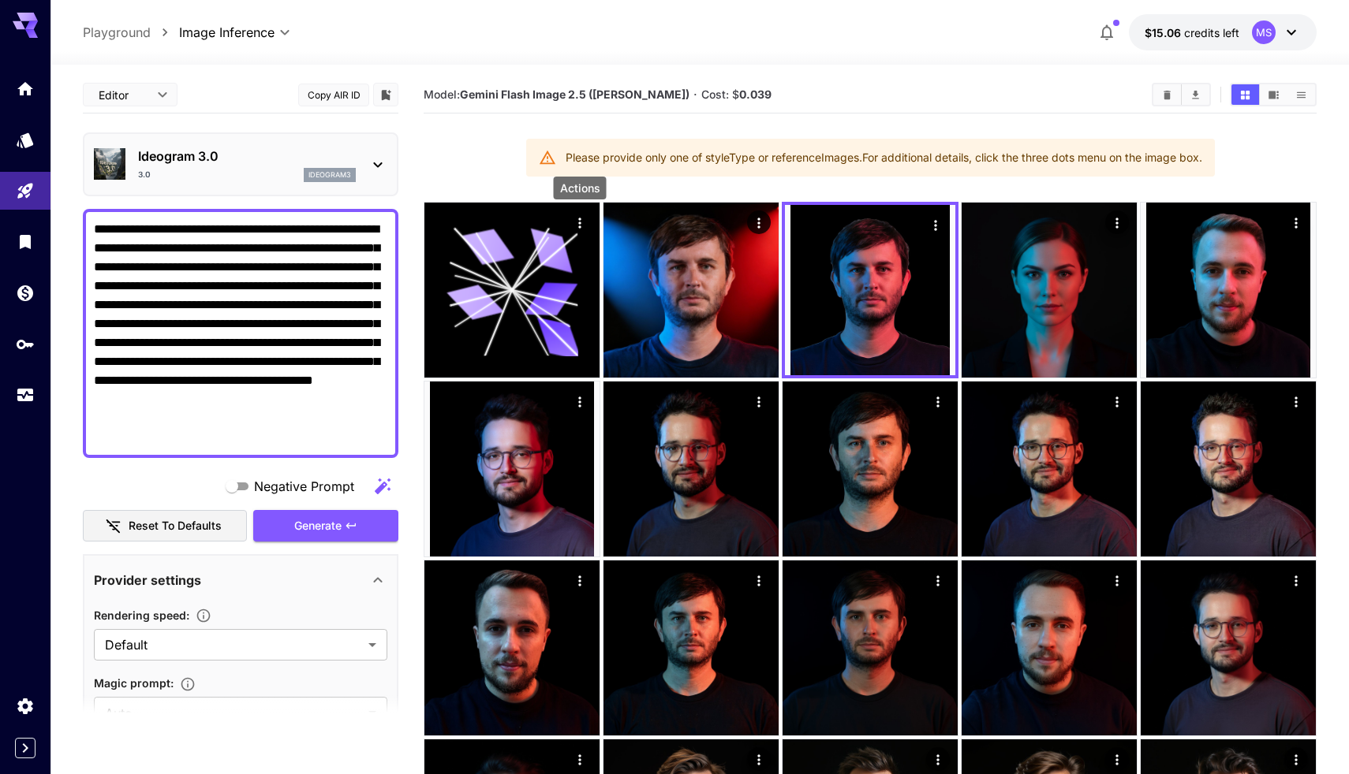
scroll to position [713, 0]
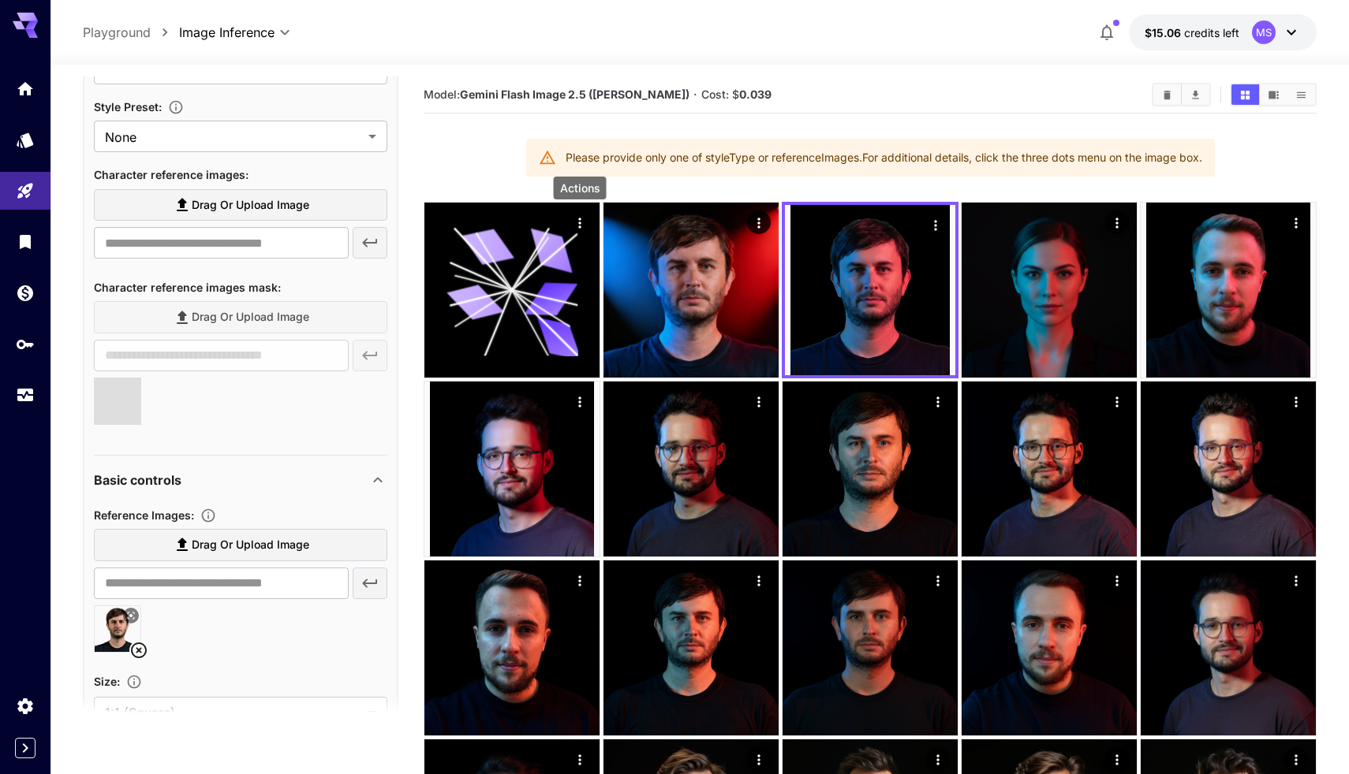
type input "**********"
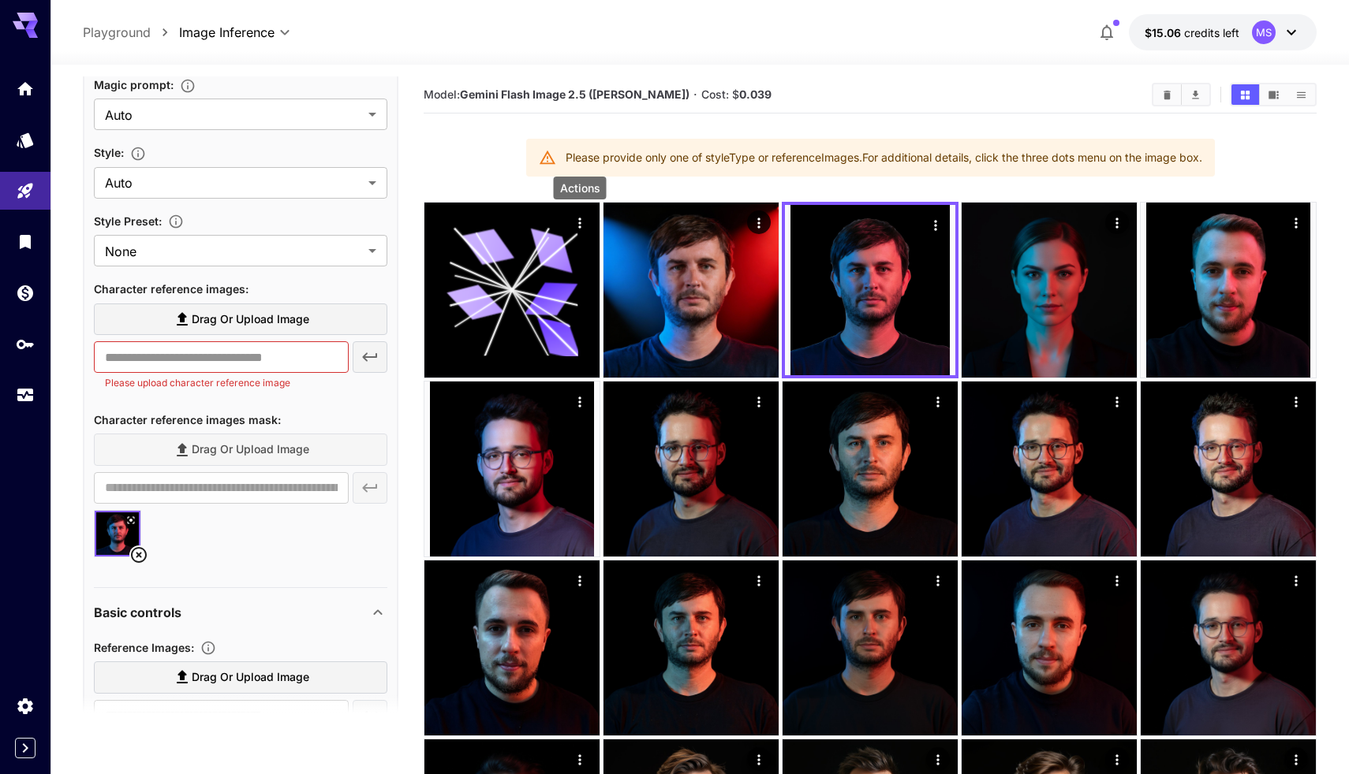
scroll to position [595, 0]
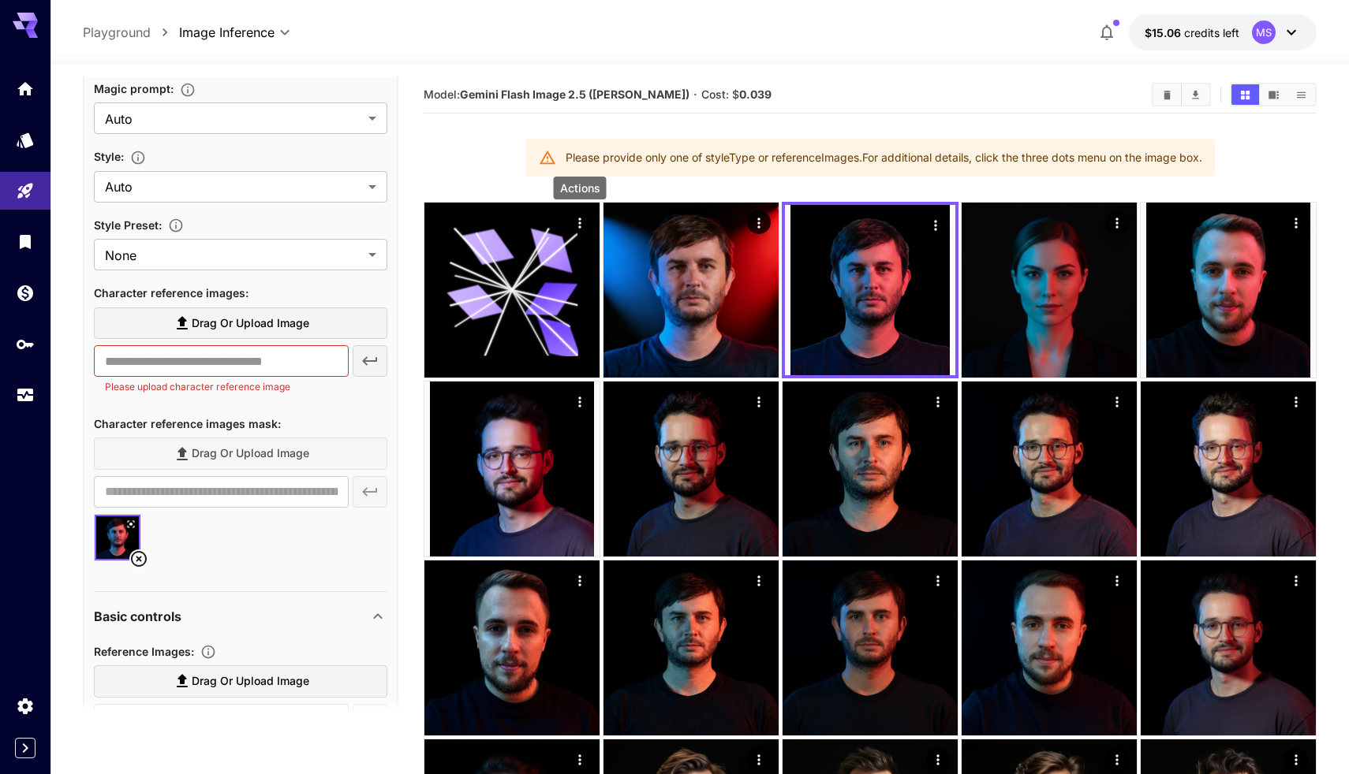
click at [286, 423] on div "Character reference images mask :" at bounding box center [240, 423] width 293 height 19
click at [144, 554] on icon at bounding box center [138, 559] width 19 height 19
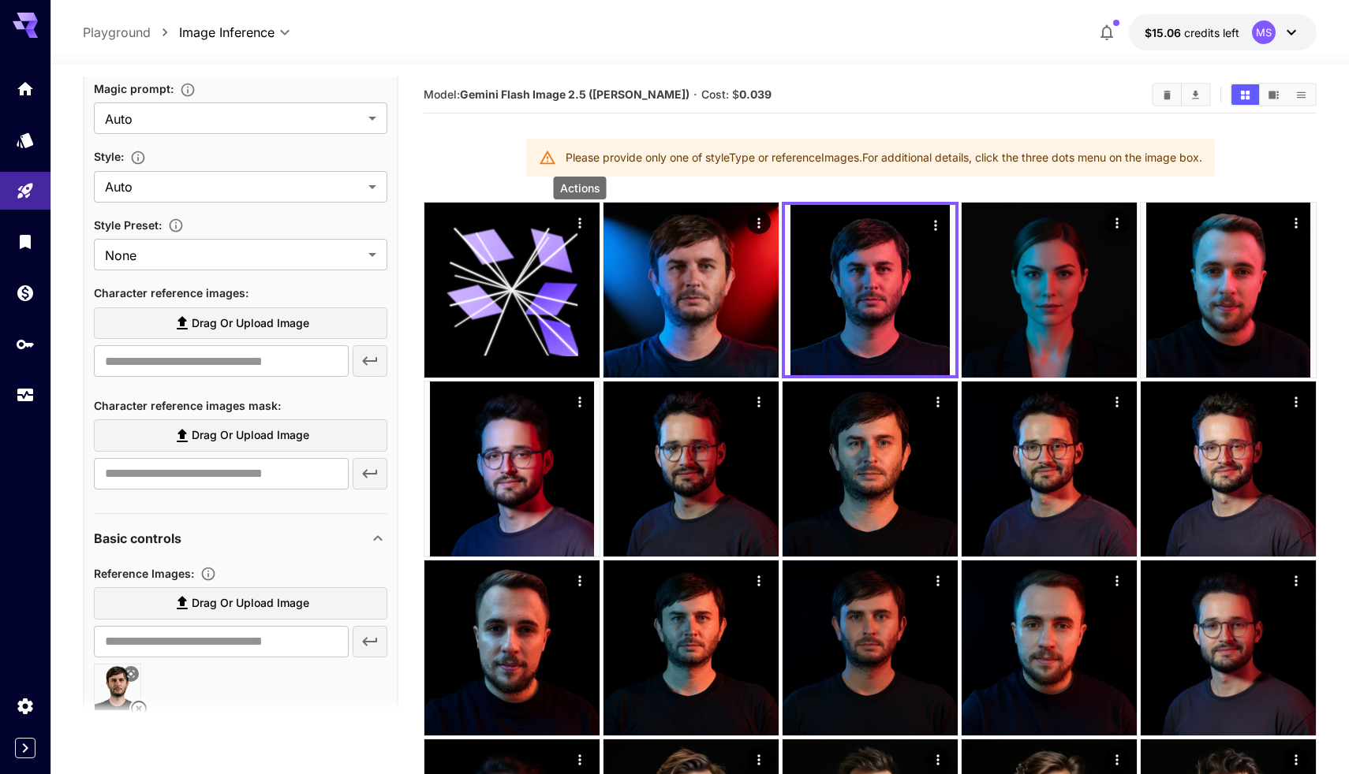
click at [292, 324] on span "Drag or upload image" at bounding box center [251, 324] width 118 height 20
click at [0, 0] on input "Drag or upload image" at bounding box center [0, 0] width 0 height 0
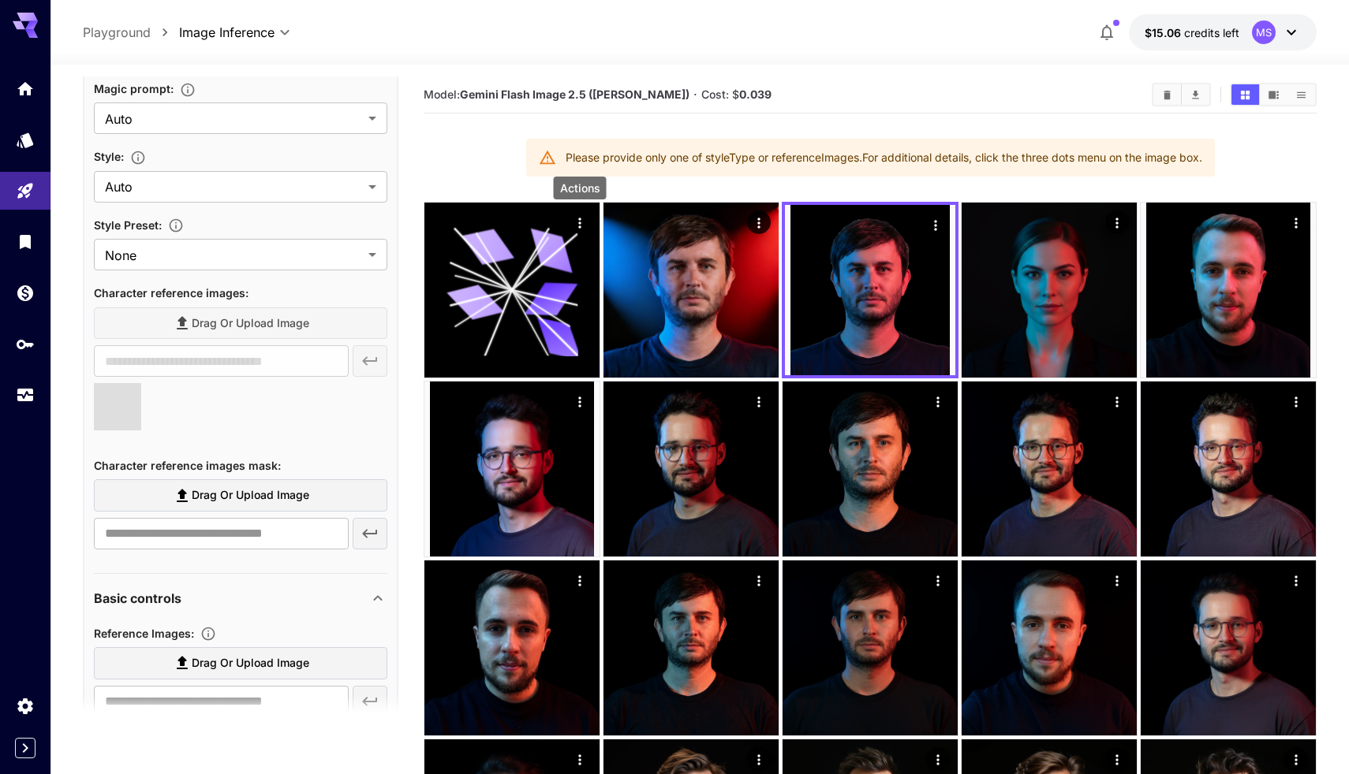
type input "**********"
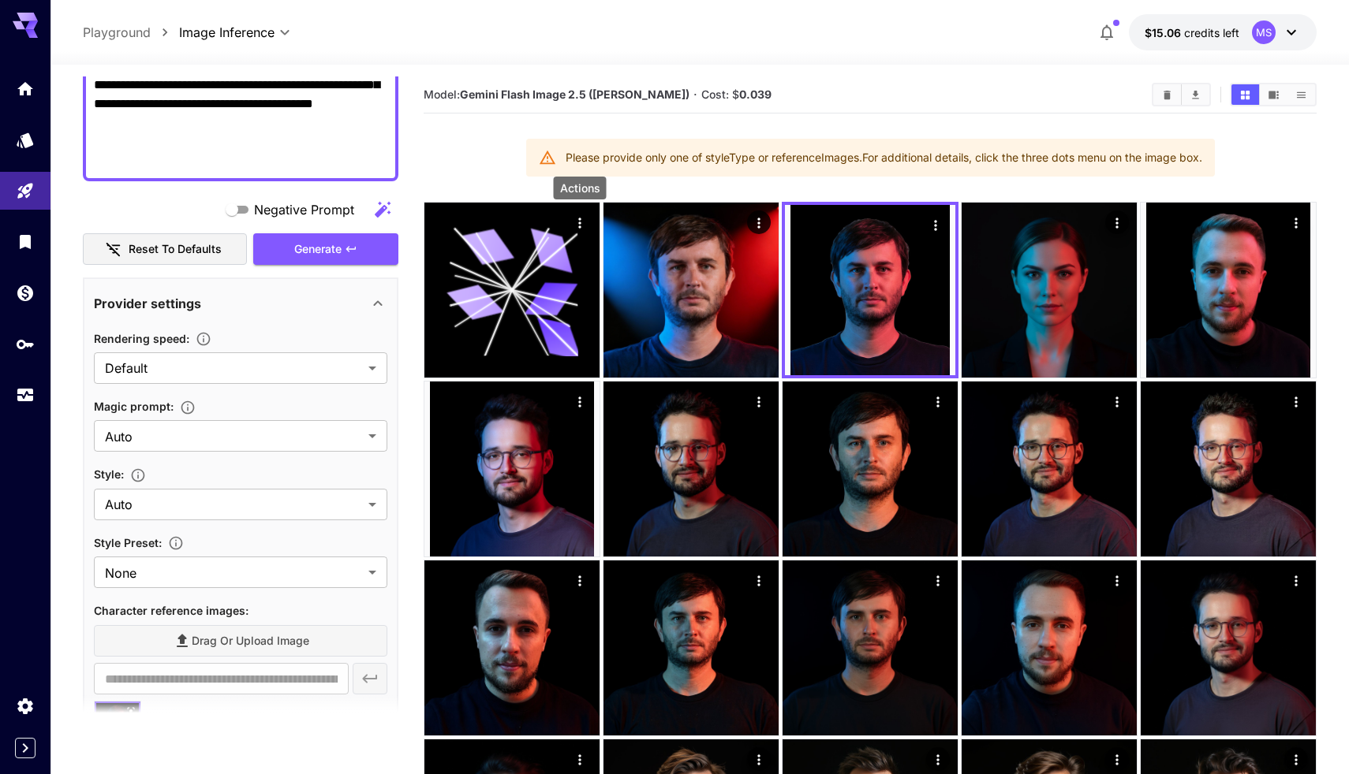
scroll to position [43, 0]
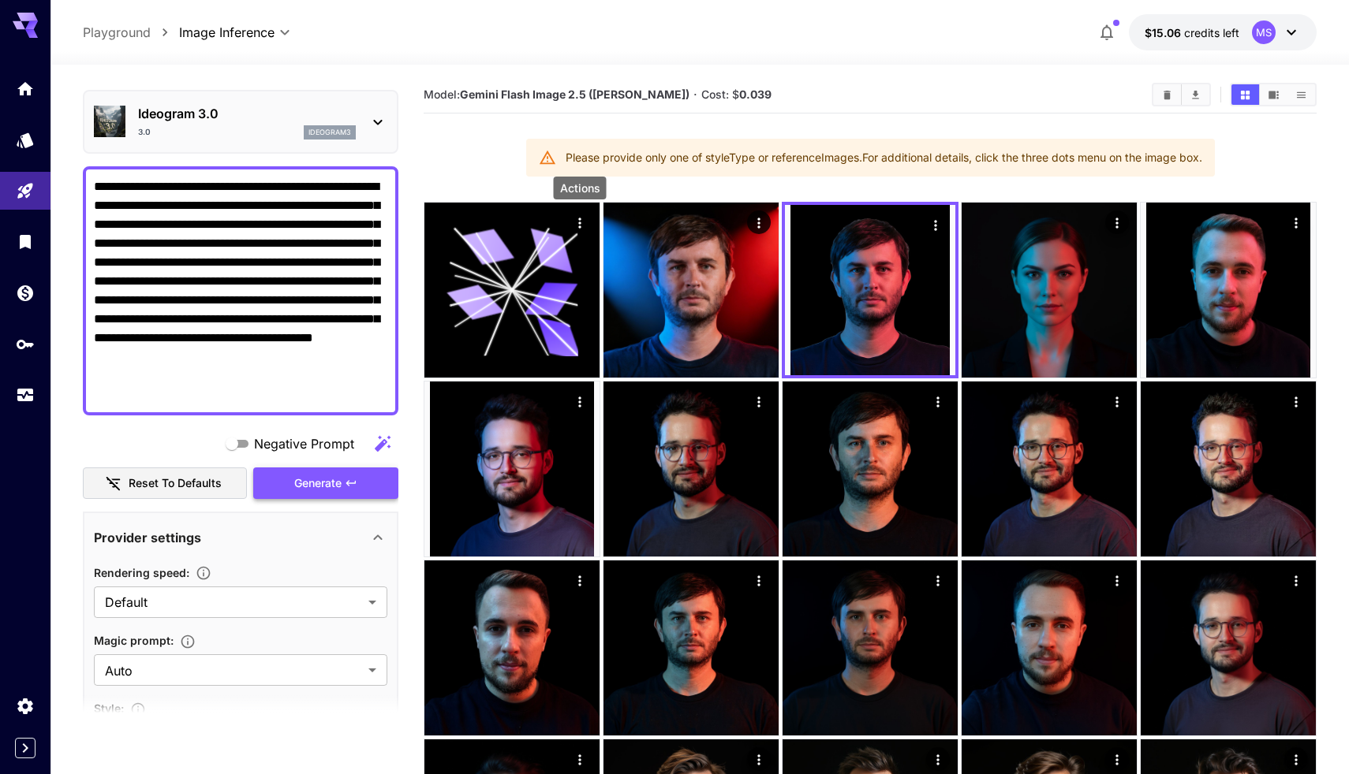
click at [304, 487] on span "Generate" at bounding box center [317, 484] width 47 height 20
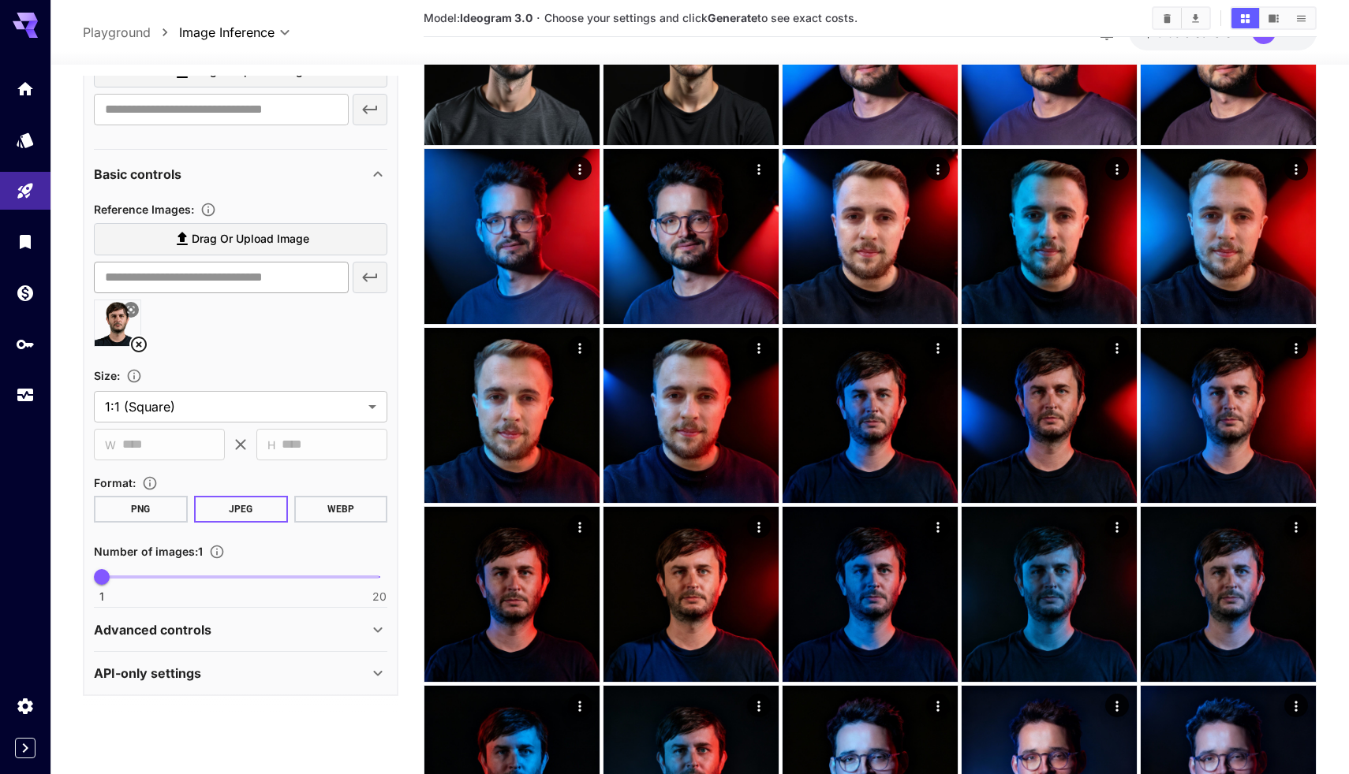
scroll to position [385, 0]
